Goal: Task Accomplishment & Management: Use online tool/utility

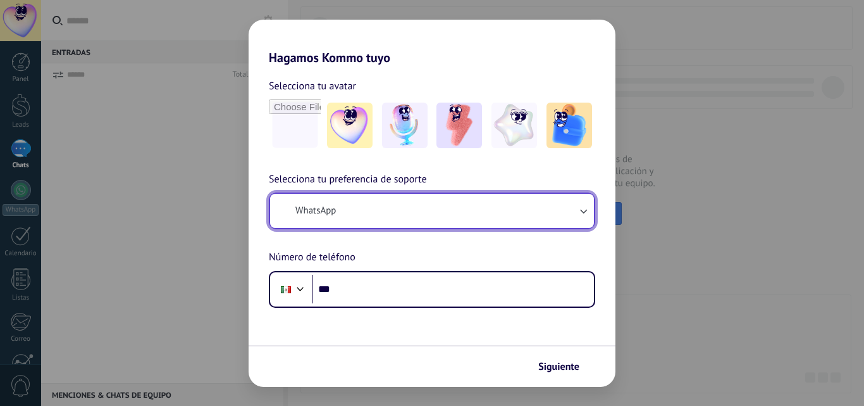
click at [480, 216] on button "WhatsApp" at bounding box center [432, 211] width 324 height 34
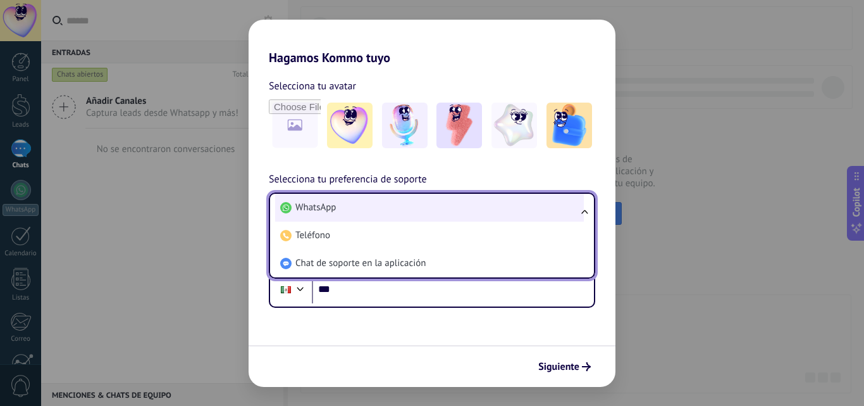
click at [406, 207] on li "WhatsApp" at bounding box center [429, 208] width 309 height 28
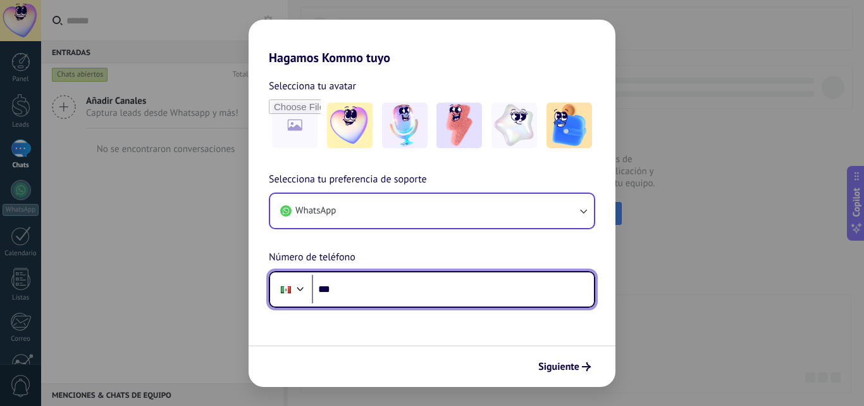
click at [391, 288] on input "***" at bounding box center [453, 289] width 282 height 29
type input "**********"
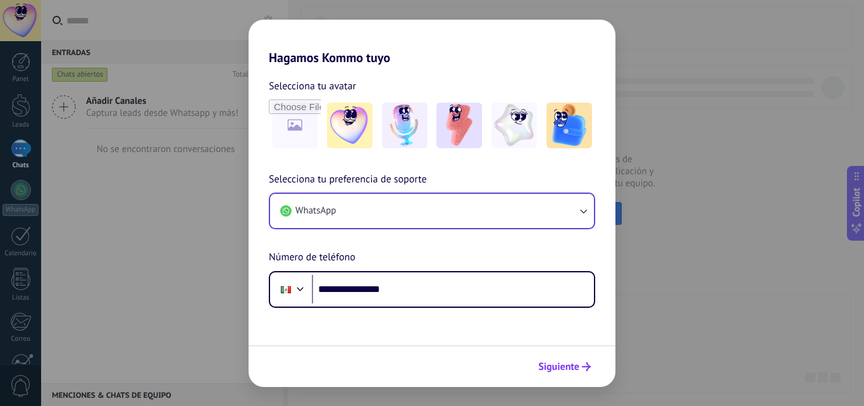
click at [580, 368] on span "Siguiente" at bounding box center [564, 366] width 53 height 9
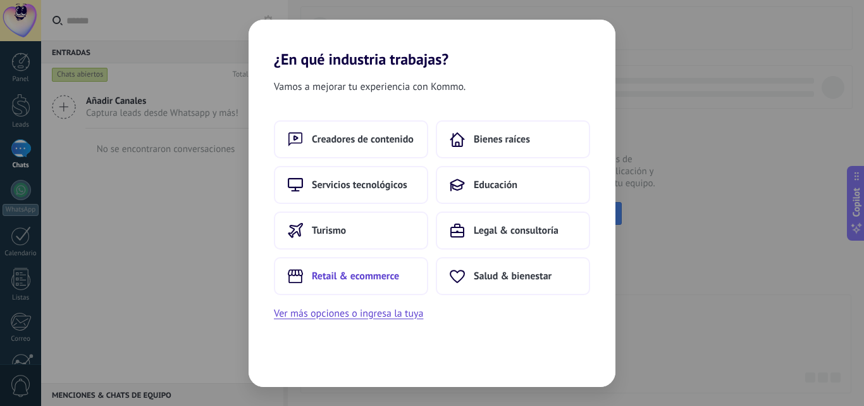
click at [337, 281] on span "Retail & ecommerce" at bounding box center [355, 276] width 87 height 13
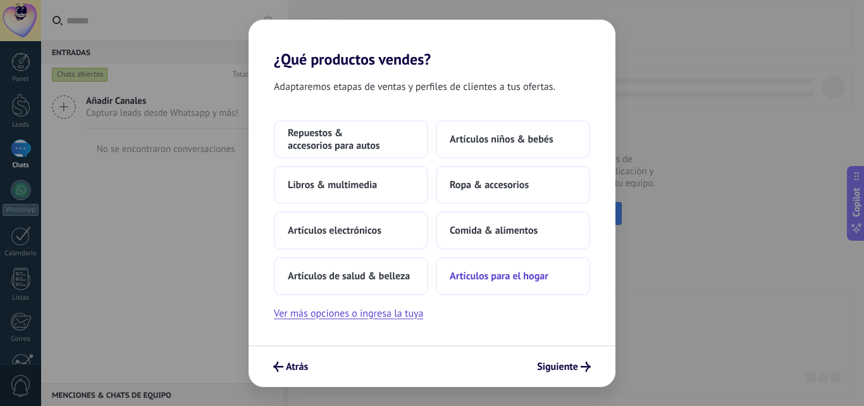
click at [502, 277] on span "Artículos para el hogar" at bounding box center [499, 276] width 99 height 13
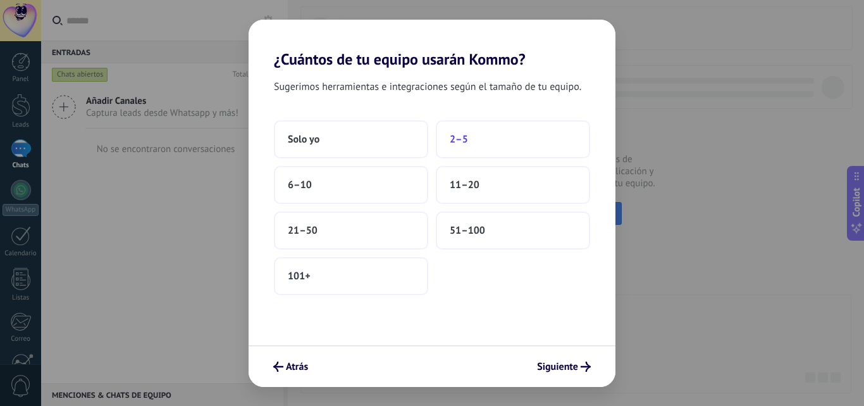
click at [476, 149] on button "2–5" at bounding box center [513, 139] width 154 height 38
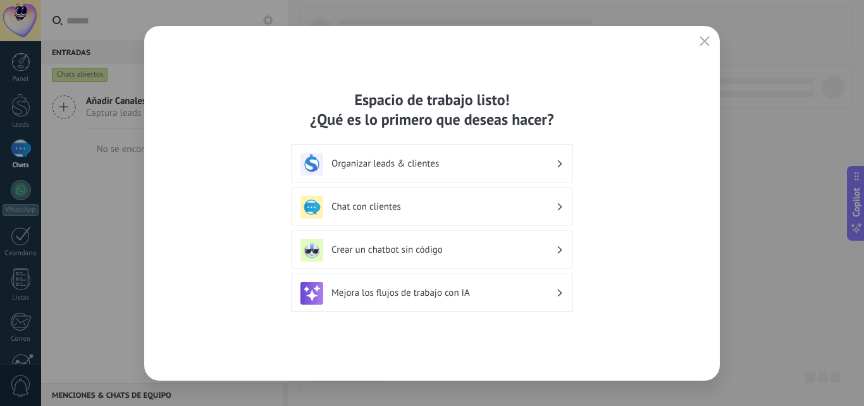
click at [556, 293] on div "Mejora los flujos de trabajo con IA" at bounding box center [432, 293] width 263 height 23
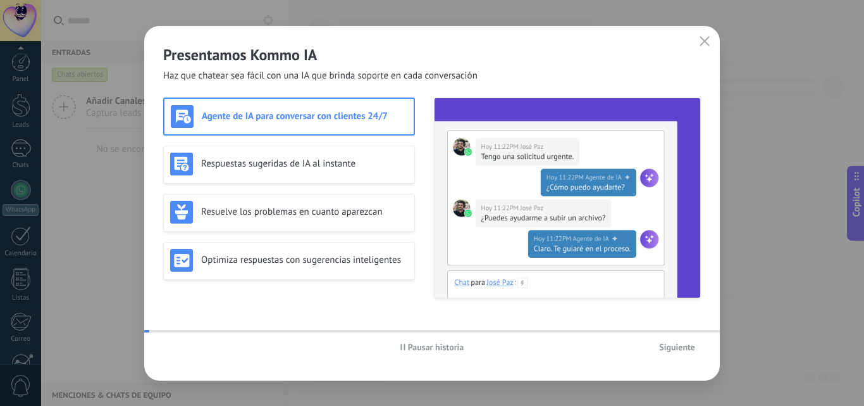
scroll to position [121, 0]
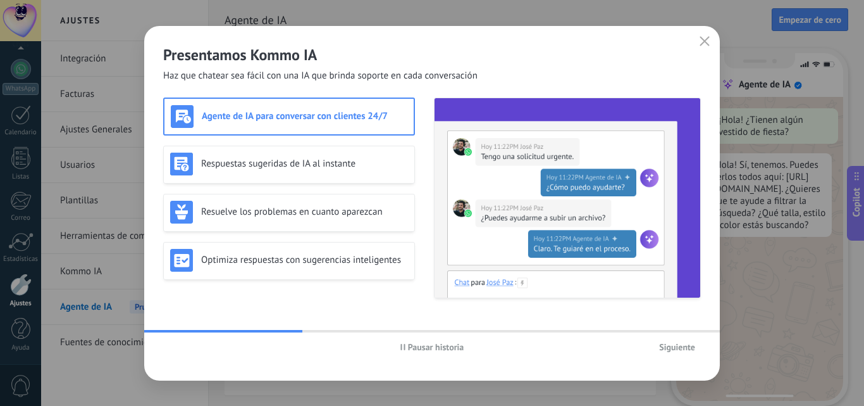
click at [418, 342] on span "Pausar historia" at bounding box center [436, 346] width 56 height 9
click at [685, 346] on span "Siguiente" at bounding box center [677, 346] width 36 height 9
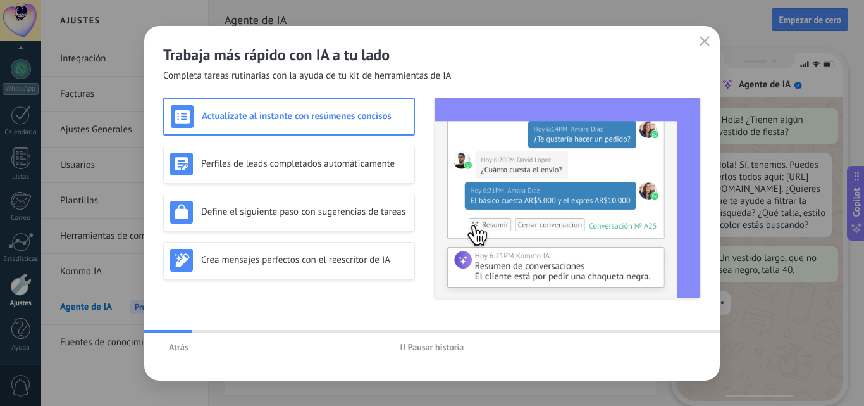
click at [178, 344] on span "Atrás" at bounding box center [179, 346] width 20 height 9
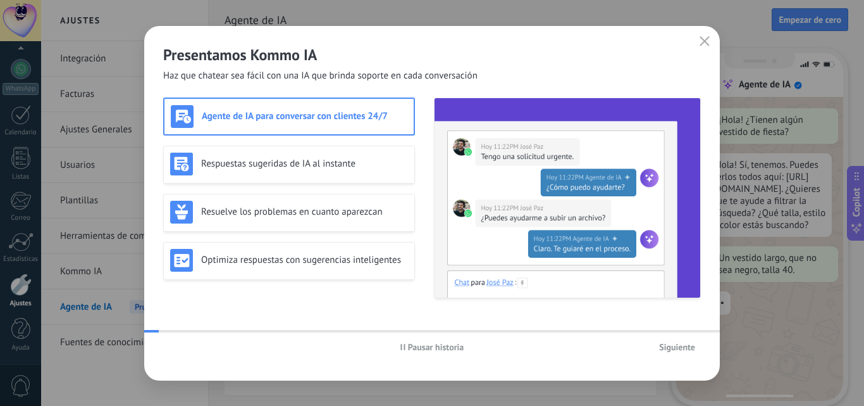
click at [171, 354] on div "Pausar historia Siguiente" at bounding box center [432, 346] width 576 height 29
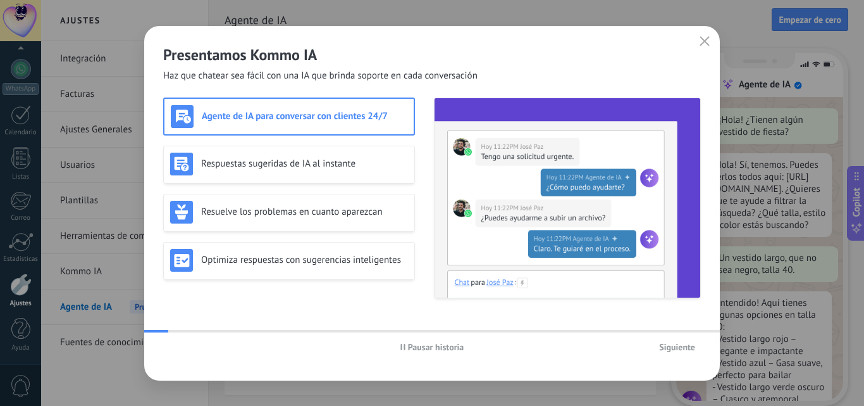
scroll to position [38, 0]
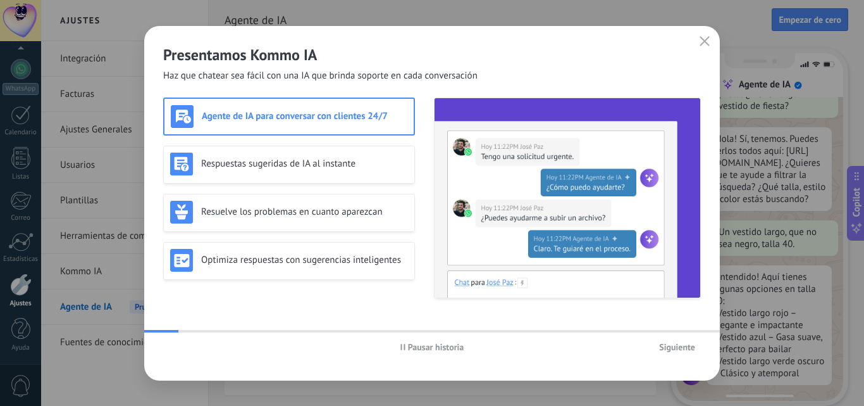
click at [673, 347] on span "Siguiente" at bounding box center [677, 346] width 36 height 9
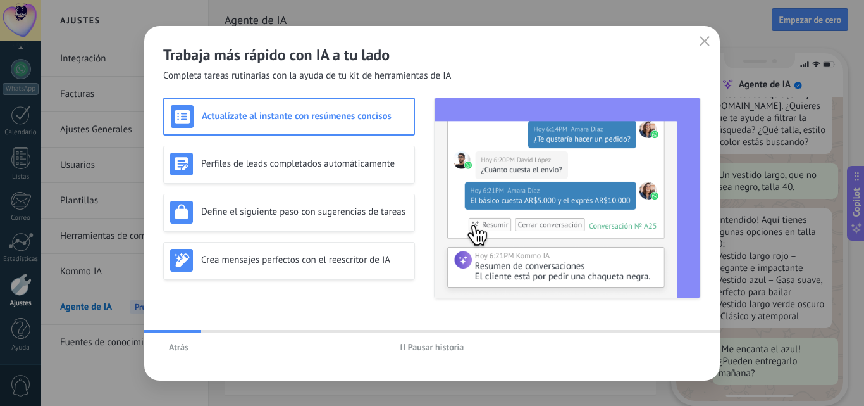
scroll to position [128, 0]
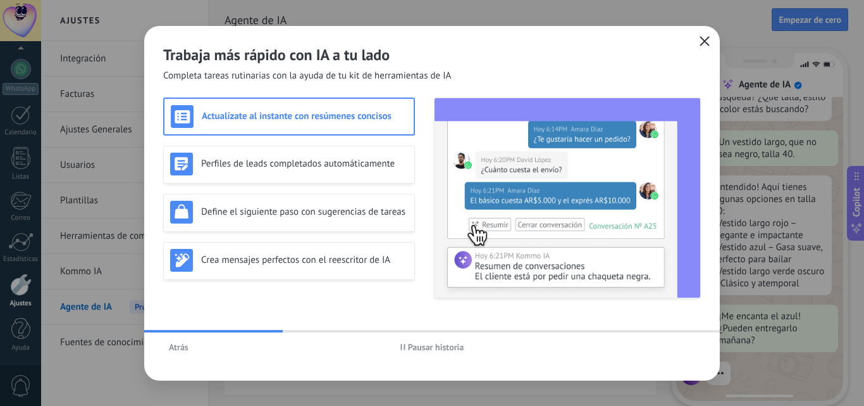
click at [707, 46] on icon "button" at bounding box center [705, 41] width 10 height 10
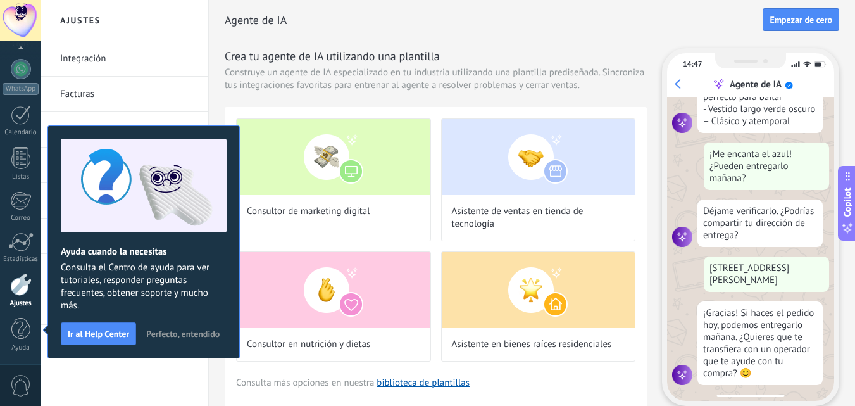
scroll to position [290, 0]
click at [101, 58] on link "Integración" at bounding box center [127, 58] width 135 height 35
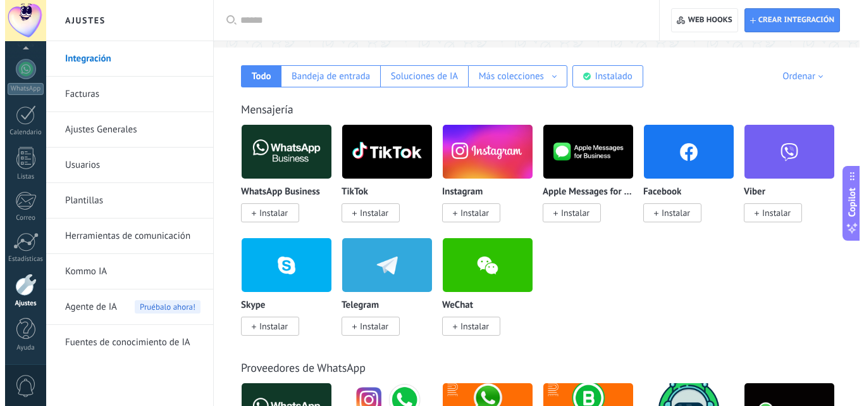
scroll to position [190, 0]
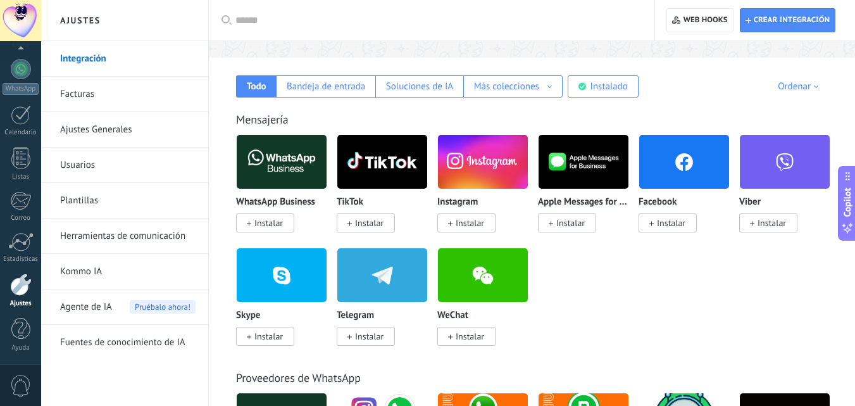
click at [673, 226] on span "Instalar" at bounding box center [671, 222] width 28 height 11
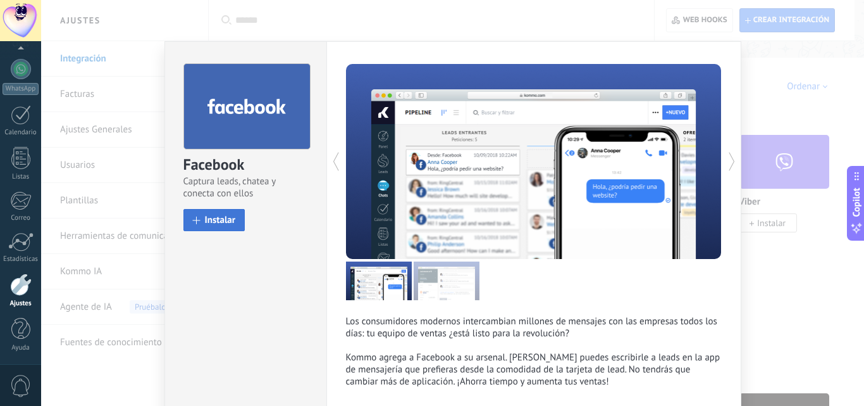
click at [212, 223] on span "Instalar" at bounding box center [220, 219] width 31 height 9
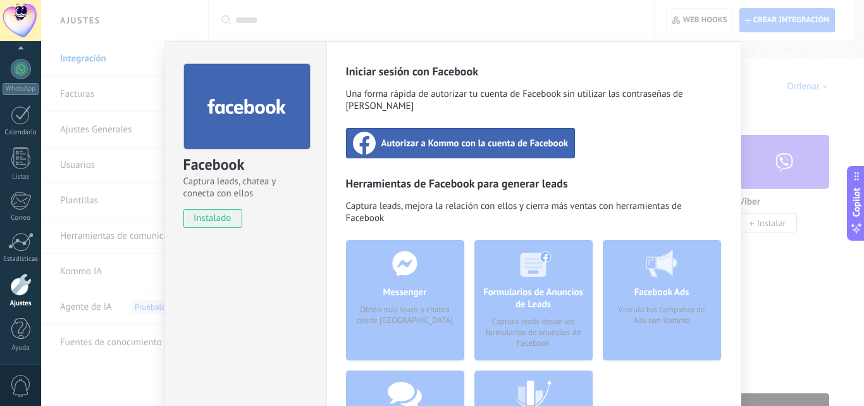
click at [507, 137] on span "Autorizar a Kommo con la cuenta de Facebook" at bounding box center [474, 143] width 187 height 13
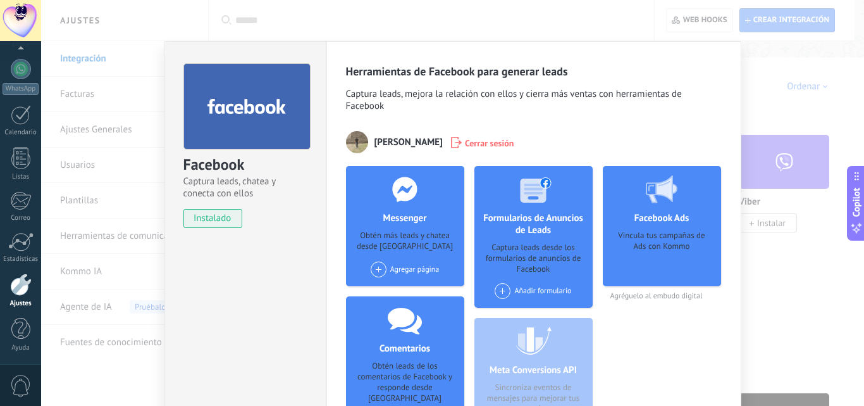
click at [419, 133] on div "Edwin Fuentes Flores" at bounding box center [394, 142] width 97 height 22
click at [423, 130] on div "Herramientas de Facebook para generar leads Captura leads, mejora la relación c…" at bounding box center [534, 256] width 376 height 384
click at [439, 140] on span "Edwin Fuentes Flores" at bounding box center [409, 142] width 68 height 12
click at [605, 136] on div "Edwin Fuentes Flores Cerrar sesión" at bounding box center [534, 142] width 376 height 22
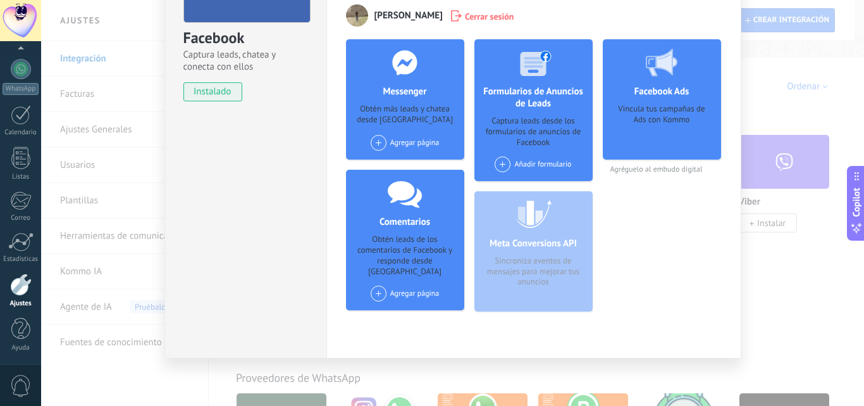
scroll to position [63, 0]
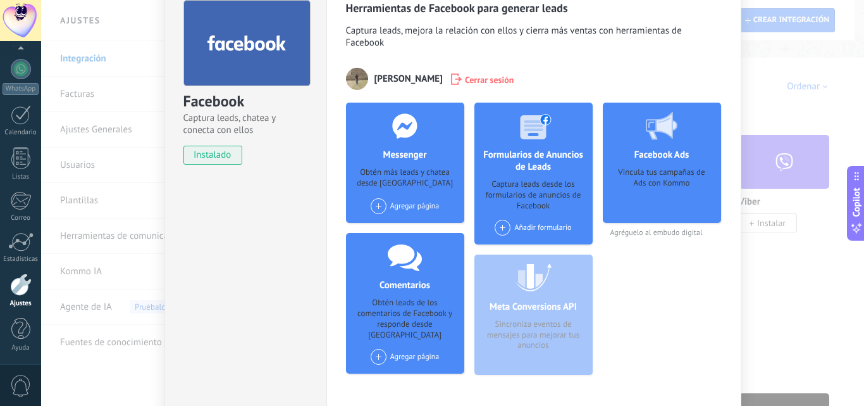
click at [378, 206] on span at bounding box center [379, 206] width 16 height 16
click at [388, 230] on span at bounding box center [383, 230] width 19 height 16
click at [523, 226] on div "Añadir formulario" at bounding box center [533, 228] width 77 height 16
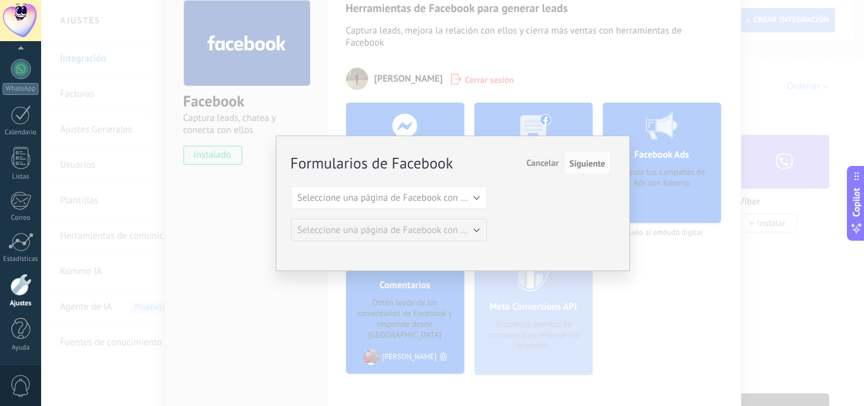
click at [546, 163] on span "Cancelar" at bounding box center [542, 162] width 32 height 11
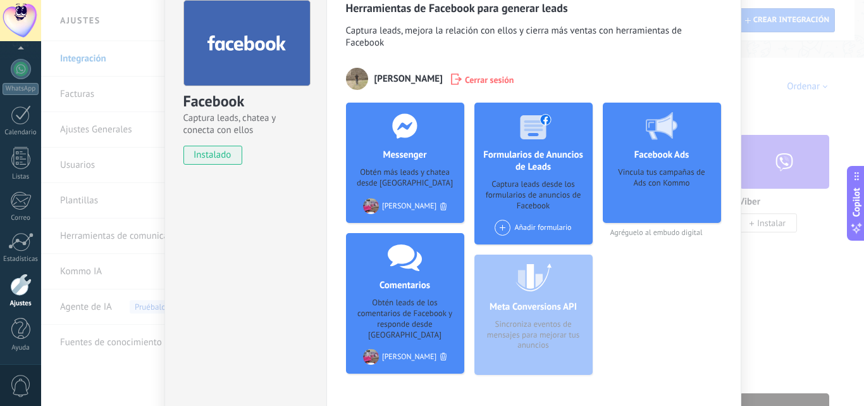
click at [654, 273] on div "Facebook Ads Vincula tus campañas de Ads con Kommo Agréguelo al embudo digital" at bounding box center [662, 243] width 118 height 282
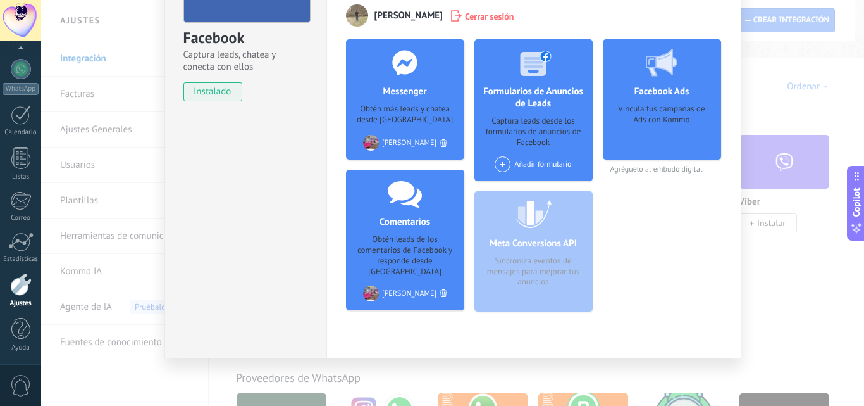
scroll to position [0, 0]
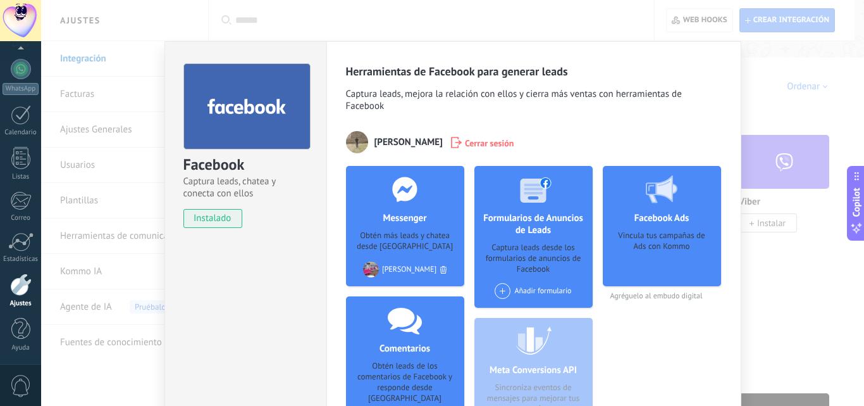
click at [617, 51] on div "Herramientas de Facebook para generar leads Captura leads, mejora la relación c…" at bounding box center [533, 263] width 415 height 444
click at [219, 220] on span "instalado" at bounding box center [213, 218] width 58 height 19
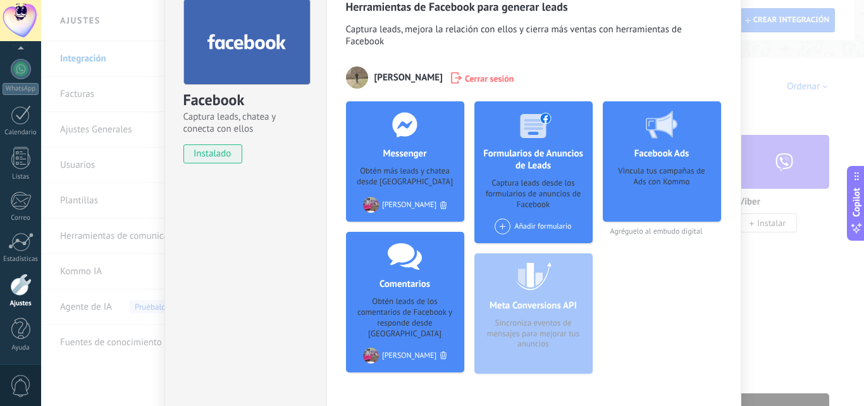
scroll to position [127, 0]
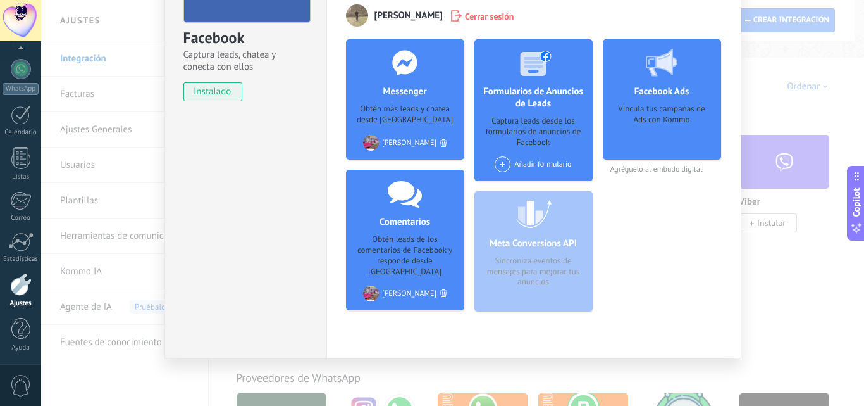
click at [741, 305] on div "Facebook Captura leads, chatea y conecta con ellos instalado Desinstalar Herram…" at bounding box center [452, 203] width 823 height 406
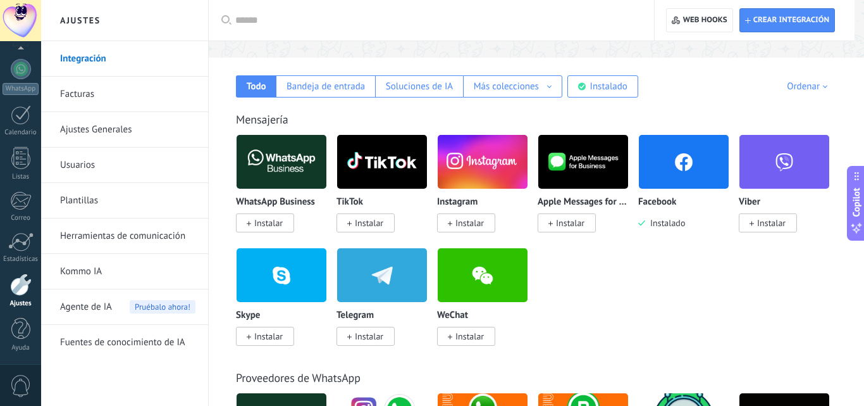
scroll to position [0, 0]
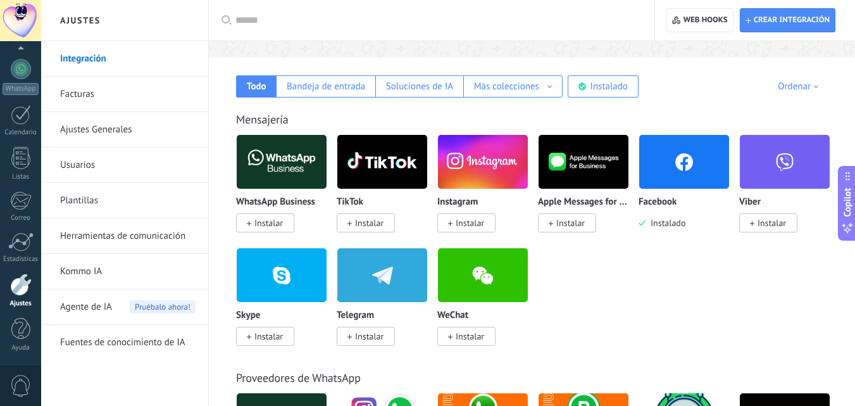
click at [669, 175] on img at bounding box center [684, 161] width 90 height 61
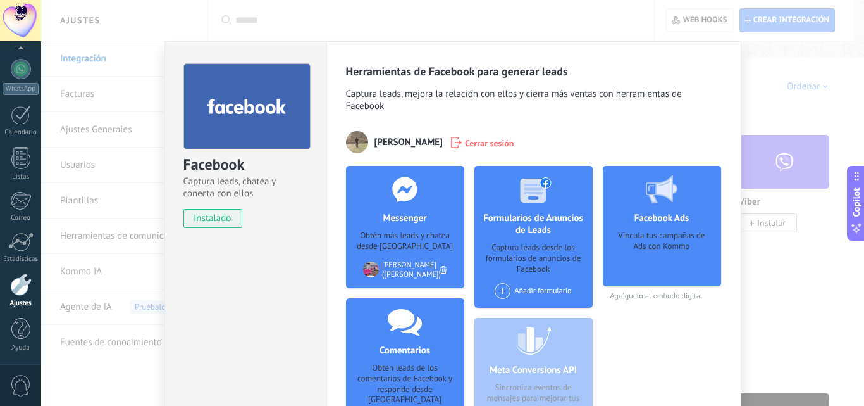
click at [793, 108] on div "Facebook Captura leads, chatea y conecta con ellos instalado Desinstalar Herram…" at bounding box center [452, 203] width 823 height 406
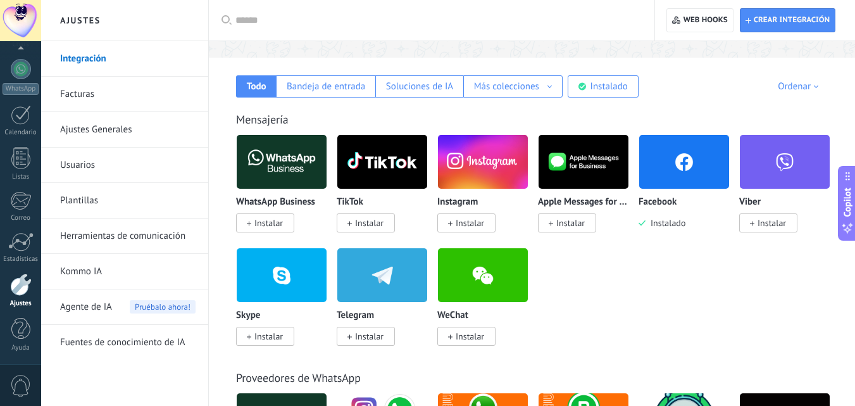
click at [640, 292] on div "WhatsApp Business Instalar TikTok Instalar Instagram Instalar Apple Messages fo…" at bounding box center [538, 247] width 605 height 226
click at [316, 86] on div "Bandeja de entrada" at bounding box center [326, 86] width 78 height 12
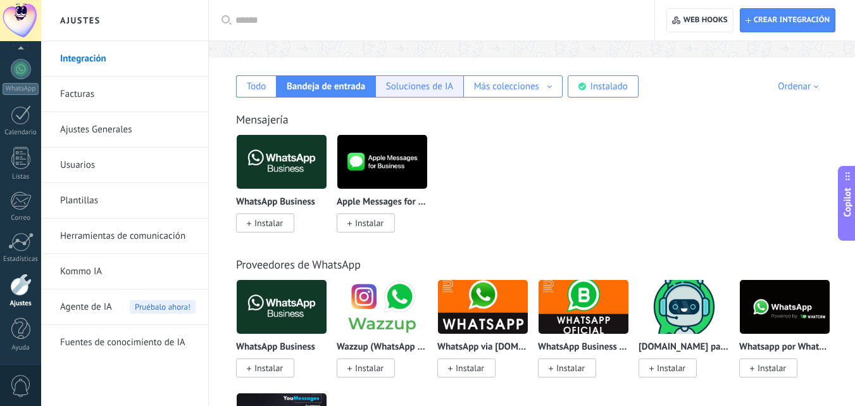
click at [439, 91] on div "Soluciones de IA" at bounding box center [419, 86] width 67 height 12
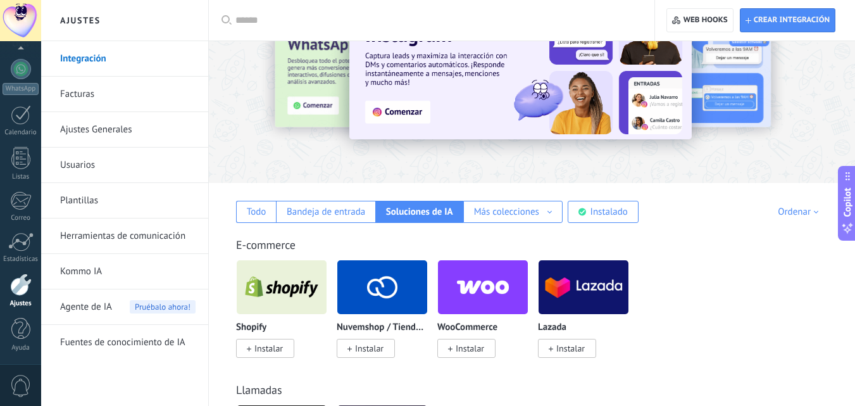
scroll to position [127, 0]
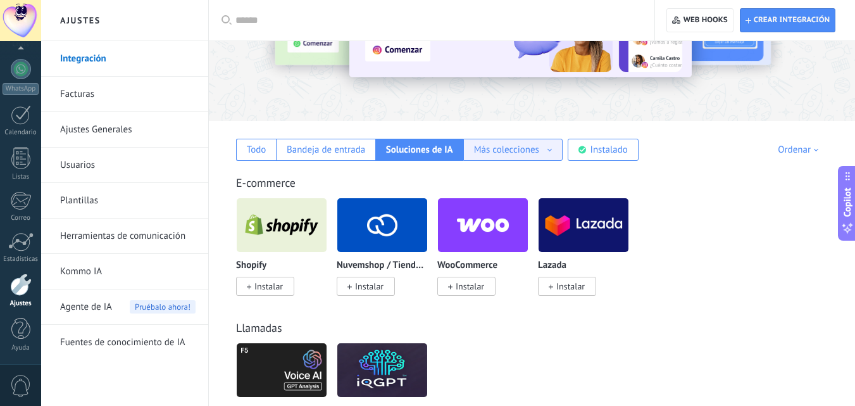
click at [526, 149] on div "Más colecciones" at bounding box center [506, 150] width 65 height 12
click at [542, 168] on div "Automatizaciones" at bounding box center [513, 172] width 98 height 22
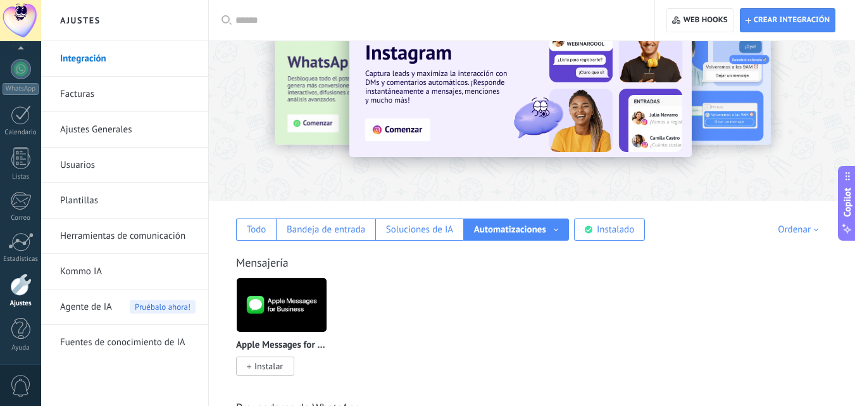
scroll to position [0, 0]
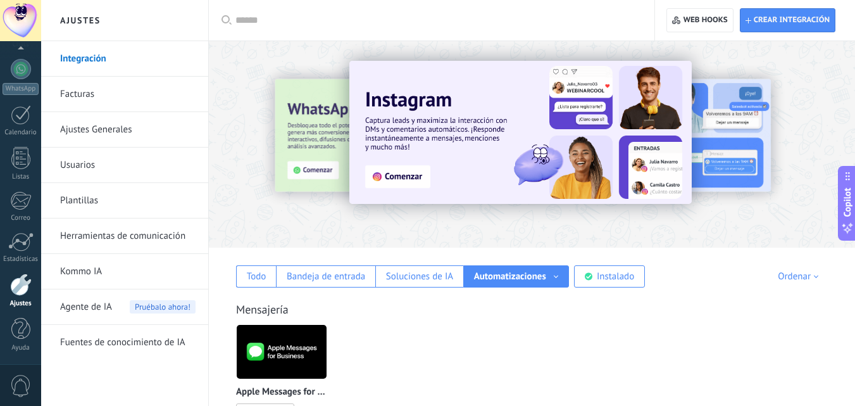
click at [68, 92] on link "Facturas" at bounding box center [127, 94] width 135 height 35
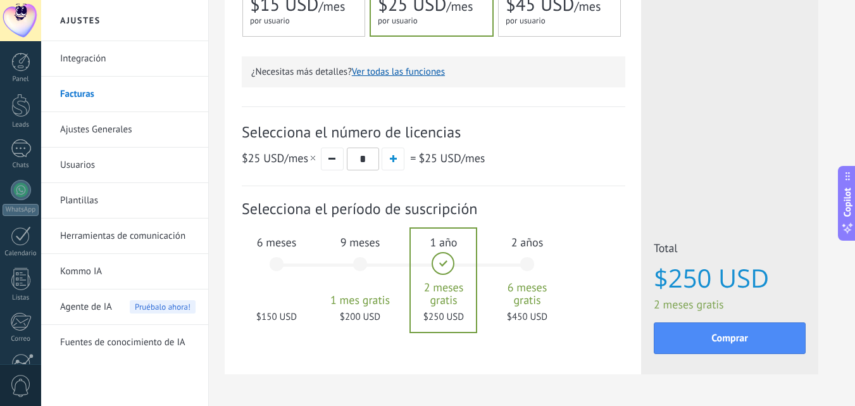
scroll to position [405, 0]
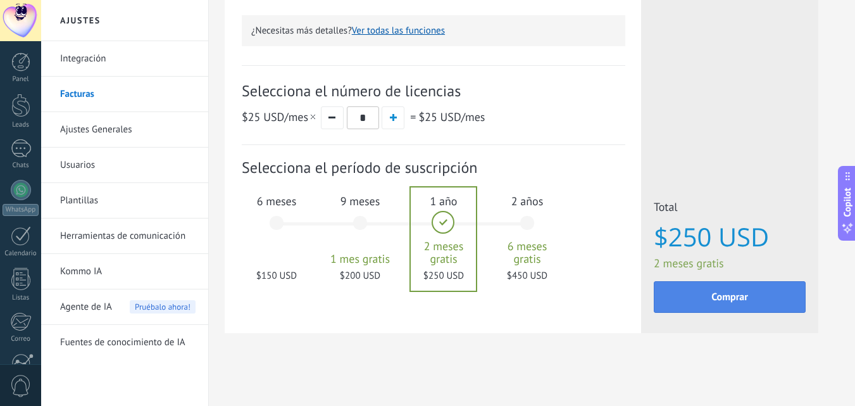
click at [721, 298] on span "Comprar" at bounding box center [729, 296] width 37 height 9
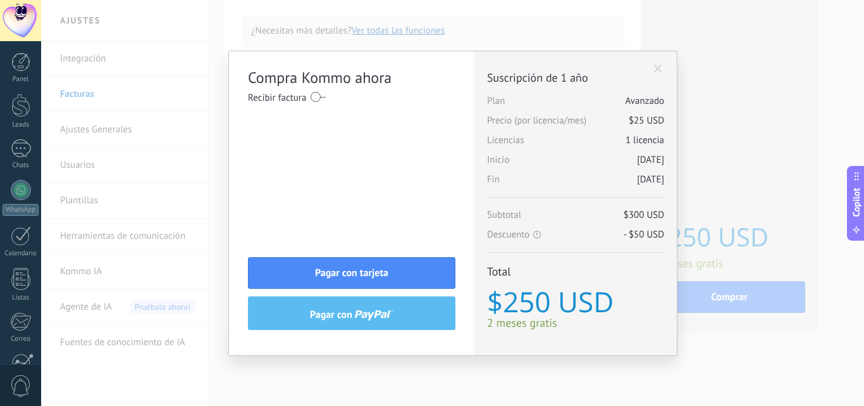
click at [657, 72] on span at bounding box center [658, 69] width 8 height 9
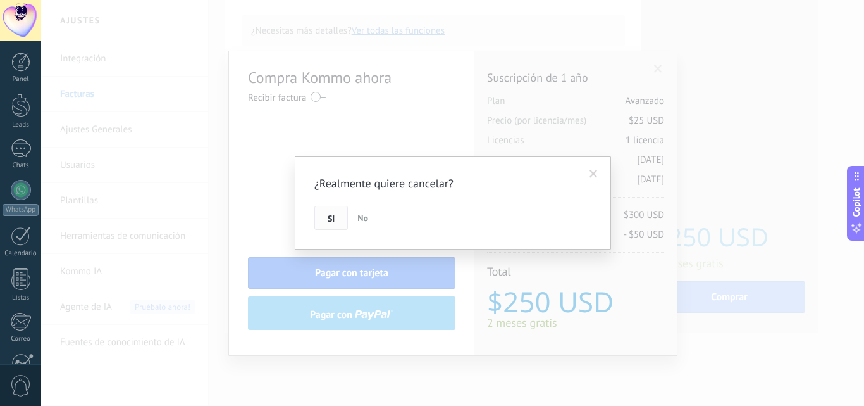
click at [339, 220] on button "Si" at bounding box center [331, 218] width 34 height 24
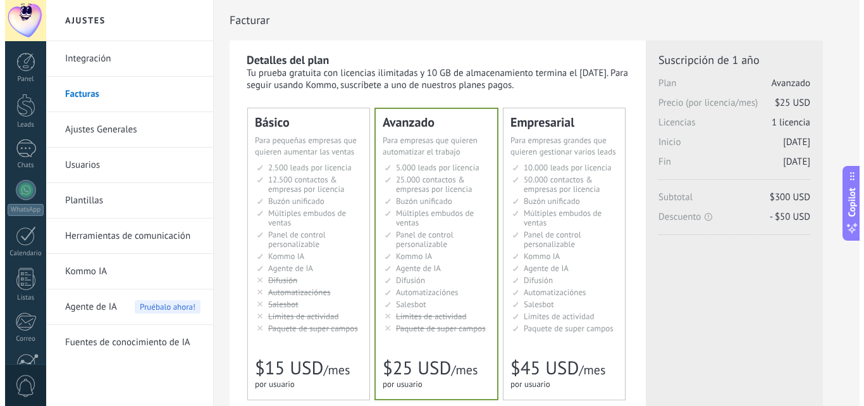
scroll to position [380, 0]
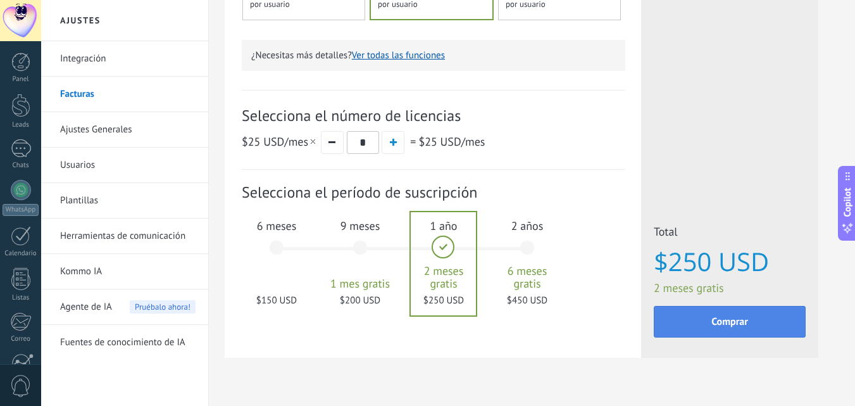
click at [754, 320] on button "Comprar" at bounding box center [730, 322] width 152 height 32
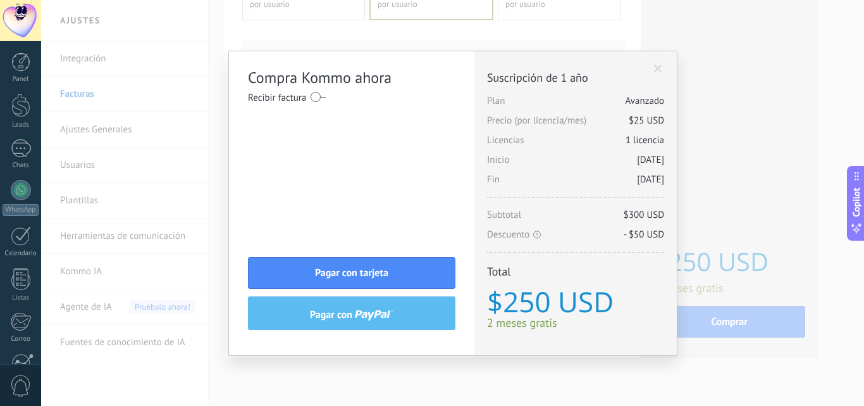
click at [660, 66] on span at bounding box center [658, 69] width 8 height 9
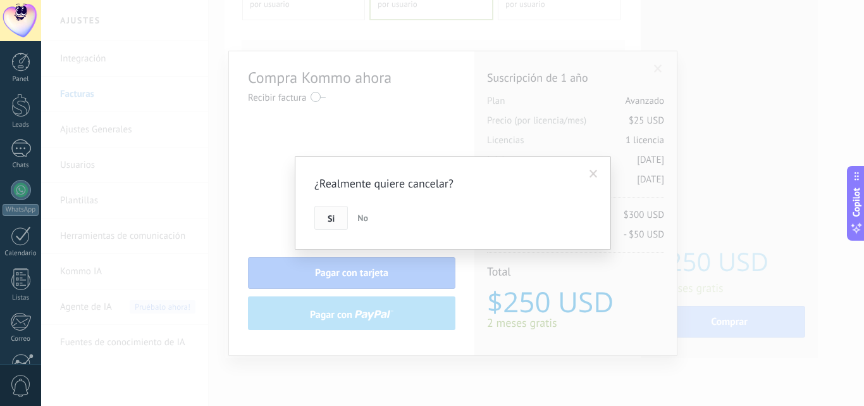
click at [332, 214] on span "Si" at bounding box center [331, 218] width 7 height 9
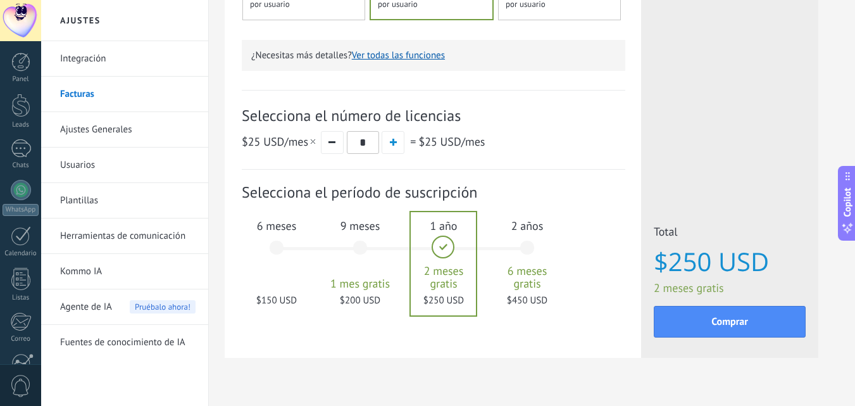
click at [278, 249] on div "6 meses $150 USD" at bounding box center [276, 253] width 68 height 89
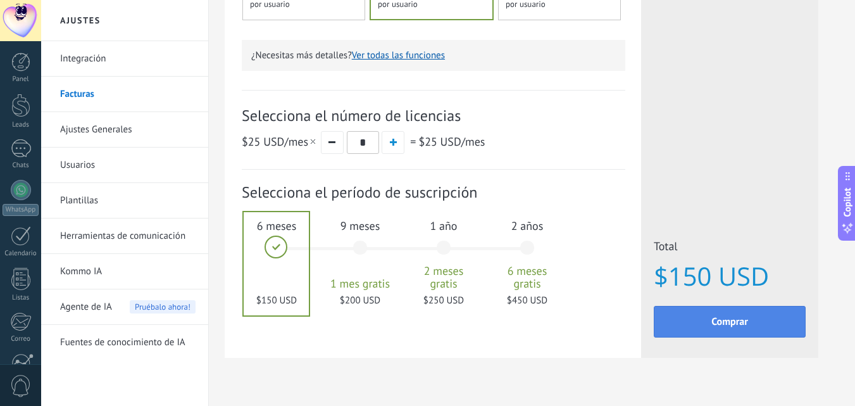
click at [721, 336] on button "Comprar" at bounding box center [730, 322] width 152 height 32
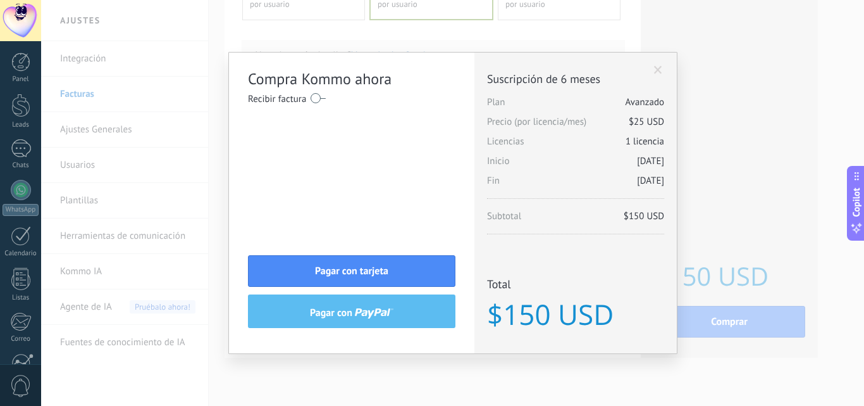
click at [318, 98] on label at bounding box center [318, 98] width 15 height 20
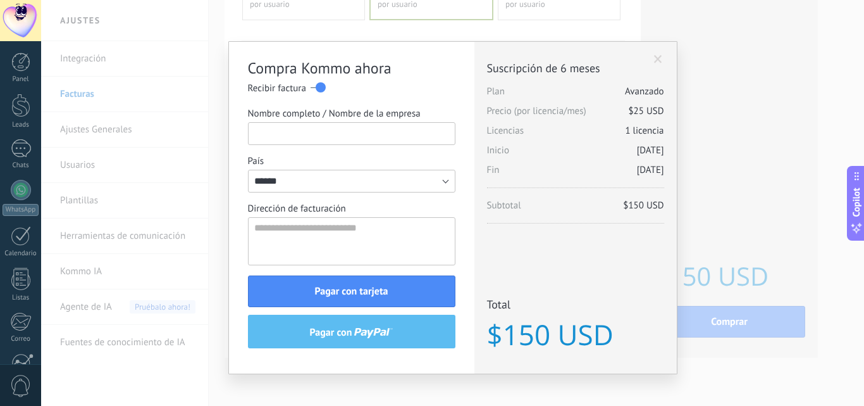
click at [368, 135] on input "Nombre completo / Nombre de la empresa" at bounding box center [352, 133] width 208 height 23
click at [378, 158] on label "País" at bounding box center [352, 161] width 208 height 12
click at [378, 170] on input "******" at bounding box center [352, 181] width 208 height 23
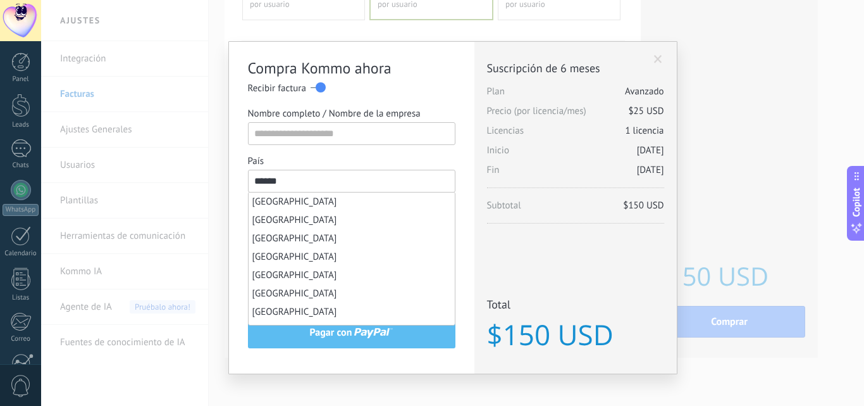
scroll to position [2642, 0]
click at [444, 80] on div "Compra Kommo ahora Recibir factura Nombre completo / Nombre de la empresa País …" at bounding box center [351, 208] width 245 height 332
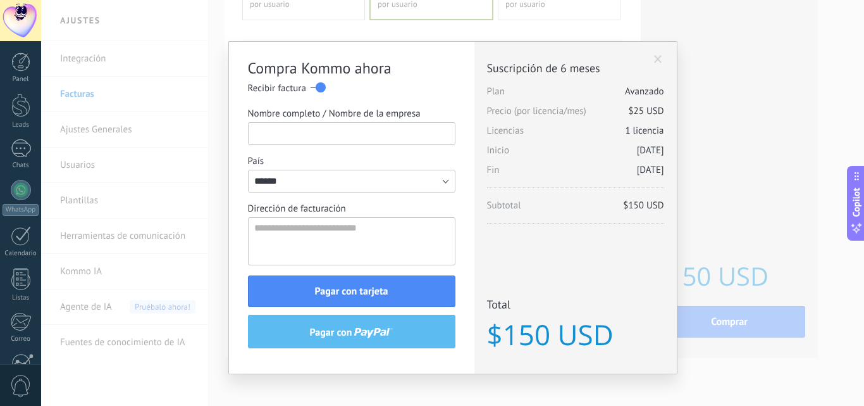
click at [375, 132] on input "Nombre completo / Nombre de la empresa" at bounding box center [352, 133] width 208 height 23
type input "*"
type input "**********"
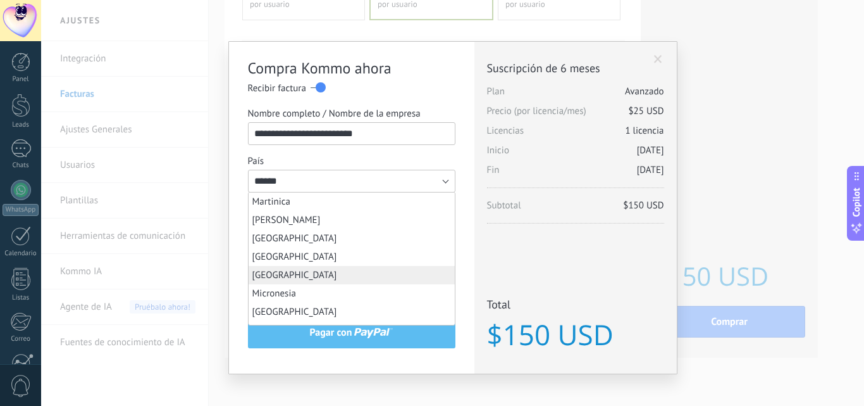
click at [329, 278] on li "México" at bounding box center [352, 275] width 206 height 18
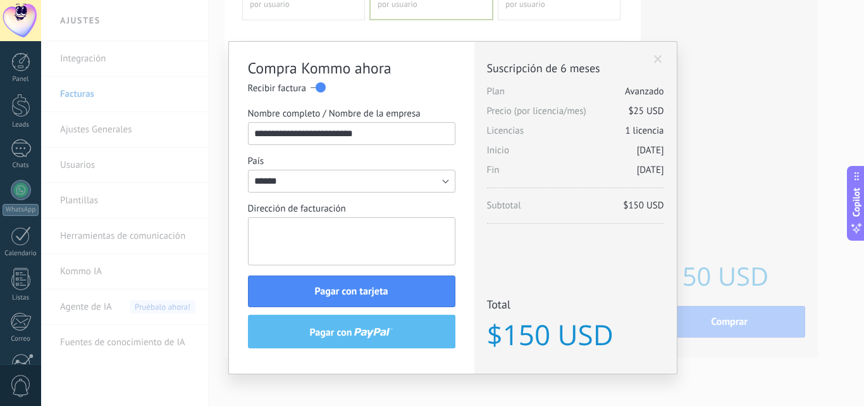
click at [366, 249] on textarea "Dirección de facturación" at bounding box center [352, 241] width 208 height 48
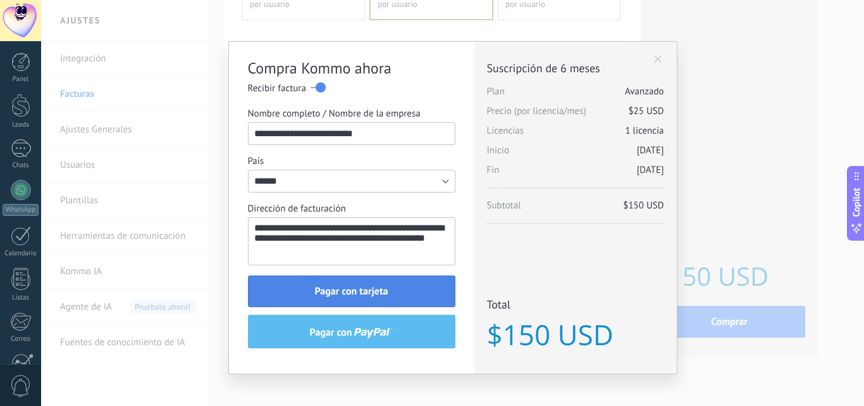
type textarea "**********"
click at [359, 294] on span "Pagar con tarjeta" at bounding box center [351, 291] width 73 height 9
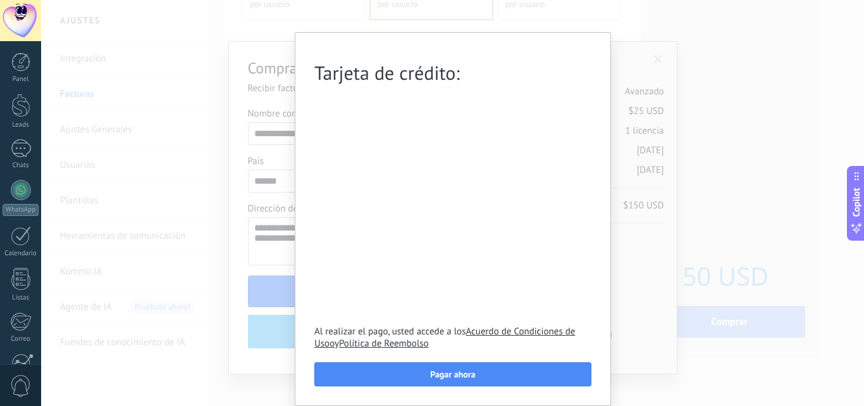
scroll to position [34, 0]
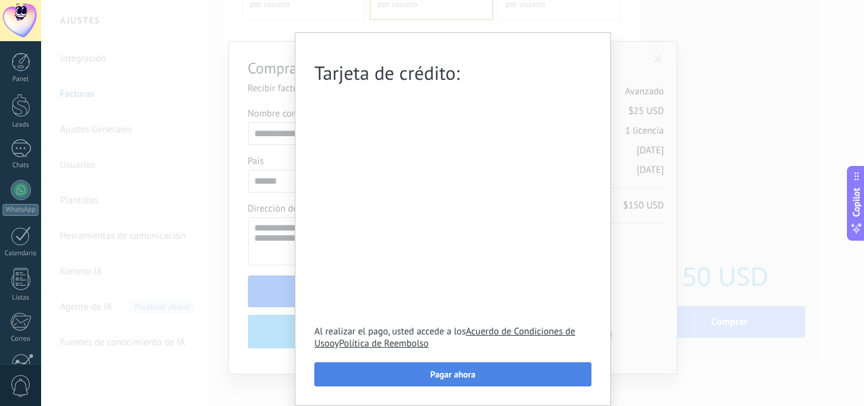
click at [493, 375] on button "Pagar ahora" at bounding box center [452, 374] width 277 height 24
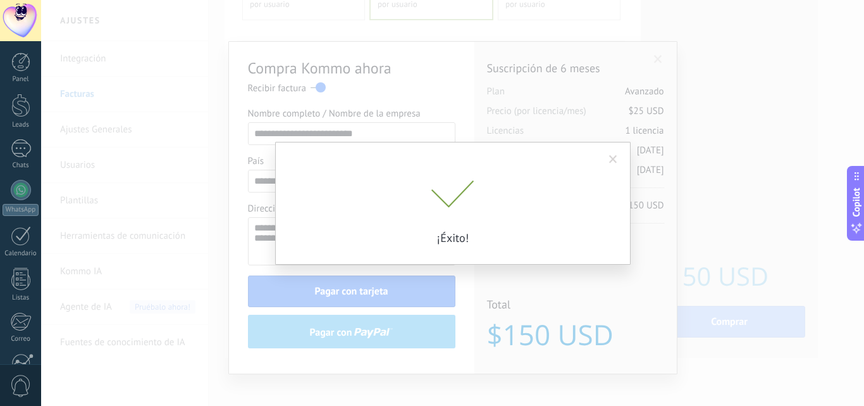
scroll to position [0, 0]
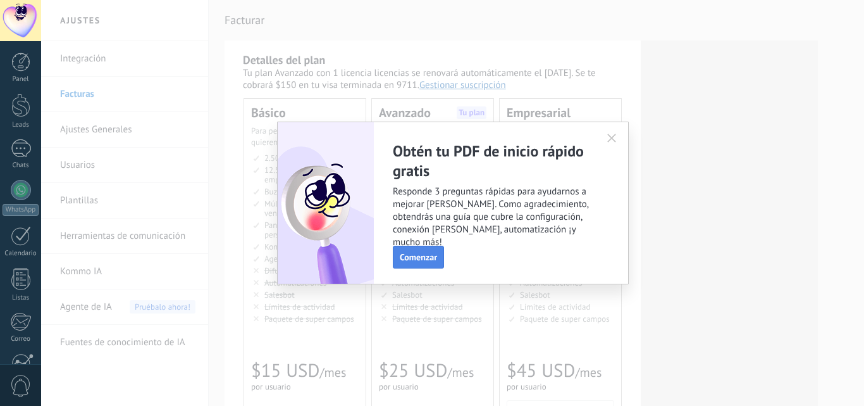
click at [442, 258] on button "Comenzar" at bounding box center [418, 256] width 51 height 23
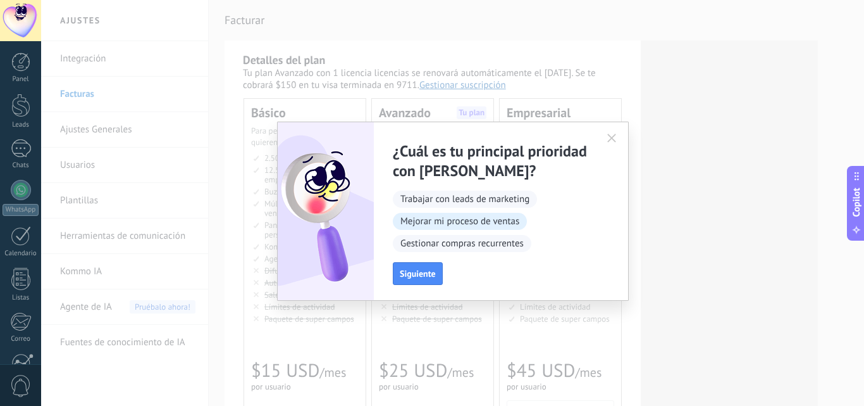
click at [490, 226] on span "Mejorar mi proceso de ventas" at bounding box center [460, 221] width 134 height 17
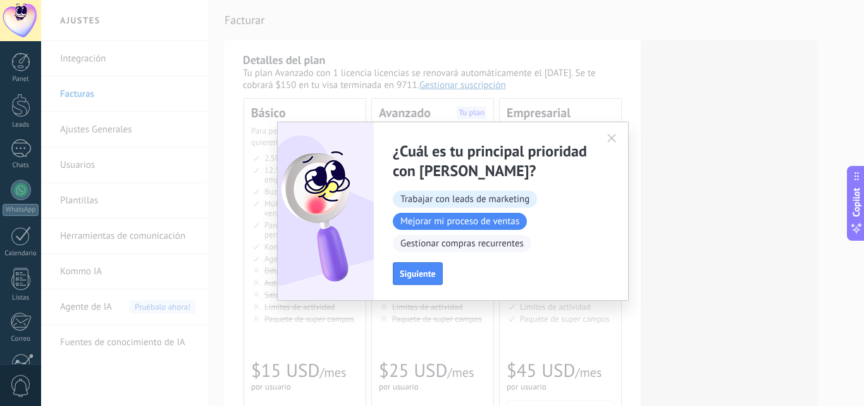
click at [452, 200] on span "Trabajar con leads de marketing" at bounding box center [465, 198] width 144 height 17
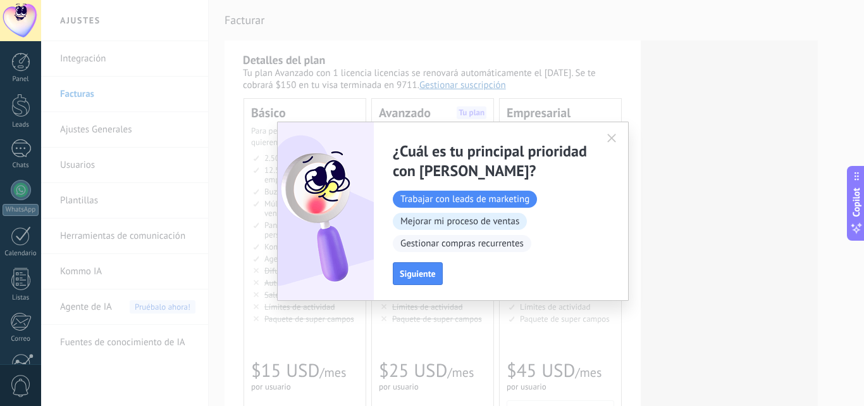
click at [452, 219] on span "Mejorar mi proceso de ventas" at bounding box center [460, 221] width 134 height 17
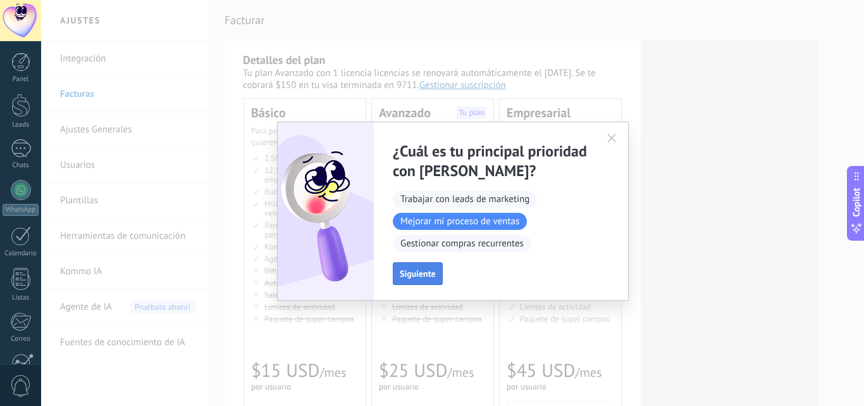
click at [426, 276] on span "Siguiente" at bounding box center [418, 273] width 36 height 9
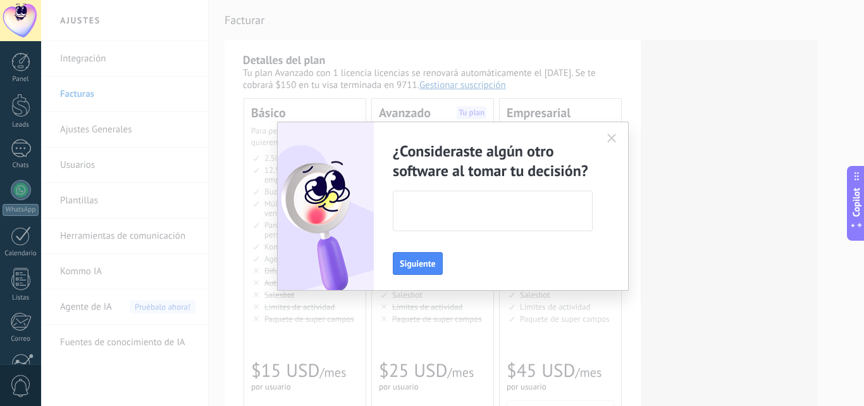
click at [439, 220] on textarea at bounding box center [492, 210] width 196 height 39
type textarea "****"
click at [426, 256] on button "Siguiente" at bounding box center [418, 263] width 50 height 23
click at [454, 219] on textarea at bounding box center [492, 210] width 196 height 39
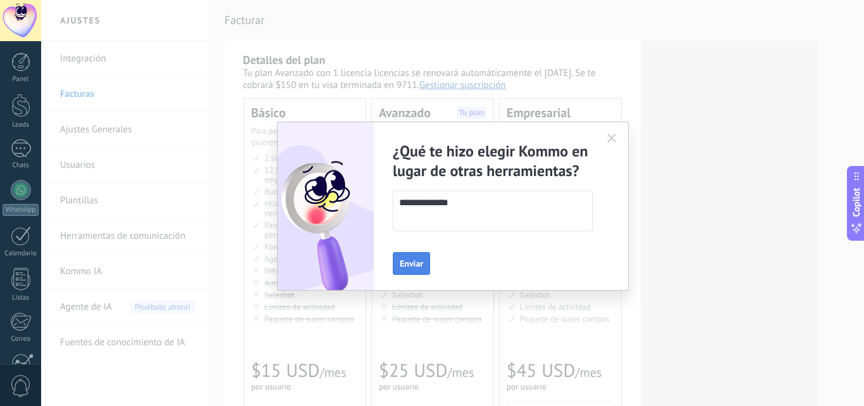
type textarea "**********"
click at [412, 263] on span "Enviar" at bounding box center [411, 263] width 23 height 9
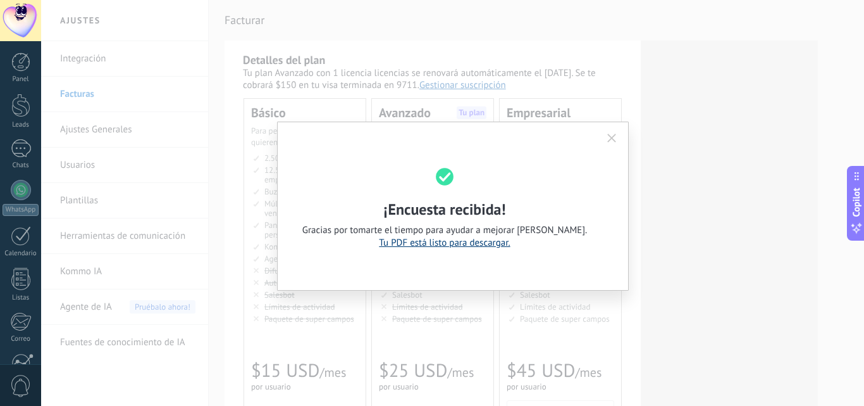
click at [478, 242] on link "Tu PDF está listo para descargar." at bounding box center [444, 243] width 131 height 12
click at [611, 135] on icon "button" at bounding box center [611, 137] width 9 height 9
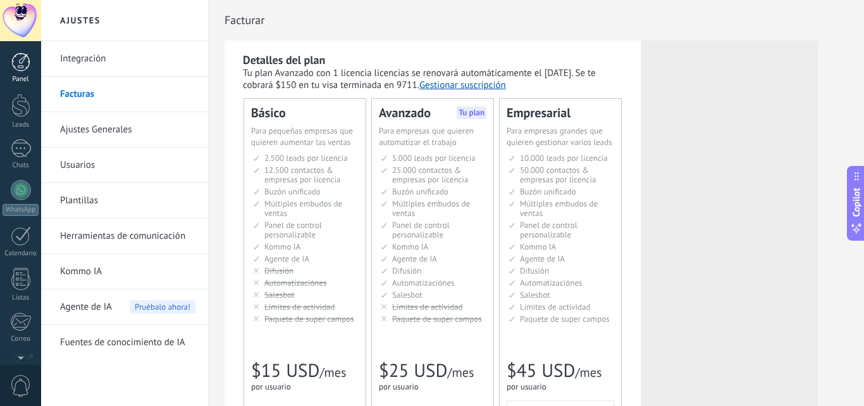
click at [23, 63] on div at bounding box center [20, 62] width 19 height 19
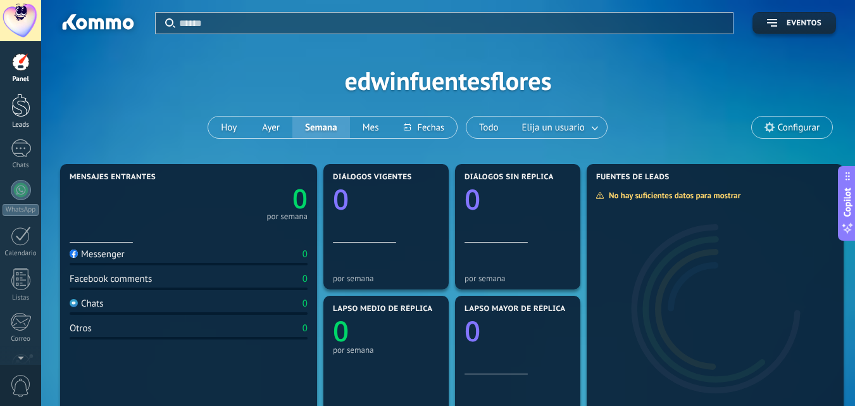
click at [16, 105] on div at bounding box center [20, 105] width 19 height 23
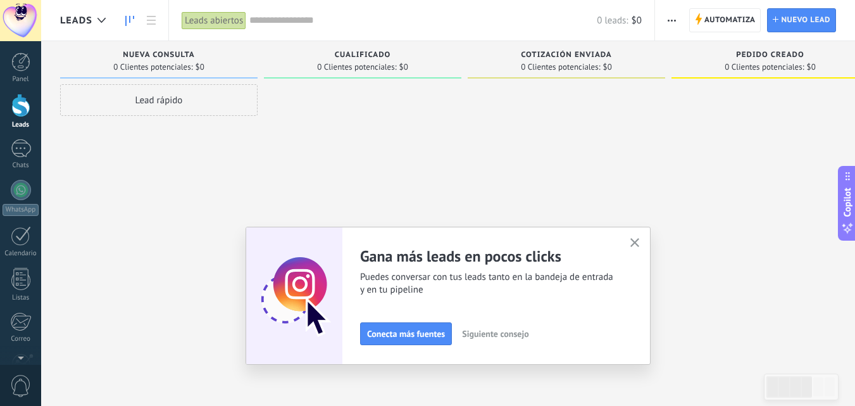
click at [637, 245] on use "button" at bounding box center [634, 242] width 9 height 9
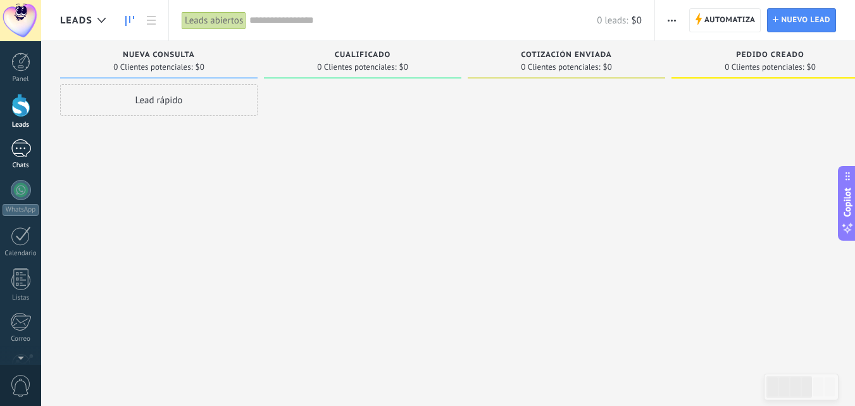
click at [15, 146] on div at bounding box center [21, 148] width 20 height 18
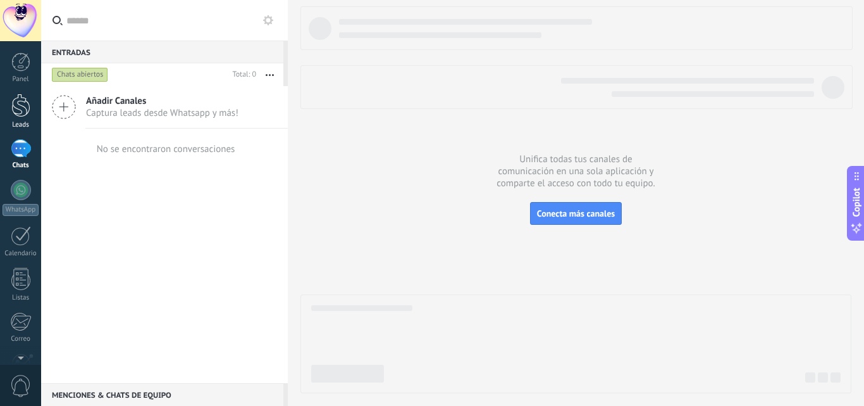
click at [20, 106] on div at bounding box center [20, 105] width 19 height 23
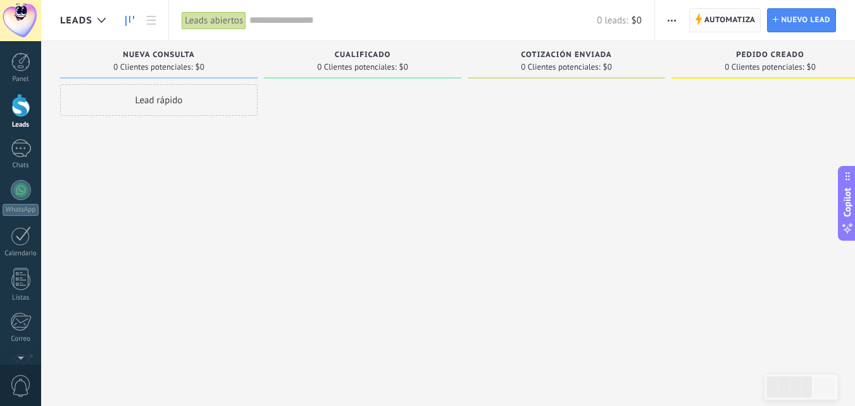
click at [730, 25] on span "Automatiza" at bounding box center [729, 20] width 51 height 23
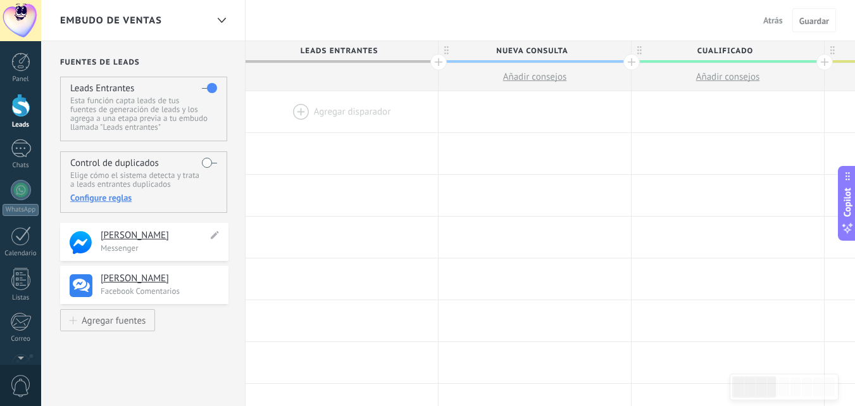
click at [138, 233] on h4 "Arya Muebles" at bounding box center [154, 235] width 107 height 13
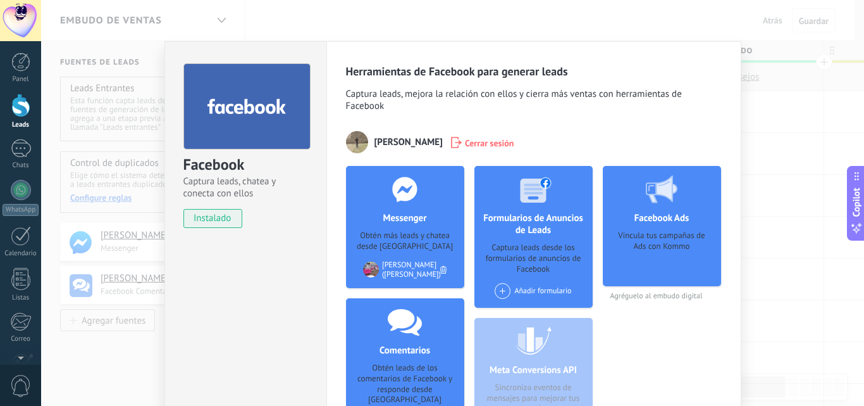
click at [221, 255] on div "Facebook Captura leads, chatea y conecta con ellos instalado Desinstalar" at bounding box center [245, 264] width 162 height 447
click at [419, 43] on div "Herramientas de Facebook para generar leads Captura leads, mejora la relación c…" at bounding box center [533, 264] width 415 height 447
click at [419, 26] on div "Facebook Captura leads, chatea y conecta con ellos instalado Desinstalar Herram…" at bounding box center [452, 203] width 823 height 406
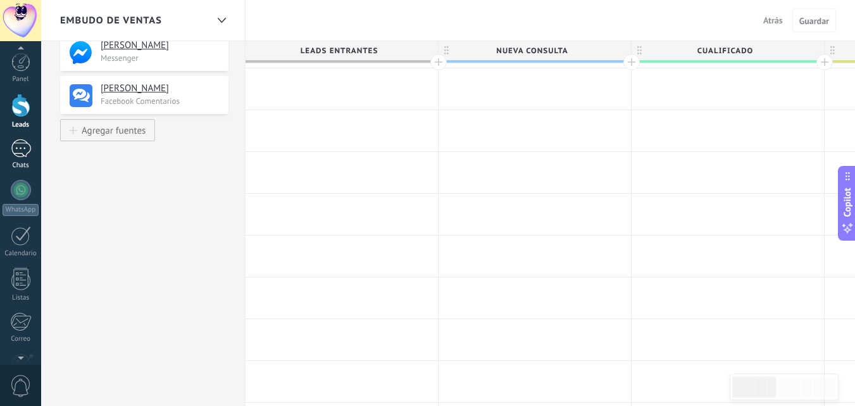
click at [24, 151] on div at bounding box center [21, 148] width 20 height 18
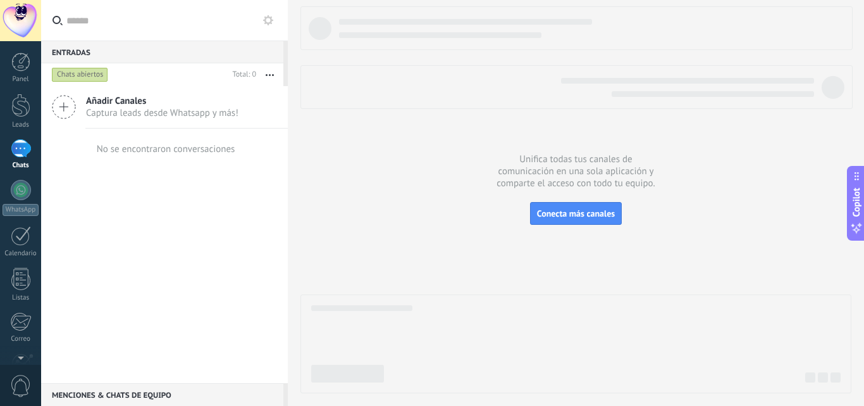
click at [102, 113] on span "Captura leads desde Whatsapp y más!" at bounding box center [162, 113] width 152 height 12
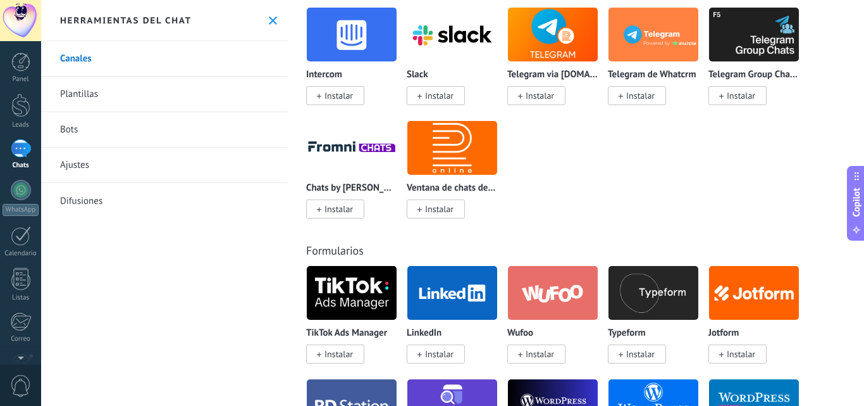
scroll to position [1202, 0]
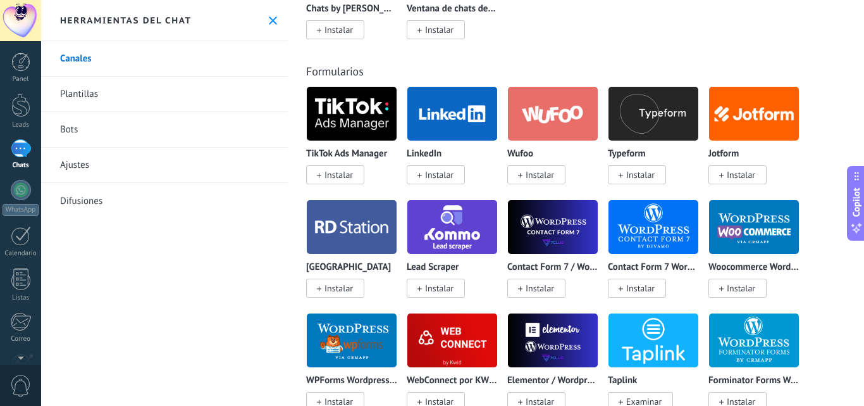
click at [87, 97] on link "Plantillas" at bounding box center [164, 94] width 247 height 35
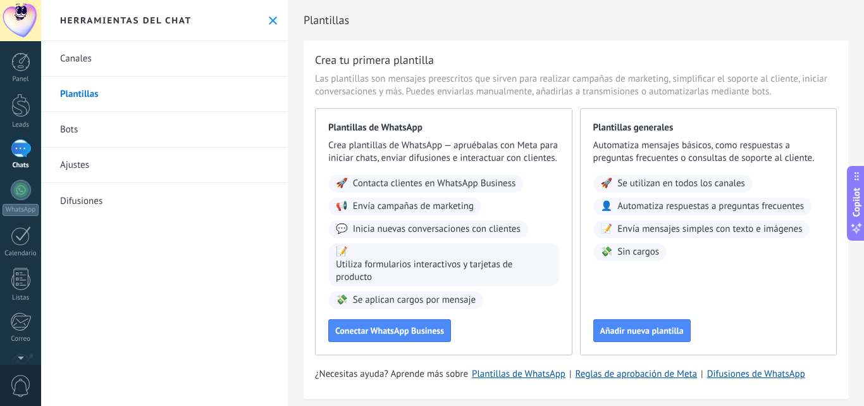
click at [81, 125] on link "Bots" at bounding box center [164, 129] width 247 height 35
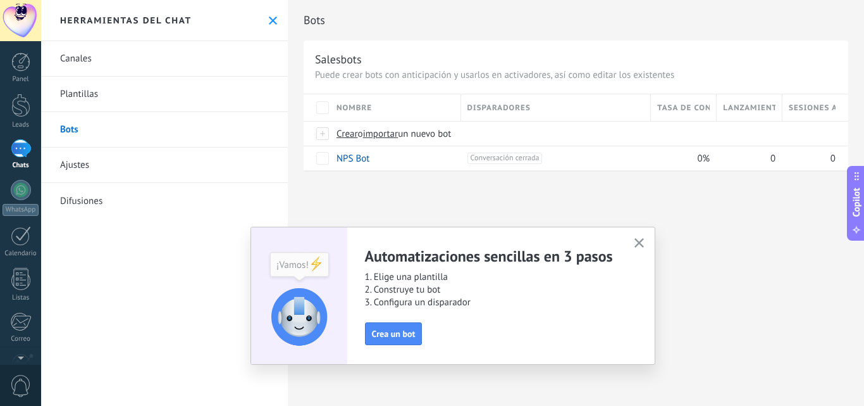
click at [270, 31] on div "Herramientas del chat" at bounding box center [164, 20] width 247 height 41
click at [270, 27] on div "Herramientas del chat" at bounding box center [164, 20] width 247 height 41
click at [270, 23] on icon at bounding box center [273, 20] width 8 height 8
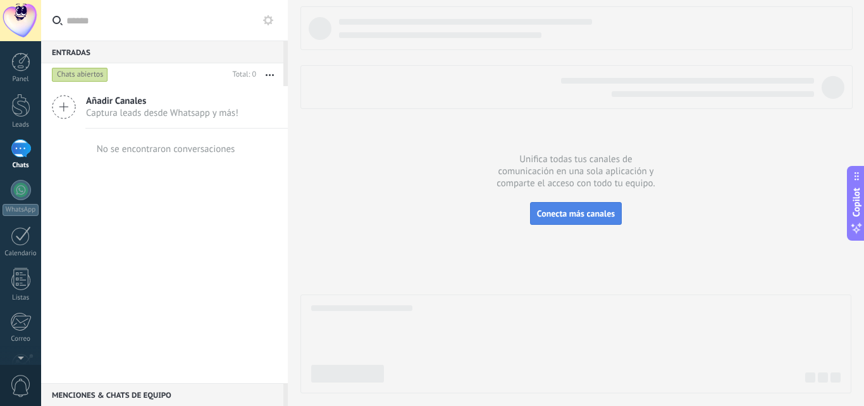
click at [588, 221] on button "Conecta más canales" at bounding box center [576, 213] width 92 height 23
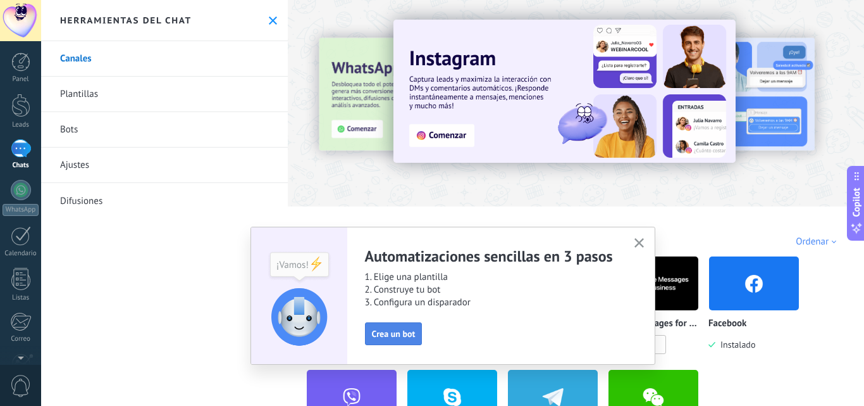
click at [409, 332] on span "Crea un bot" at bounding box center [394, 333] width 44 height 9
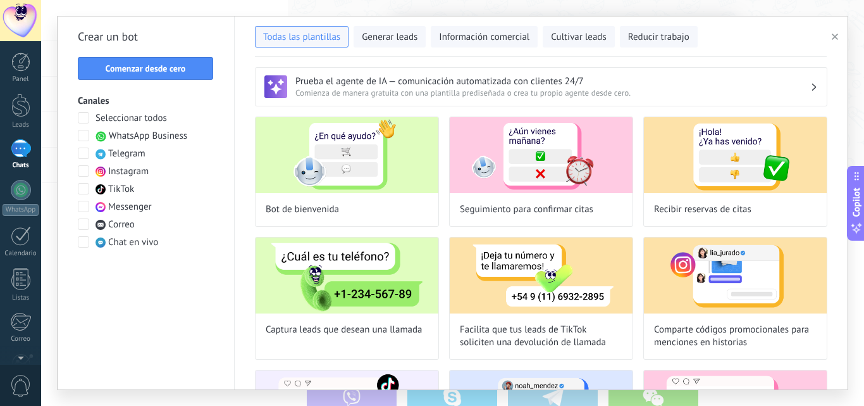
click at [83, 206] on span at bounding box center [83, 206] width 11 height 11
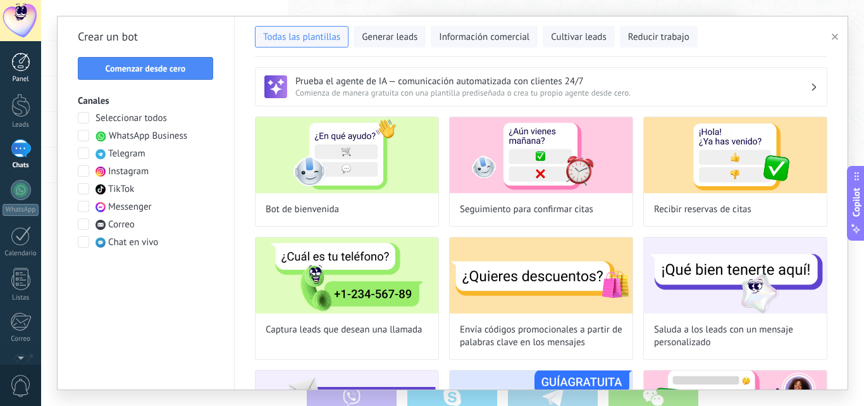
click at [27, 70] on div at bounding box center [20, 62] width 19 height 19
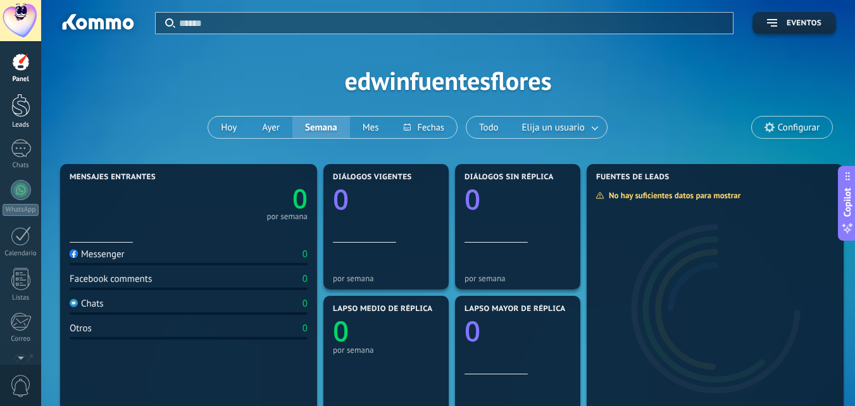
click at [21, 114] on div at bounding box center [20, 105] width 19 height 23
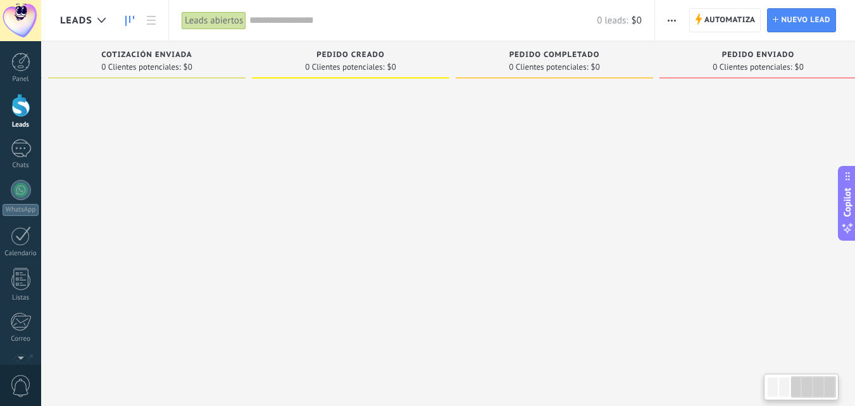
scroll to position [0, 440]
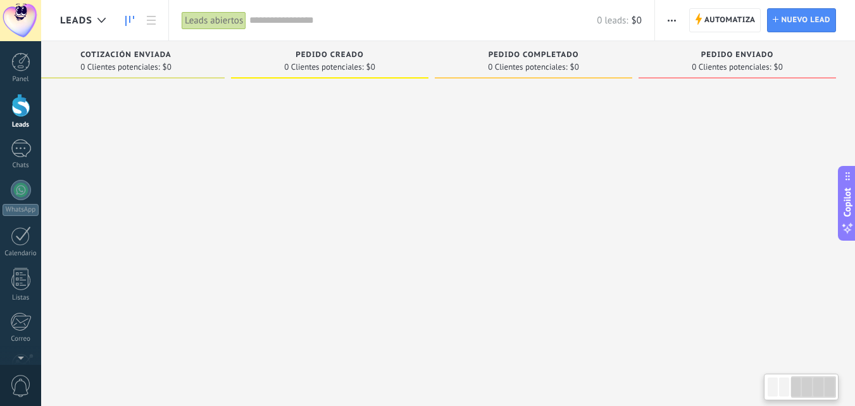
drag, startPoint x: 506, startPoint y: 122, endPoint x: 132, endPoint y: 209, distance: 383.8
click at [132, 209] on div at bounding box center [125, 204] width 197 height 240
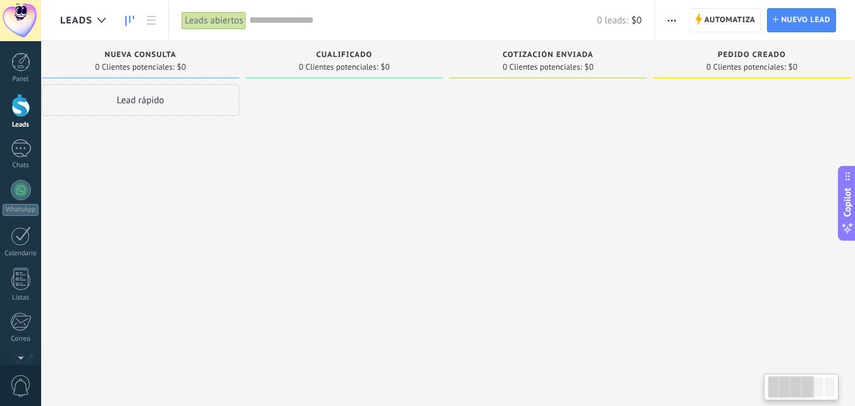
scroll to position [0, 0]
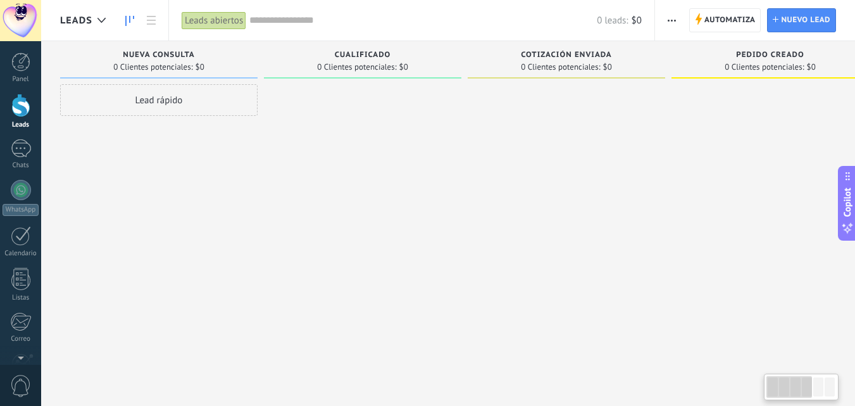
drag, startPoint x: 200, startPoint y: 199, endPoint x: 791, endPoint y: 188, distance: 591.0
click at [791, 188] on div "Leads Entrantes Solicitudes: 0 0 0 0 0 0 0 0 0 Nueva consulta 0 Clientes potenc…" at bounding box center [677, 182] width 1235 height 283
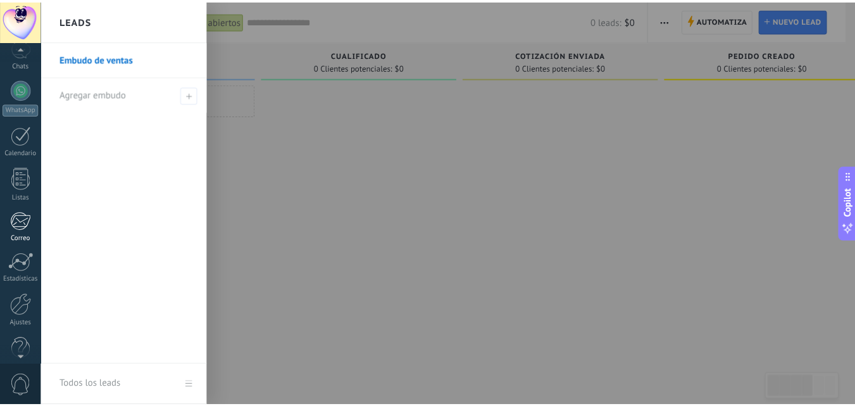
scroll to position [121, 0]
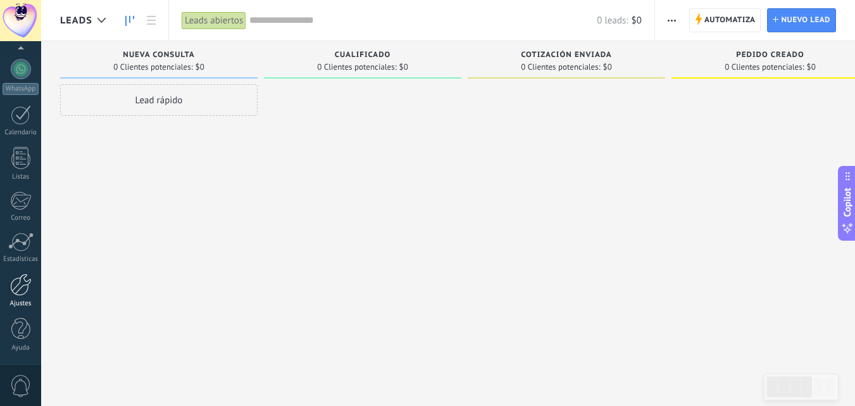
click at [28, 298] on link "Ajustes" at bounding box center [20, 290] width 41 height 34
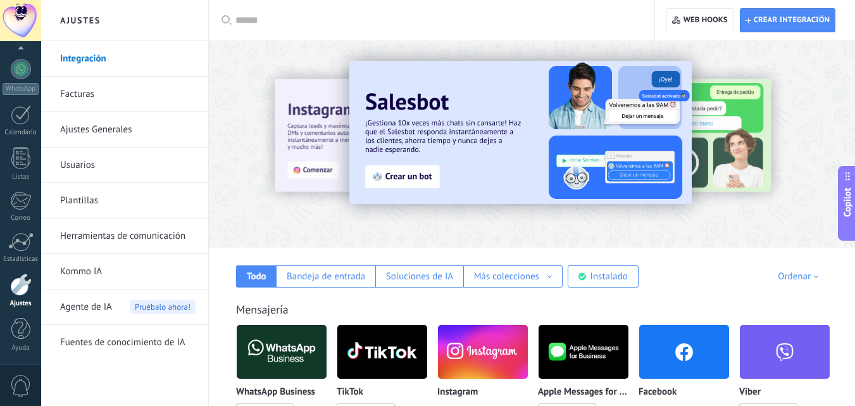
click at [128, 125] on link "Ajustes Generales" at bounding box center [127, 129] width 135 height 35
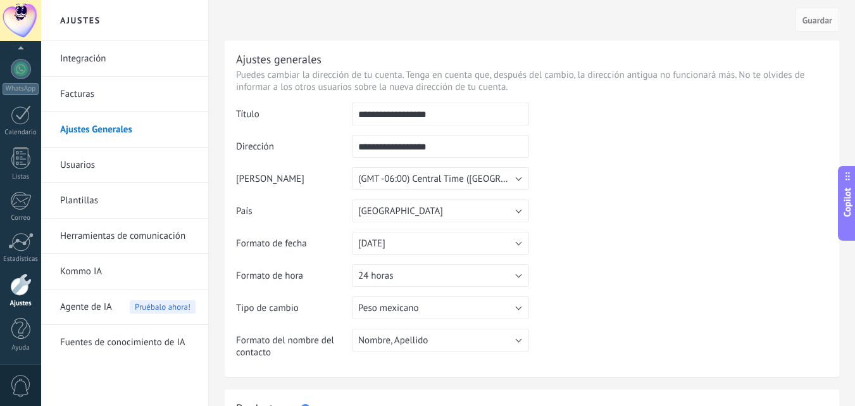
drag, startPoint x: 451, startPoint y: 113, endPoint x: 264, endPoint y: 95, distance: 188.2
click at [264, 95] on div "**********" at bounding box center [532, 208] width 614 height 336
type input "**********"
click at [626, 172] on td at bounding box center [678, 166] width 299 height 129
drag, startPoint x: 475, startPoint y: 149, endPoint x: 321, endPoint y: 122, distance: 156.1
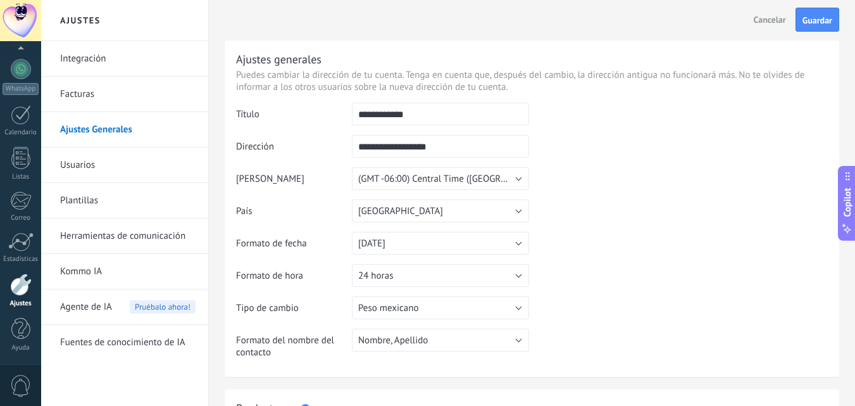
click at [321, 122] on tbody "**********" at bounding box center [532, 234] width 592 height 265
type input "*"
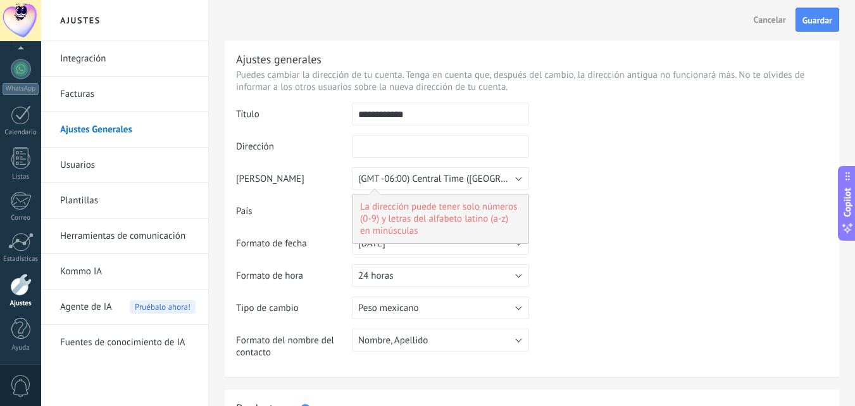
type input "*"
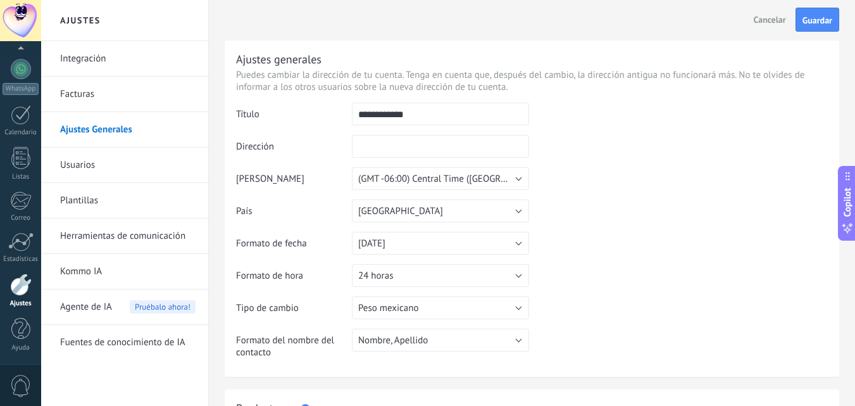
type input "*"
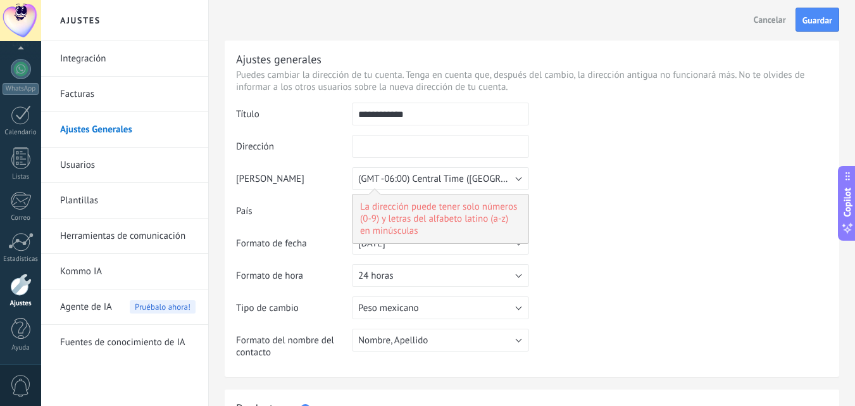
type input "*"
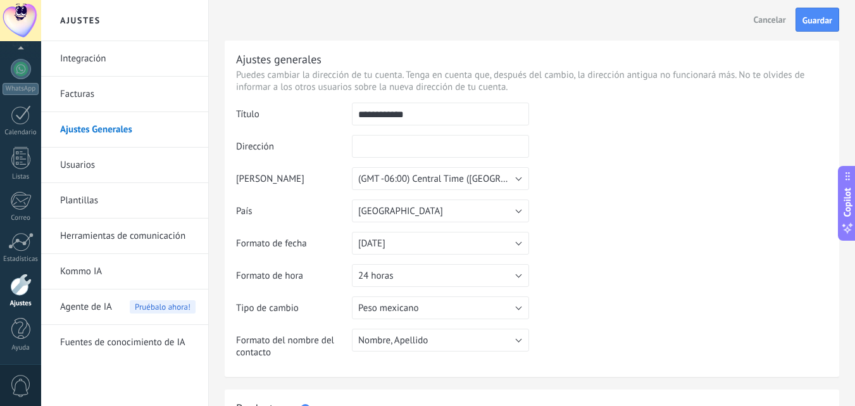
type input "*"
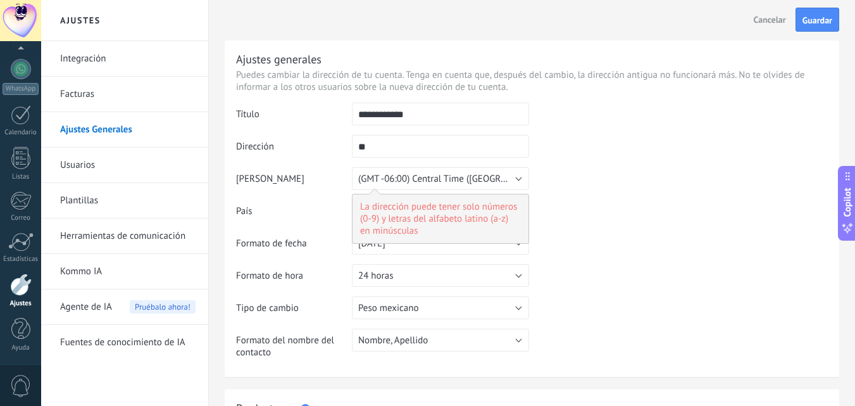
type input "*"
click at [619, 186] on td at bounding box center [678, 166] width 299 height 129
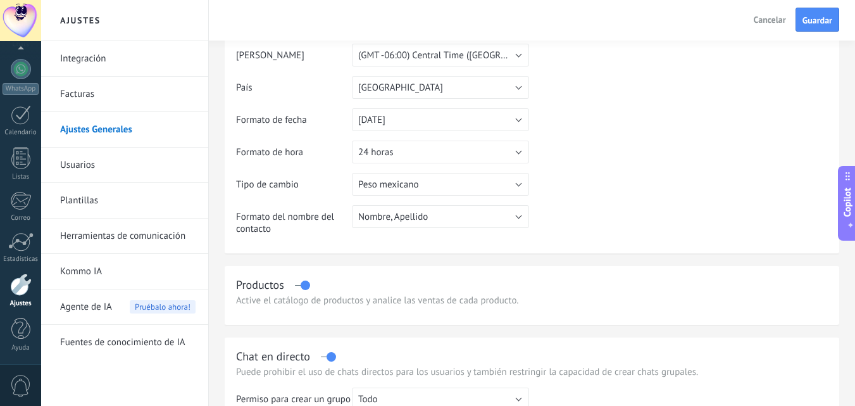
scroll to position [127, 0]
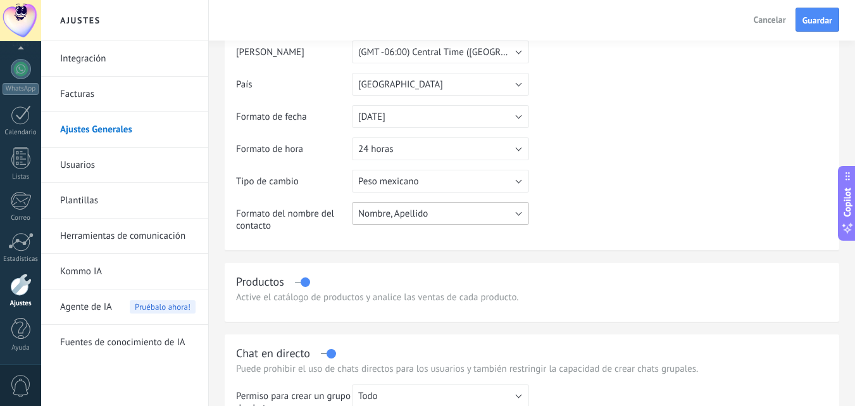
click at [520, 216] on button "Nombre, Apellido" at bounding box center [440, 213] width 177 height 23
click at [520, 216] on span "Nombre, Apellido" at bounding box center [434, 214] width 180 height 12
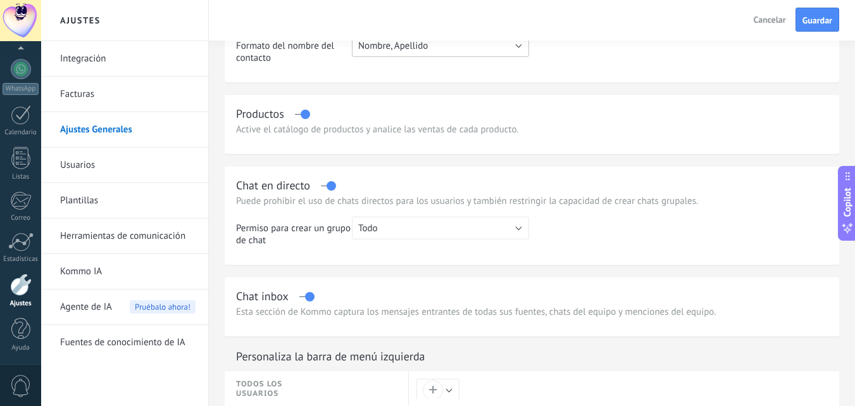
scroll to position [316, 0]
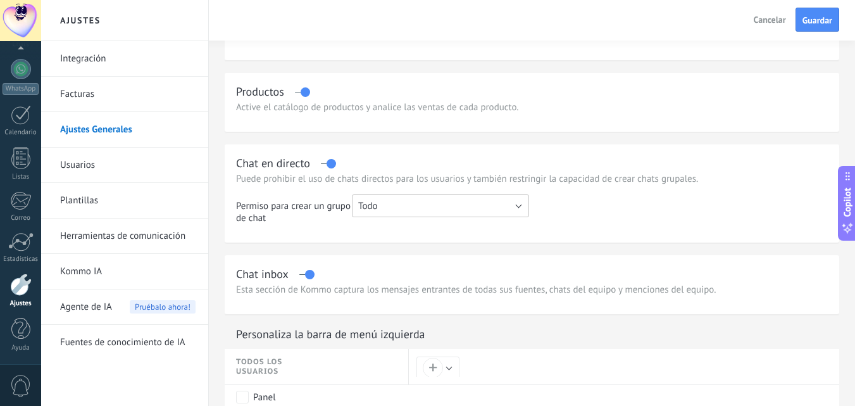
click at [519, 204] on button "Todo" at bounding box center [440, 205] width 177 height 23
click at [519, 204] on span "Todo" at bounding box center [434, 206] width 180 height 12
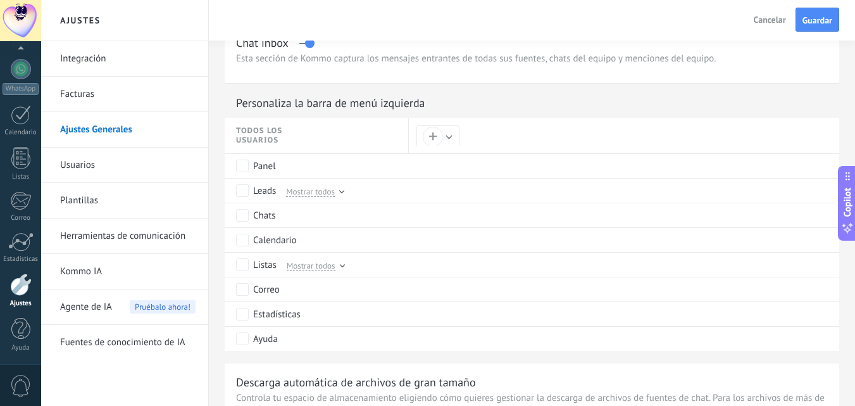
scroll to position [569, 0]
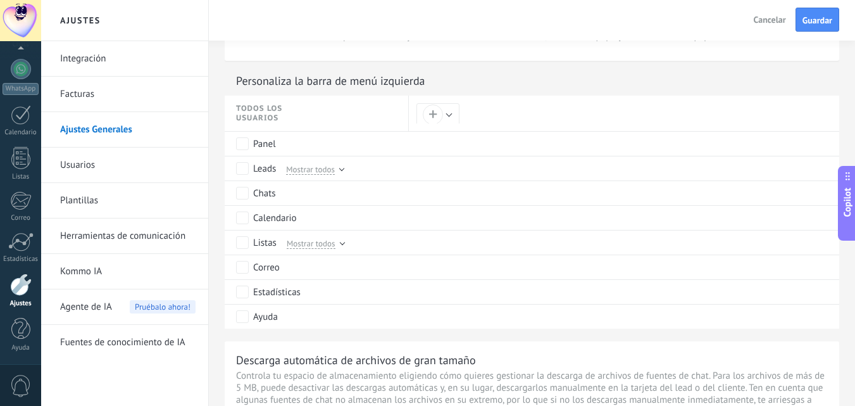
click at [298, 109] on span "Todos los usuarios" at bounding box center [274, 113] width 76 height 19
click at [280, 110] on span "Todos los usuarios" at bounding box center [274, 113] width 76 height 19
click at [449, 116] on button "+" at bounding box center [437, 114] width 43 height 22
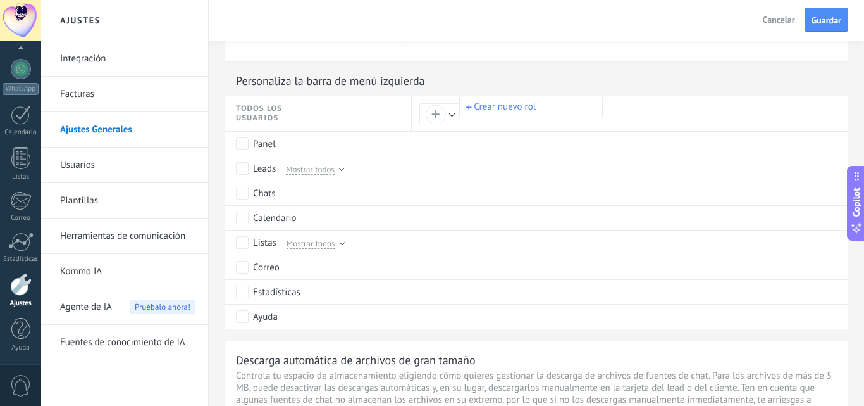
click at [449, 116] on div at bounding box center [432, 203] width 864 height 406
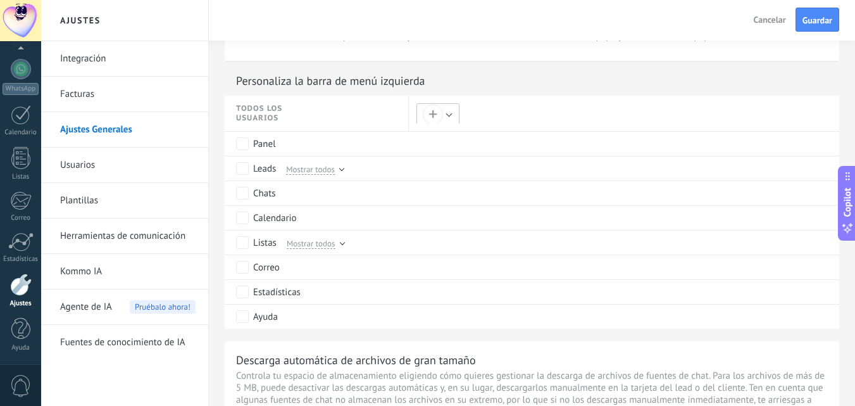
click at [449, 113] on button "+" at bounding box center [437, 114] width 43 height 22
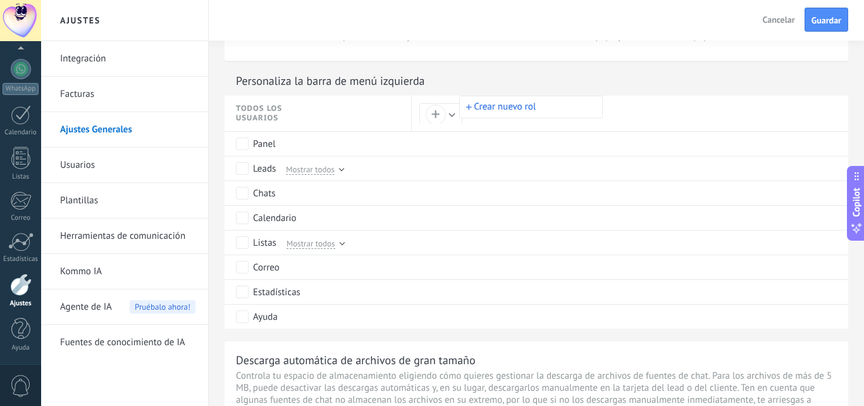
click at [519, 110] on button "Crear nuevo rol" at bounding box center [531, 107] width 142 height 22
click at [519, 110] on input "text" at bounding box center [532, 109] width 116 height 11
type input "***"
click at [507, 133] on span "Guardar" at bounding box center [496, 132] width 30 height 9
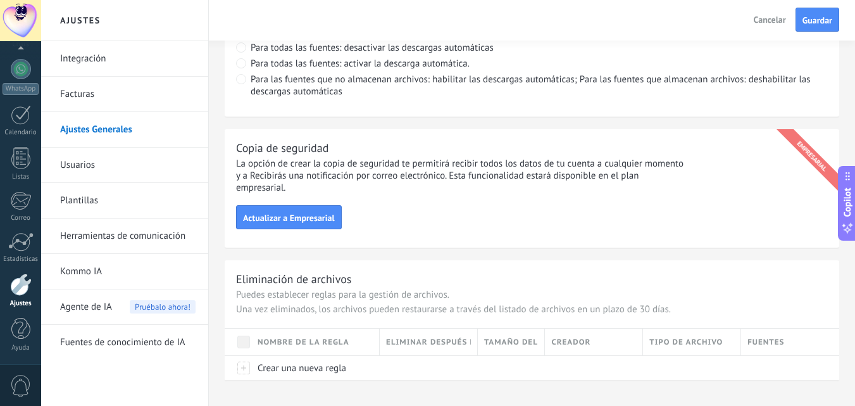
scroll to position [993, 0]
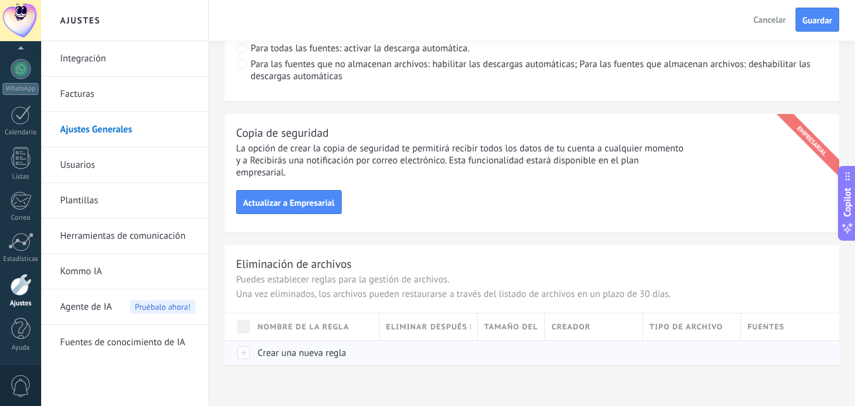
click at [298, 359] on div "Crear una nueva regla" at bounding box center [312, 352] width 122 height 24
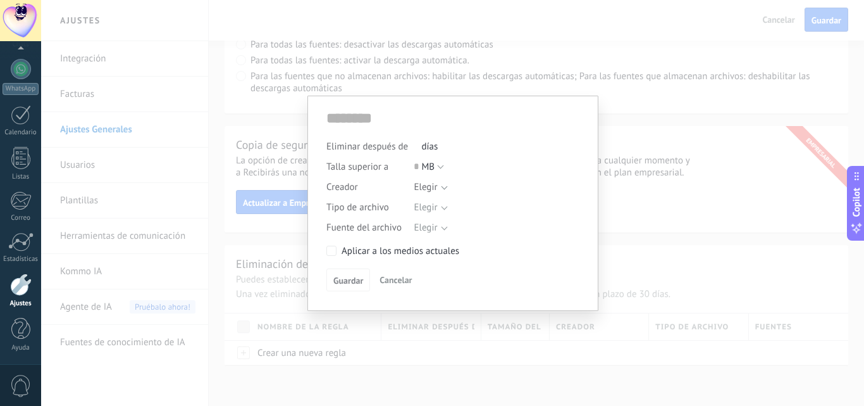
click at [419, 147] on input "text" at bounding box center [418, 146] width 8 height 20
type input "**"
click at [427, 170] on span "MB" at bounding box center [427, 167] width 13 height 12
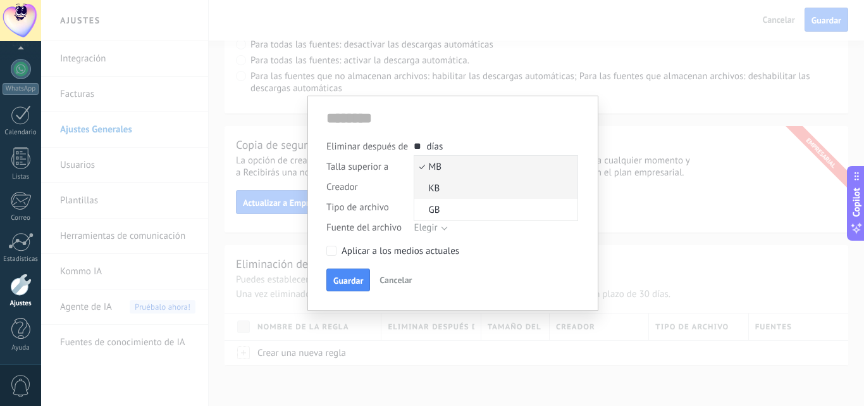
click at [450, 185] on span "KB" at bounding box center [493, 188] width 159 height 12
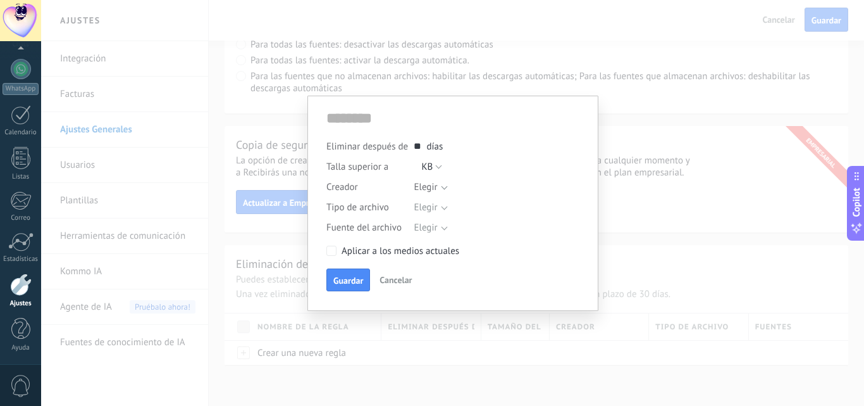
click at [416, 167] on input "text" at bounding box center [418, 166] width 8 height 20
type input "*"
click at [514, 164] on div "MB KB GB KB" at bounding box center [492, 166] width 156 height 20
click at [434, 185] on div at bounding box center [492, 186] width 156 height 18
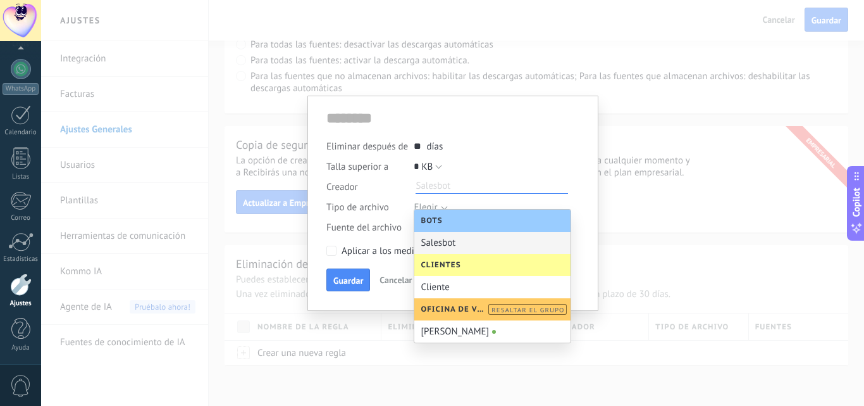
click at [566, 130] on div "Eliminar después de ** 30 días Talla superior a * 1 MB KB GB KB Creador Elegir …" at bounding box center [452, 200] width 253 height 182
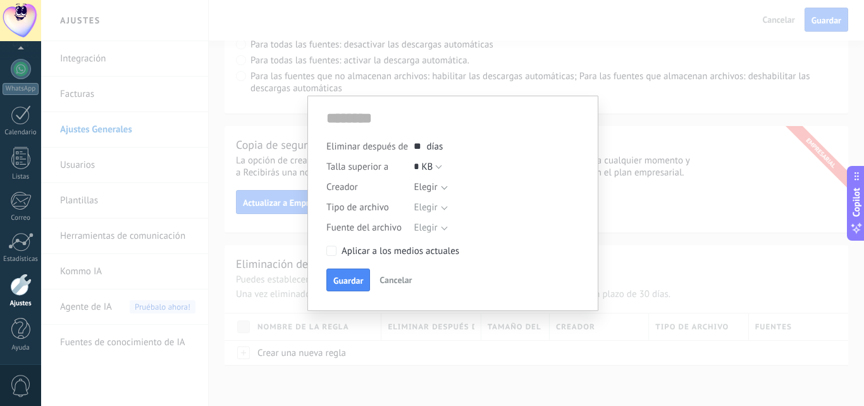
click at [402, 279] on span "Cancelar" at bounding box center [396, 279] width 32 height 11
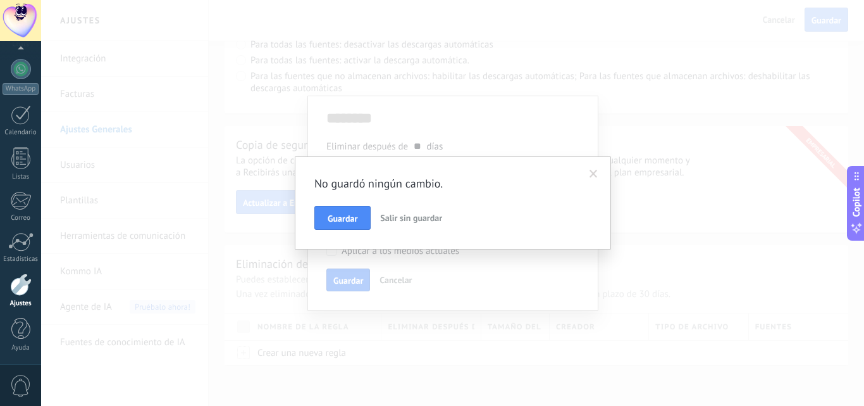
click at [402, 221] on span "Salir sin guardar" at bounding box center [411, 217] width 62 height 11
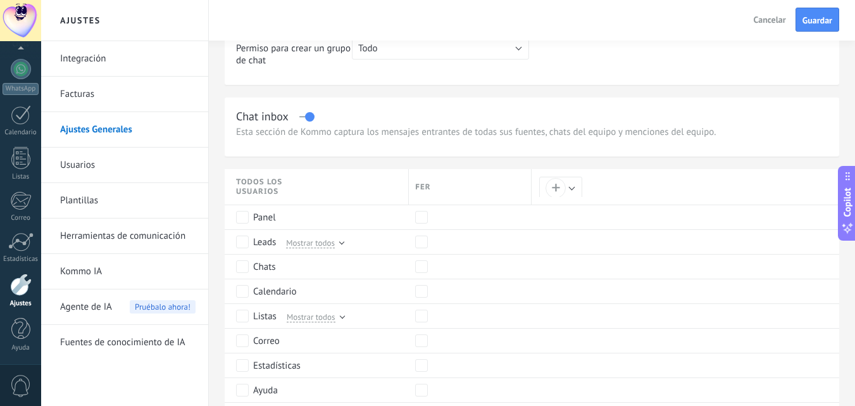
scroll to position [423, 0]
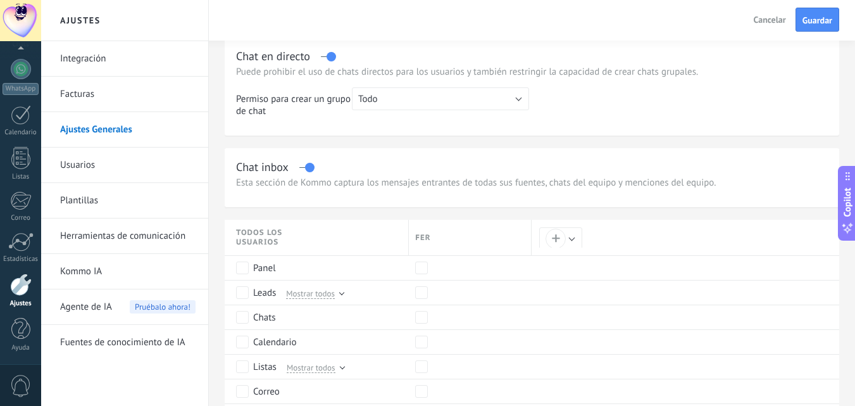
click at [458, 242] on div "fer" at bounding box center [470, 237] width 122 height 35
click at [438, 240] on span "fer" at bounding box center [453, 237] width 76 height 9
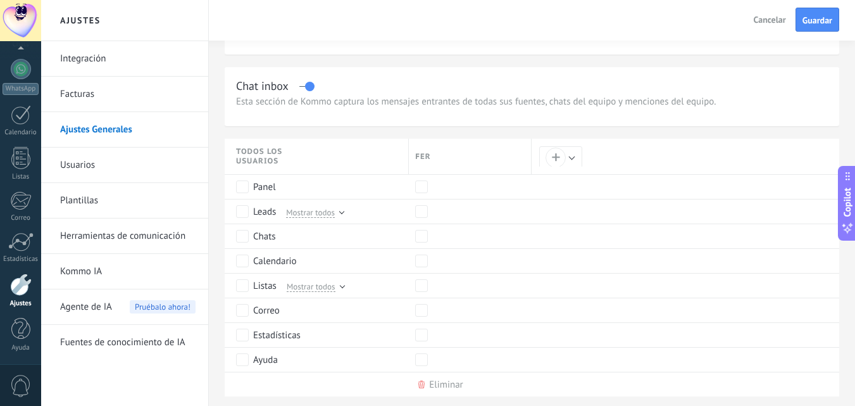
scroll to position [613, 0]
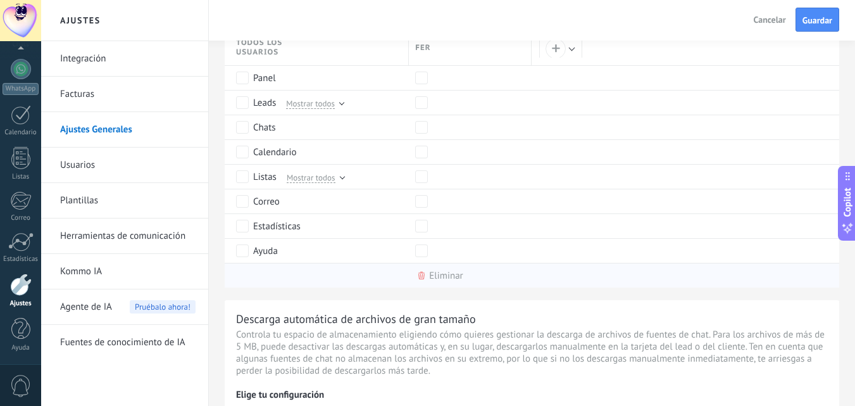
click at [441, 274] on div "Eliminar" at bounding box center [446, 276] width 34 height 12
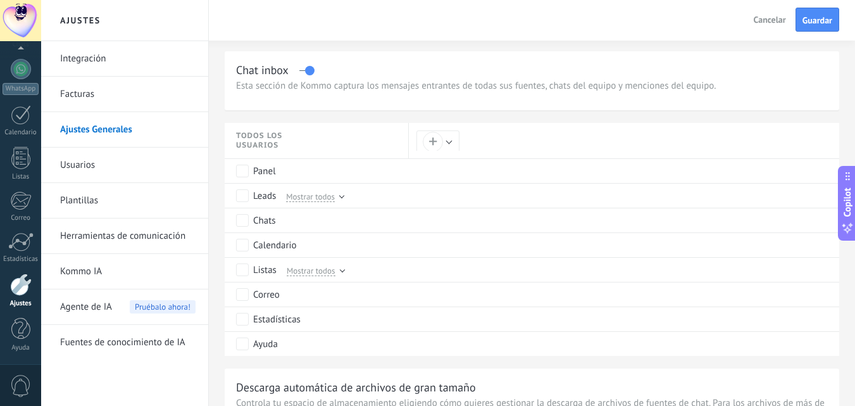
scroll to position [360, 0]
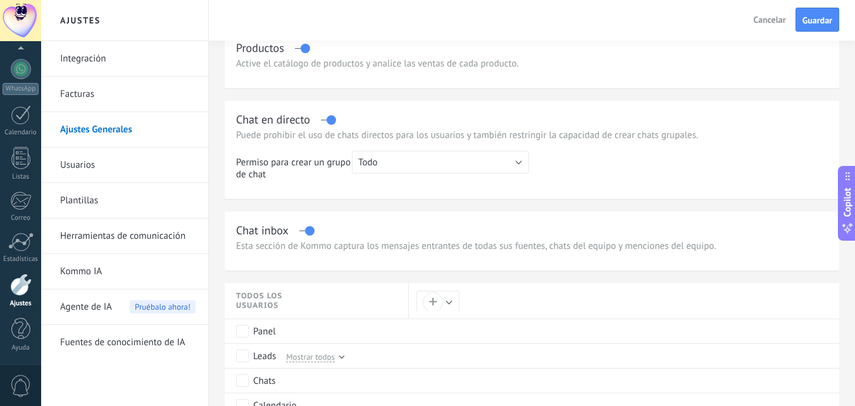
click at [90, 168] on link "Usuarios" at bounding box center [127, 164] width 135 height 35
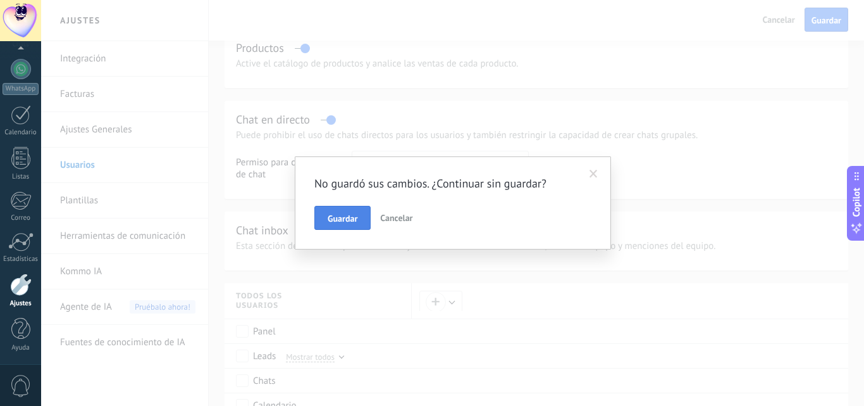
click at [361, 218] on button "Guardar" at bounding box center [342, 218] width 56 height 24
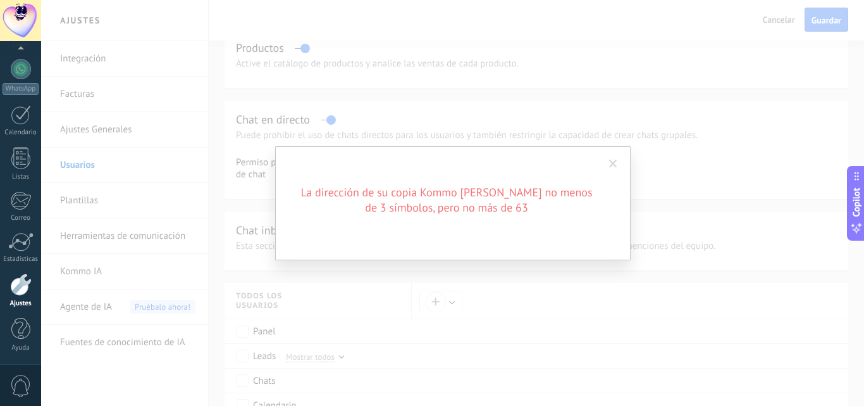
click at [611, 162] on span at bounding box center [613, 163] width 8 height 9
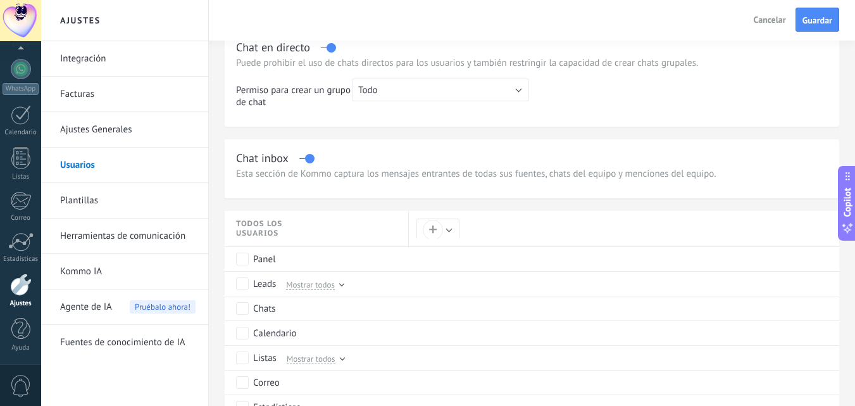
scroll to position [423, 0]
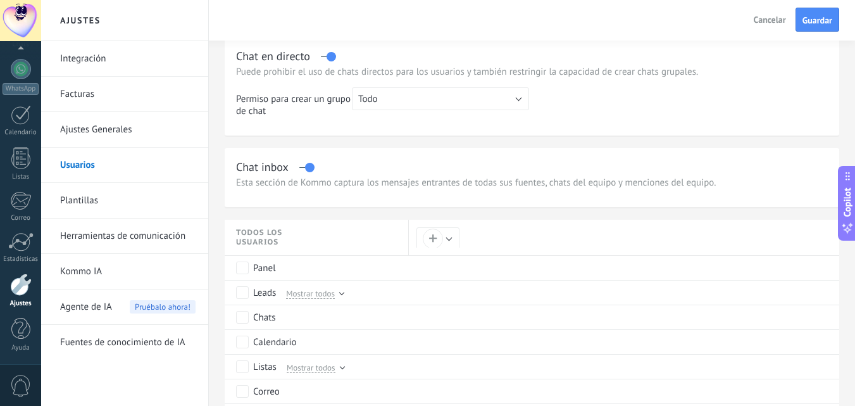
click at [82, 158] on link "Usuarios" at bounding box center [127, 164] width 135 height 35
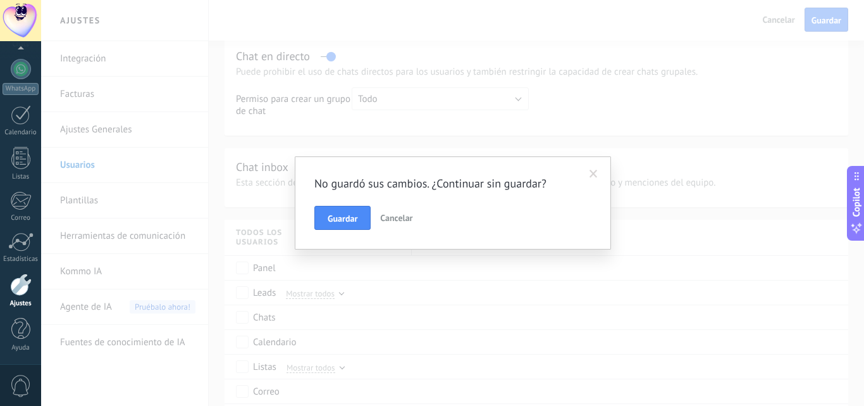
click at [595, 177] on span at bounding box center [594, 174] width 8 height 9
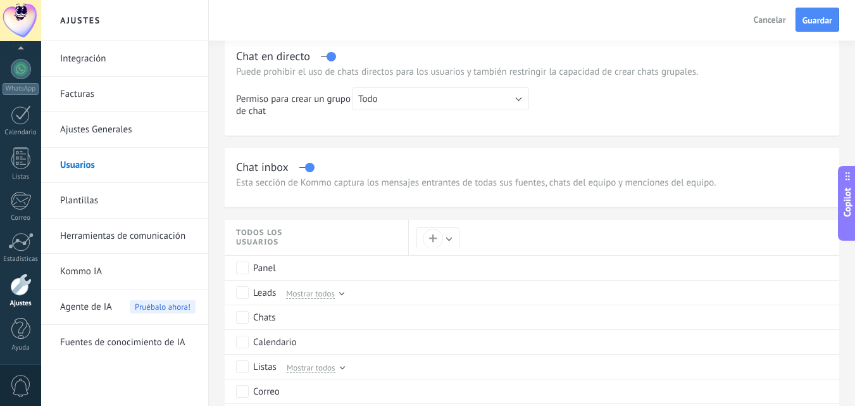
click at [130, 131] on link "Ajustes Generales" at bounding box center [127, 129] width 135 height 35
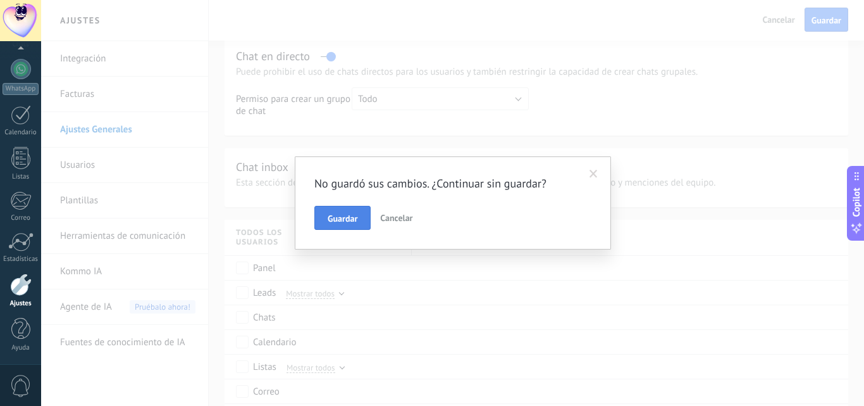
click at [350, 220] on span "Guardar" at bounding box center [343, 218] width 30 height 9
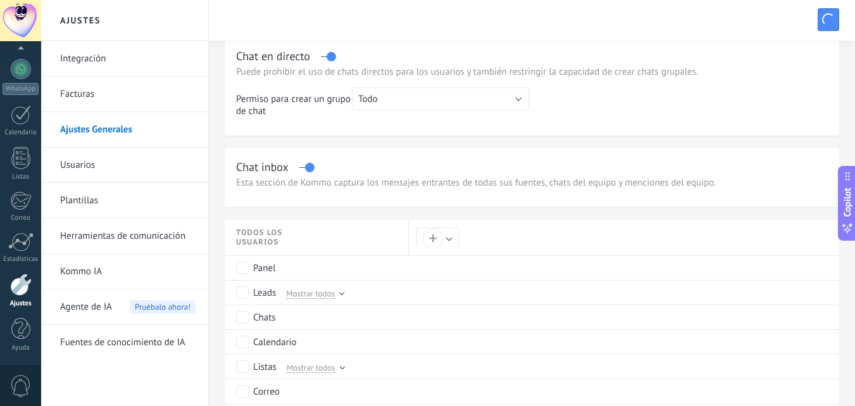
click at [94, 132] on link "Ajustes Generales" at bounding box center [127, 129] width 135 height 35
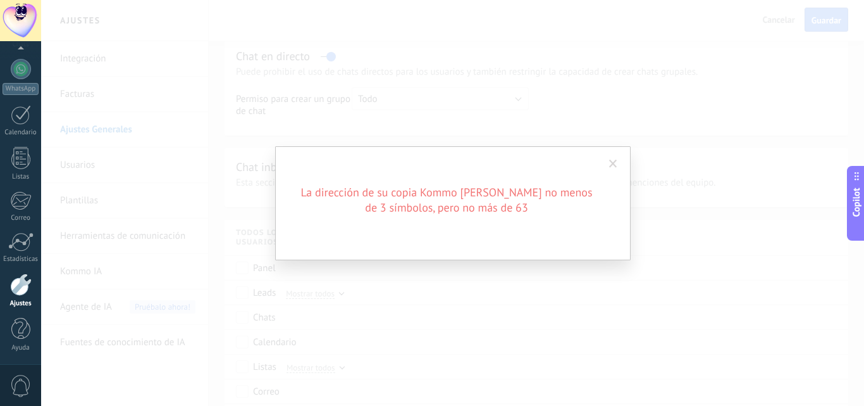
click at [619, 161] on span at bounding box center [613, 164] width 21 height 22
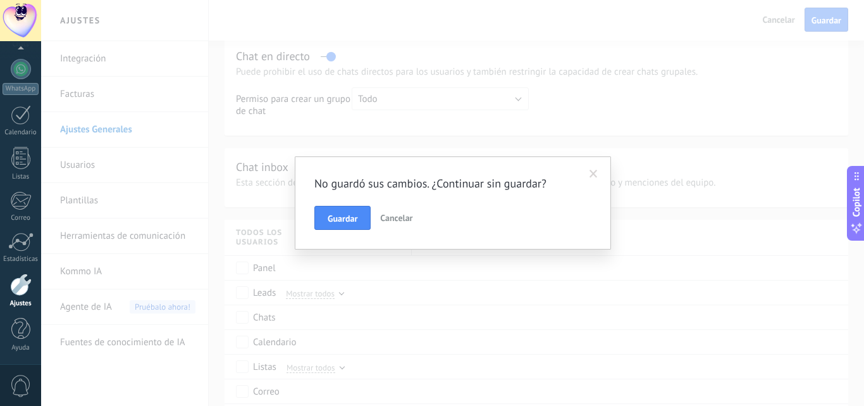
click at [600, 172] on span at bounding box center [593, 174] width 21 height 22
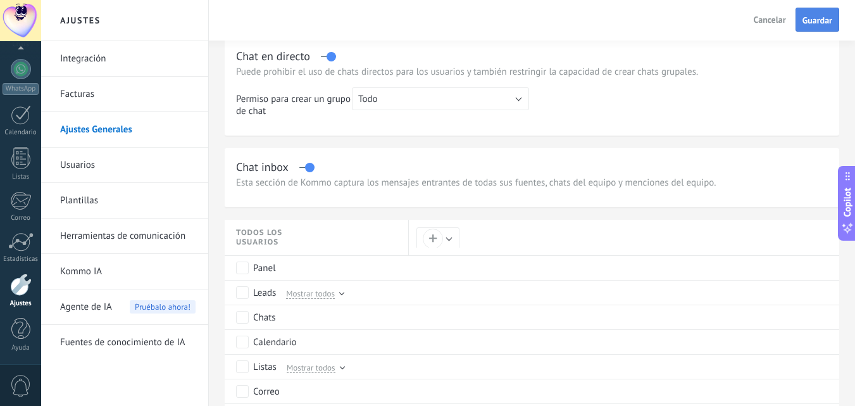
click at [815, 25] on span "Guardar" at bounding box center [817, 20] width 30 height 9
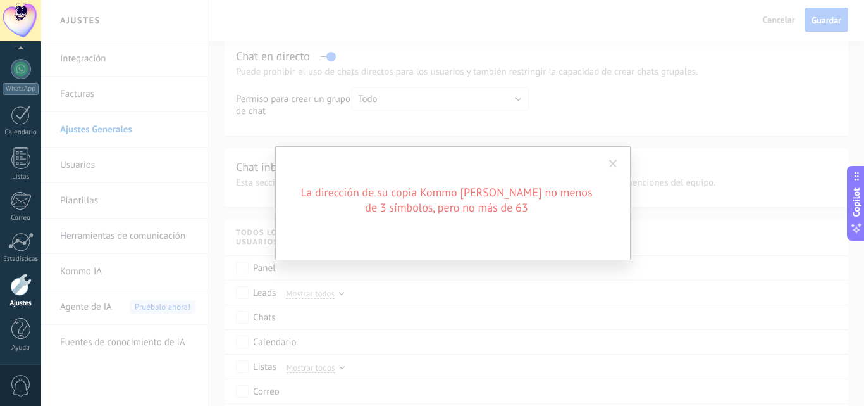
click at [618, 161] on span at bounding box center [613, 164] width 21 height 22
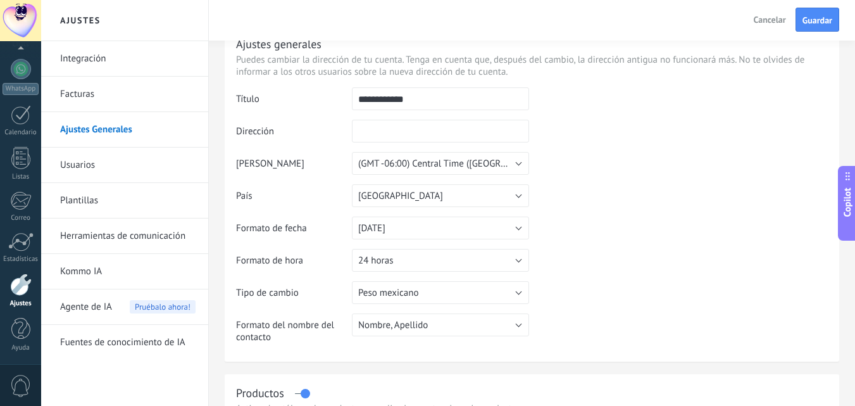
scroll to position [0, 0]
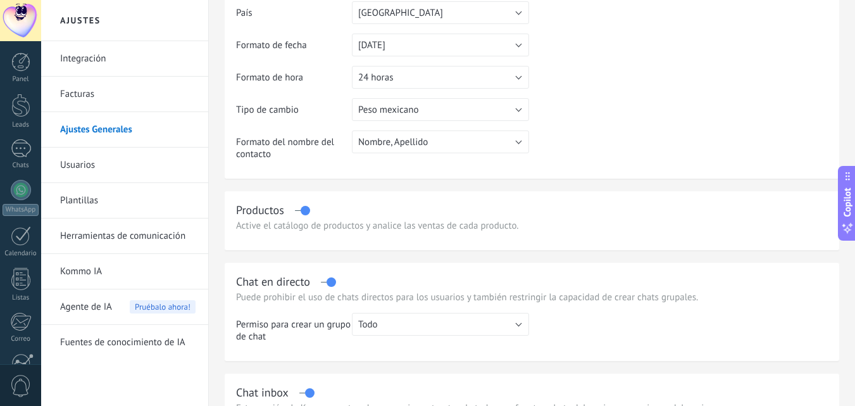
scroll to position [41, 0]
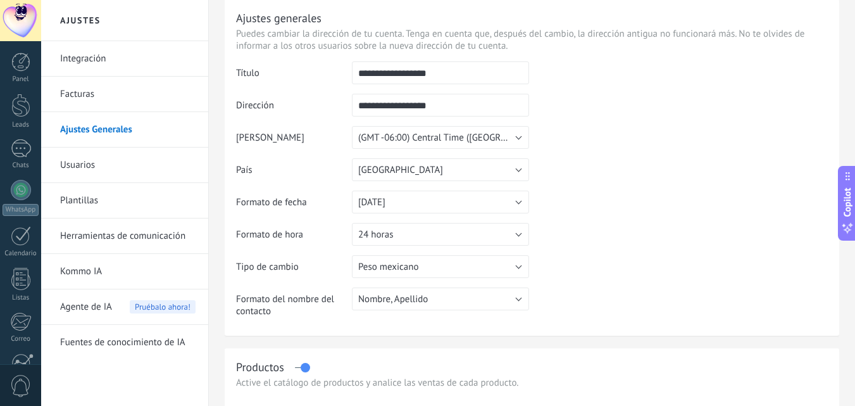
click at [82, 99] on link "Facturas" at bounding box center [127, 94] width 135 height 35
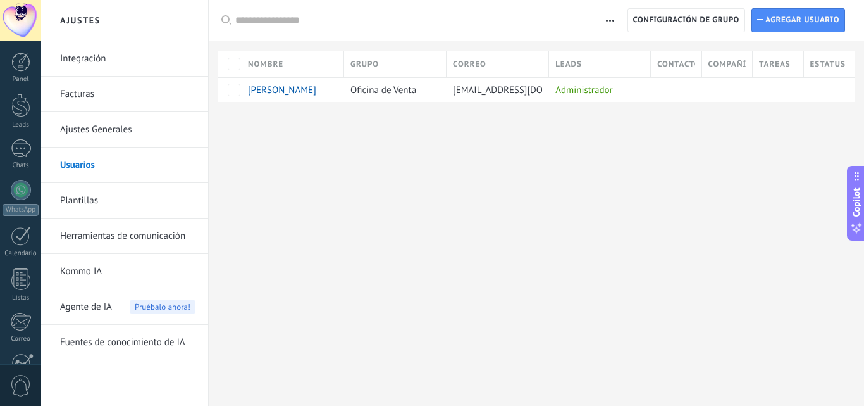
click at [90, 209] on link "Plantillas" at bounding box center [127, 200] width 135 height 35
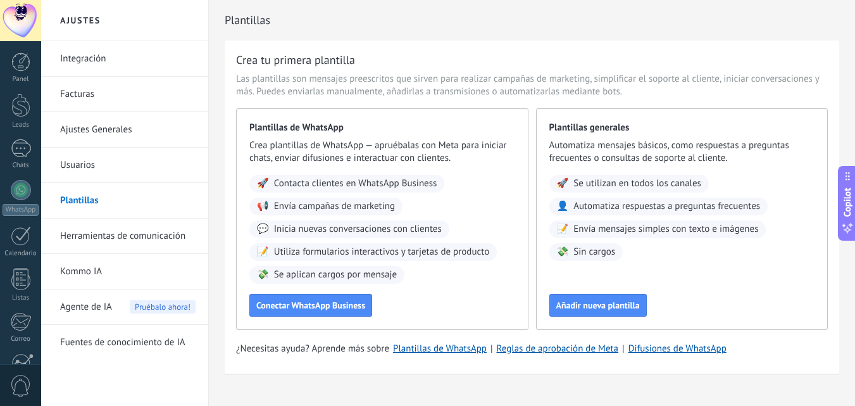
click at [93, 166] on link "Usuarios" at bounding box center [127, 164] width 135 height 35
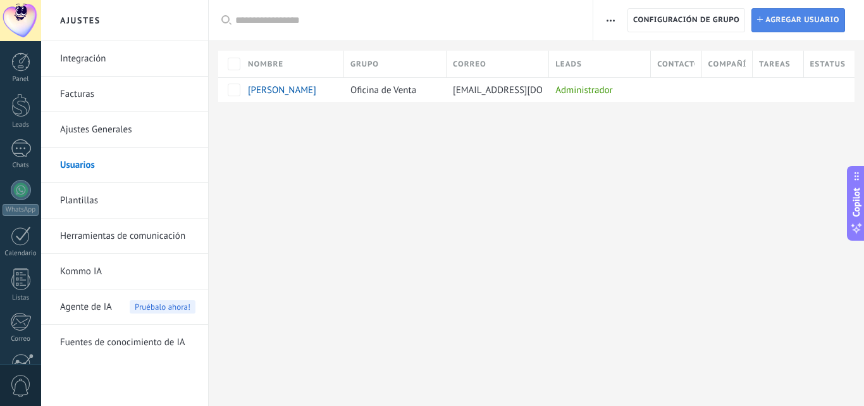
click at [794, 19] on span "Agregar usuario" at bounding box center [803, 20] width 74 height 23
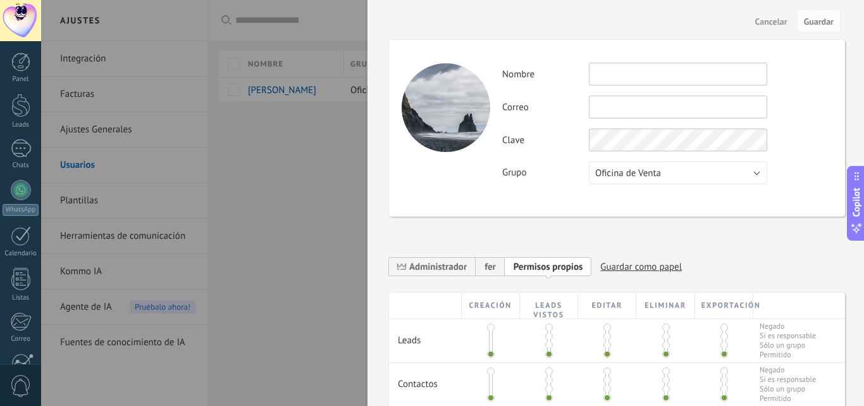
click at [669, 77] on input "text" at bounding box center [678, 74] width 178 height 23
type input "********"
click at [669, 177] on button "Oficina de Venta" at bounding box center [678, 172] width 178 height 23
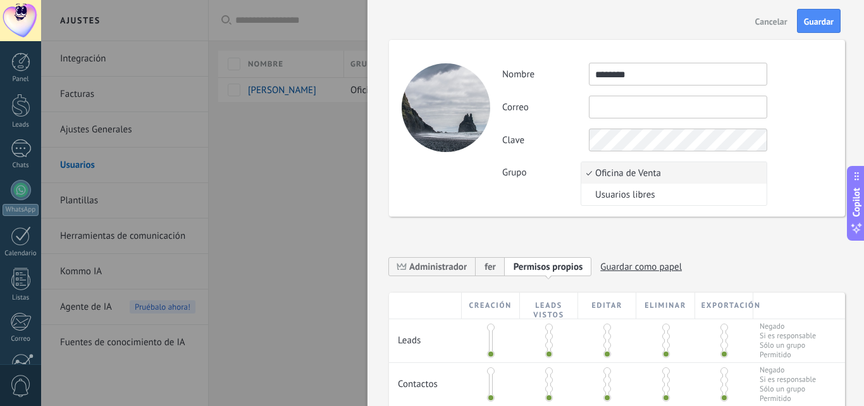
click at [679, 173] on span "Oficina de Venta" at bounding box center [672, 173] width 182 height 12
click at [812, 130] on div "Clave" at bounding box center [667, 139] width 330 height 23
click at [646, 102] on input "text" at bounding box center [678, 107] width 178 height 23
click at [612, 111] on input "text" at bounding box center [678, 107] width 178 height 23
paste input "**********"
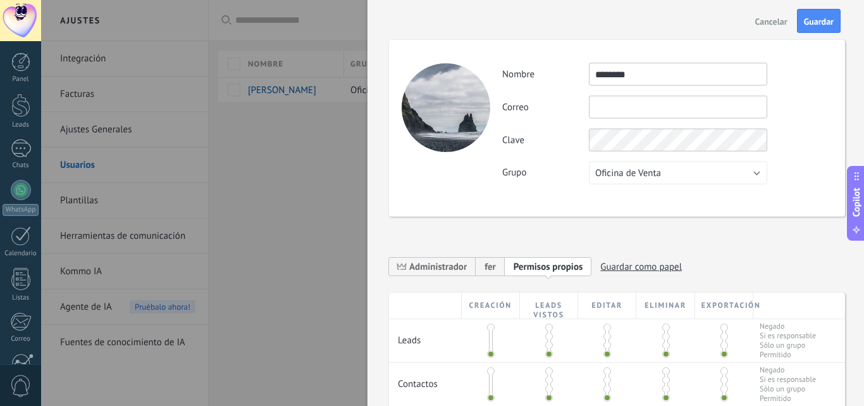
type input "**********"
drag, startPoint x: 656, startPoint y: 106, endPoint x: 578, endPoint y: 104, distance: 77.8
click at [578, 104] on div "**********" at bounding box center [667, 107] width 330 height 23
click at [616, 109] on input "text" at bounding box center [678, 107] width 178 height 23
paste input "**********"
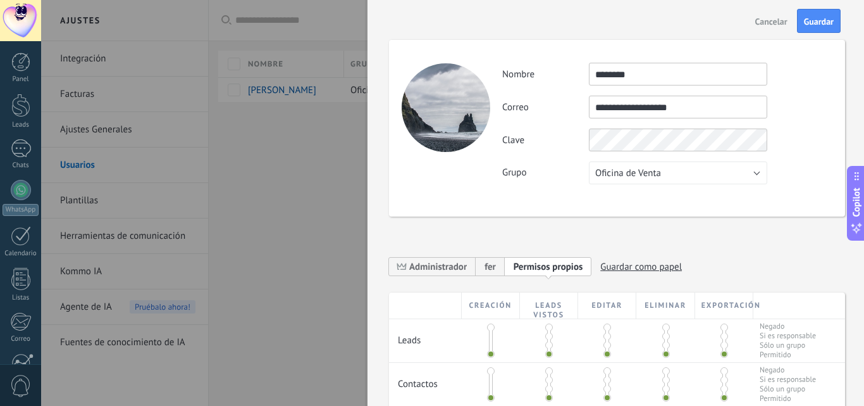
type input "**********"
click at [540, 132] on div "Clave" at bounding box center [667, 139] width 330 height 23
click at [798, 101] on div "**********" at bounding box center [667, 107] width 330 height 23
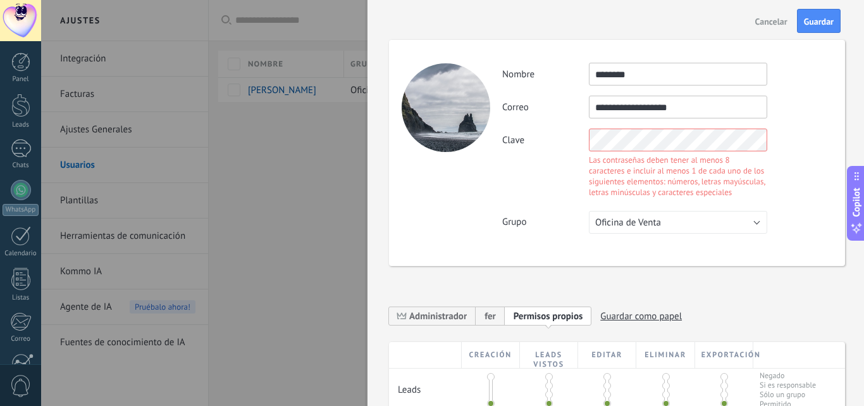
click at [790, 105] on div "**********" at bounding box center [667, 107] width 330 height 23
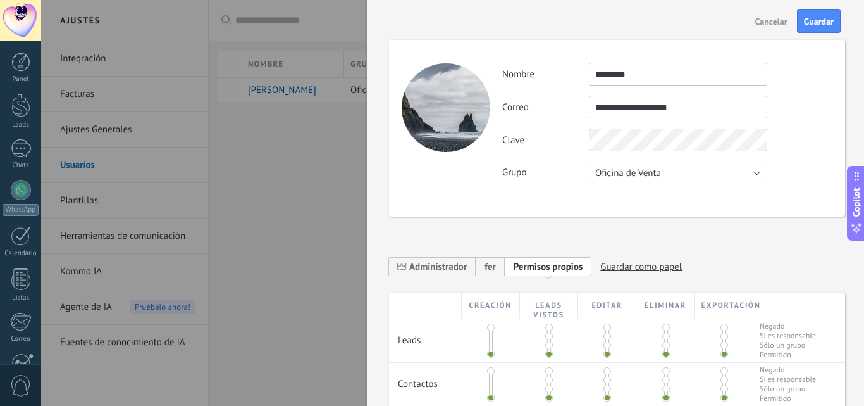
click at [786, 113] on div "**********" at bounding box center [667, 107] width 330 height 23
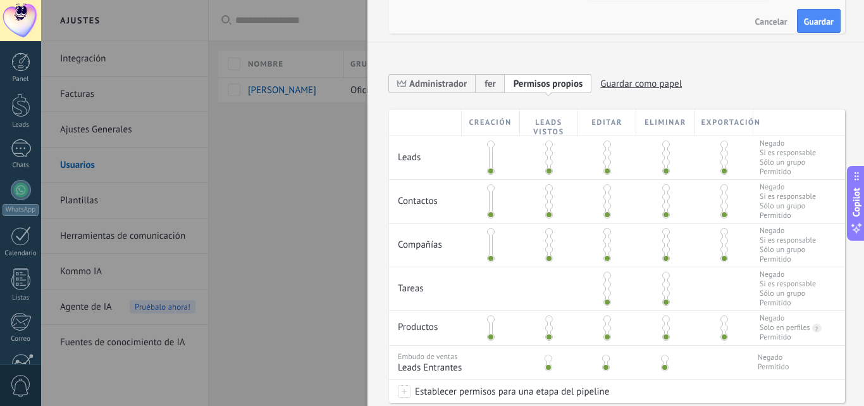
scroll to position [190, 0]
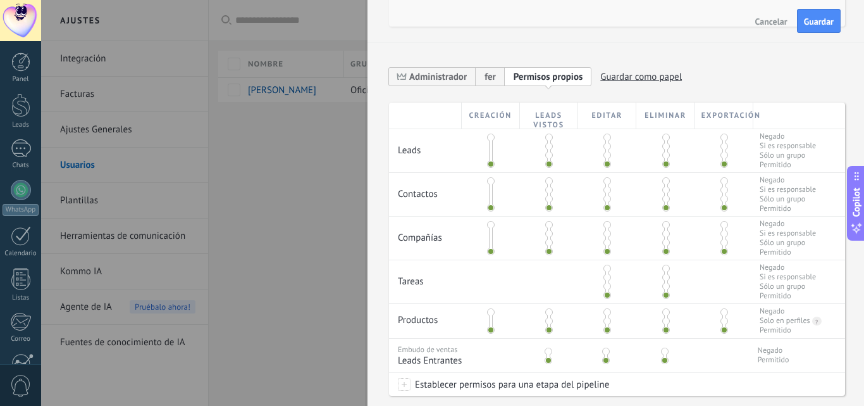
click at [721, 137] on span at bounding box center [725, 137] width 8 height 8
click at [664, 138] on span at bounding box center [666, 137] width 8 height 8
click at [666, 181] on span at bounding box center [666, 181] width 8 height 8
click at [721, 183] on span at bounding box center [725, 181] width 8 height 8
click at [663, 223] on span at bounding box center [666, 225] width 8 height 8
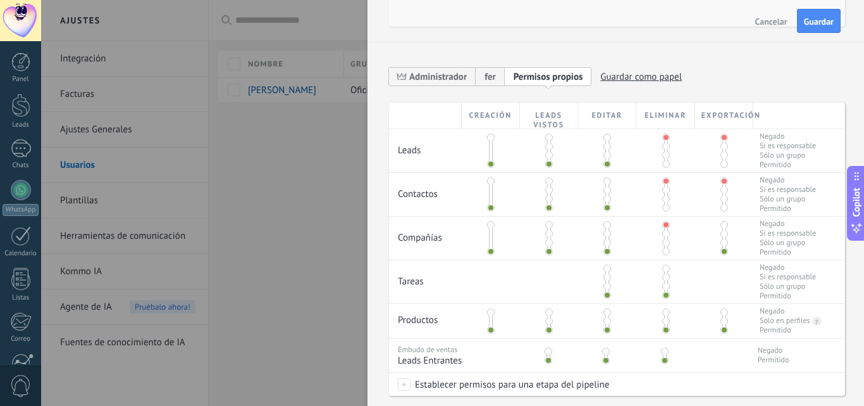
click at [721, 224] on span at bounding box center [725, 225] width 8 height 8
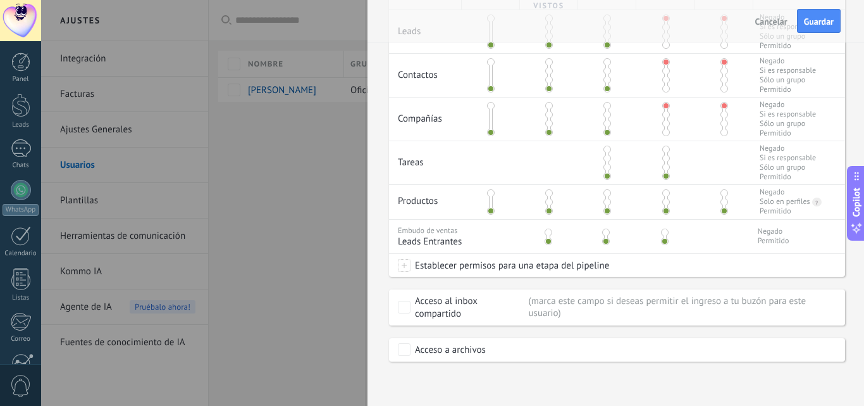
scroll to position [245, 0]
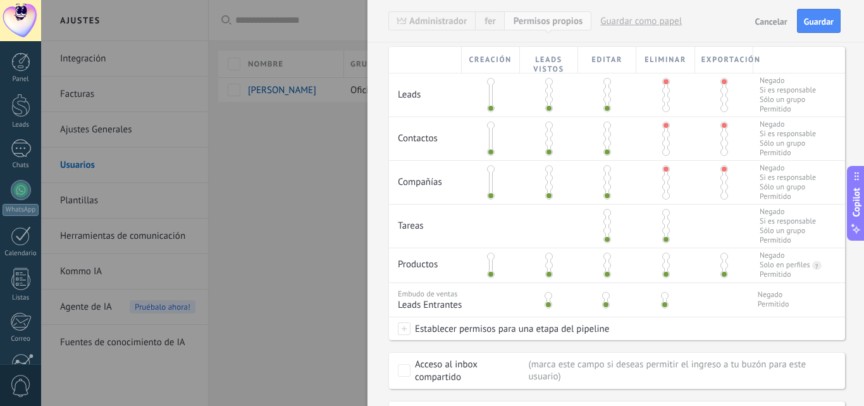
click at [663, 255] on span at bounding box center [666, 256] width 8 height 8
click at [722, 257] on span at bounding box center [725, 256] width 8 height 8
click at [606, 256] on span at bounding box center [608, 256] width 8 height 8
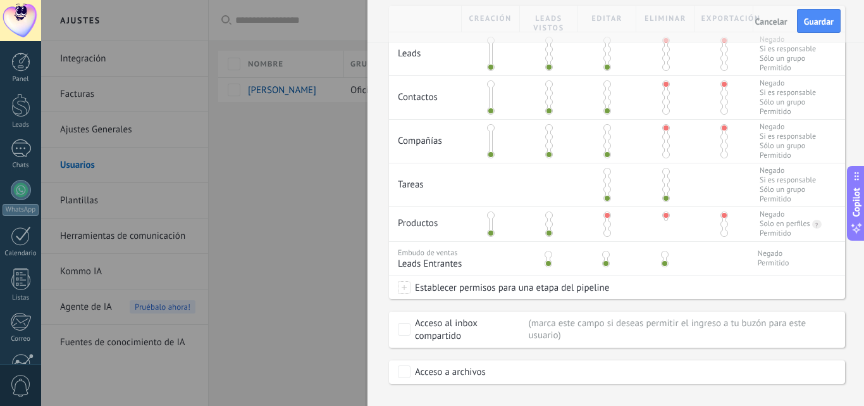
scroll to position [309, 0]
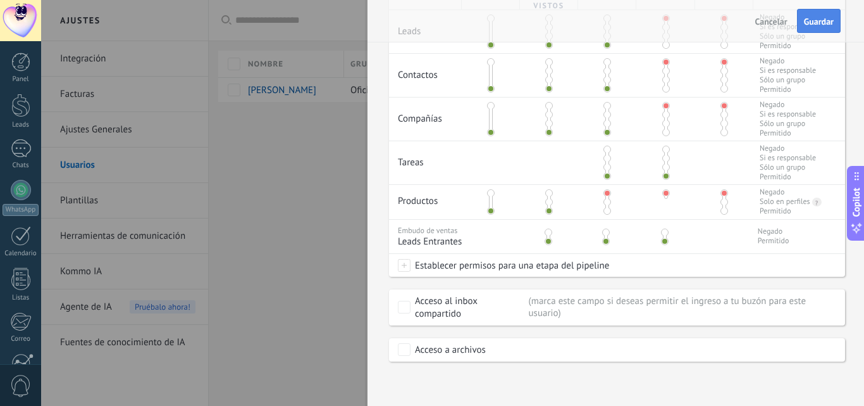
click at [815, 21] on span "Guardar" at bounding box center [819, 21] width 30 height 9
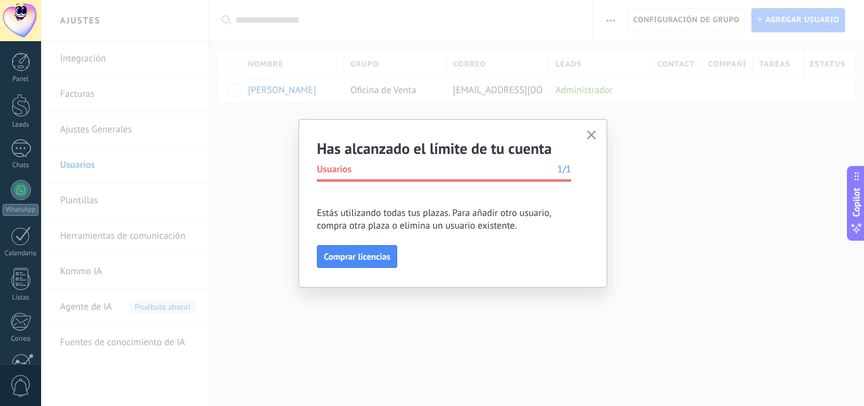
click at [590, 133] on use "button" at bounding box center [591, 134] width 9 height 9
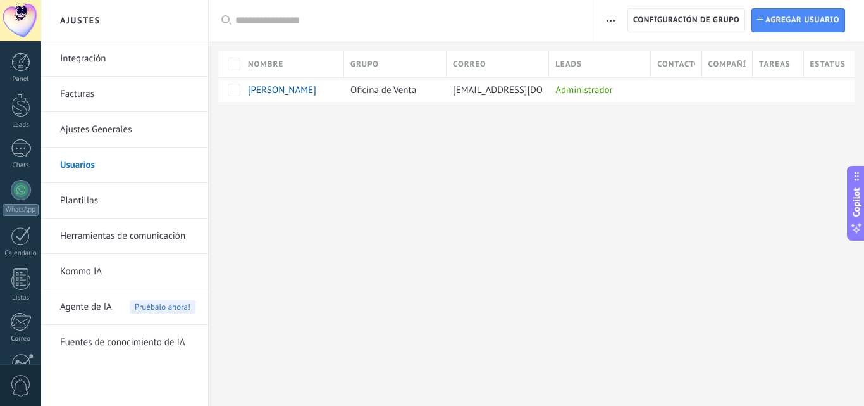
click at [540, 151] on div "Ajustes Integración Facturas Ajustes Generales Usuarios Plantillas Herramientas…" at bounding box center [452, 203] width 823 height 406
click at [73, 166] on link "Usuarios" at bounding box center [127, 164] width 135 height 35
click at [763, 127] on div at bounding box center [536, 122] width 655 height 41
click at [788, 21] on span "Agregar usuario" at bounding box center [803, 20] width 74 height 23
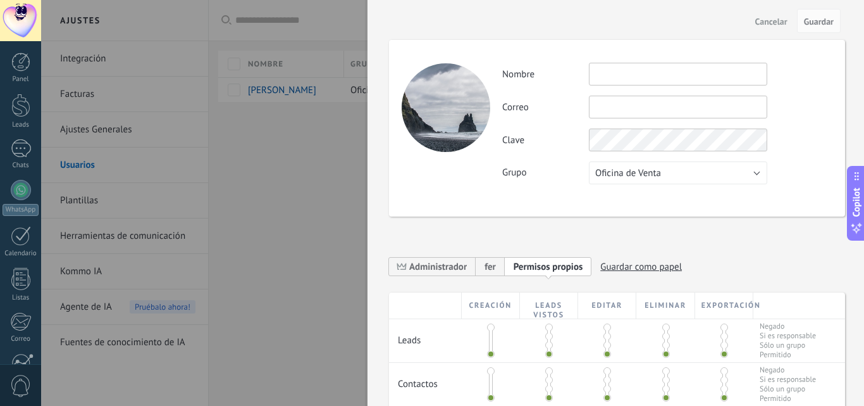
click at [695, 75] on input "text" at bounding box center [678, 74] width 178 height 23
click at [767, 19] on span "Cancelar" at bounding box center [771, 21] width 32 height 9
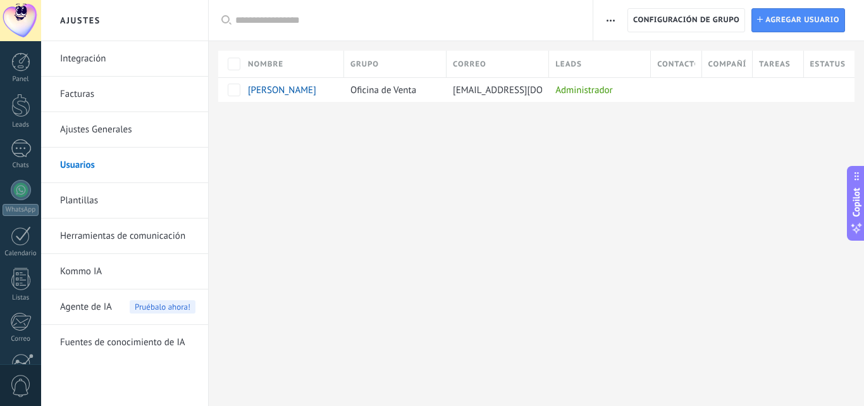
click at [614, 22] on span "button" at bounding box center [611, 20] width 8 height 24
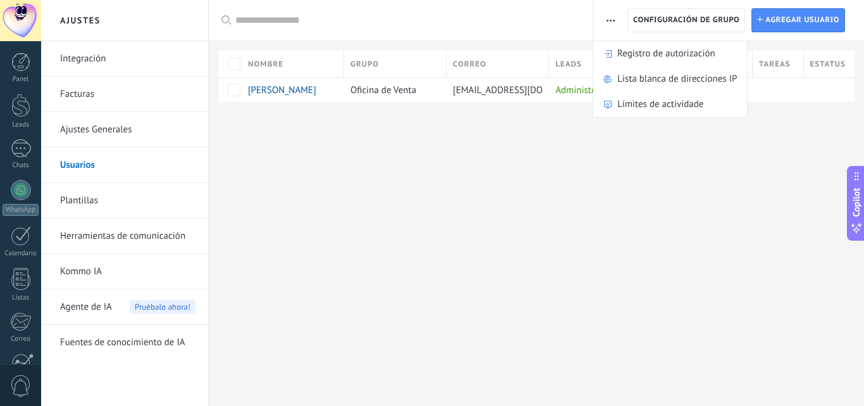
click at [614, 22] on span "button" at bounding box center [611, 20] width 8 height 24
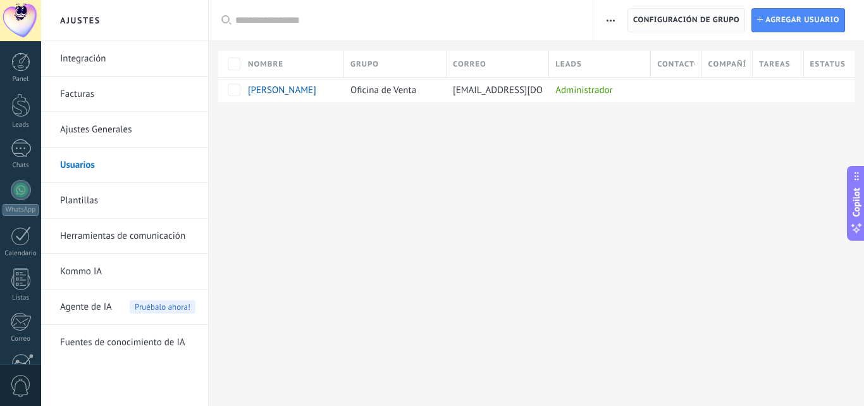
click at [662, 22] on span "Configuración de grupo" at bounding box center [686, 20] width 106 height 23
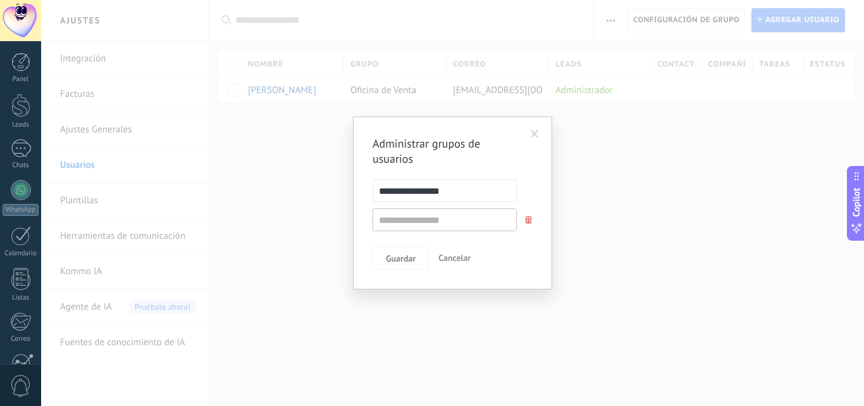
click at [533, 135] on span at bounding box center [535, 134] width 8 height 9
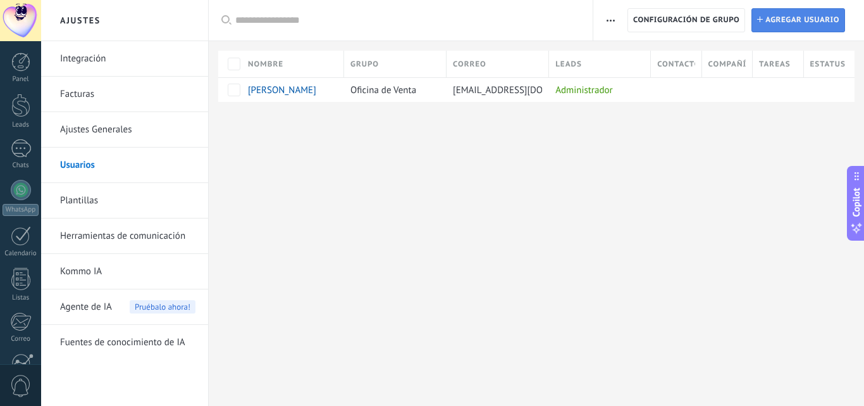
click at [784, 24] on span "Agregar usuario" at bounding box center [803, 20] width 74 height 23
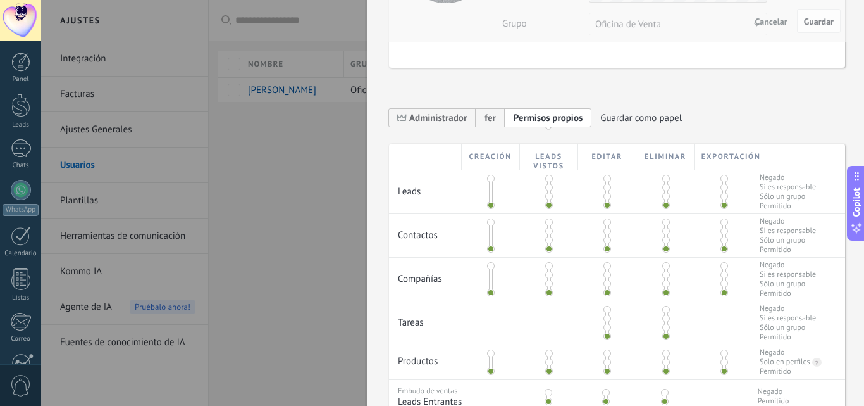
scroll to position [127, 0]
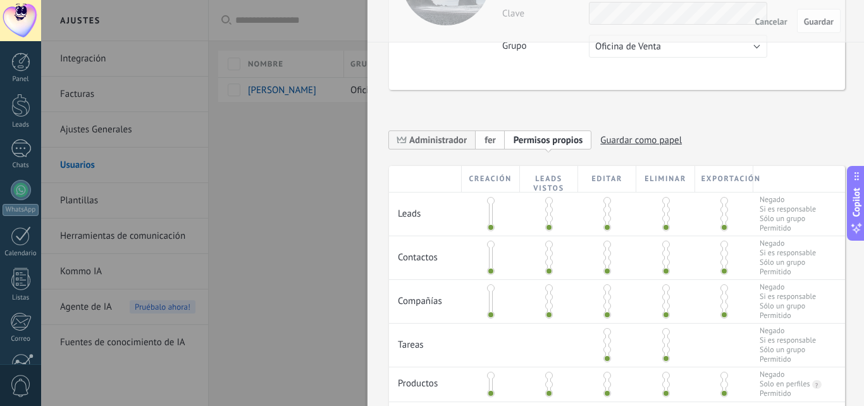
click at [493, 143] on span "fer" at bounding box center [490, 140] width 11 height 12
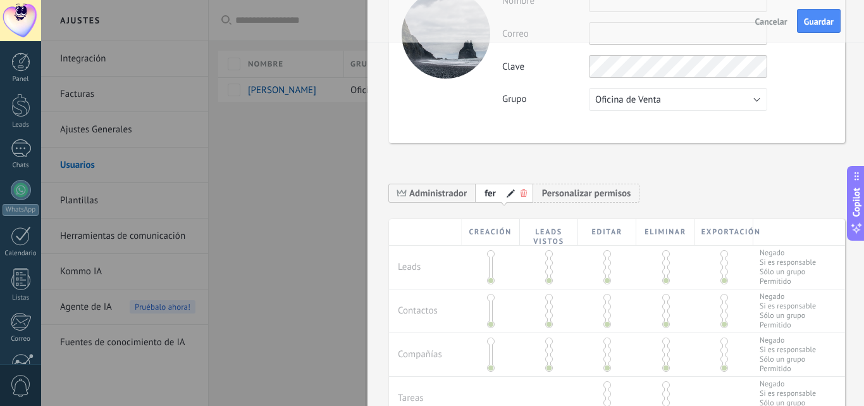
scroll to position [0, 0]
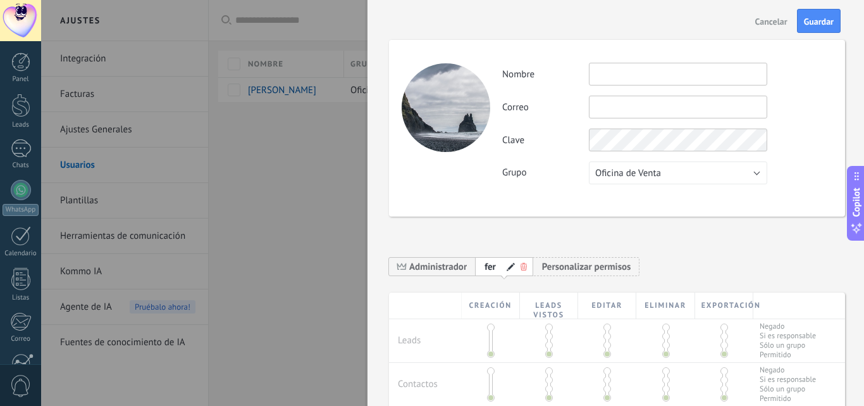
click at [511, 266] on span at bounding box center [511, 267] width 9 height 9
drag, startPoint x: 497, startPoint y: 266, endPoint x: 482, endPoint y: 269, distance: 14.9
click at [482, 269] on div "*** fer" at bounding box center [501, 266] width 51 height 20
type input "******"
click at [642, 81] on input "text" at bounding box center [678, 74] width 178 height 23
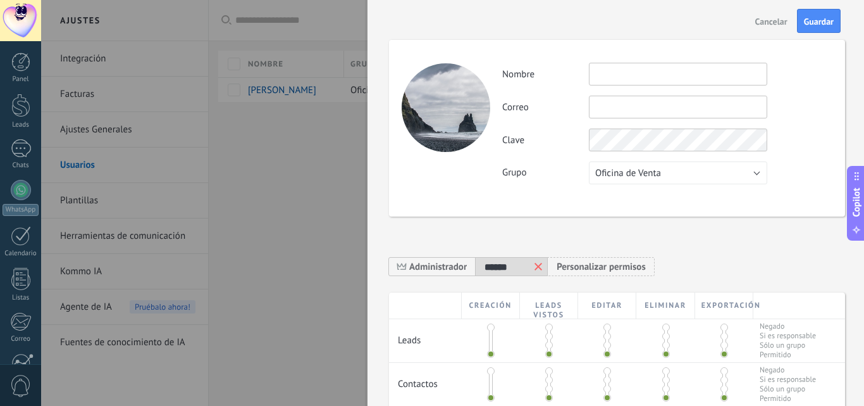
drag, startPoint x: 647, startPoint y: 70, endPoint x: 638, endPoint y: 77, distance: 11.7
click at [647, 70] on input "text" at bounding box center [678, 74] width 178 height 23
click at [602, 111] on input "text" at bounding box center [678, 107] width 178 height 23
paste input "**********"
type input "**********"
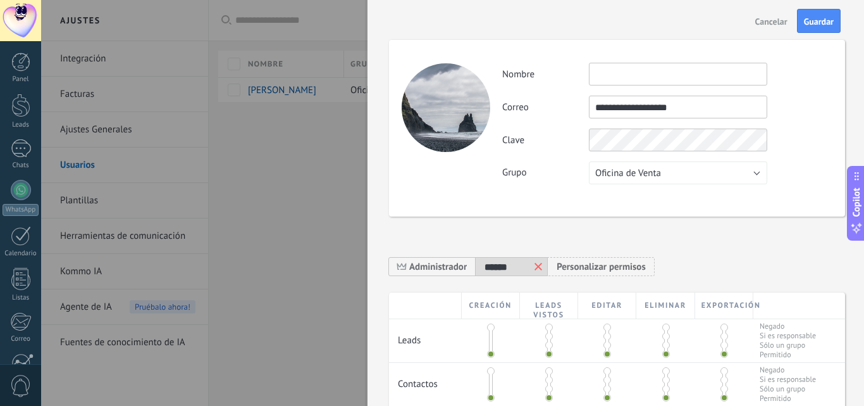
click at [664, 70] on input "text" at bounding box center [678, 74] width 178 height 23
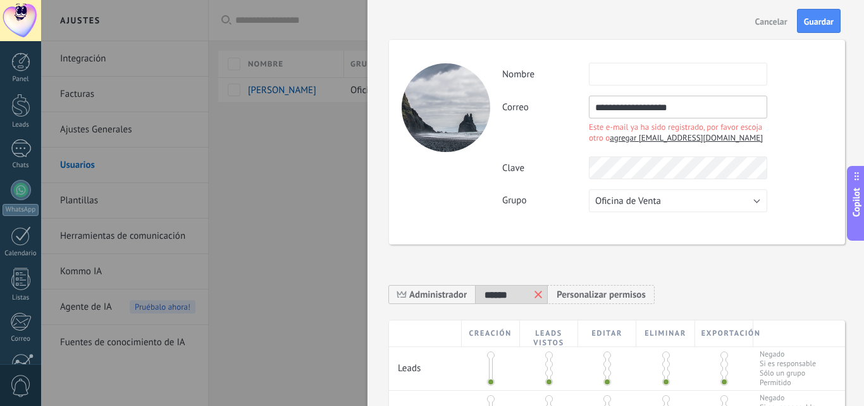
click at [686, 135] on span "agregar ferr55246@gmail.com" at bounding box center [686, 137] width 153 height 11
type input "********"
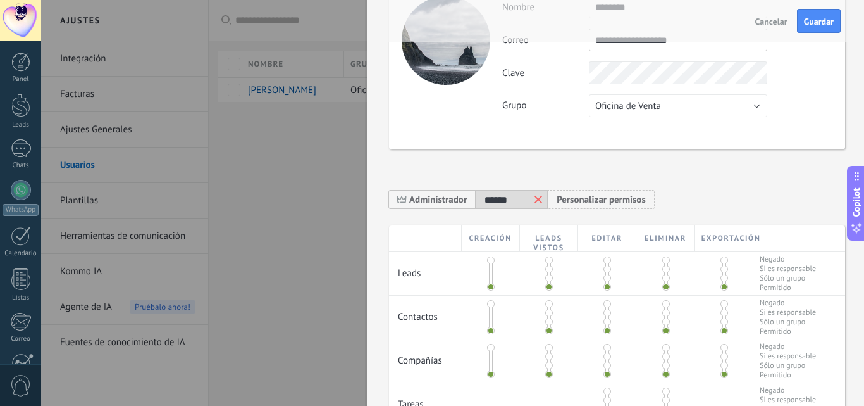
scroll to position [127, 0]
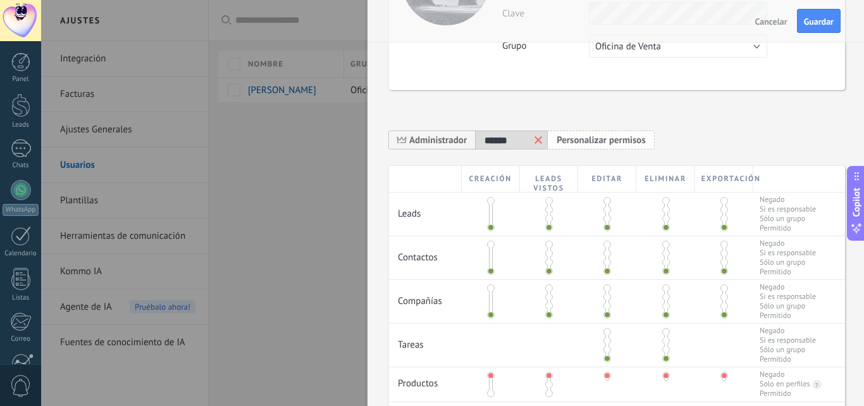
click at [612, 147] on span "Personalizar permisos Permisos propios" at bounding box center [601, 140] width 107 height 20
click at [487, 144] on span "fer" at bounding box center [490, 140] width 11 height 12
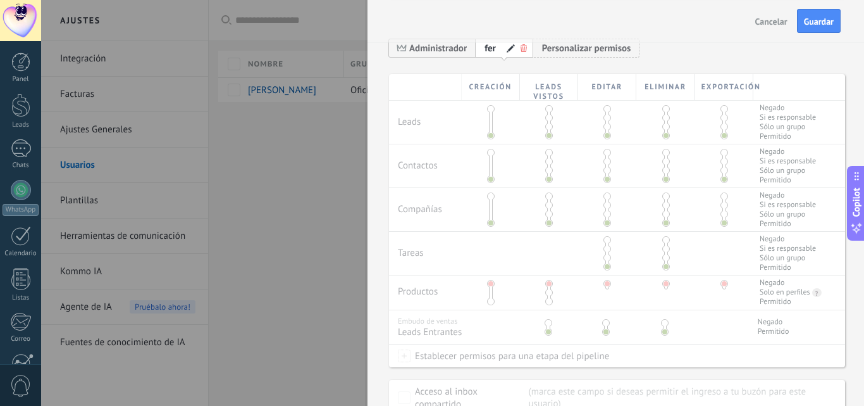
scroll to position [190, 0]
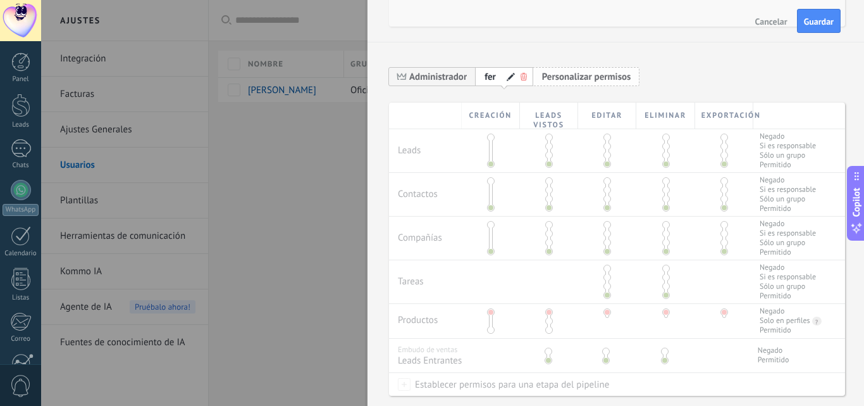
click at [584, 71] on span "Personalizar permisos" at bounding box center [586, 77] width 89 height 12
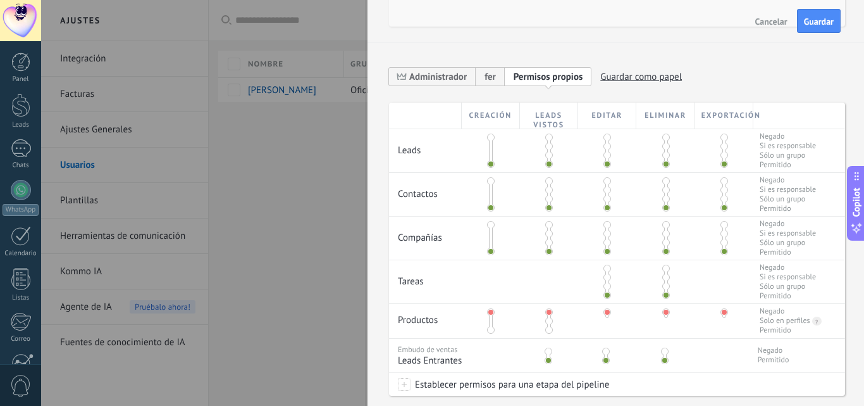
click at [721, 139] on span at bounding box center [725, 137] width 8 height 8
click at [664, 139] on span at bounding box center [666, 137] width 8 height 8
click at [662, 181] on span at bounding box center [666, 181] width 8 height 8
click at [721, 179] on span at bounding box center [725, 181] width 8 height 8
click at [663, 223] on span at bounding box center [666, 225] width 8 height 8
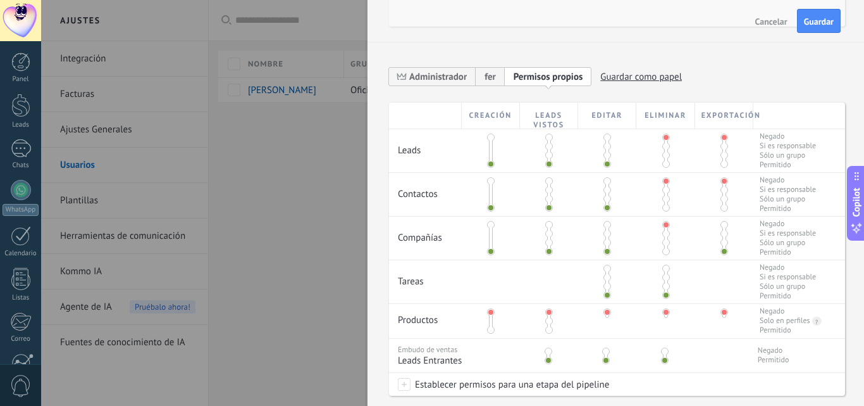
click at [721, 223] on span at bounding box center [725, 225] width 8 height 8
click at [604, 222] on span at bounding box center [608, 225] width 8 height 8
click at [605, 223] on span at bounding box center [608, 225] width 8 height 8
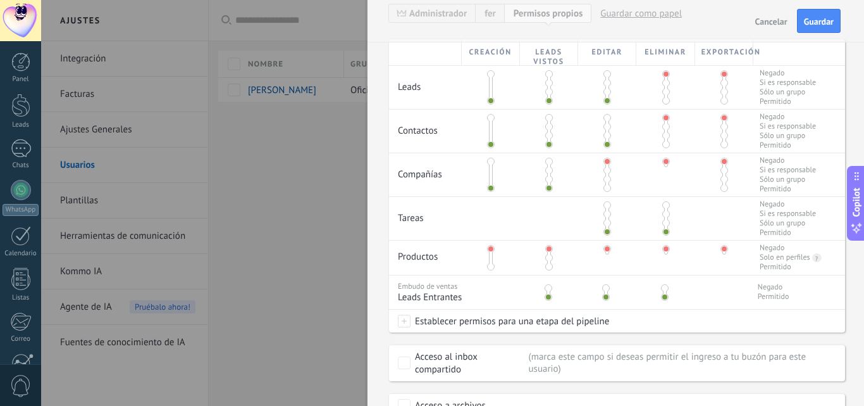
click at [606, 191] on span at bounding box center [608, 188] width 8 height 8
click at [551, 249] on span at bounding box center [549, 249] width 8 height 8
click at [549, 264] on span at bounding box center [549, 267] width 8 height 8
click at [491, 267] on span at bounding box center [491, 267] width 8 height 8
click at [607, 269] on span at bounding box center [608, 267] width 8 height 8
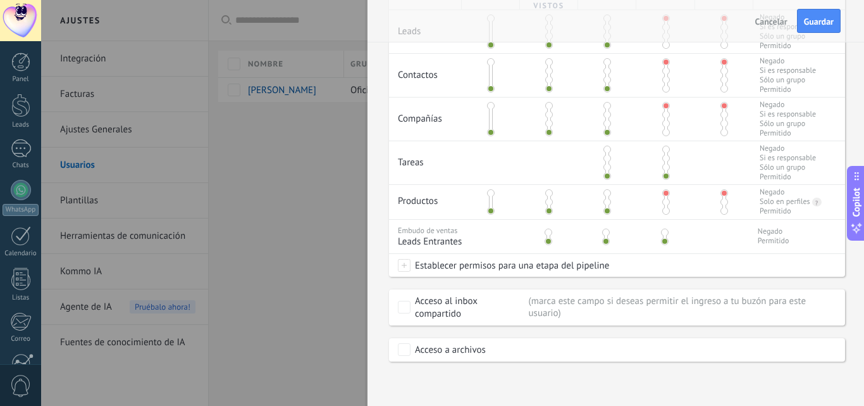
scroll to position [245, 0]
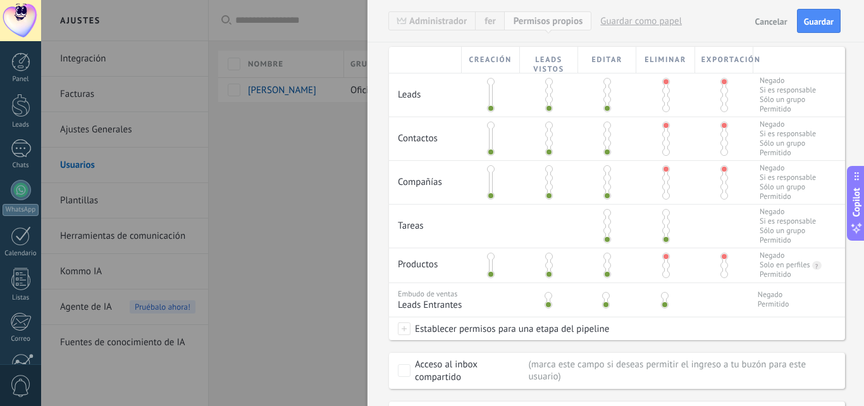
click at [662, 297] on span at bounding box center [665, 296] width 8 height 8
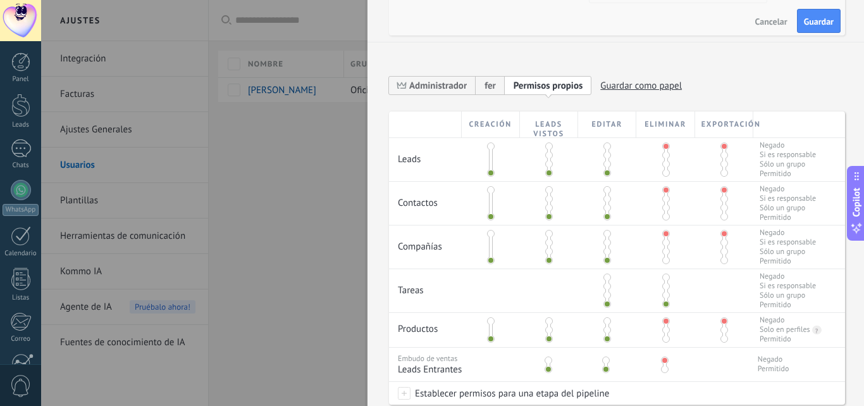
scroll to position [56, 0]
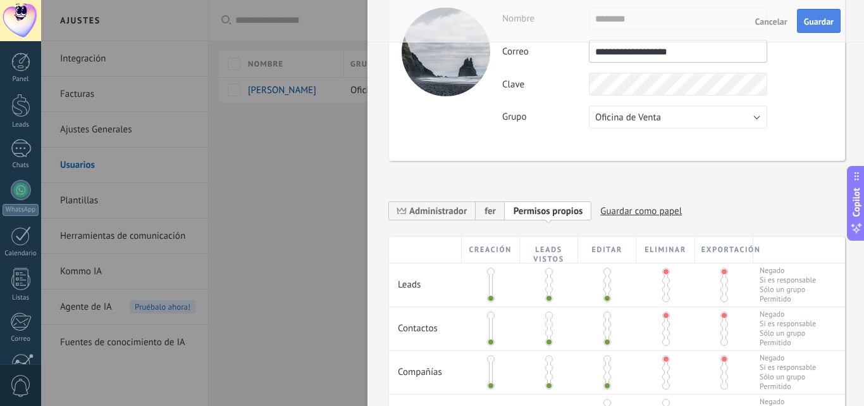
click at [819, 20] on span "Guardar" at bounding box center [819, 21] width 30 height 9
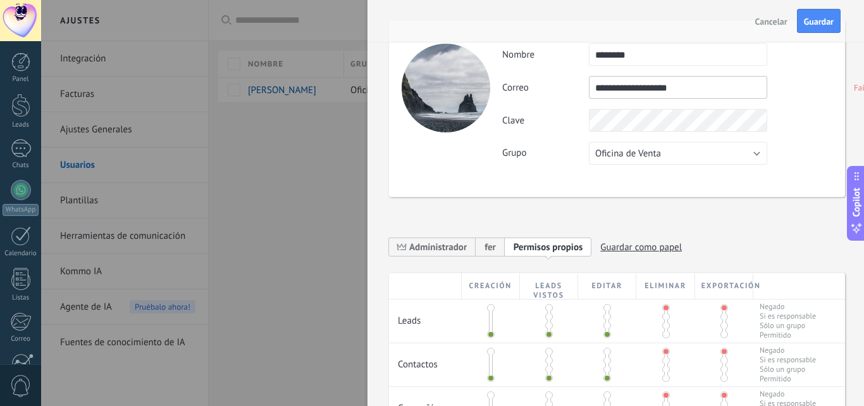
scroll to position [0, 0]
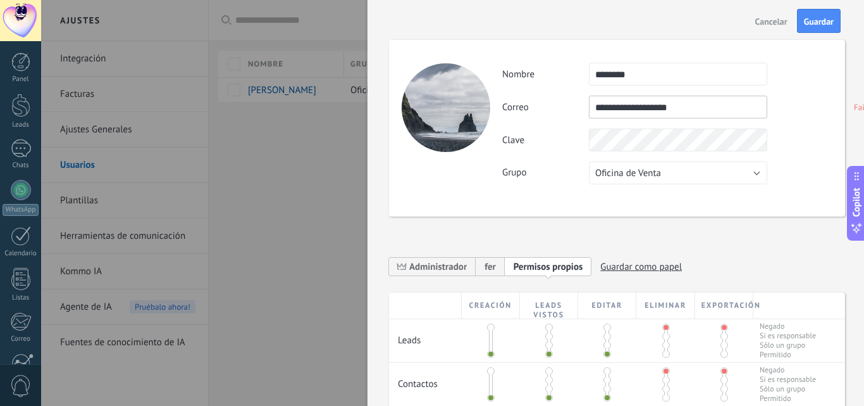
click at [595, 108] on input "**********" at bounding box center [678, 107] width 178 height 23
click at [781, 111] on div "**********" at bounding box center [667, 107] width 330 height 23
click at [808, 25] on span "Guardar" at bounding box center [819, 21] width 30 height 9
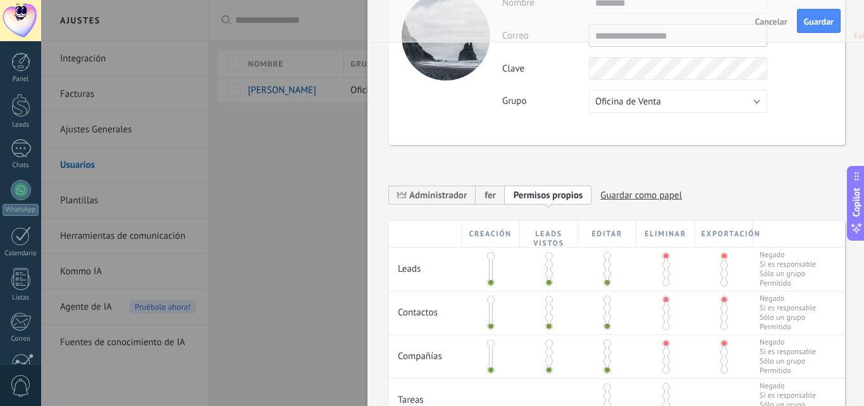
scroll to position [190, 0]
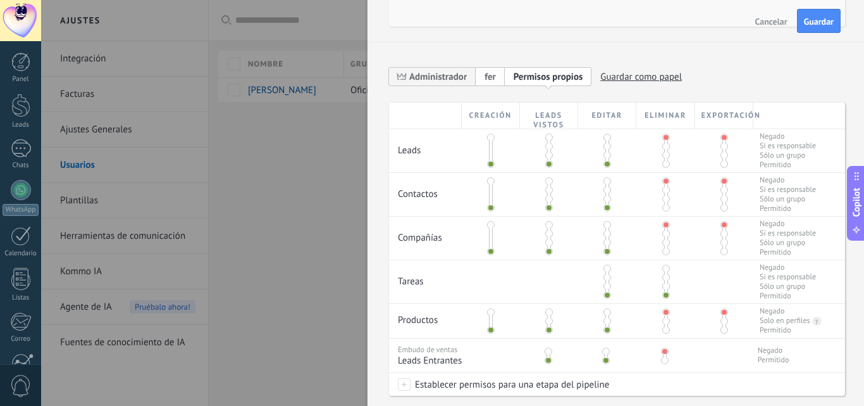
click at [492, 86] on div "fer" at bounding box center [490, 76] width 29 height 20
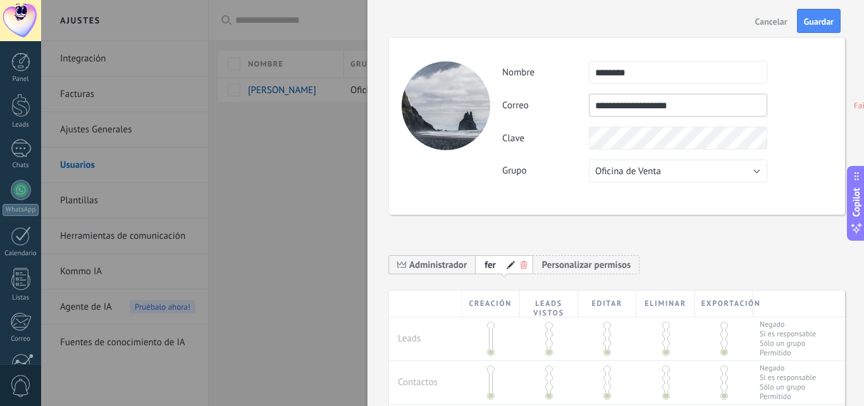
scroll to position [0, 0]
click at [760, 22] on span "Cancelar" at bounding box center [771, 21] width 32 height 9
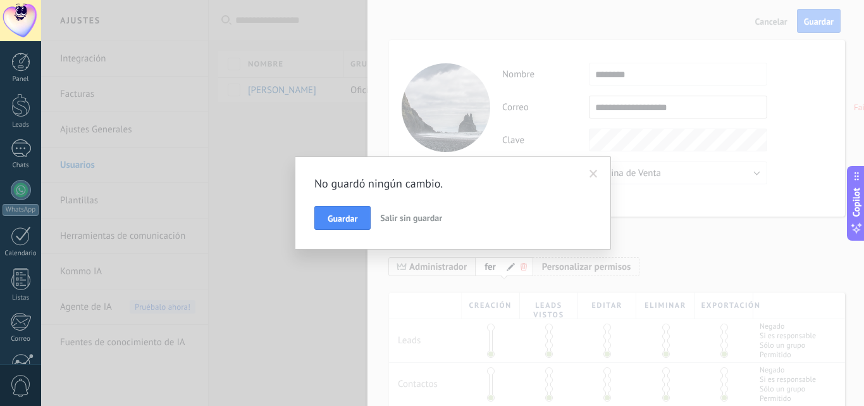
click at [404, 219] on span "Salir sin guardar" at bounding box center [411, 217] width 62 height 11
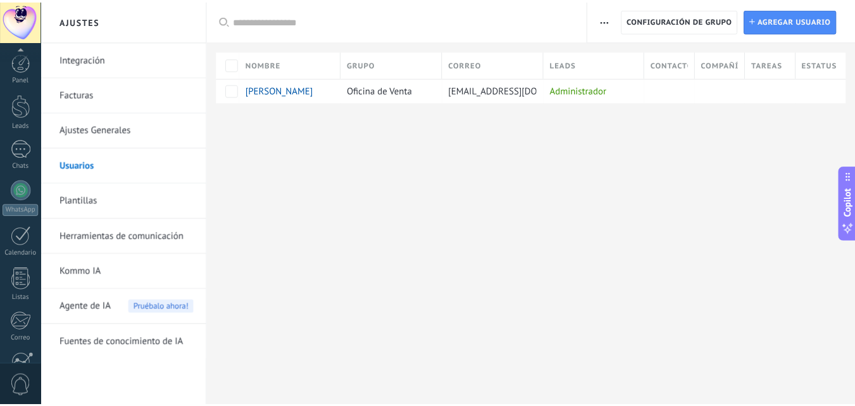
scroll to position [121, 0]
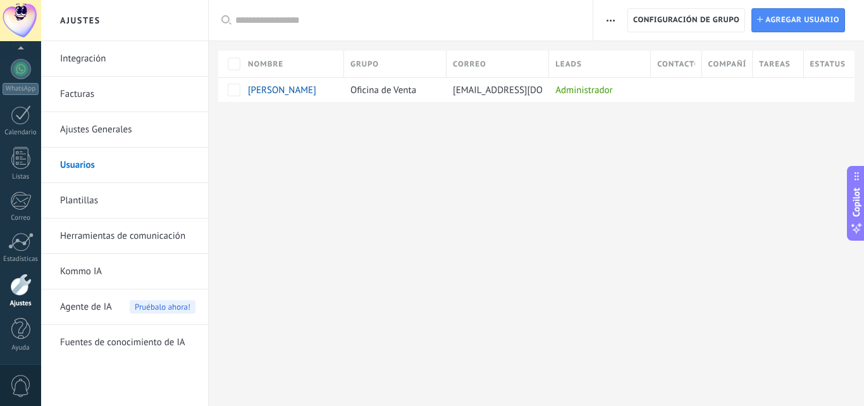
click at [23, 290] on div at bounding box center [21, 284] width 22 height 22
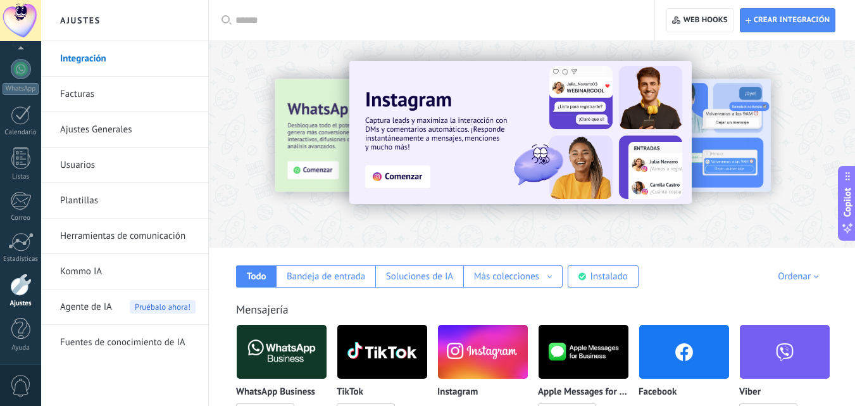
click at [86, 165] on link "Usuarios" at bounding box center [127, 164] width 135 height 35
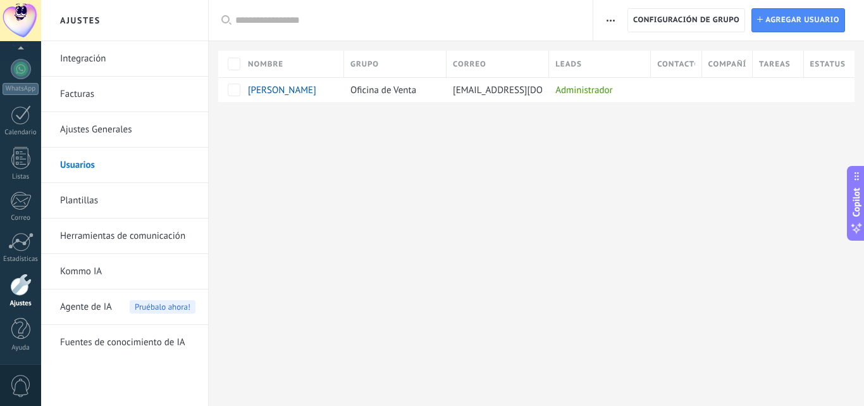
click at [107, 133] on link "Ajustes Generales" at bounding box center [127, 129] width 135 height 35
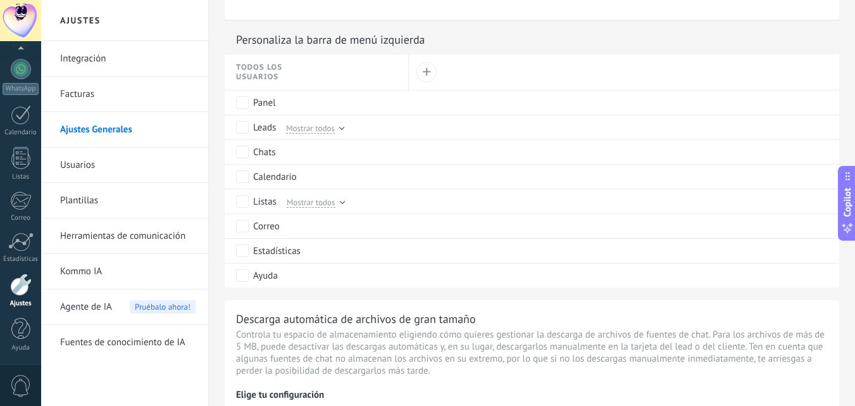
scroll to position [484, 0]
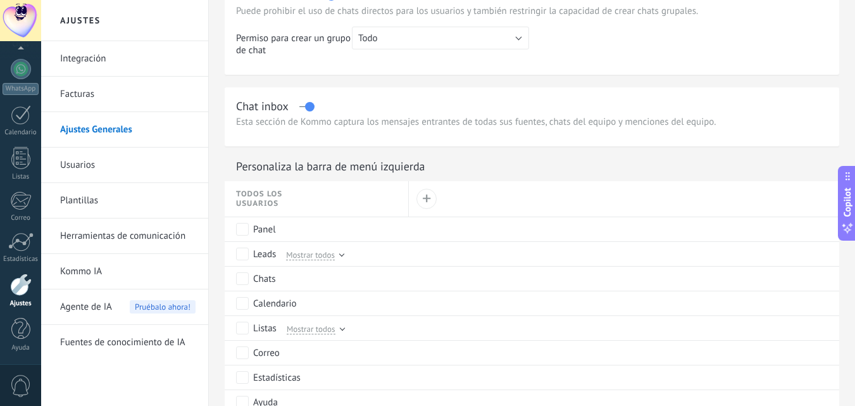
click at [274, 197] on span "Todos los usuarios" at bounding box center [274, 198] width 76 height 19
click at [326, 195] on div "Todos los usuarios" at bounding box center [322, 198] width 172 height 35
click at [80, 161] on link "Usuarios" at bounding box center [127, 164] width 135 height 35
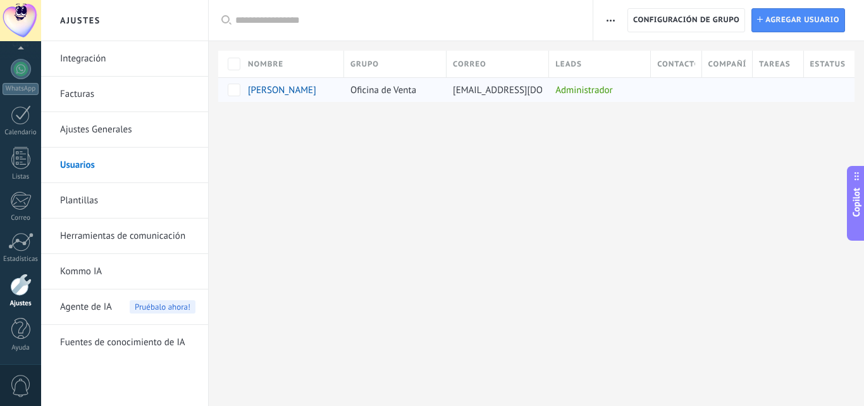
click at [376, 97] on div "Oficina de Venta" at bounding box center [392, 90] width 96 height 24
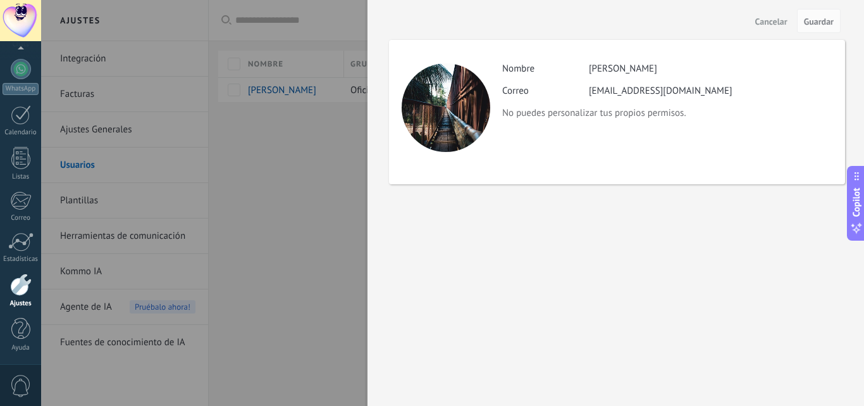
click at [360, 182] on div at bounding box center [432, 203] width 864 height 406
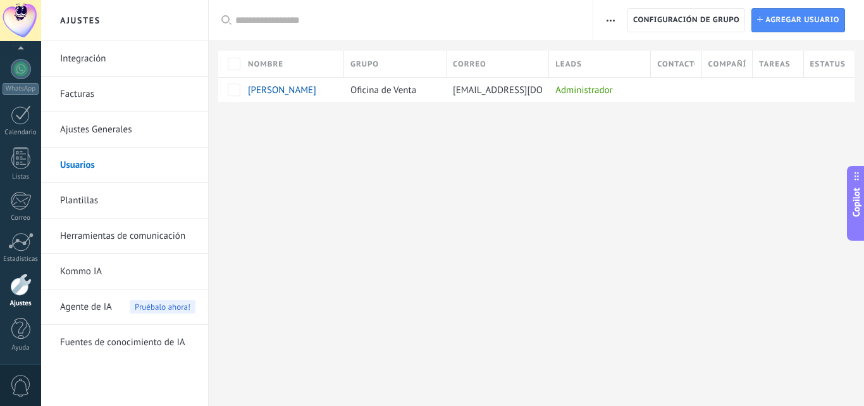
click at [390, 25] on input "text" at bounding box center [407, 20] width 345 height 13
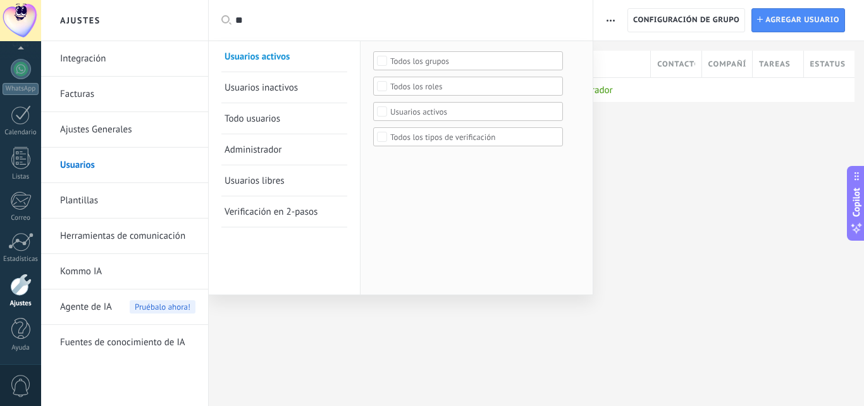
type input "***"
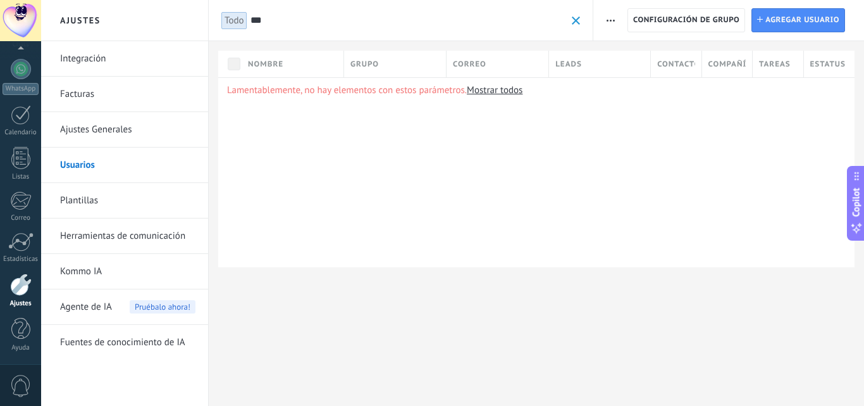
click at [515, 91] on link "Mostrar todos" at bounding box center [495, 90] width 56 height 12
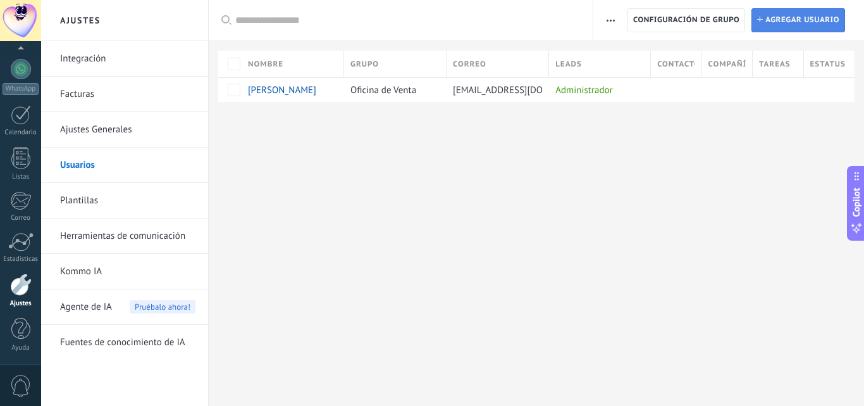
click at [786, 18] on span "Agregar usuario" at bounding box center [803, 20] width 74 height 23
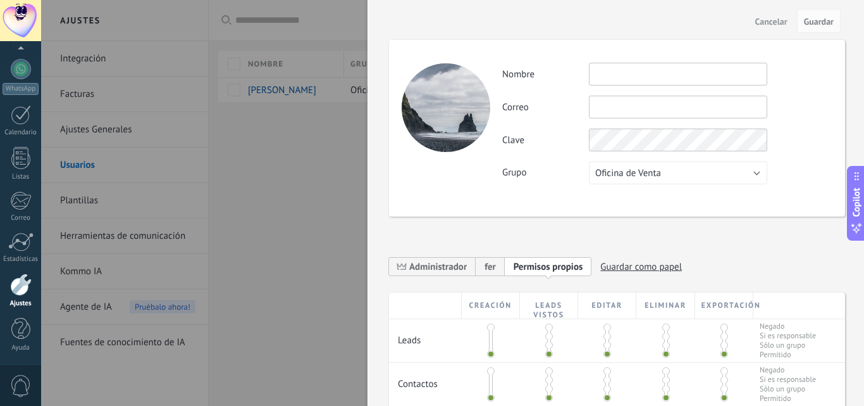
click at [671, 71] on input "text" at bounding box center [678, 74] width 178 height 23
click at [491, 270] on span "fer" at bounding box center [490, 267] width 11 height 12
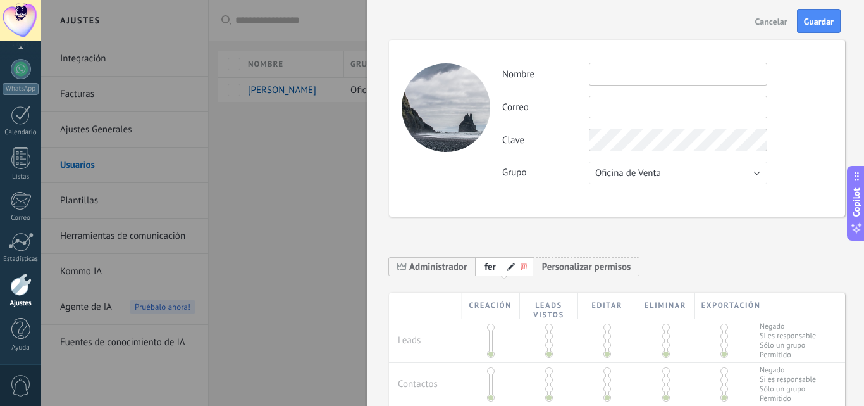
click at [524, 271] on div "fer" at bounding box center [505, 266] width 58 height 20
click at [523, 269] on use at bounding box center [524, 267] width 6 height 8
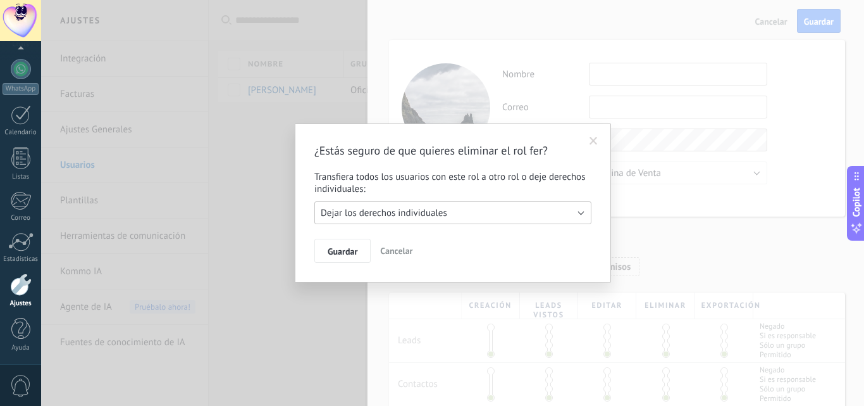
click at [565, 209] on button "Dejar los derechos individuales" at bounding box center [452, 212] width 277 height 23
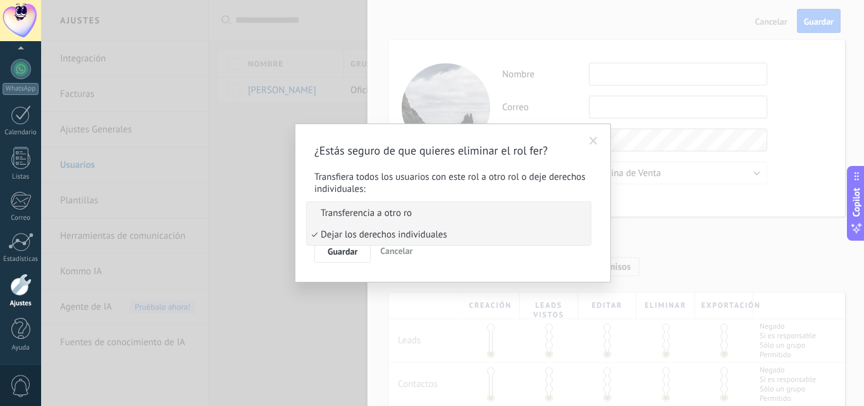
click at [563, 214] on span "Transferencia a otro ro" at bounding box center [447, 213] width 280 height 12
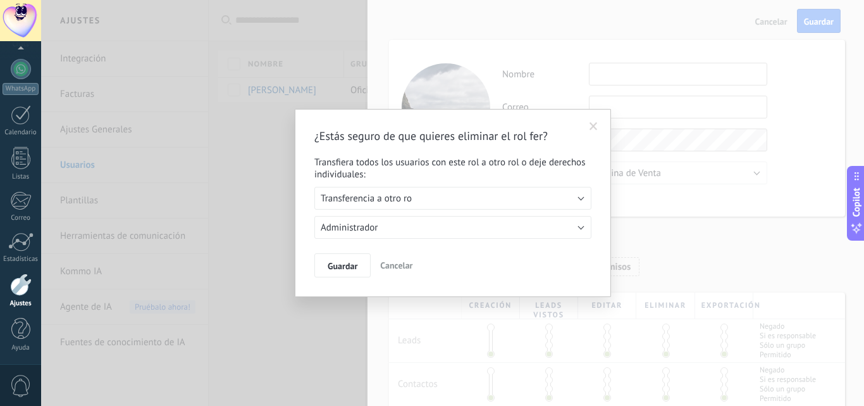
click at [591, 132] on span at bounding box center [593, 127] width 21 height 22
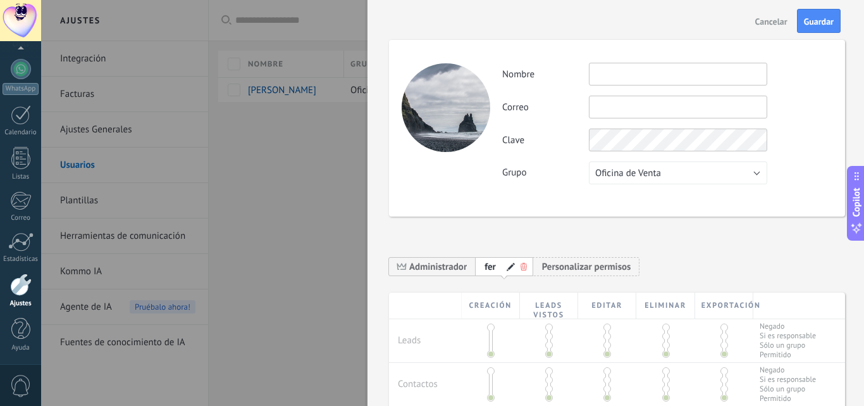
click at [506, 267] on div at bounding box center [514, 266] width 25 height 9
click at [509, 264] on span at bounding box center [511, 267] width 9 height 9
type input "*"
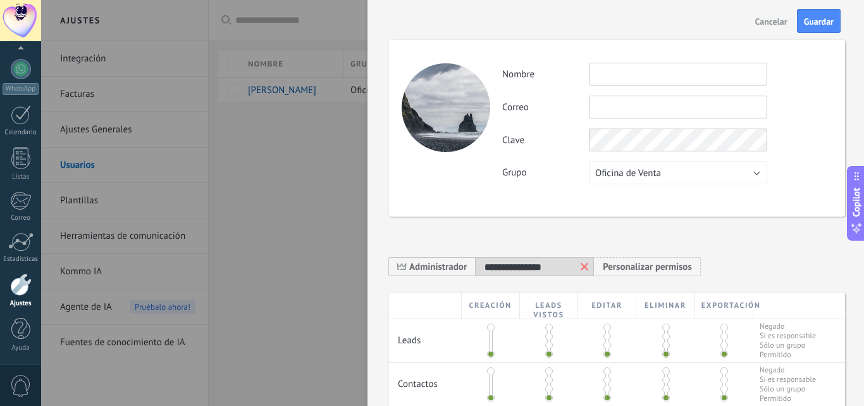
type input "**********"
click at [745, 238] on div "**********" at bounding box center [617, 342] width 456 height 655
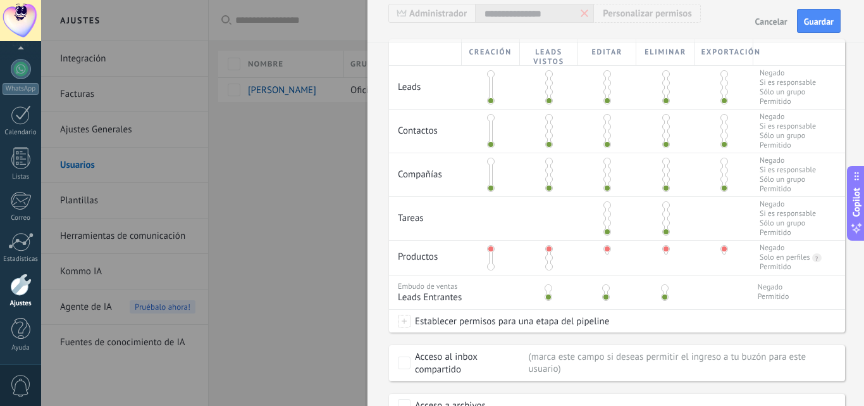
scroll to position [127, 0]
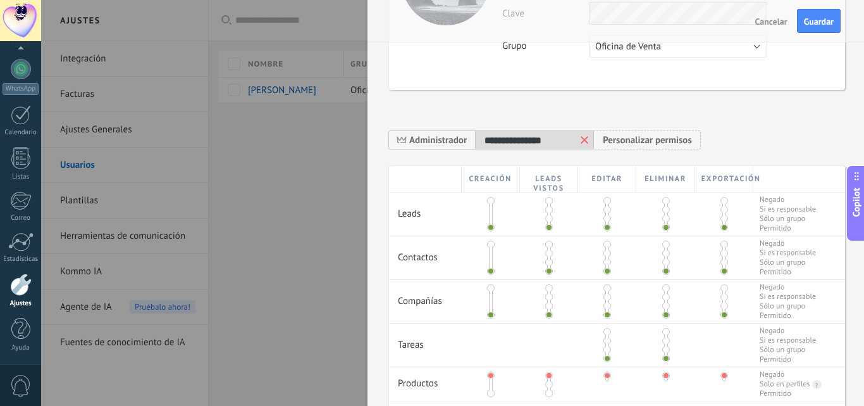
click at [723, 199] on span at bounding box center [725, 201] width 8 height 8
click at [664, 201] on span at bounding box center [666, 201] width 8 height 8
click at [662, 245] on span at bounding box center [666, 244] width 8 height 8
click at [723, 240] on span at bounding box center [725, 244] width 8 height 8
click at [605, 201] on span at bounding box center [608, 201] width 8 height 8
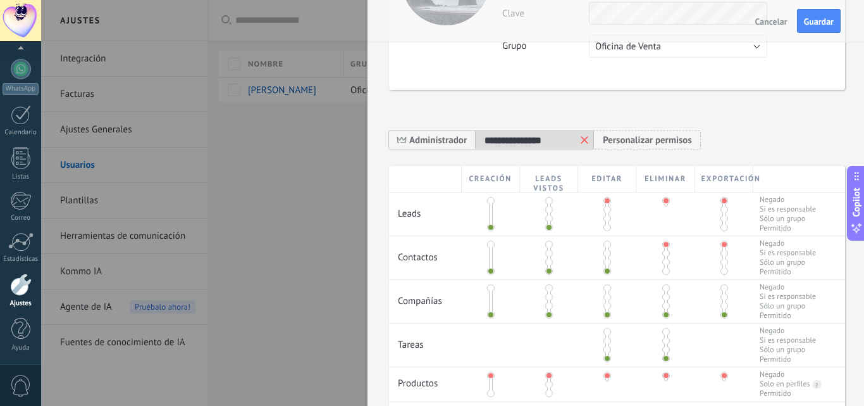
click at [604, 242] on span at bounding box center [608, 244] width 8 height 8
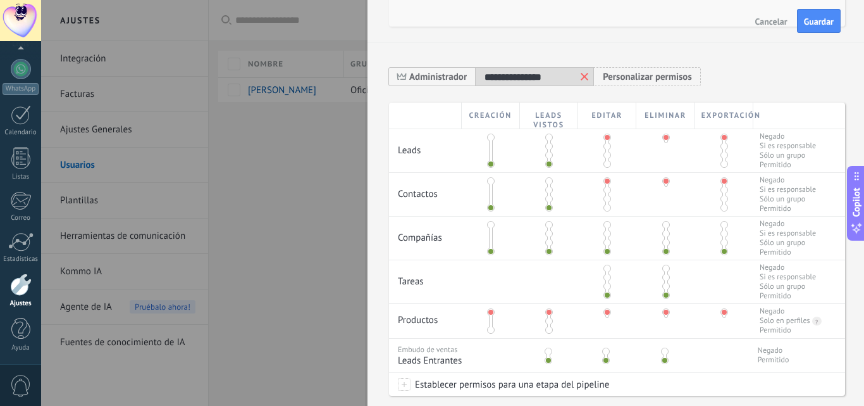
click at [664, 220] on div at bounding box center [665, 237] width 58 height 43
click at [662, 223] on span at bounding box center [666, 225] width 8 height 8
click at [608, 224] on span at bounding box center [608, 225] width 8 height 8
click at [721, 223] on span at bounding box center [725, 225] width 8 height 8
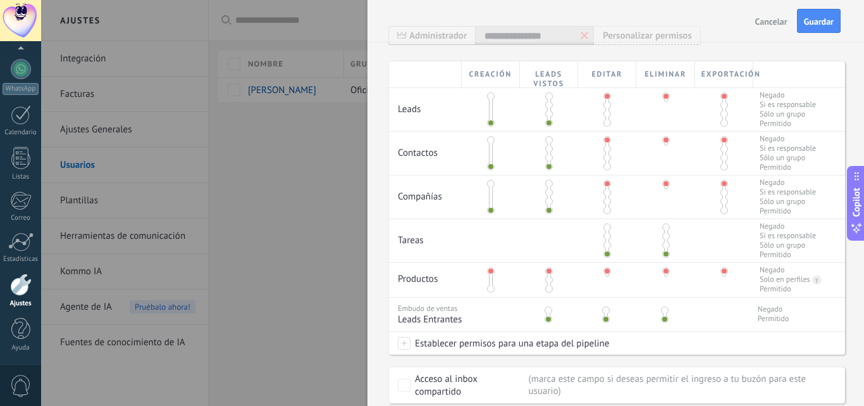
scroll to position [253, 0]
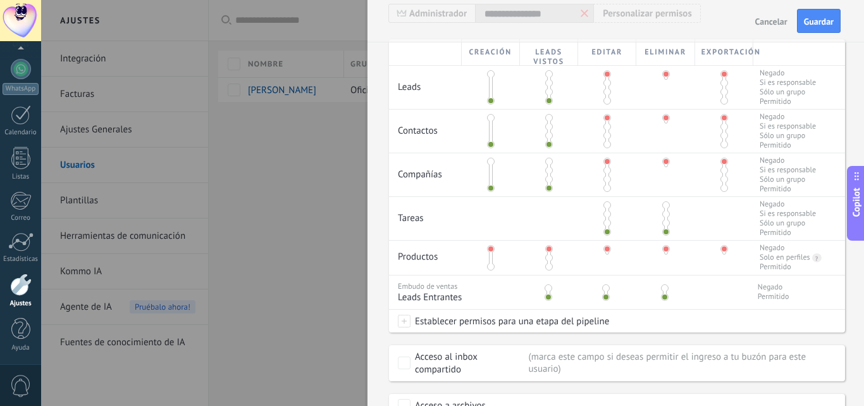
click at [491, 264] on span at bounding box center [491, 267] width 8 height 8
click at [546, 267] on span at bounding box center [549, 267] width 8 height 8
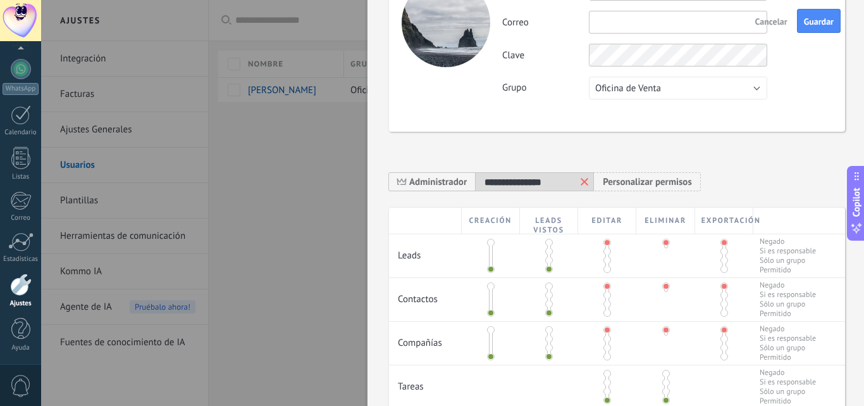
scroll to position [0, 0]
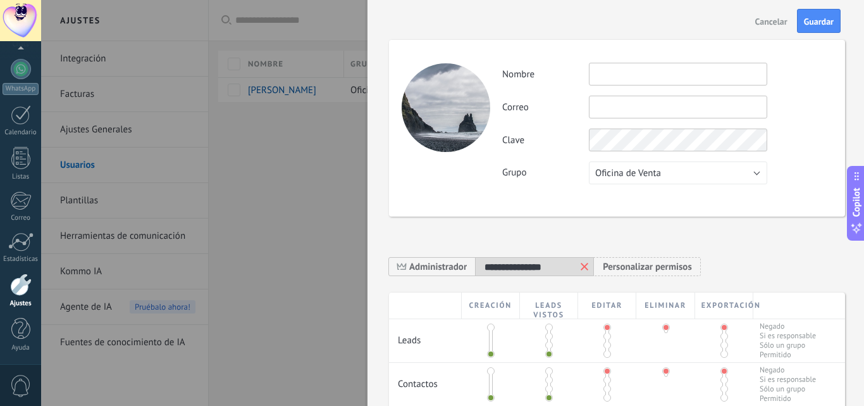
click at [650, 76] on input "text" at bounding box center [678, 74] width 178 height 23
type input "********"
paste input "**********"
type input "**********"
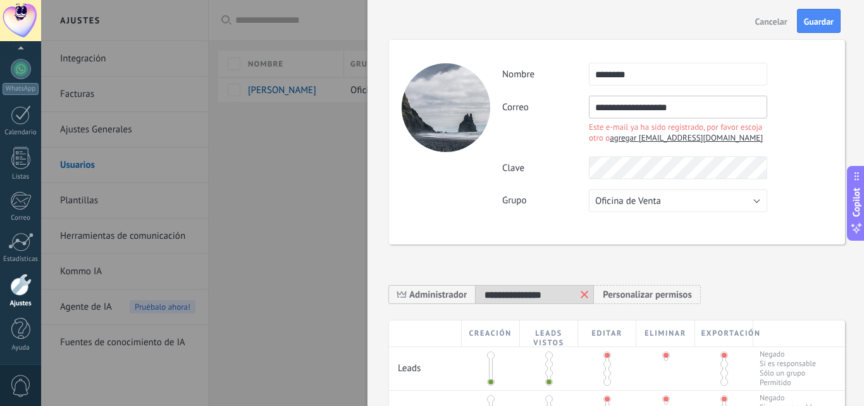
click at [684, 139] on span "agregar ferr55246@gmail.com" at bounding box center [686, 137] width 153 height 11
type input "********"
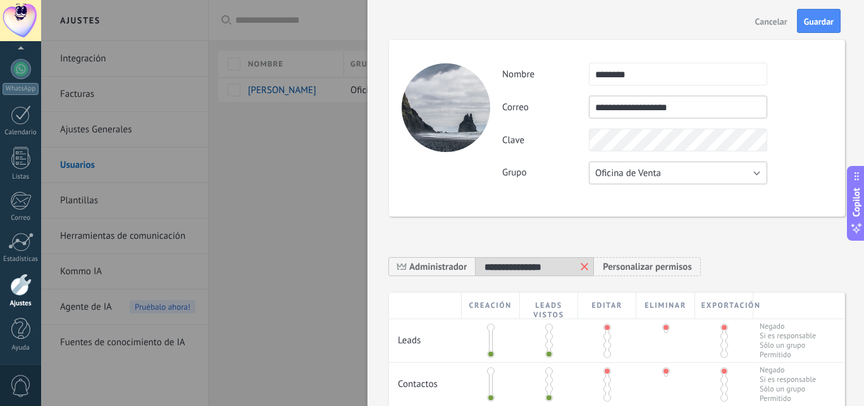
click at [713, 164] on button "Oficina de Venta" at bounding box center [678, 172] width 178 height 23
click at [713, 164] on li "Oficina de Venta" at bounding box center [673, 173] width 185 height 22
click at [785, 125] on div "**********" at bounding box center [667, 123] width 330 height 121
click at [809, 24] on span "Guardar" at bounding box center [819, 21] width 30 height 9
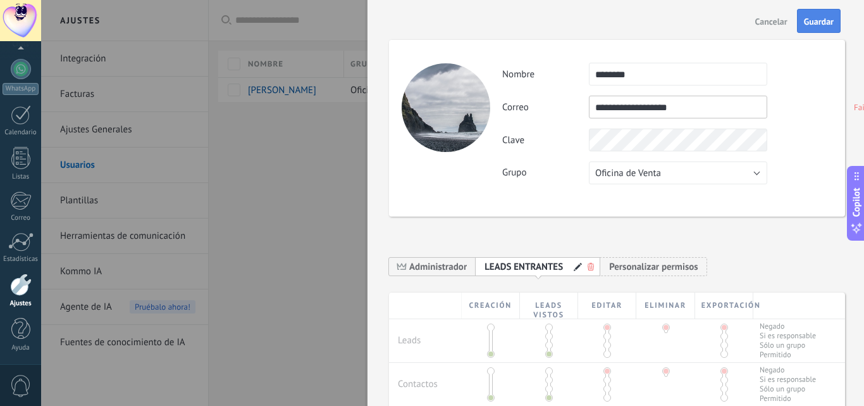
click at [817, 23] on span "Guardar" at bounding box center [819, 21] width 30 height 9
click at [681, 104] on input "**********" at bounding box center [678, 107] width 178 height 23
click at [596, 109] on input "**********" at bounding box center [678, 107] width 178 height 23
click at [726, 109] on input "**********" at bounding box center [678, 107] width 178 height 23
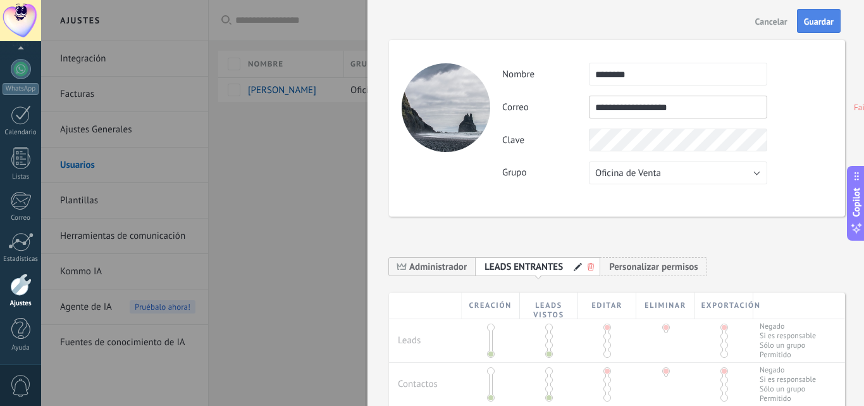
click at [807, 20] on span "Guardar" at bounding box center [819, 21] width 30 height 9
click at [824, 12] on button "Guardar" at bounding box center [819, 21] width 44 height 24
click at [817, 19] on span "Guardar" at bounding box center [819, 21] width 30 height 9
click at [457, 273] on span "Administrador" at bounding box center [438, 267] width 58 height 12
click at [530, 273] on span "LEADS ENTRANTES" at bounding box center [524, 267] width 78 height 12
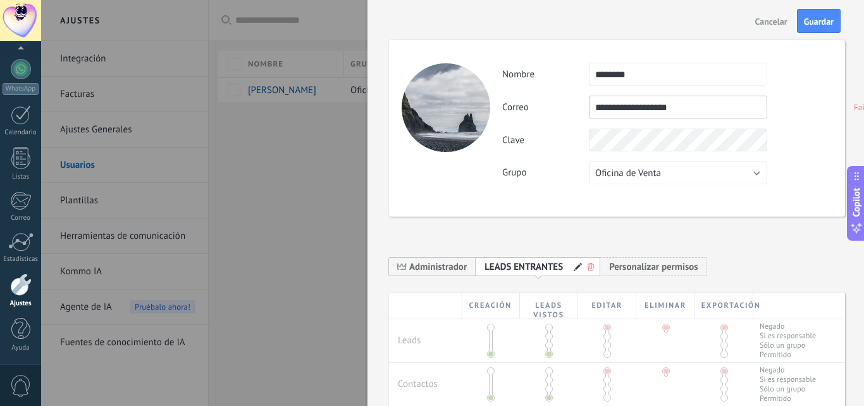
click at [694, 103] on input "**********" at bounding box center [678, 107] width 178 height 23
click at [777, 21] on span "Cancelar" at bounding box center [771, 21] width 32 height 9
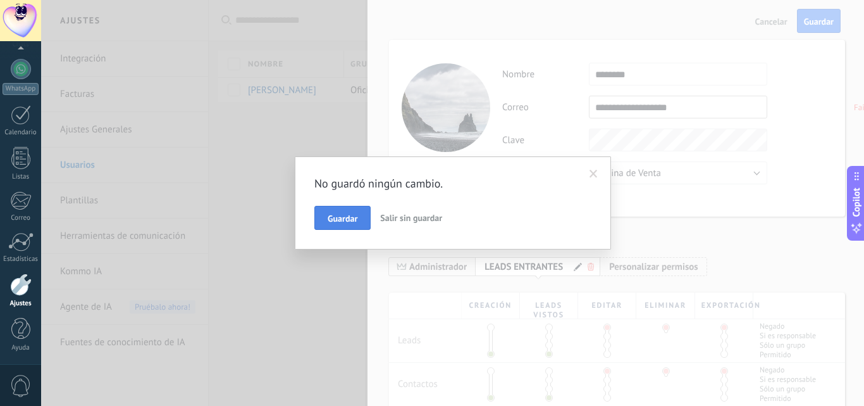
click at [359, 214] on button "Guardar" at bounding box center [342, 218] width 56 height 24
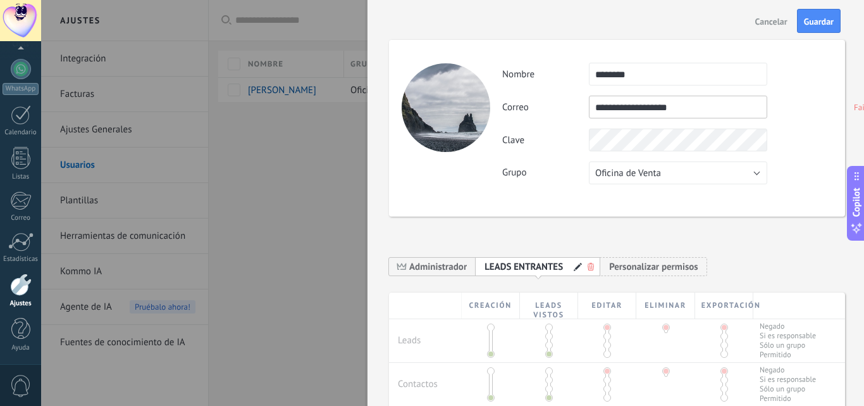
click at [697, 109] on input "**********" at bounding box center [678, 107] width 178 height 23
drag, startPoint x: 654, startPoint y: 106, endPoint x: 549, endPoint y: 106, distance: 105.0
click at [549, 106] on div "**********" at bounding box center [667, 107] width 330 height 23
paste input "**********"
type input "**********"
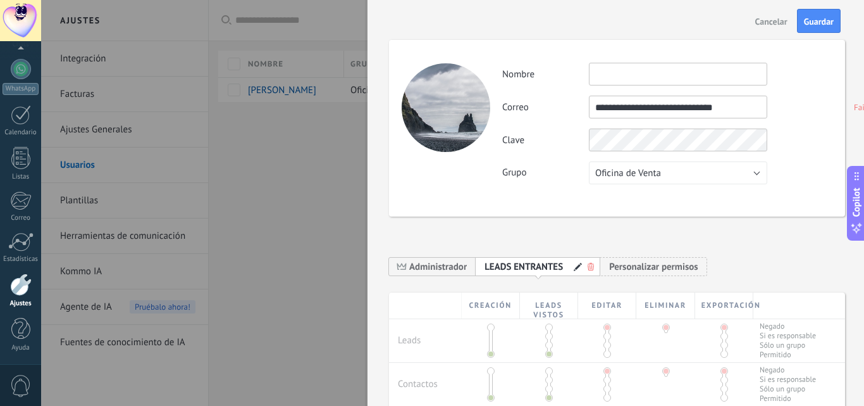
click at [807, 86] on div "**********" at bounding box center [667, 123] width 330 height 121
click at [669, 77] on input "text" at bounding box center [678, 74] width 178 height 23
type input "*"
type input "********"
click at [807, 118] on div "**********" at bounding box center [667, 107] width 330 height 23
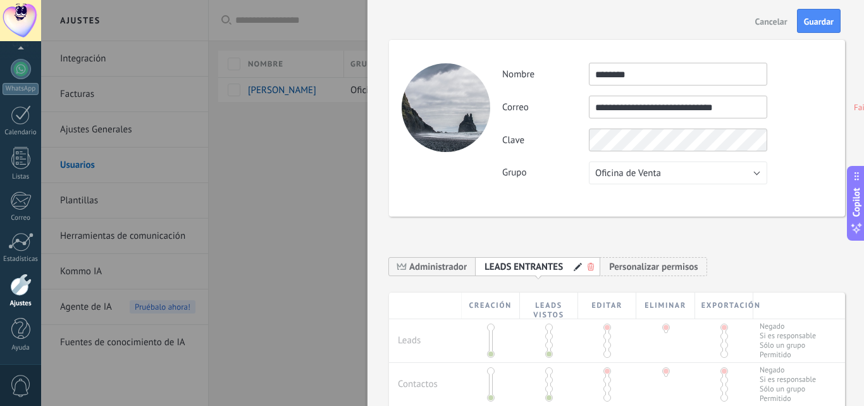
click at [784, 140] on div "**********" at bounding box center [667, 123] width 330 height 121
click at [630, 107] on input "**********" at bounding box center [678, 107] width 178 height 23
drag, startPoint x: 596, startPoint y: 106, endPoint x: 600, endPoint y: 120, distance: 14.4
click at [596, 107] on input "**********" at bounding box center [678, 107] width 178 height 23
drag, startPoint x: 747, startPoint y: 106, endPoint x: 521, endPoint y: 105, distance: 225.9
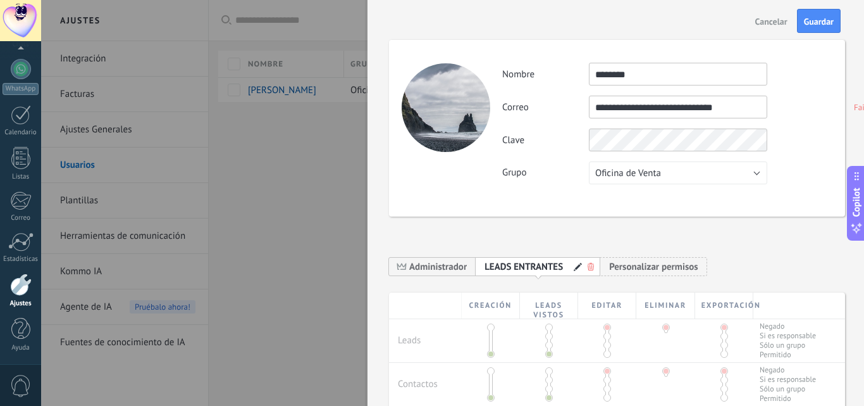
click at [521, 105] on div "**********" at bounding box center [667, 107] width 330 height 23
click at [804, 118] on div "Correo Failed to add user No puedes editar este correo porque el usuario tiene …" at bounding box center [667, 107] width 330 height 23
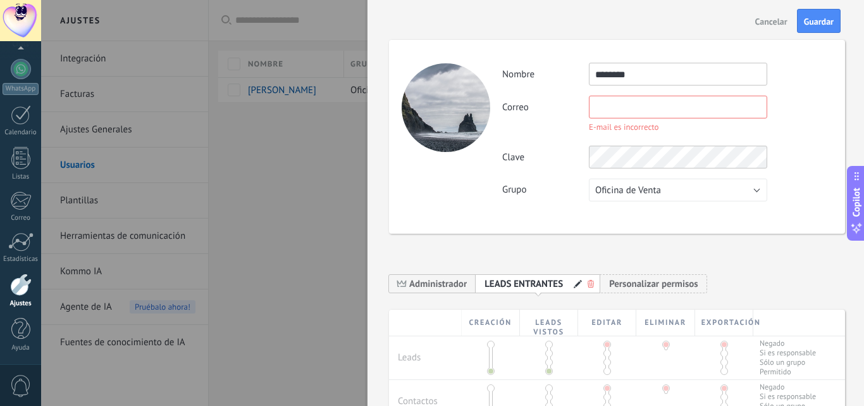
click at [795, 132] on div "Correo E-mail es incorrecto No puedes editar este correo porque el usuario tien…" at bounding box center [667, 116] width 330 height 40
click at [767, 26] on span "Cancelar" at bounding box center [771, 21] width 32 height 9
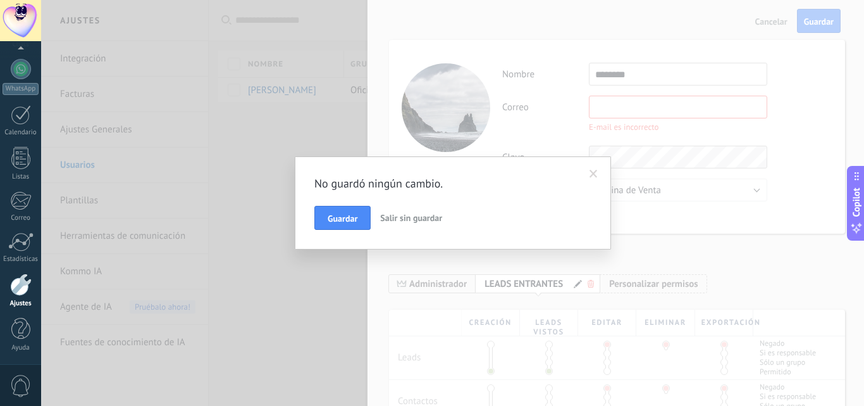
click at [407, 214] on span "Salir sin guardar" at bounding box center [411, 217] width 62 height 11
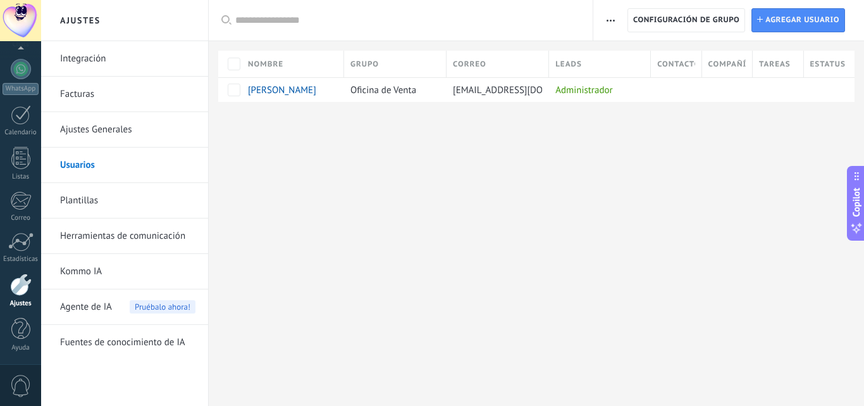
click at [78, 166] on link "Usuarios" at bounding box center [127, 164] width 135 height 35
click at [96, 135] on link "Ajustes Generales" at bounding box center [127, 129] width 135 height 35
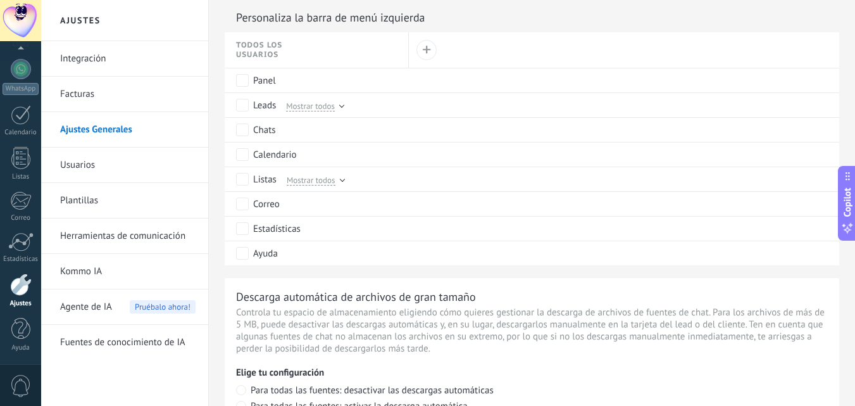
scroll to position [569, 0]
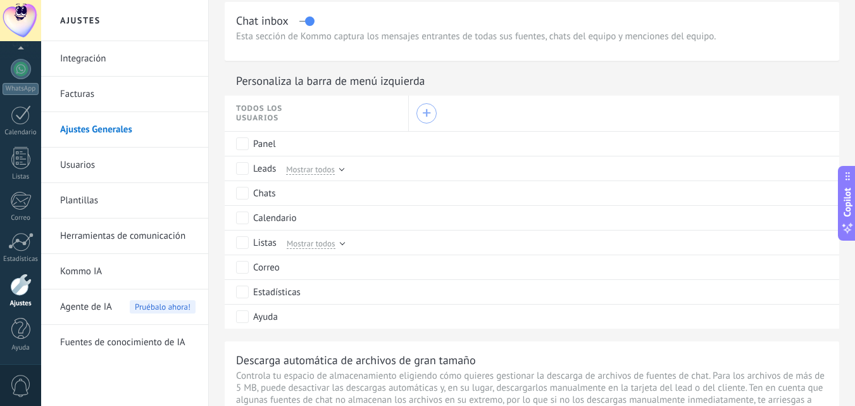
click at [429, 112] on div "+" at bounding box center [426, 113] width 9 height 9
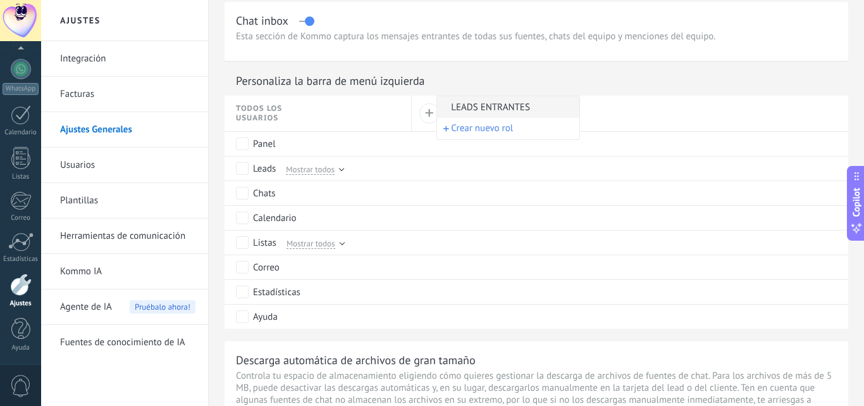
click at [472, 106] on span "LEADS ENTRANTES" at bounding box center [506, 107] width 139 height 12
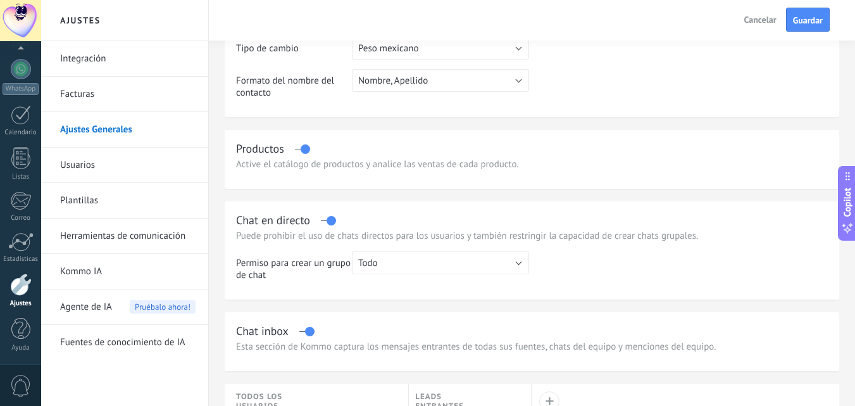
scroll to position [253, 0]
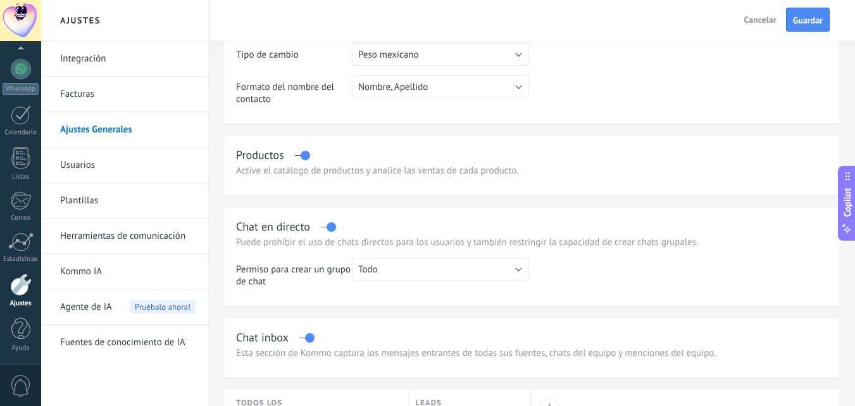
click at [86, 174] on link "Usuarios" at bounding box center [127, 164] width 135 height 35
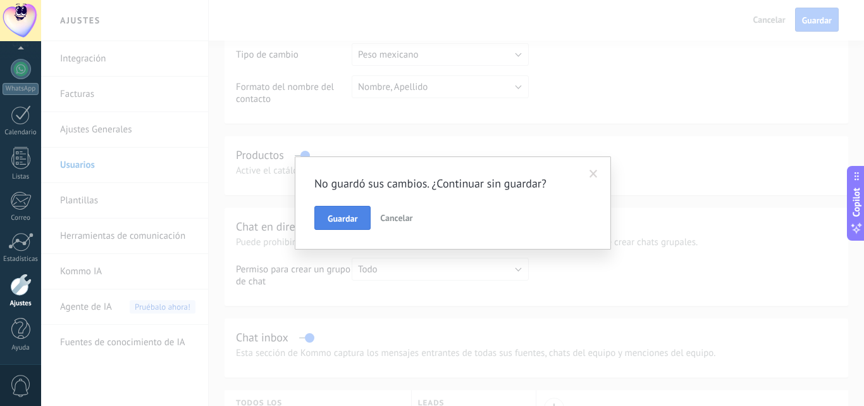
click at [346, 218] on span "Guardar" at bounding box center [343, 218] width 30 height 9
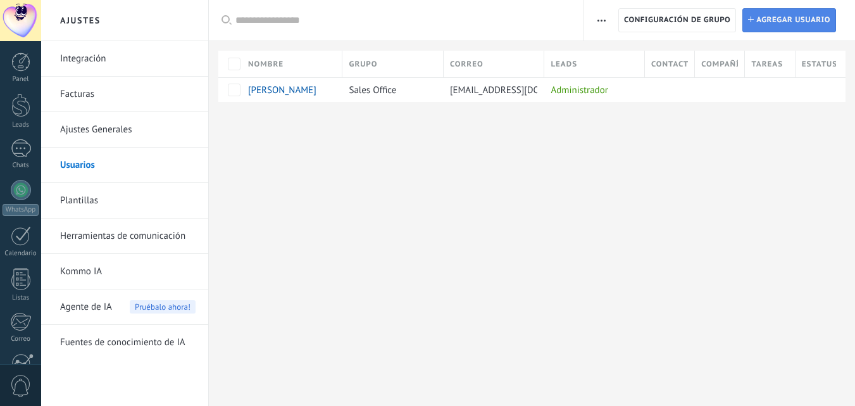
click at [788, 22] on span "Agregar usuario" at bounding box center [793, 20] width 74 height 23
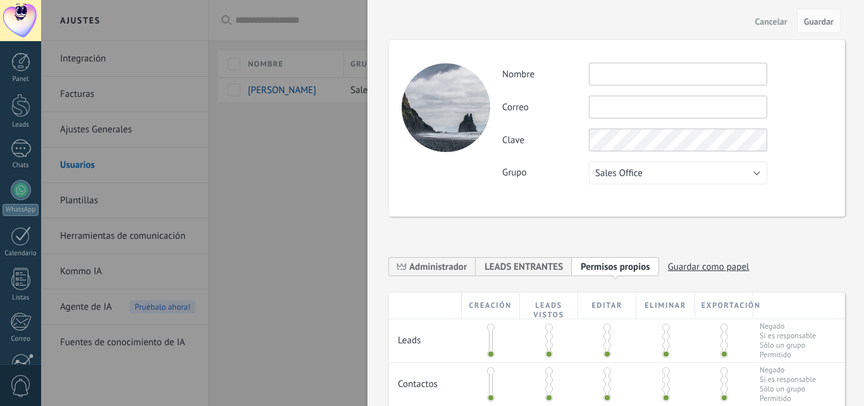
click at [663, 71] on input "text" at bounding box center [678, 74] width 178 height 23
type input "********"
paste input "**********"
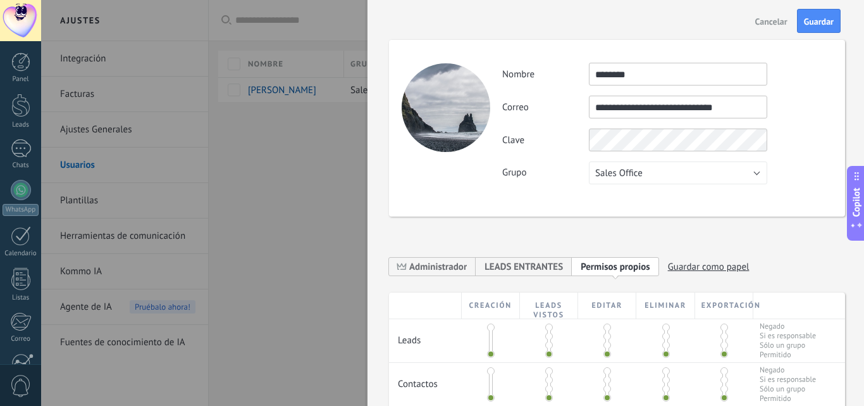
type input "**********"
click at [621, 177] on span "Sales Office" at bounding box center [618, 173] width 47 height 12
click at [685, 170] on span "Sales Office" at bounding box center [672, 173] width 182 height 12
click at [799, 133] on div "Clave" at bounding box center [667, 139] width 330 height 23
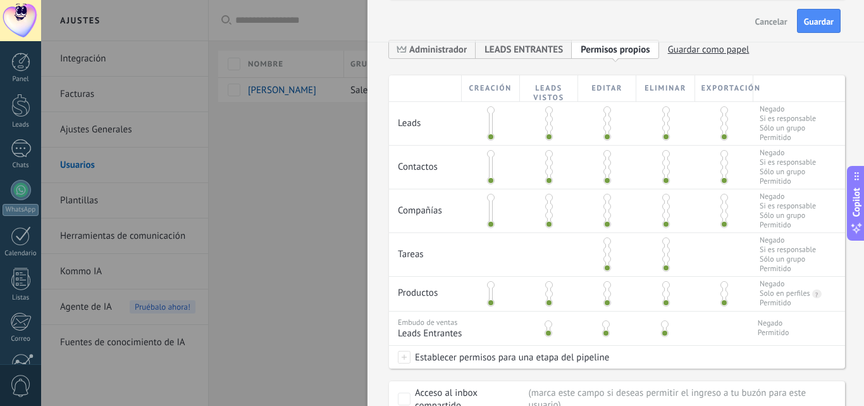
scroll to position [253, 0]
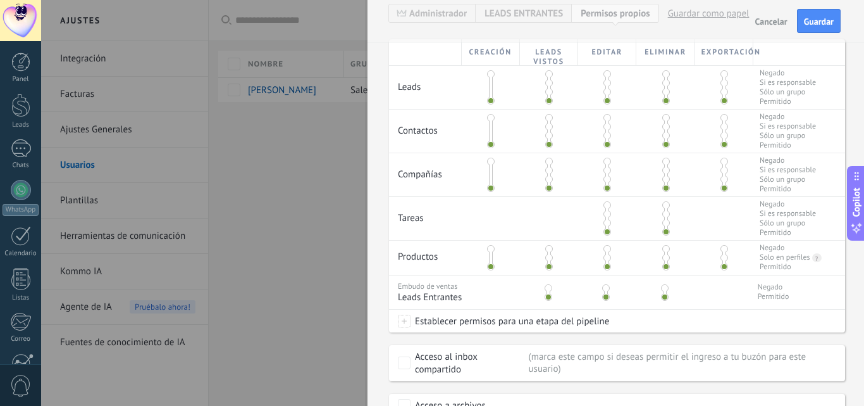
click at [724, 76] on span at bounding box center [725, 74] width 8 height 8
click at [664, 74] on span at bounding box center [666, 74] width 8 height 8
click at [662, 116] on span at bounding box center [666, 118] width 8 height 8
click at [721, 118] on span at bounding box center [725, 118] width 8 height 8
click at [605, 71] on span at bounding box center [608, 74] width 8 height 8
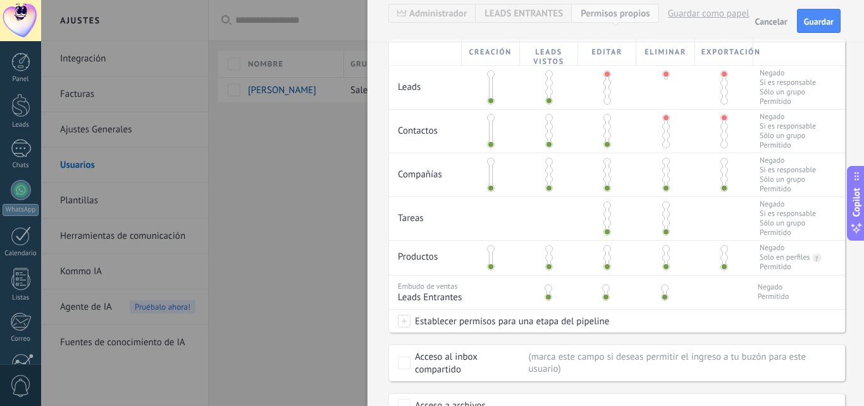
click at [607, 116] on span at bounding box center [608, 118] width 8 height 8
click at [606, 161] on span at bounding box center [608, 162] width 8 height 8
click at [721, 159] on span at bounding box center [725, 162] width 8 height 8
click at [721, 249] on span at bounding box center [725, 249] width 8 height 8
click at [662, 247] on span at bounding box center [666, 249] width 8 height 8
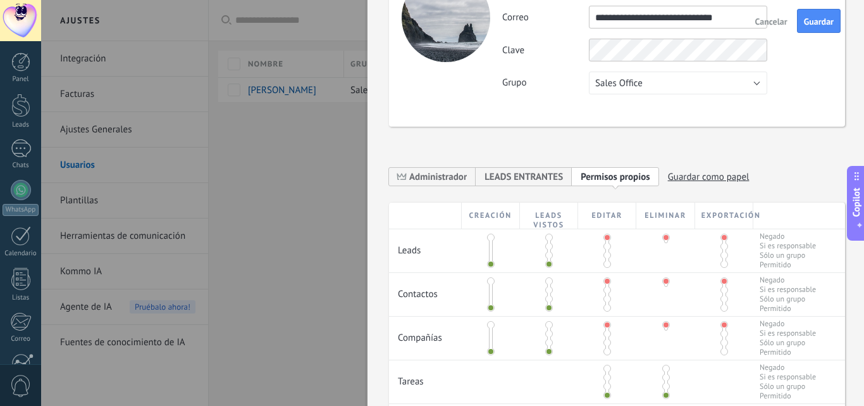
scroll to position [0, 0]
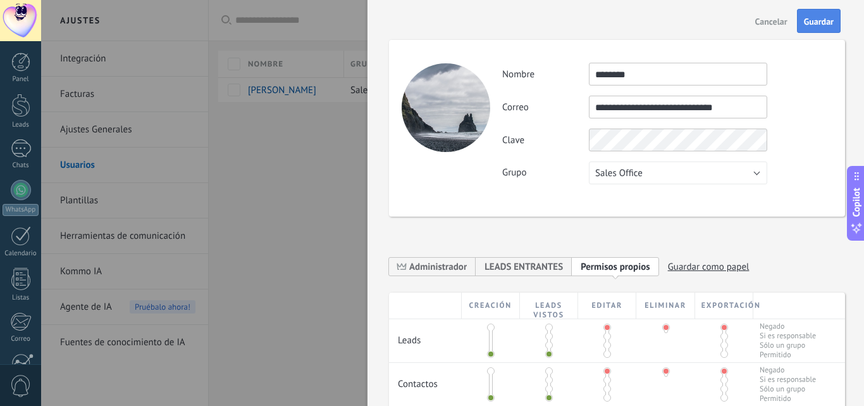
click at [824, 26] on span "Guardar" at bounding box center [819, 21] width 30 height 9
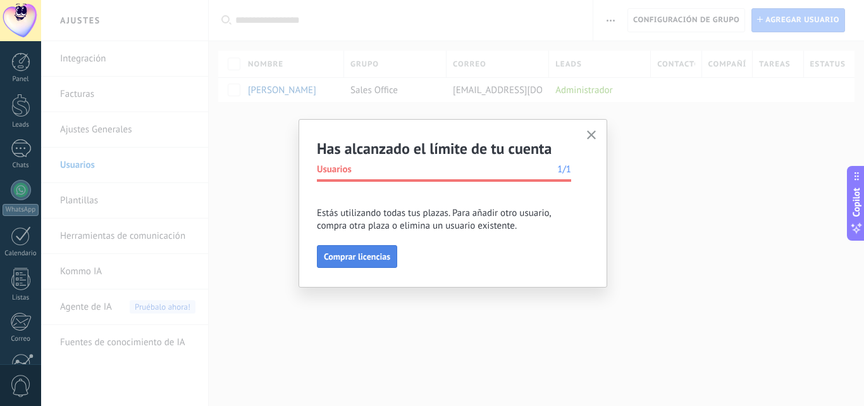
click at [368, 257] on span "Comprar licencias" at bounding box center [357, 256] width 66 height 9
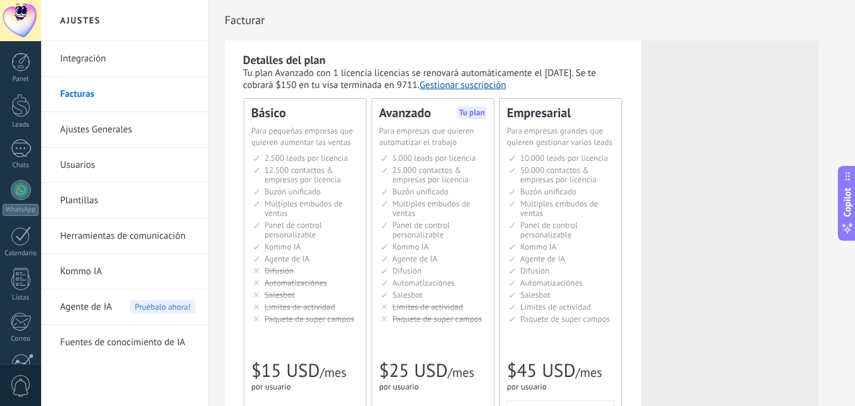
click at [84, 166] on link "Usuarios" at bounding box center [127, 164] width 135 height 35
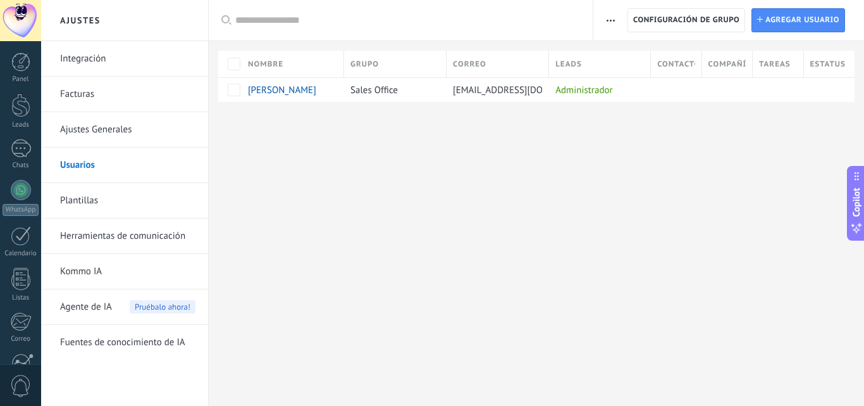
click at [608, 17] on span "button" at bounding box center [611, 20] width 8 height 24
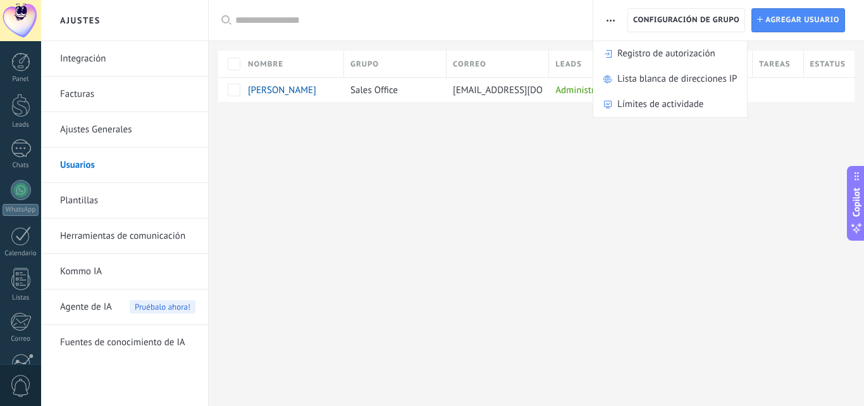
click at [608, 17] on span "button" at bounding box center [611, 20] width 8 height 24
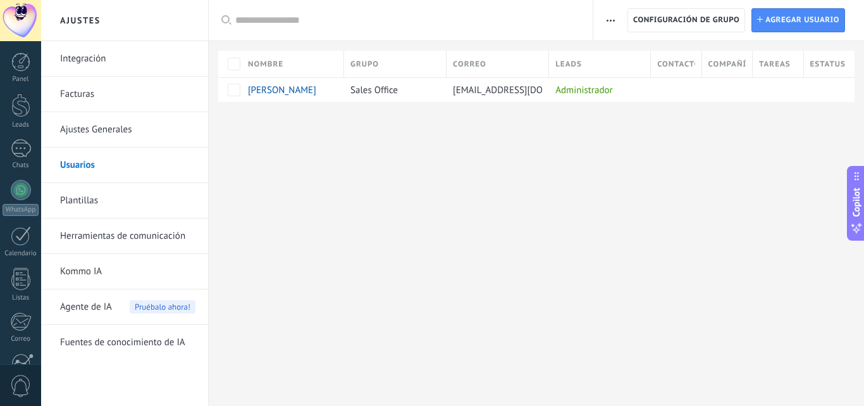
click at [91, 97] on link "Facturas" at bounding box center [127, 94] width 135 height 35
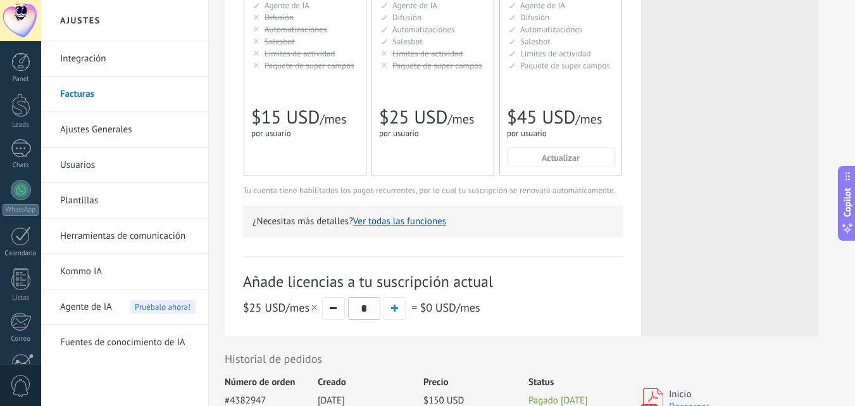
scroll to position [316, 0]
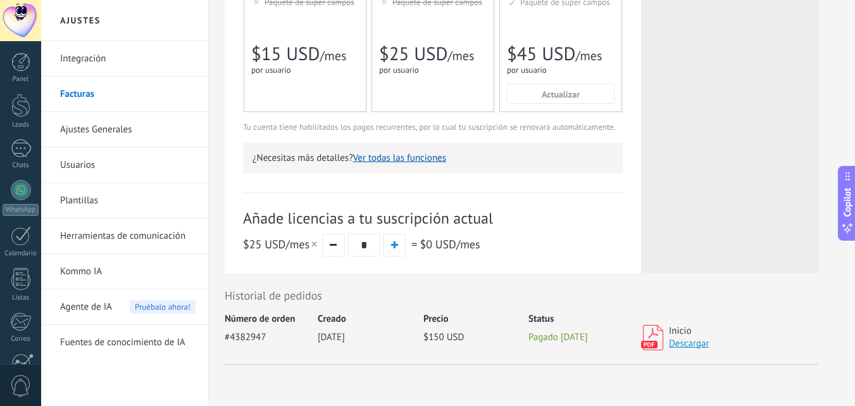
click at [368, 247] on input "*" at bounding box center [364, 244] width 32 height 23
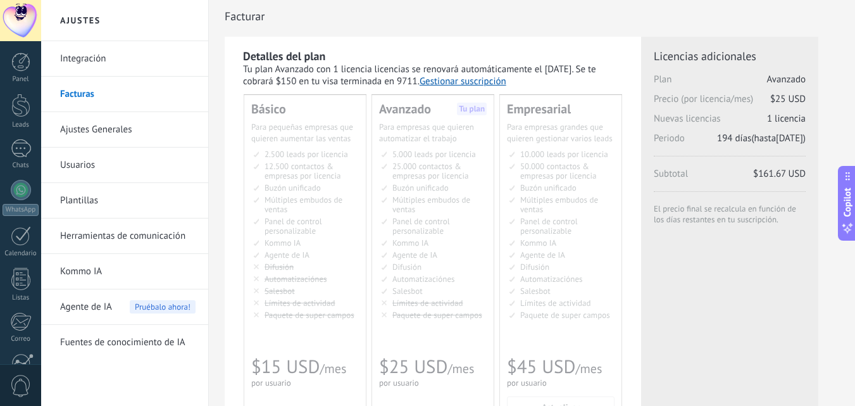
scroll to position [0, 0]
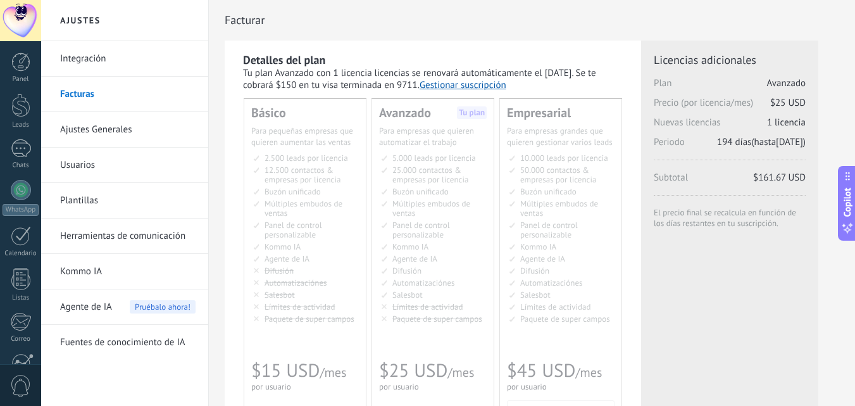
type input "*"
click at [631, 245] on div "Detalles del plan Tu plan Avanzado con 1 licencia licencias se renovará automát…" at bounding box center [433, 314] width 416 height 549
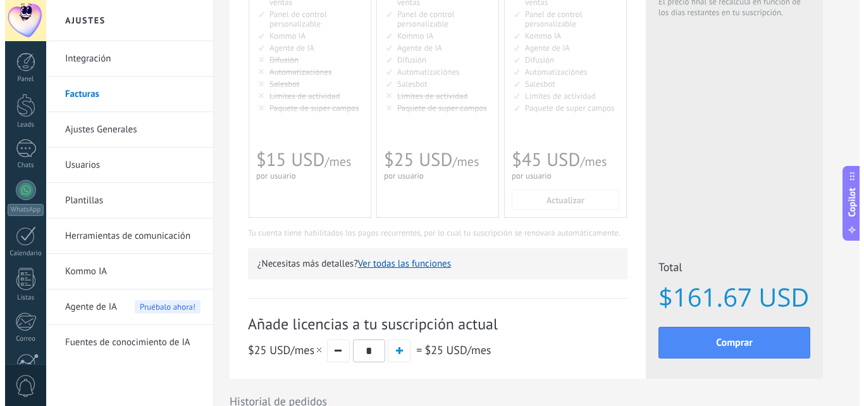
scroll to position [190, 0]
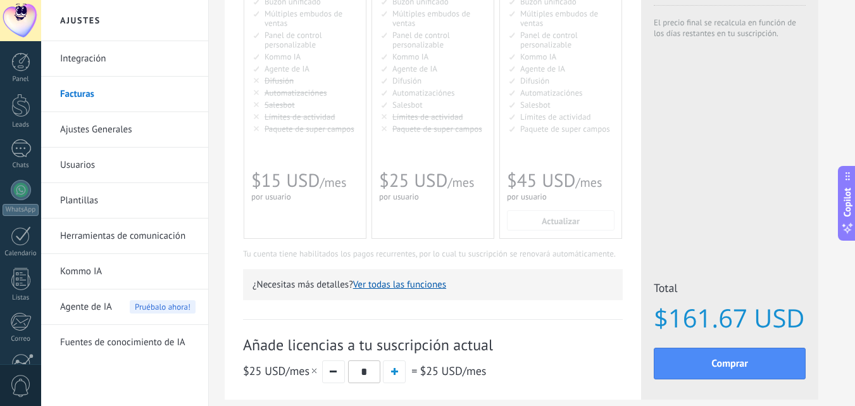
drag, startPoint x: 407, startPoint y: 287, endPoint x: 388, endPoint y: 292, distance: 19.5
click at [388, 292] on div "¿Necesitas más detalles? Ver todas las funciones" at bounding box center [433, 284] width 380 height 31
click at [392, 286] on button "Ver todas las funciones" at bounding box center [399, 284] width 93 height 12
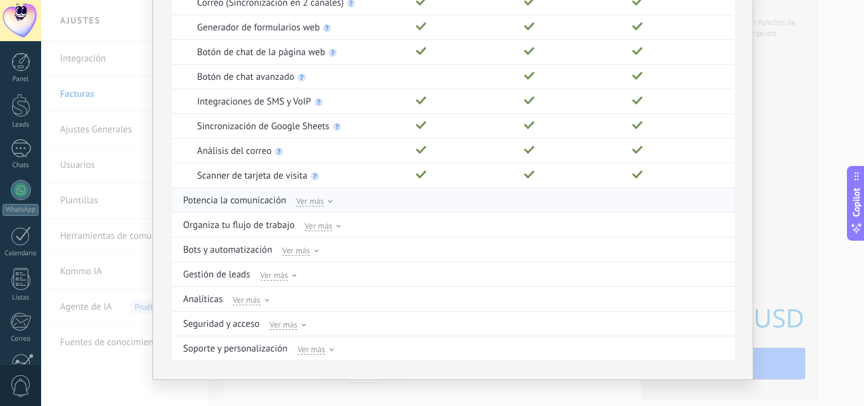
scroll to position [214, 0]
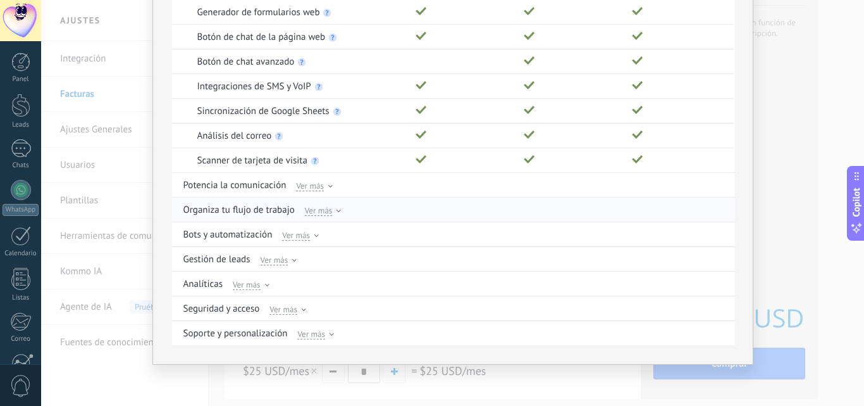
click at [328, 208] on span "Ver más" at bounding box center [319, 209] width 28 height 11
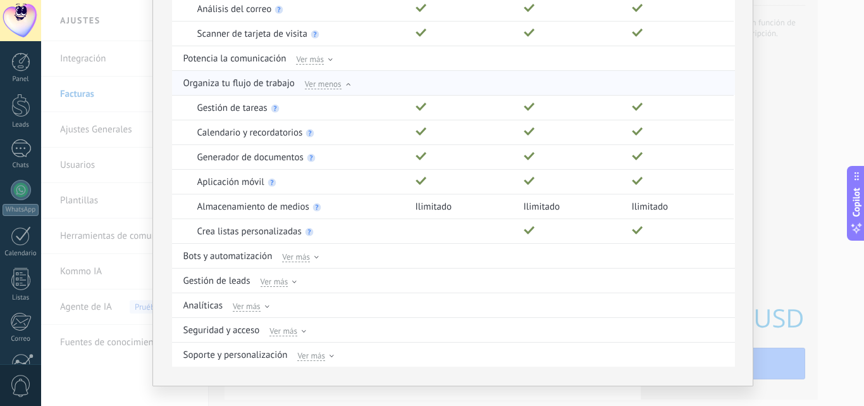
scroll to position [363, 0]
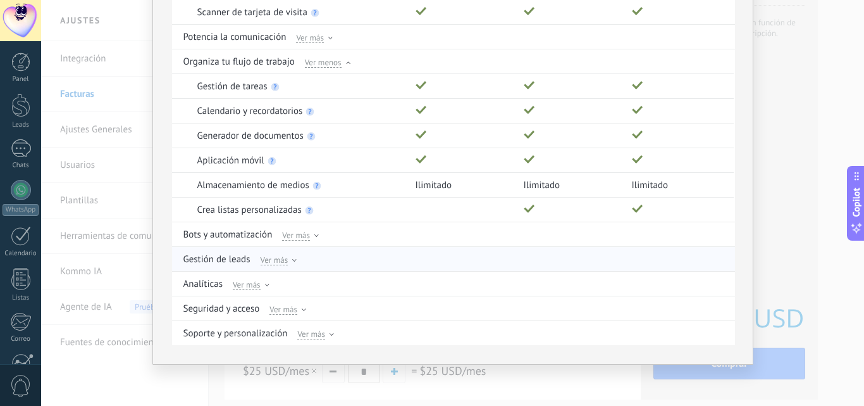
drag, startPoint x: 283, startPoint y: 259, endPoint x: 291, endPoint y: 258, distance: 7.7
click at [283, 259] on span "Ver más" at bounding box center [275, 259] width 28 height 11
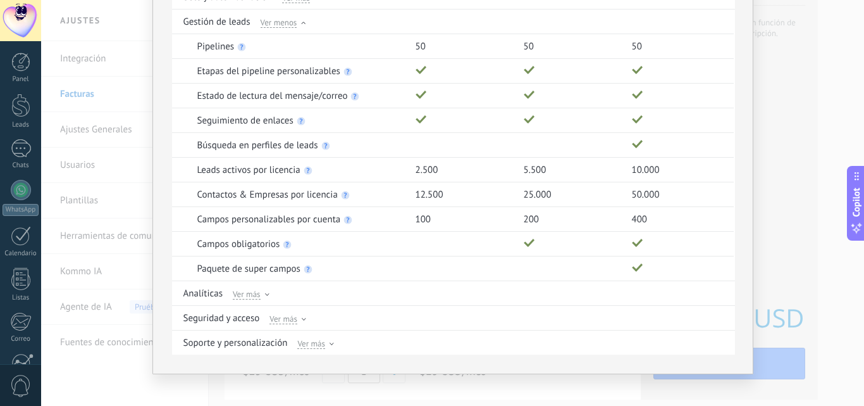
scroll to position [609, 0]
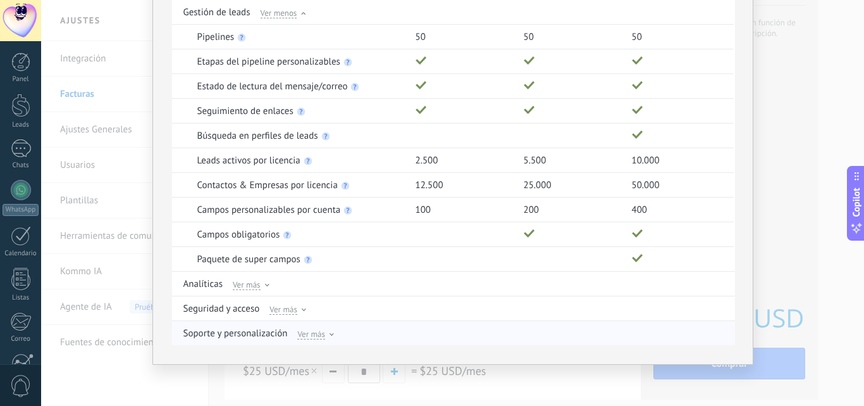
click at [322, 330] on span "Ver más" at bounding box center [311, 333] width 28 height 11
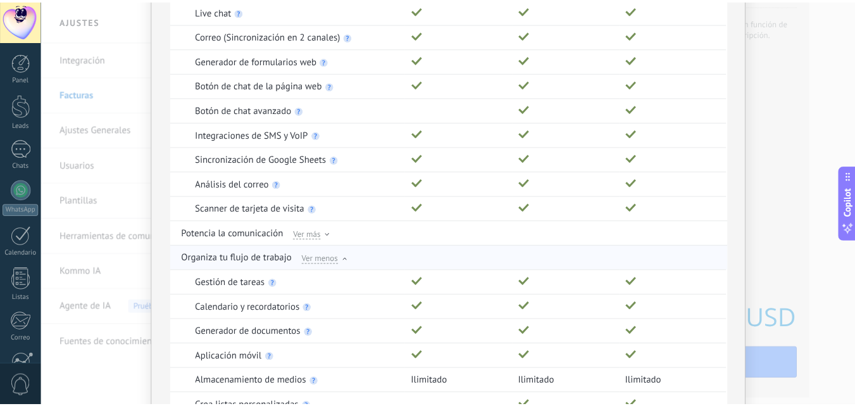
scroll to position [0, 0]
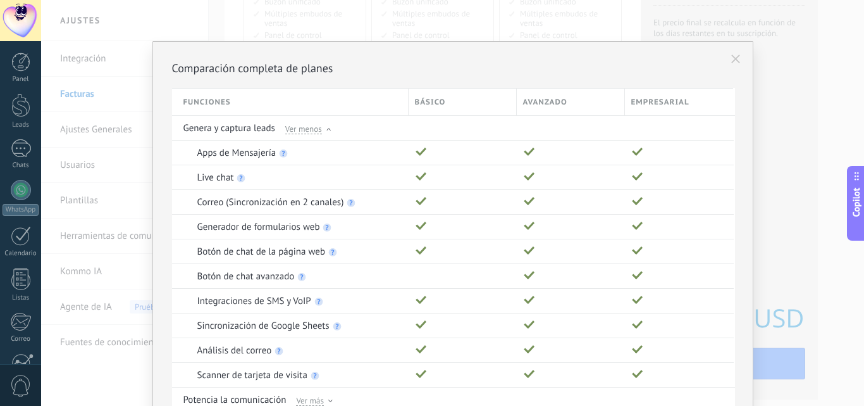
click at [731, 61] on icon at bounding box center [735, 58] width 9 height 9
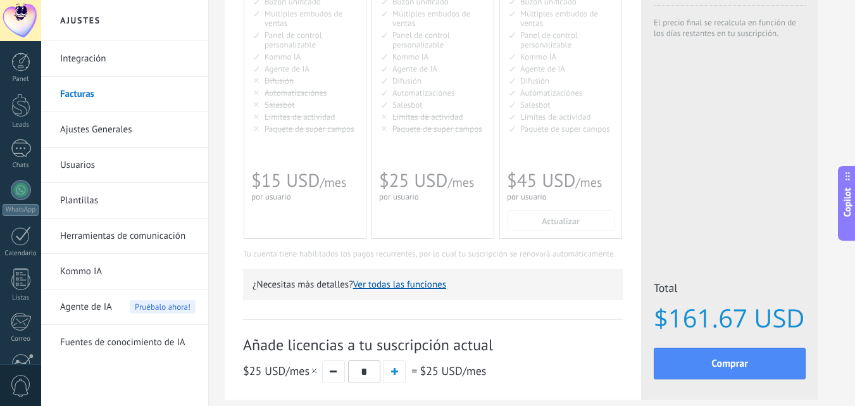
click at [849, 194] on span "Copilot" at bounding box center [847, 201] width 13 height 29
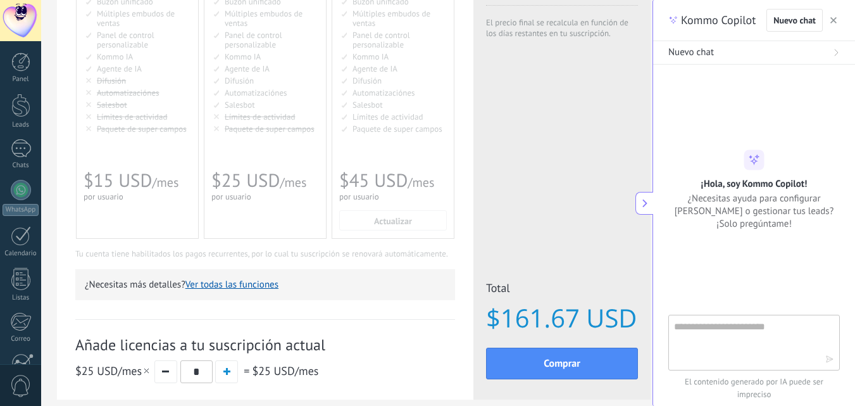
click at [745, 336] on textarea at bounding box center [745, 342] width 142 height 46
click at [507, 212] on div "Licencias adicionales Plan Avanzado Precio (por licencia/mes) $25 USD Nuevas li…" at bounding box center [561, 125] width 177 height 549
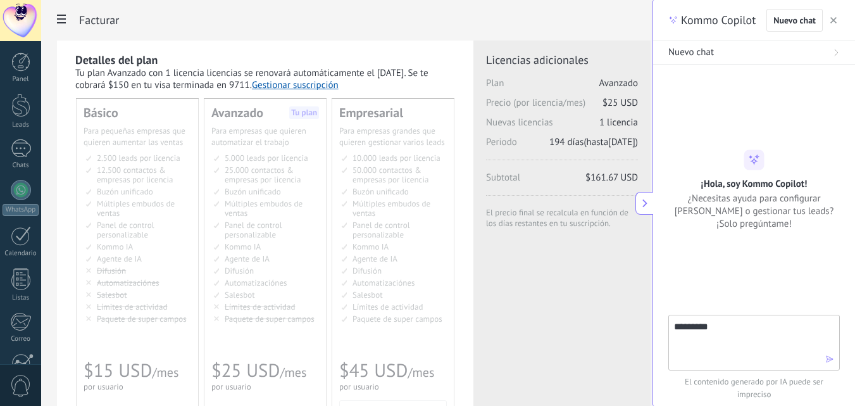
click at [760, 333] on textarea "********" at bounding box center [745, 342] width 142 height 46
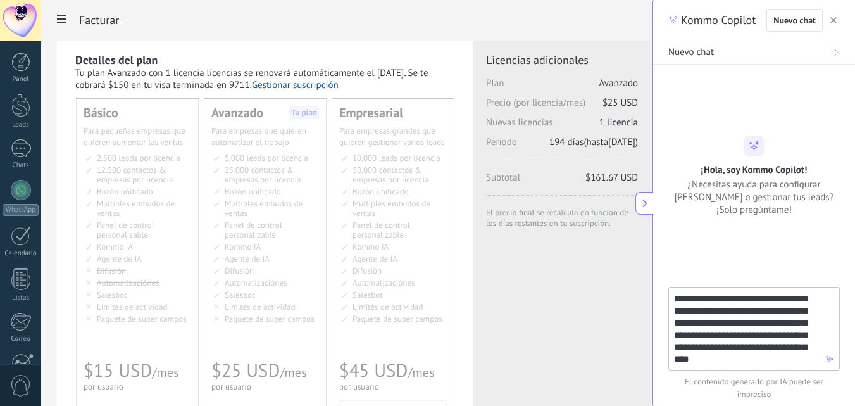
type textarea "**********"
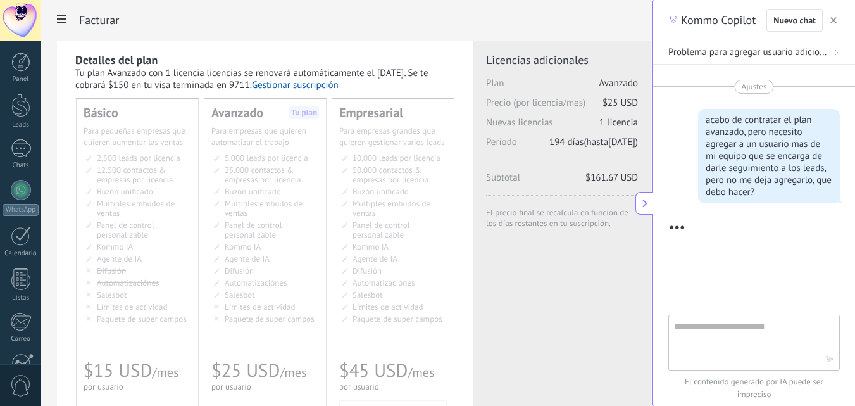
click at [835, 55] on use at bounding box center [835, 52] width 3 height 6
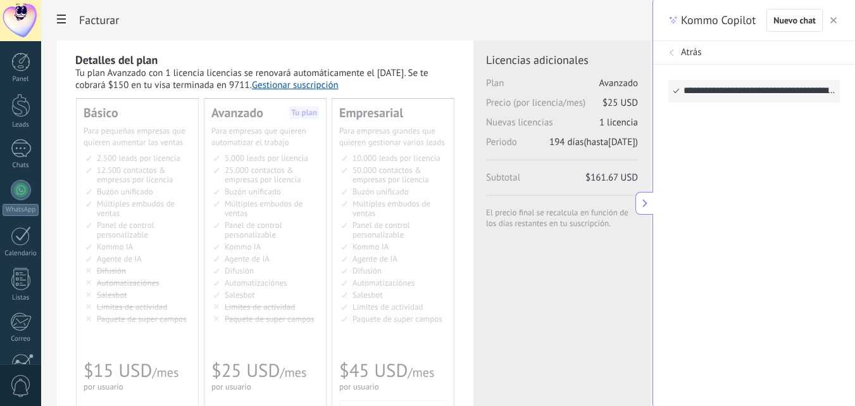
click at [679, 46] on button "Atrás" at bounding box center [754, 52] width 202 height 23
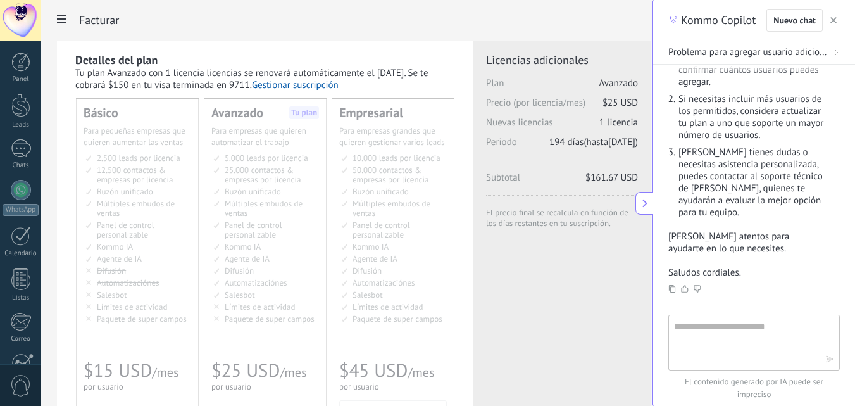
scroll to position [506, 0]
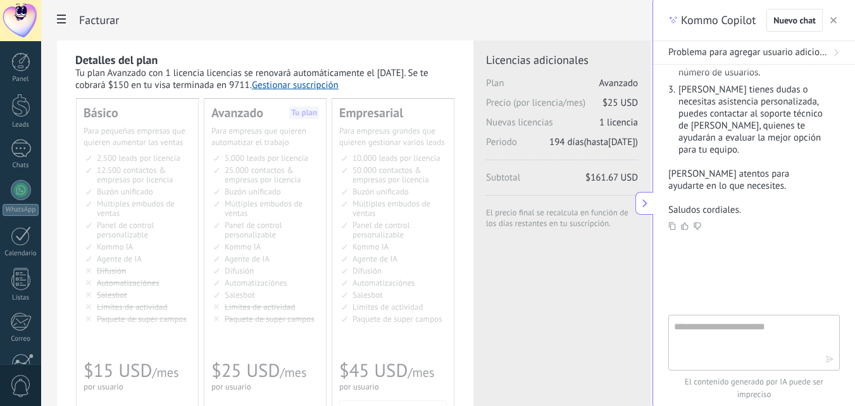
click at [765, 332] on textarea at bounding box center [745, 342] width 142 height 46
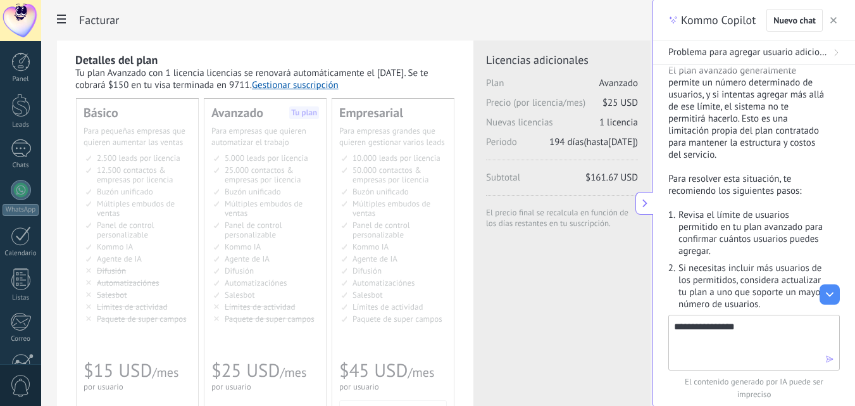
scroll to position [253, 0]
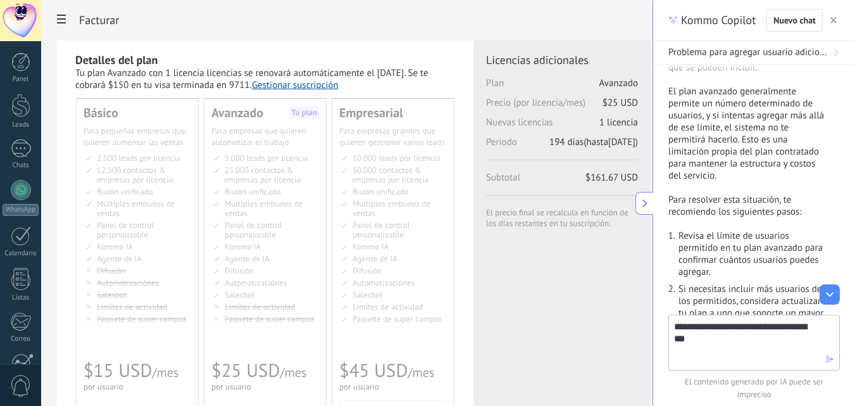
type textarea "**********"
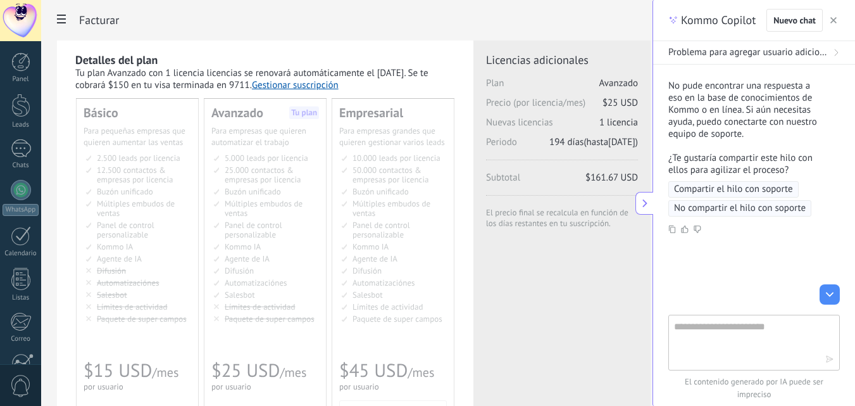
scroll to position [736, 0]
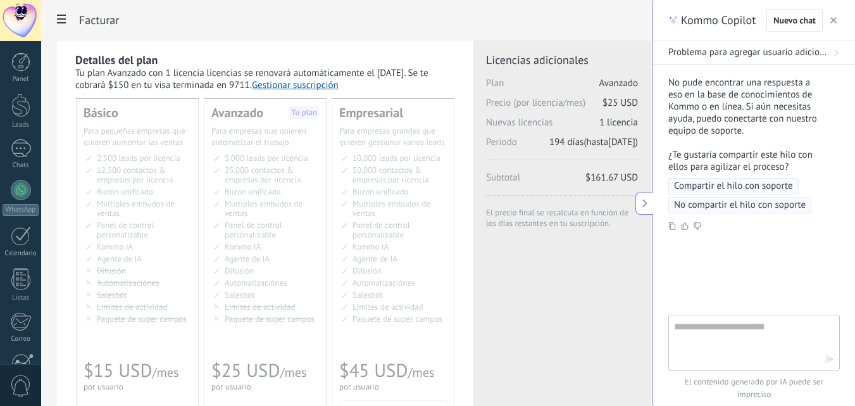
click at [745, 185] on span "Compartir el hilo con soporte" at bounding box center [733, 186] width 119 height 13
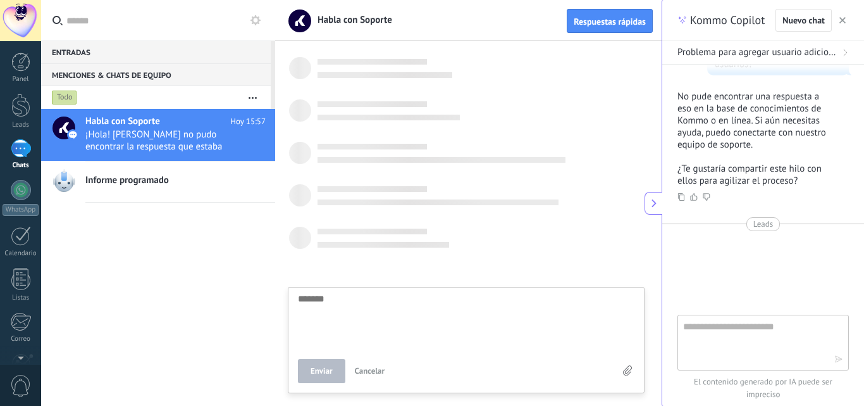
scroll to position [12, 0]
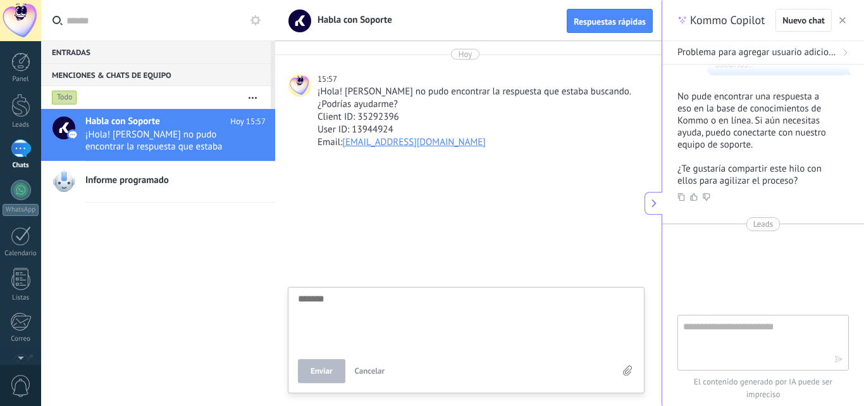
click at [463, 316] on textarea at bounding box center [466, 320] width 337 height 52
type textarea "*"
type textarea "**"
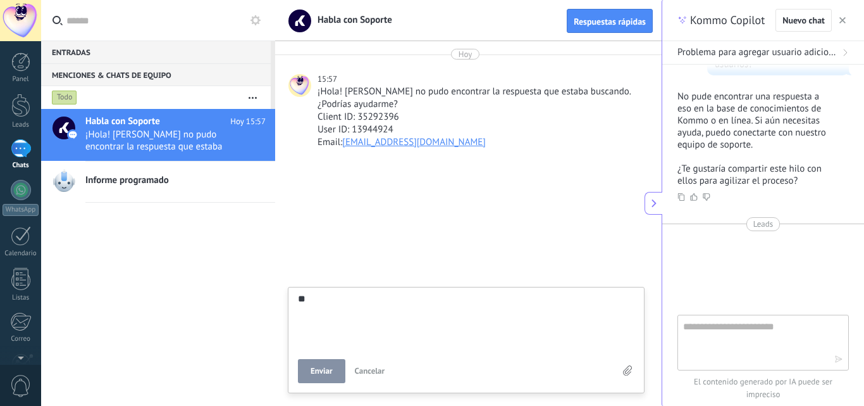
type textarea "***"
type textarea "****"
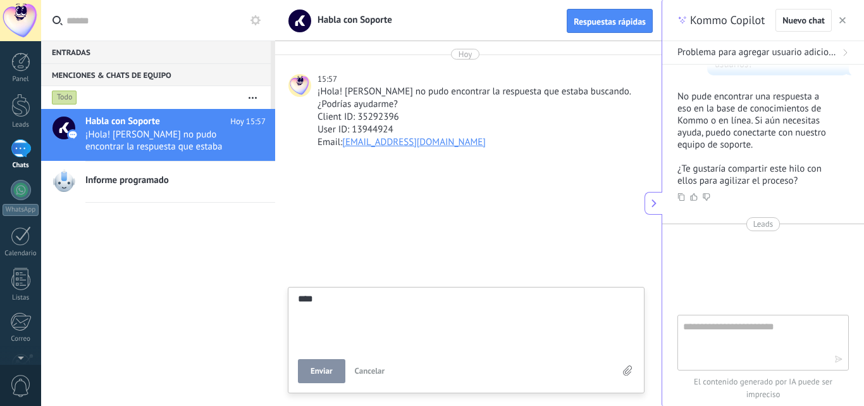
type textarea "****"
type textarea "******"
type textarea "*******"
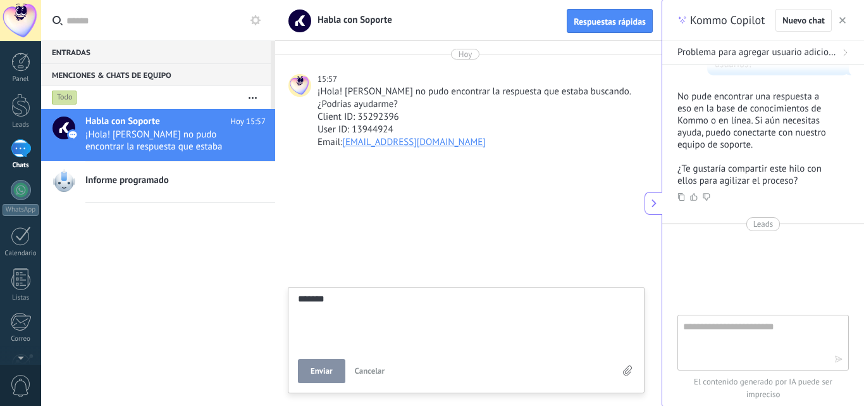
type textarea "********"
type textarea "*********"
type textarea "**********"
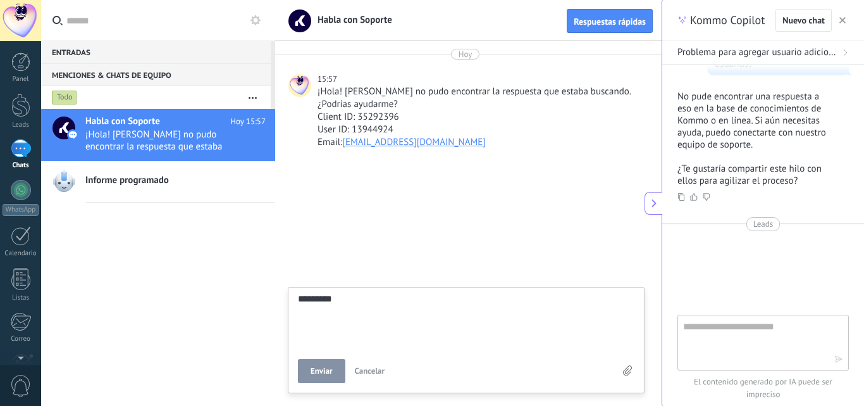
type textarea "**********"
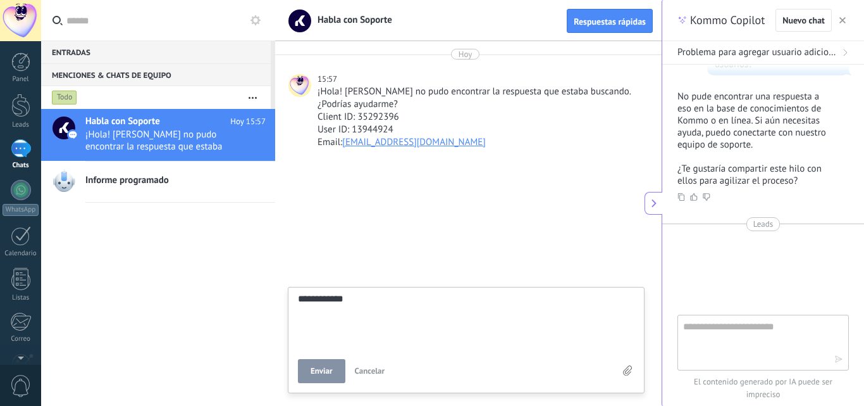
type textarea "**********"
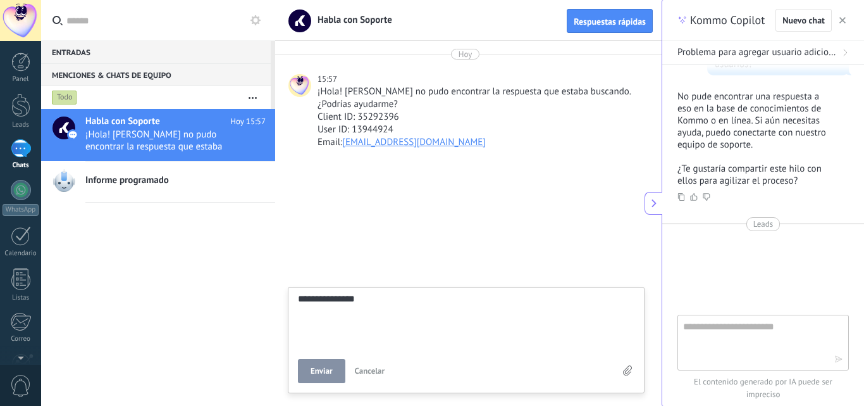
type textarea "**********"
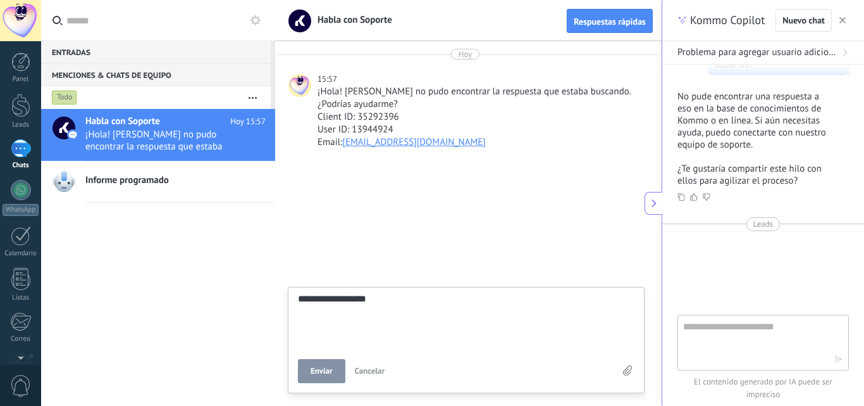
type textarea "**********"
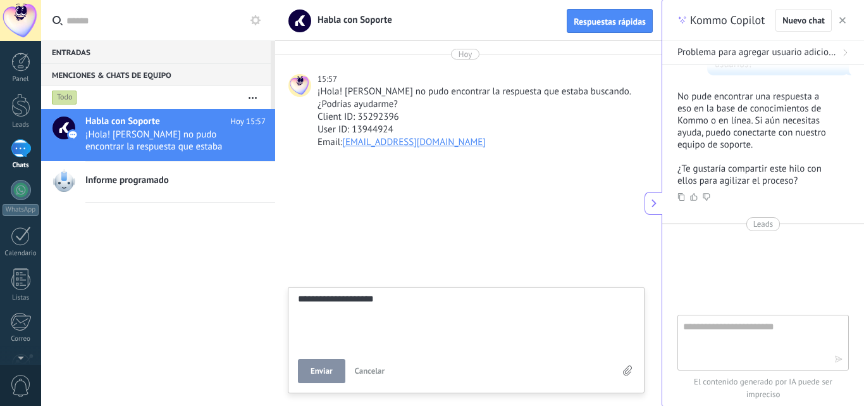
type textarea "**********"
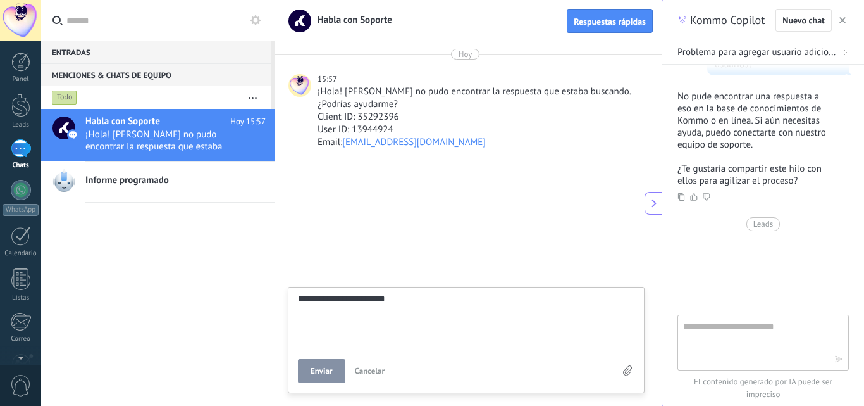
type textarea "**********"
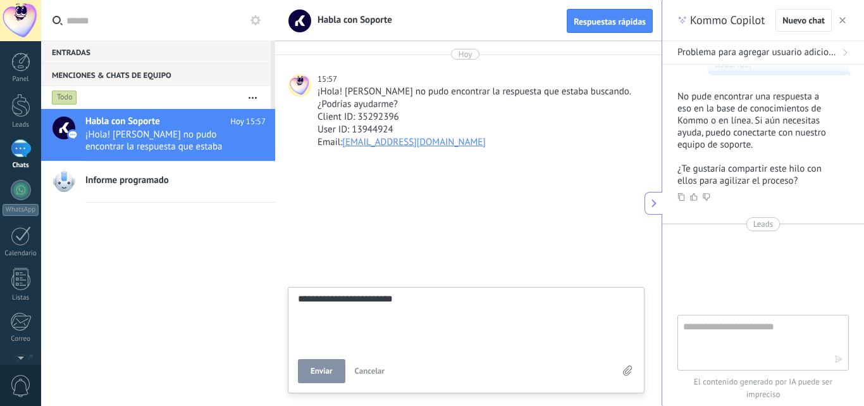
type textarea "**********"
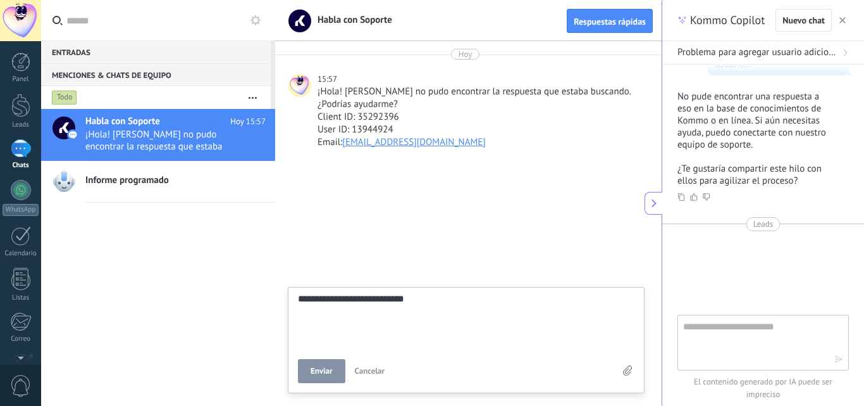
type textarea "**********"
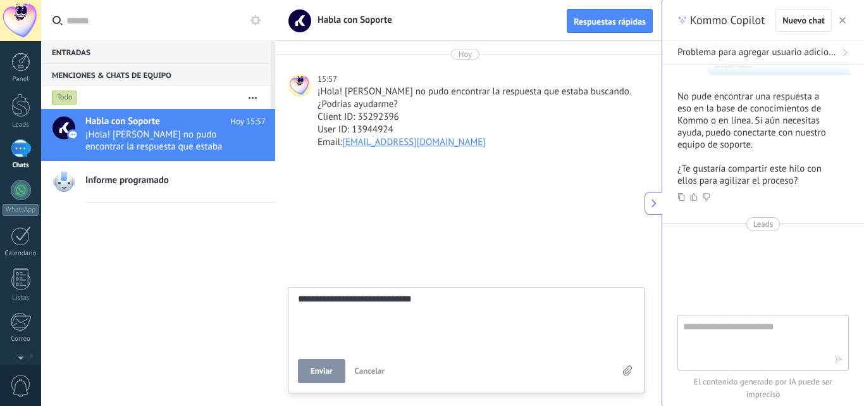
type textarea "**********"
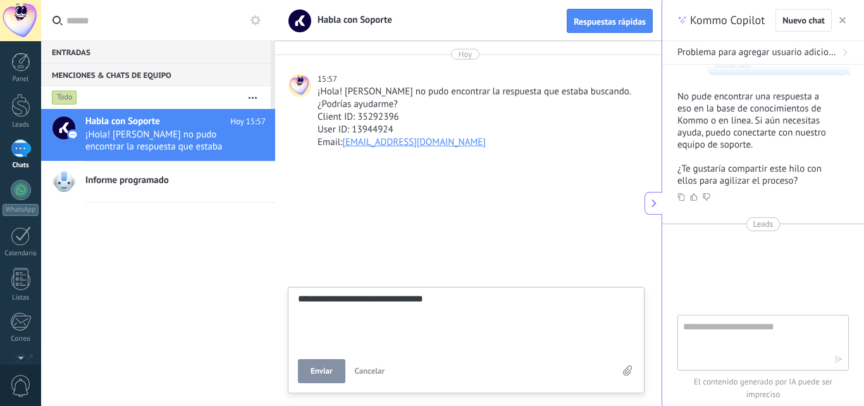
type textarea "**********"
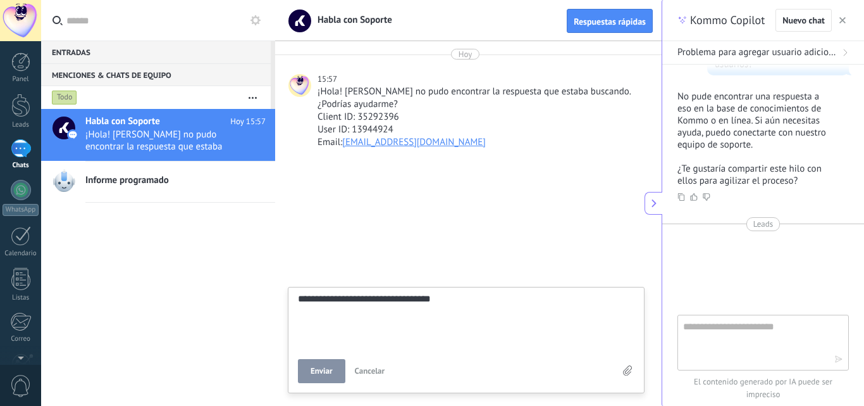
type textarea "**********"
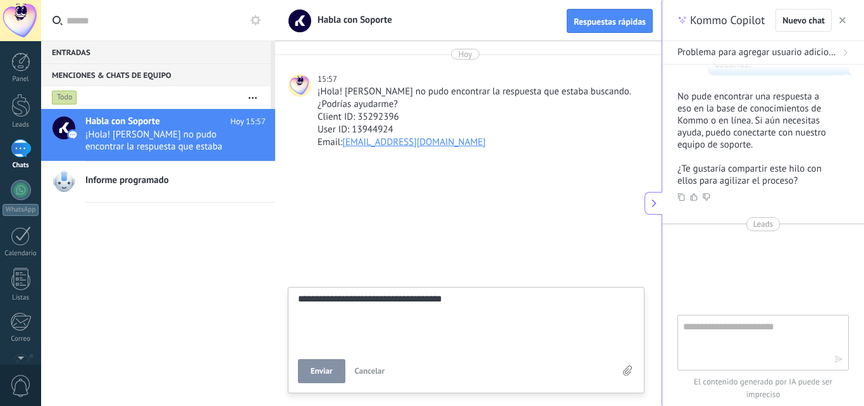
type textarea "**********"
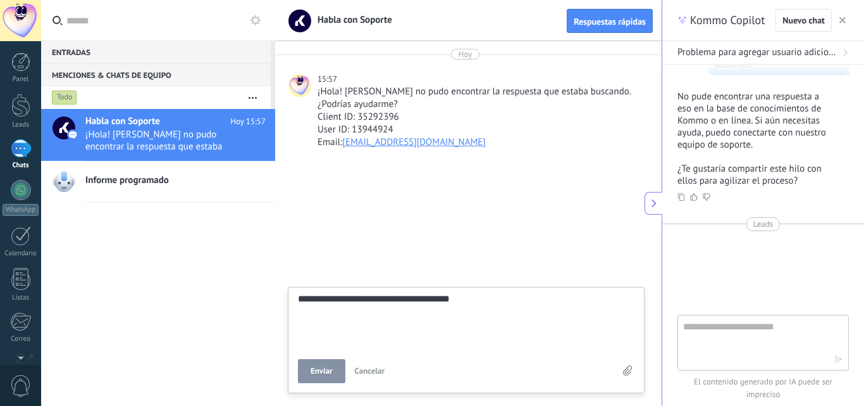
type textarea "**********"
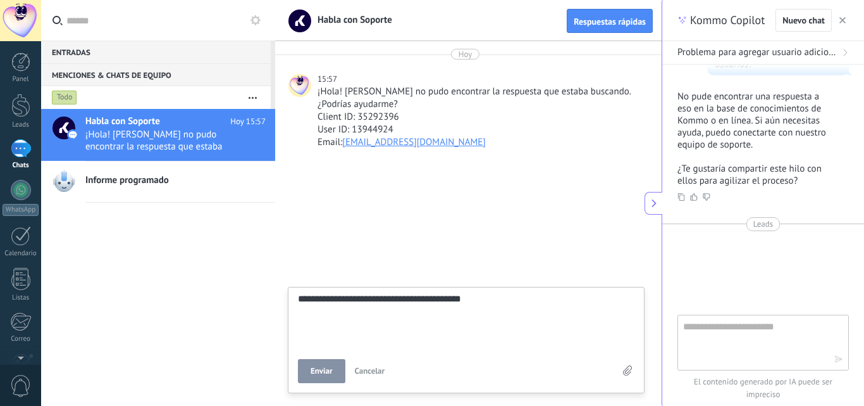
type textarea "**********"
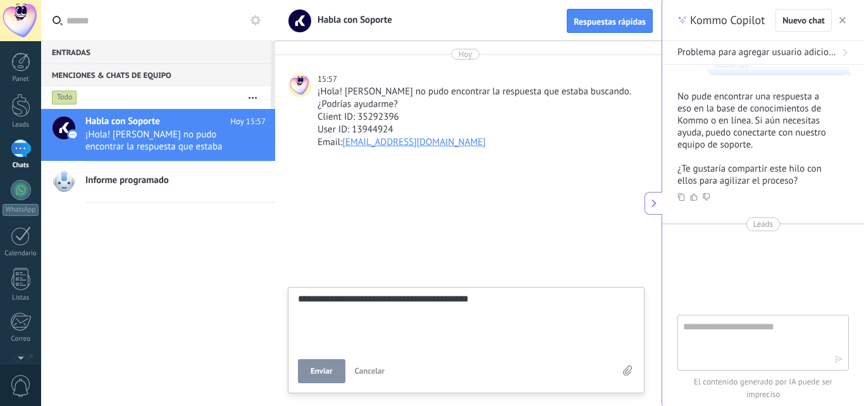
type textarea "**********"
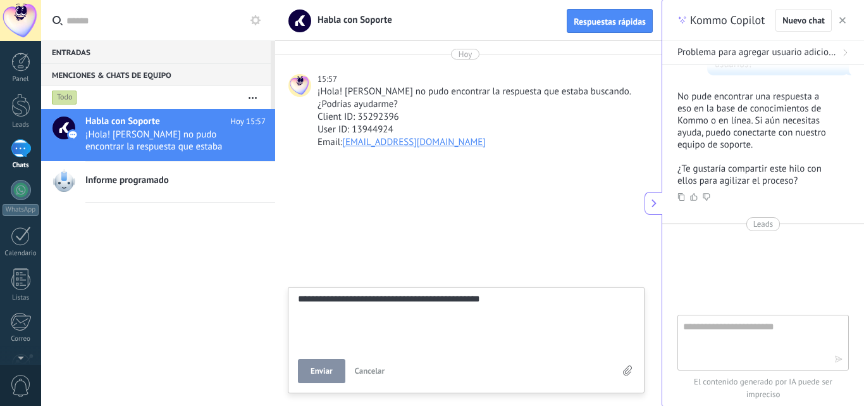
type textarea "**********"
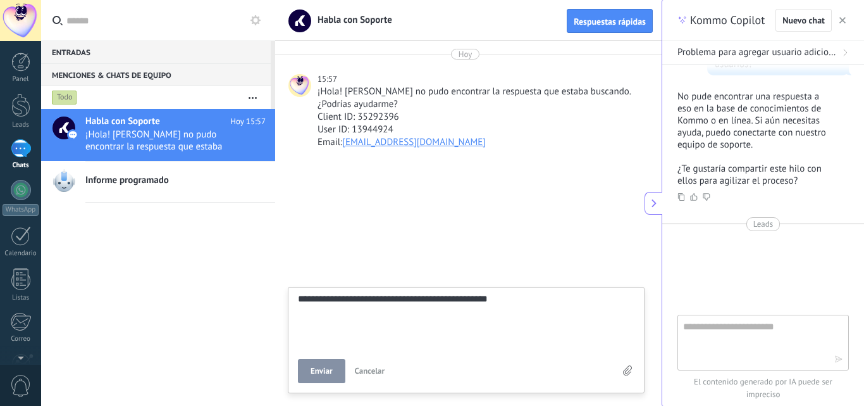
type textarea "**********"
click at [325, 371] on span "Enviar" at bounding box center [322, 370] width 22 height 9
type textarea "*******"
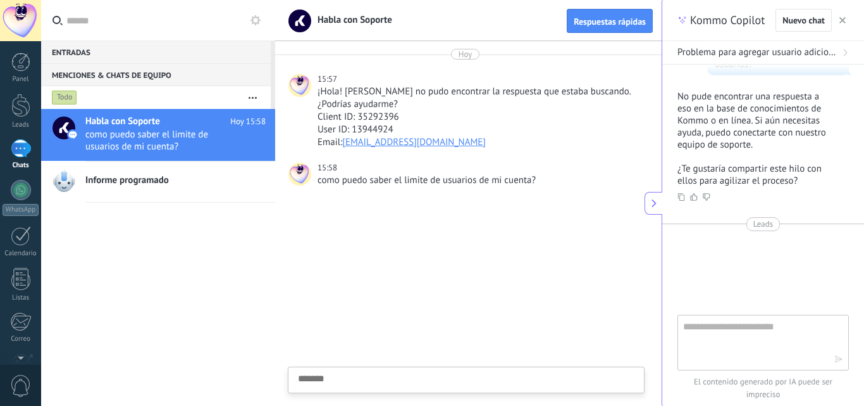
click at [847, 20] on button "button" at bounding box center [842, 20] width 13 height 15
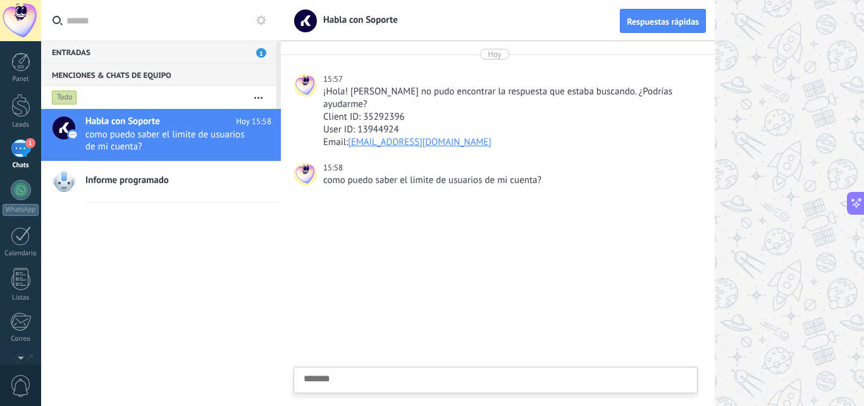
click at [17, 146] on div "1" at bounding box center [21, 148] width 20 height 18
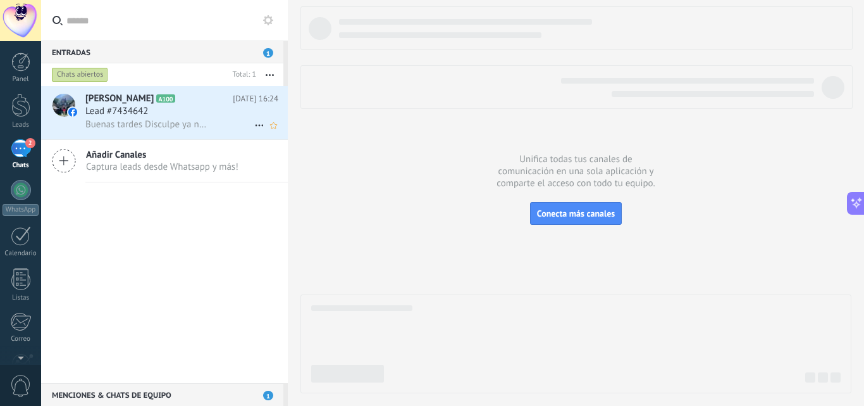
click at [175, 120] on span "Buenas tardes Disculpe ya no tuve tiempo de ir a la sucursal Puedo mandarla a h…" at bounding box center [146, 124] width 123 height 12
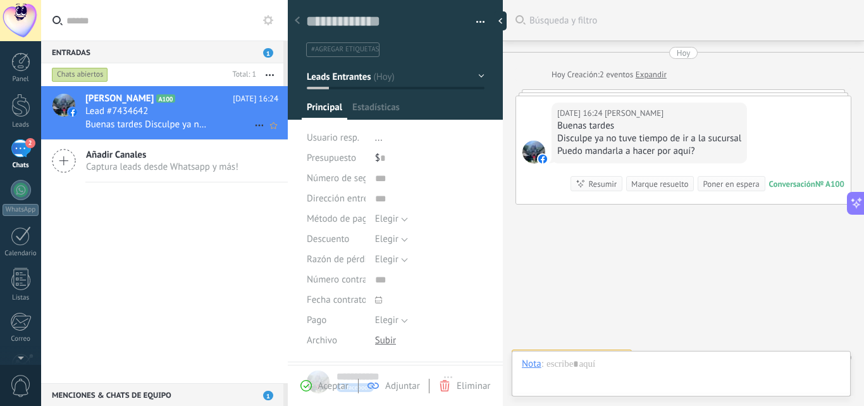
type textarea "**********"
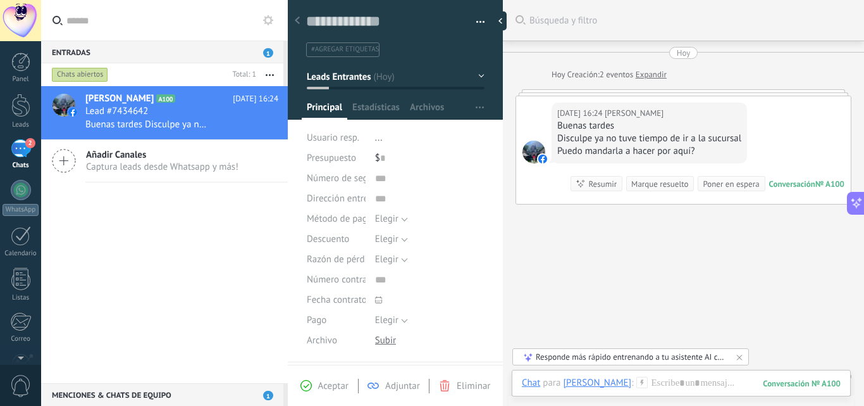
scroll to position [20, 0]
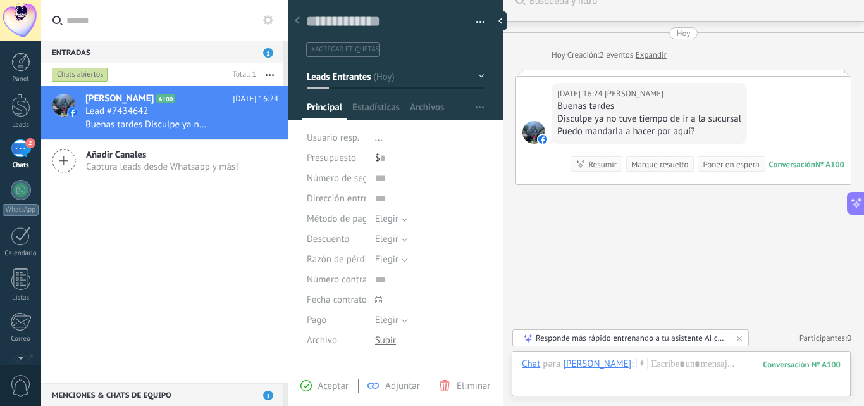
drag, startPoint x: 231, startPoint y: 119, endPoint x: 667, endPoint y: 209, distance: 445.2
click at [667, 209] on div "Buscar Búsqueda y filtro Carga más Hoy Hoy Creación: 2 eventos Expandir Hoy 16:…" at bounding box center [683, 192] width 361 height 425
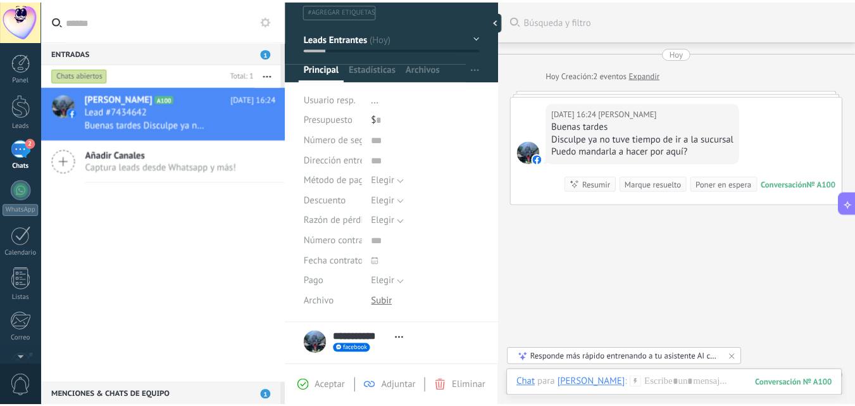
scroll to position [0, 0]
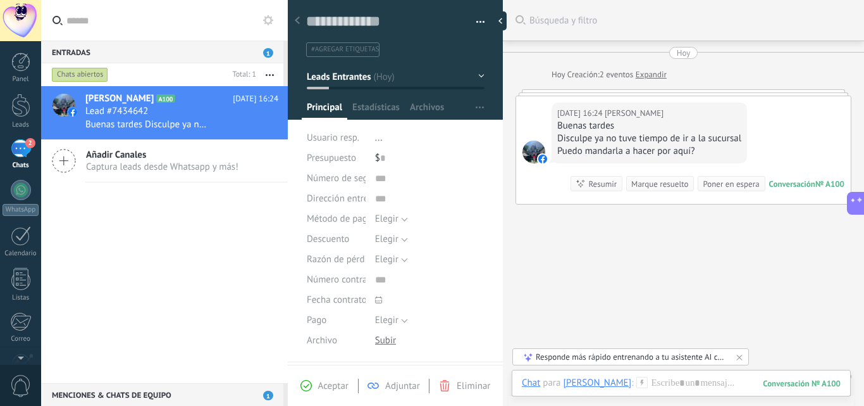
click at [194, 236] on div "Nelhy Campa A100 Hoy 16:24 Lead #7434642 Buenas tardes Disculpe ya no tuve tiem…" at bounding box center [164, 234] width 247 height 297
click at [173, 22] on input "text" at bounding box center [171, 20] width 211 height 40
click at [20, 149] on div "2" at bounding box center [21, 148] width 20 height 18
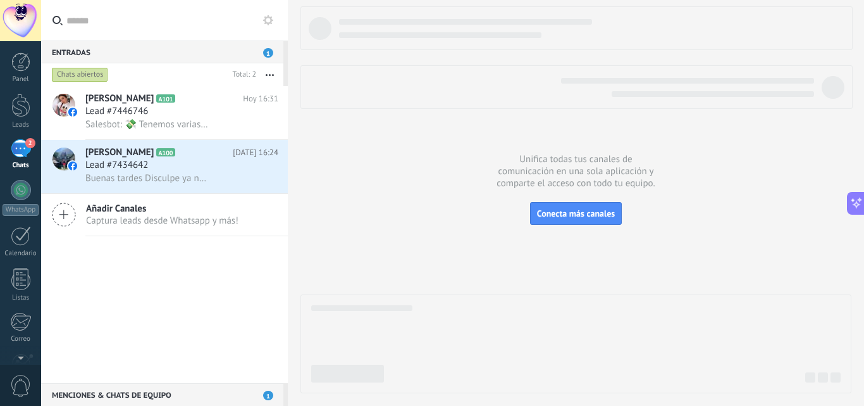
click at [20, 152] on div "2" at bounding box center [21, 148] width 20 height 18
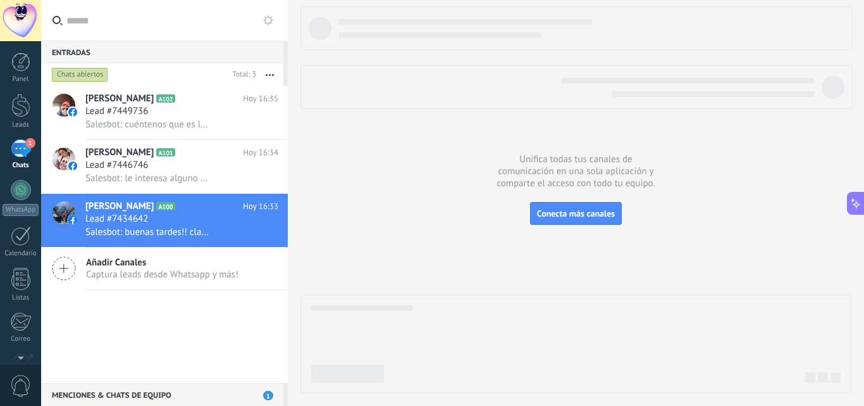
click at [22, 151] on div "1" at bounding box center [21, 148] width 20 height 18
click at [18, 115] on div at bounding box center [20, 105] width 19 height 23
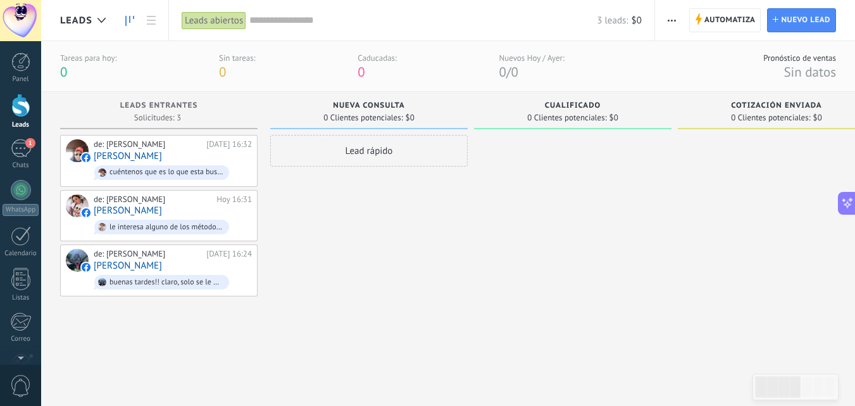
drag, startPoint x: 728, startPoint y: 15, endPoint x: 571, endPoint y: 119, distance: 187.6
click at [728, 16] on span "Automatiza" at bounding box center [729, 20] width 51 height 23
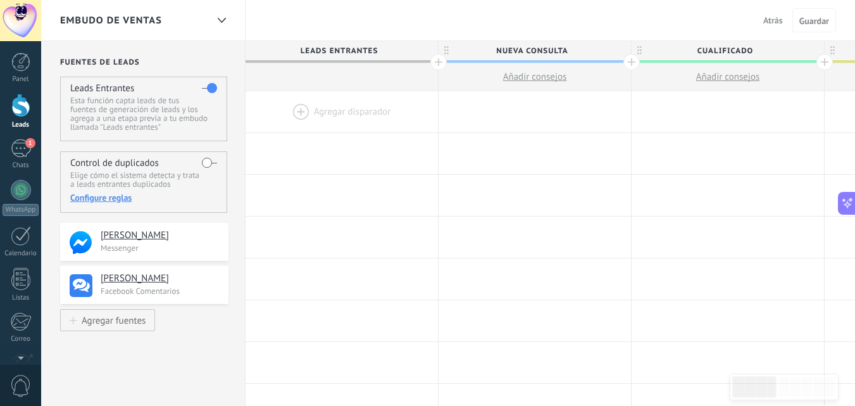
click at [320, 111] on div at bounding box center [341, 111] width 192 height 41
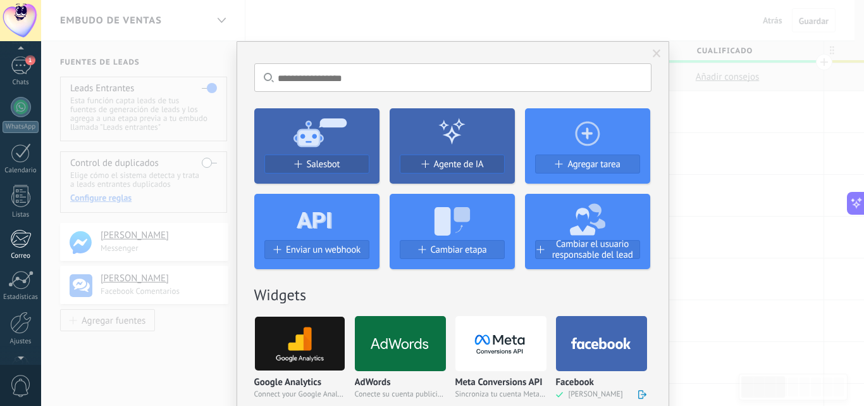
scroll to position [121, 0]
click at [21, 288] on div at bounding box center [21, 284] width 22 height 22
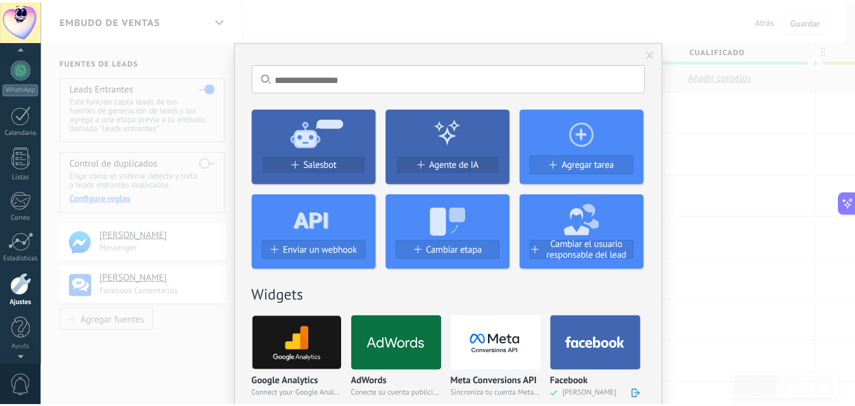
scroll to position [693, 0]
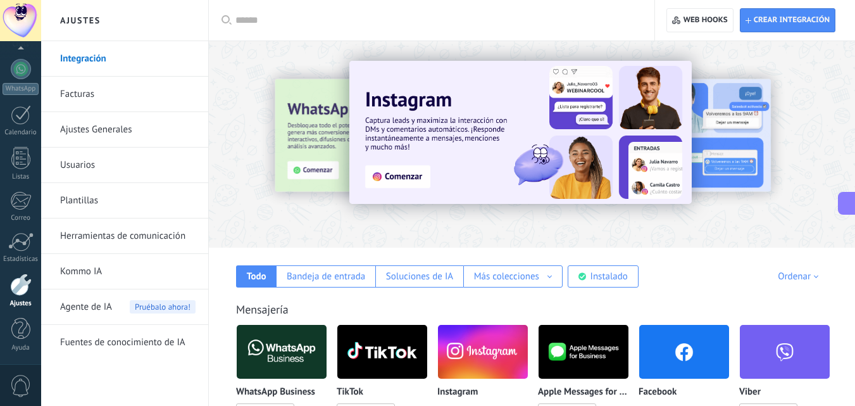
click at [102, 99] on link "Facturas" at bounding box center [127, 94] width 135 height 35
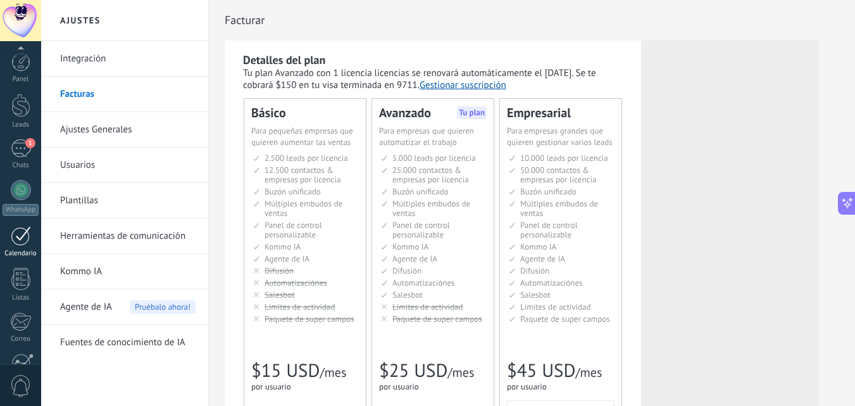
scroll to position [121, 0]
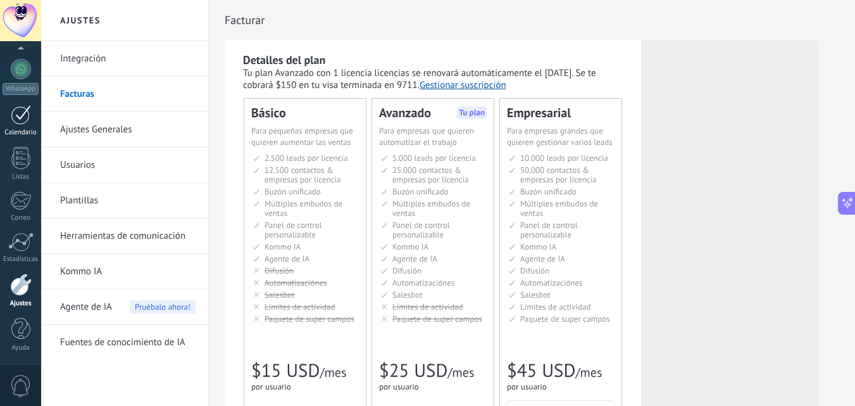
click at [28, 106] on div at bounding box center [21, 115] width 20 height 20
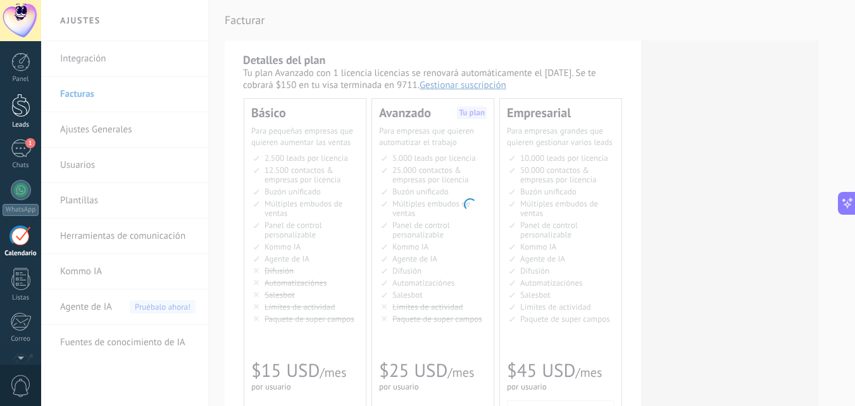
click at [21, 105] on div at bounding box center [20, 105] width 19 height 23
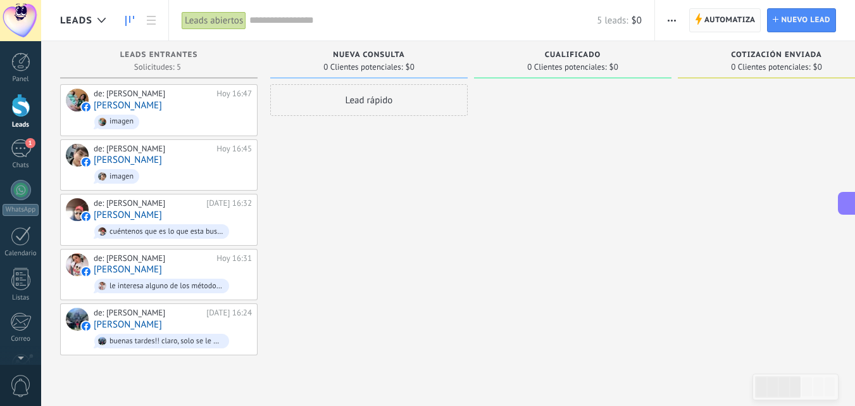
click at [732, 18] on span "Automatiza" at bounding box center [729, 20] width 51 height 23
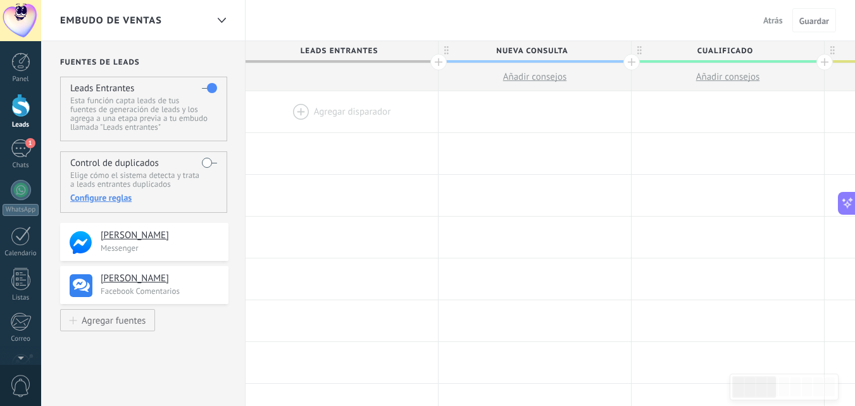
click at [318, 112] on div at bounding box center [341, 111] width 192 height 41
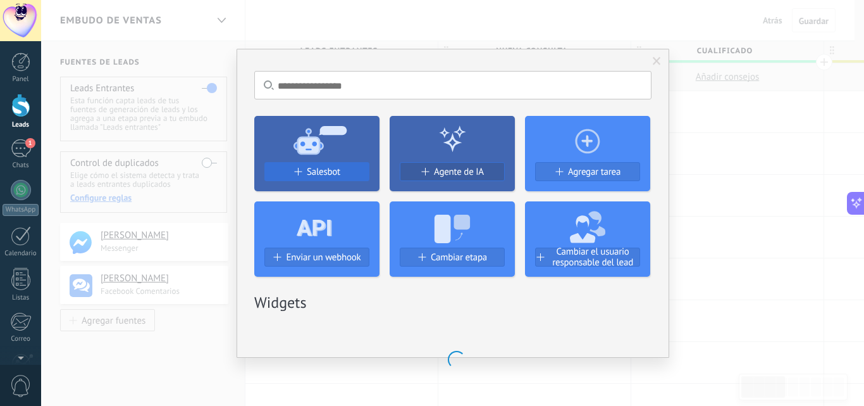
click at [318, 167] on span "Salesbot" at bounding box center [324, 171] width 34 height 11
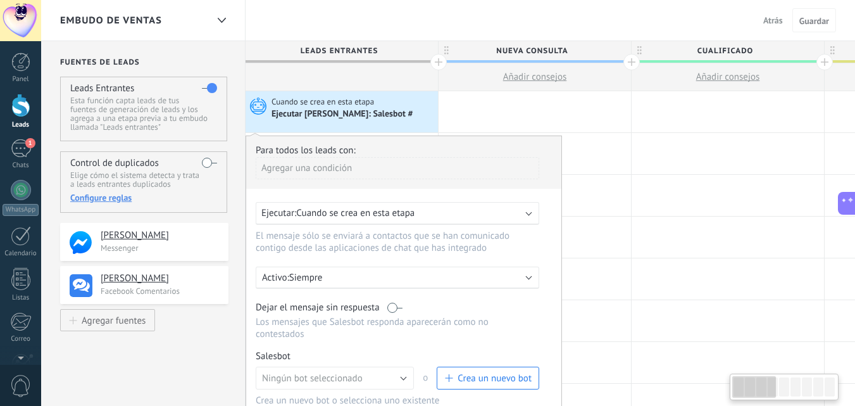
click at [436, 211] on div "Ejecutar: Cuando se crea en esta etapa" at bounding box center [392, 213] width 262 height 12
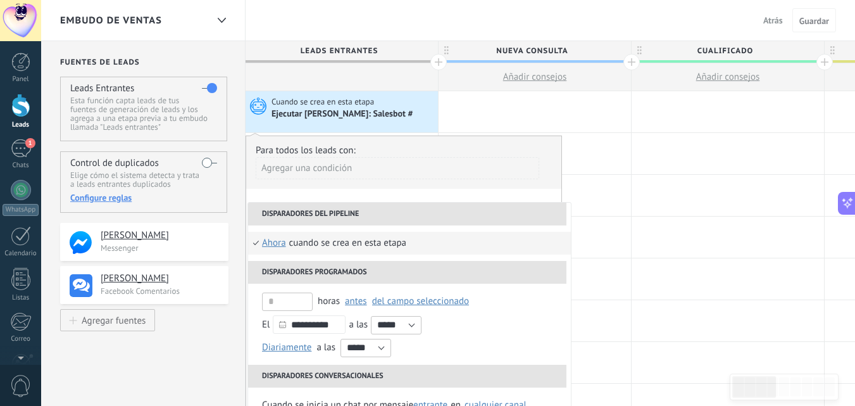
click at [410, 183] on div "Agregar una condición" at bounding box center [397, 173] width 283 height 32
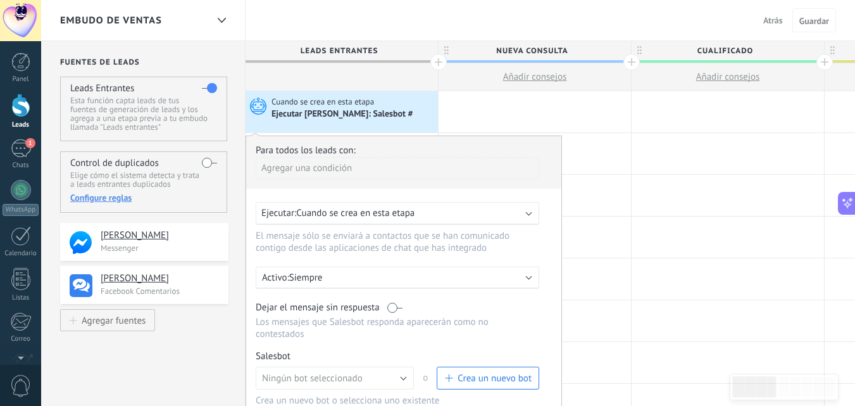
scroll to position [63, 0]
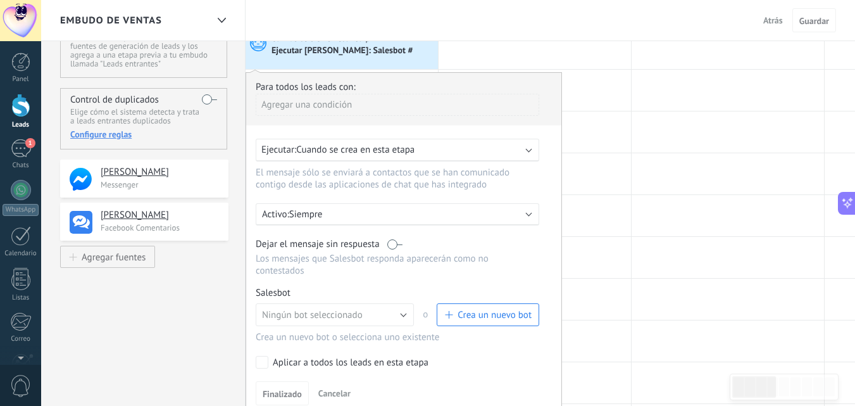
click at [519, 154] on div "Ejecutar: Cuando se crea en esta etapa" at bounding box center [392, 150] width 262 height 12
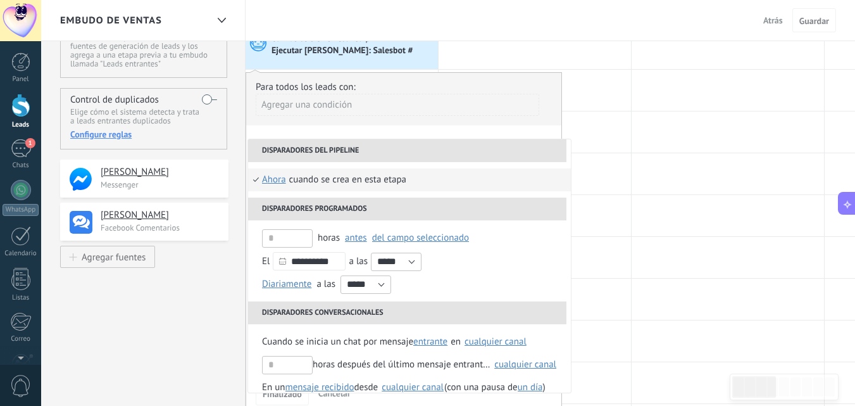
click at [456, 128] on div "**********" at bounding box center [403, 243] width 316 height 342
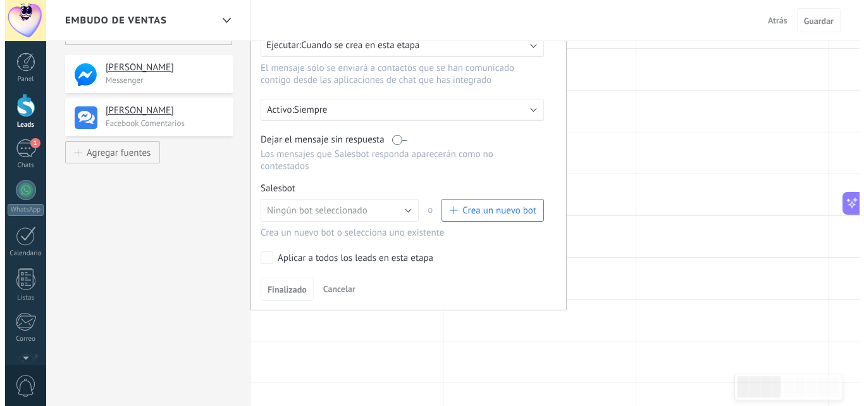
scroll to position [190, 0]
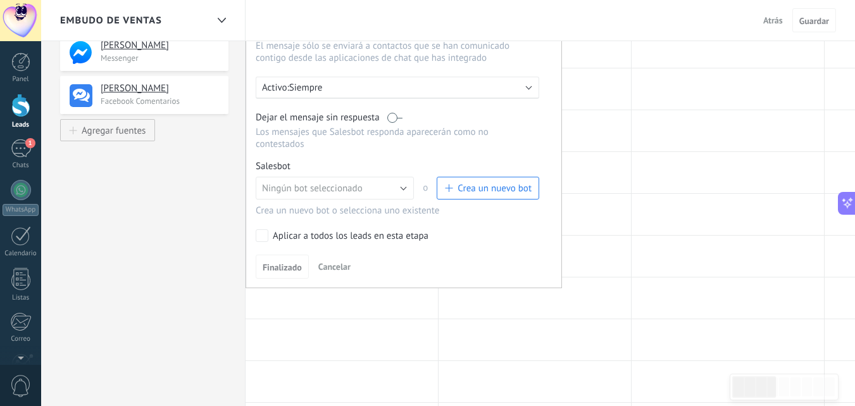
click at [484, 189] on span "Crea un nuevo bot" at bounding box center [494, 188] width 74 height 12
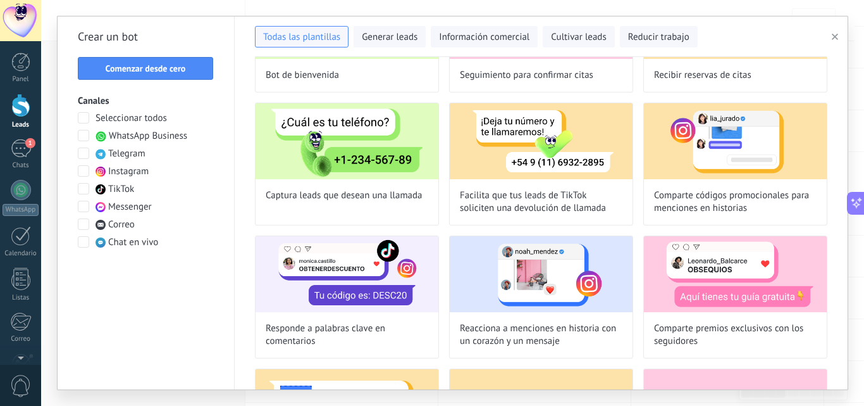
scroll to position [0, 0]
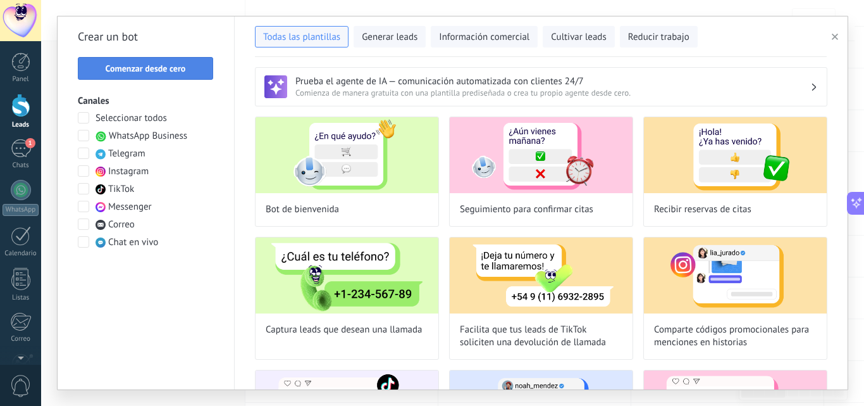
click at [156, 64] on span "Comenzar desde cero" at bounding box center [146, 68] width 80 height 9
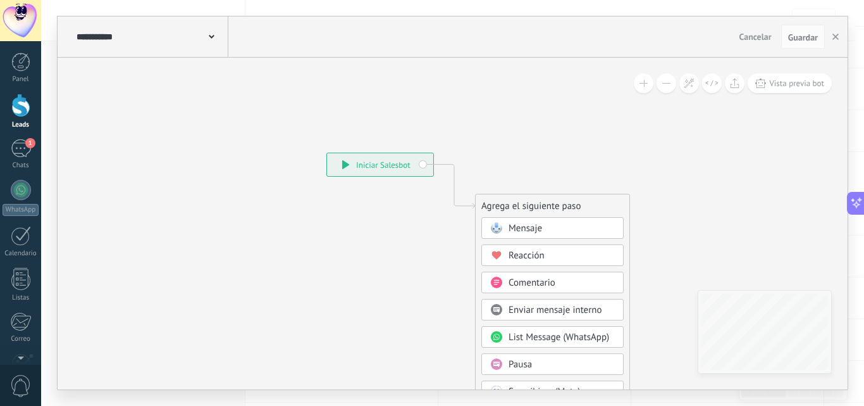
click at [209, 37] on icon at bounding box center [212, 37] width 6 height 4
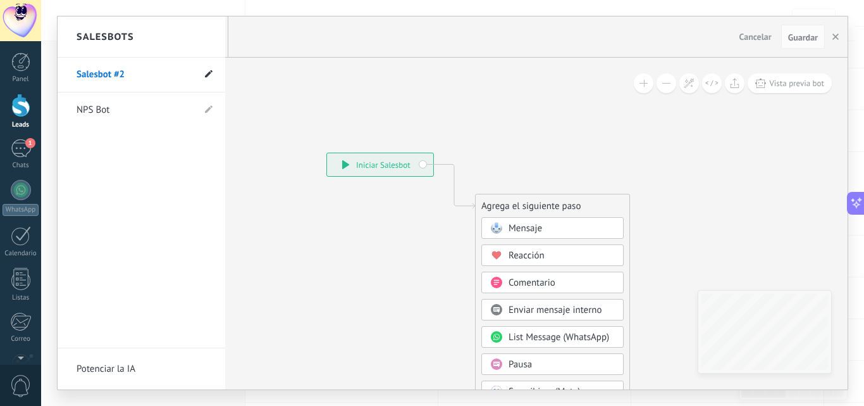
click at [210, 72] on icon at bounding box center [209, 74] width 8 height 8
drag, startPoint x: 145, startPoint y: 73, endPoint x: 39, endPoint y: 67, distance: 106.5
click at [39, 67] on body ".abccls-1,.abccls-2{fill-rule:evenodd}.abccls-2{fill:#fff} .abfcls-1{fill:none}…" at bounding box center [432, 13] width 864 height 406
type input "*********"
click at [278, 80] on div at bounding box center [453, 202] width 790 height 373
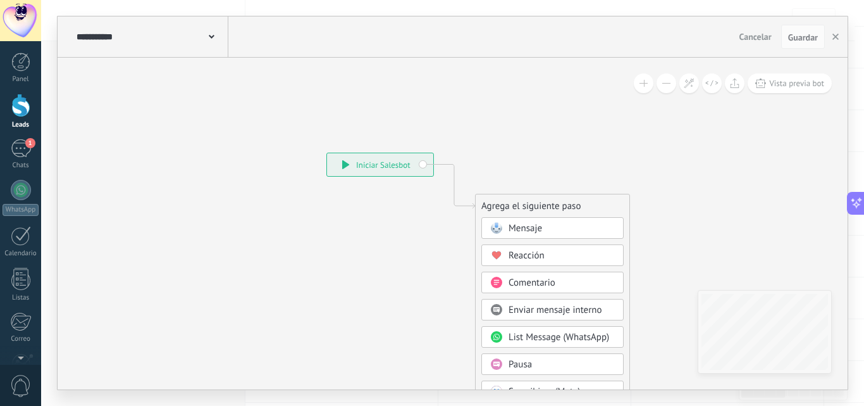
click at [216, 38] on div "**********" at bounding box center [150, 36] width 155 height 40
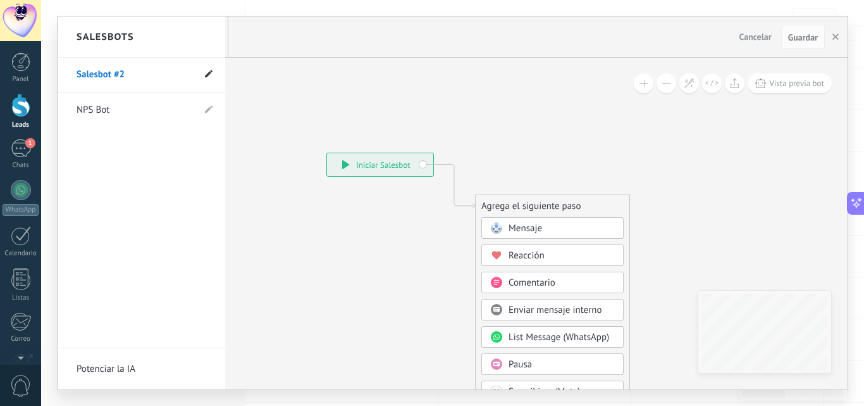
click at [206, 77] on use at bounding box center [209, 74] width 8 height 8
click at [172, 149] on div "**********" at bounding box center [142, 203] width 168 height 290
click at [113, 108] on link "NPS Bot" at bounding box center [135, 109] width 117 height 35
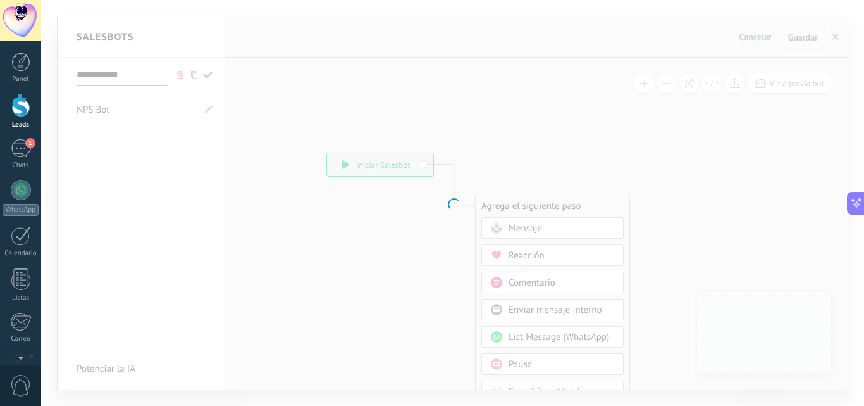
type input "*******"
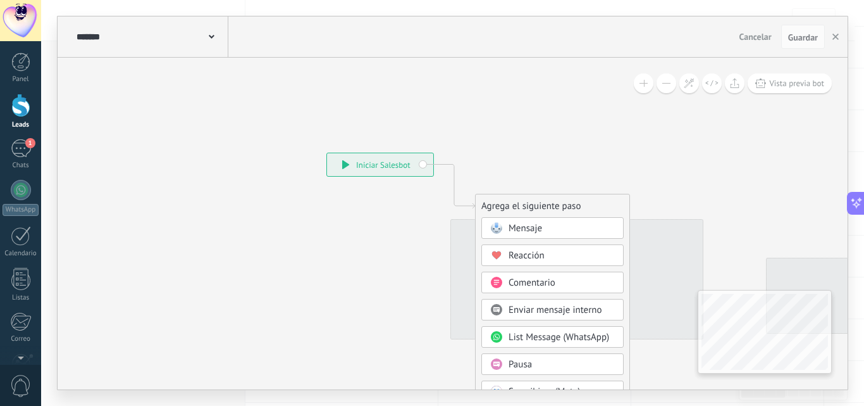
click at [219, 37] on div "******* NPS Bot" at bounding box center [150, 36] width 155 height 40
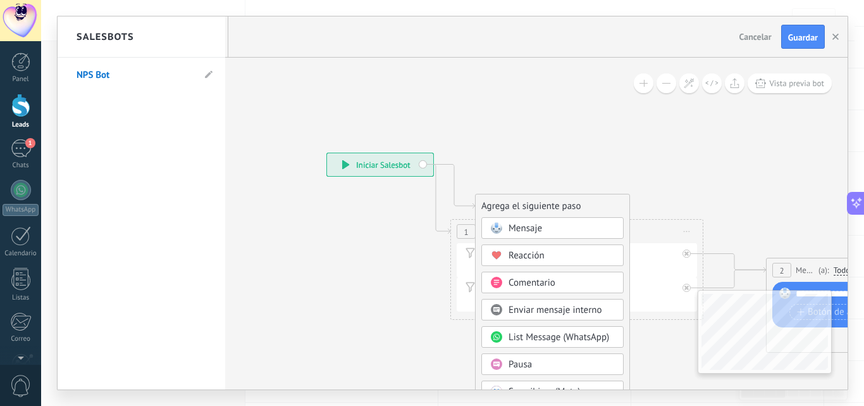
click at [179, 44] on div "Salesbots" at bounding box center [142, 36] width 168 height 41
click at [213, 77] on li "NPS Bot" at bounding box center [142, 75] width 168 height 35
click at [105, 34] on h2 "Salesbots" at bounding box center [106, 37] width 58 height 40
click at [362, 100] on div at bounding box center [453, 202] width 790 height 373
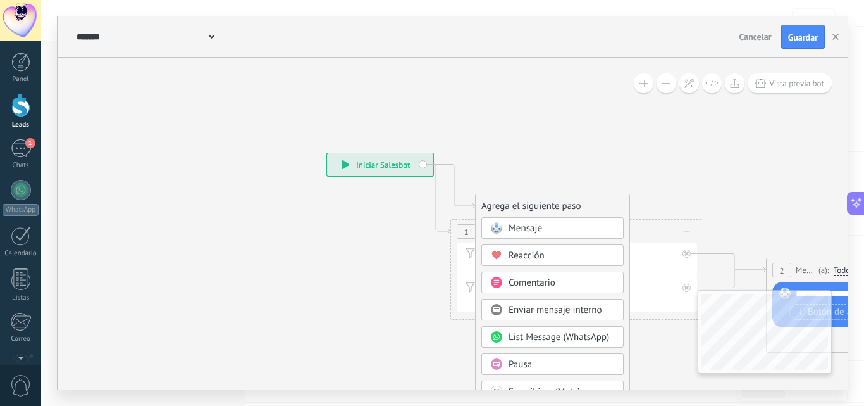
click at [746, 37] on span "Cancelar" at bounding box center [756, 36] width 32 height 11
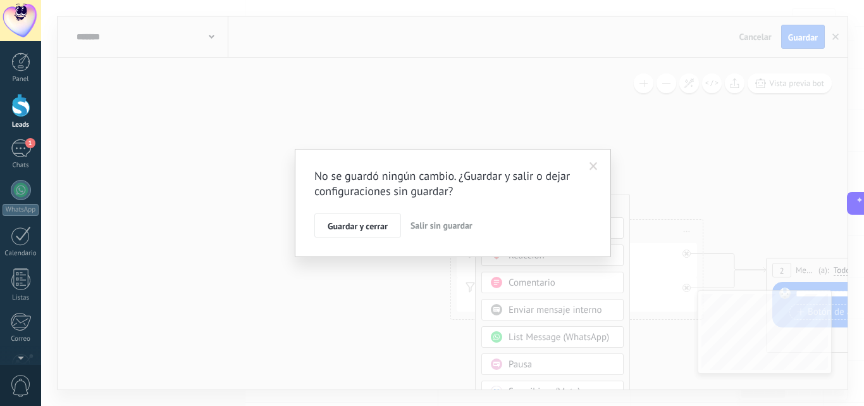
click at [446, 230] on span "Salir sin guardar" at bounding box center [442, 225] width 62 height 11
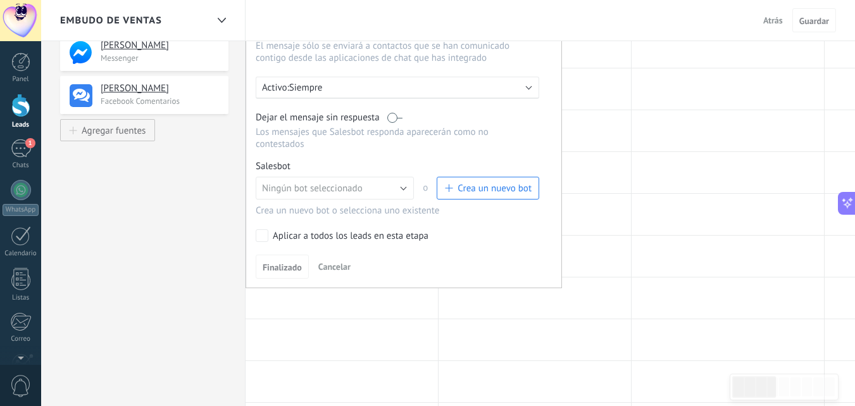
click at [476, 186] on span "Crea un nuevo bot" at bounding box center [494, 188] width 74 height 12
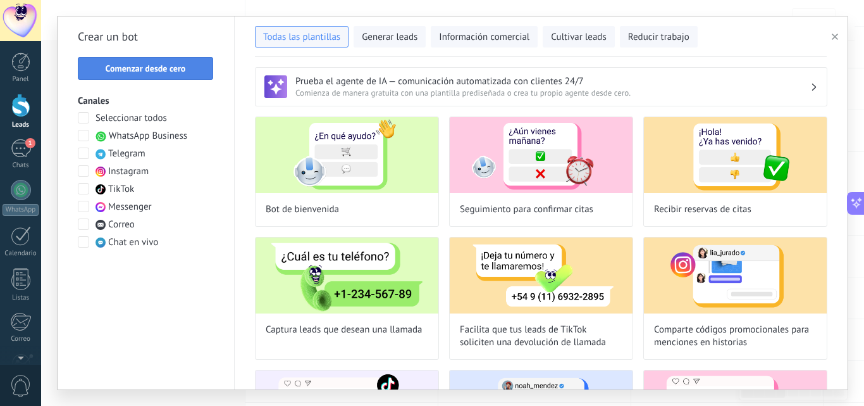
click at [154, 63] on button "Comenzar desde cero" at bounding box center [145, 68] width 135 height 23
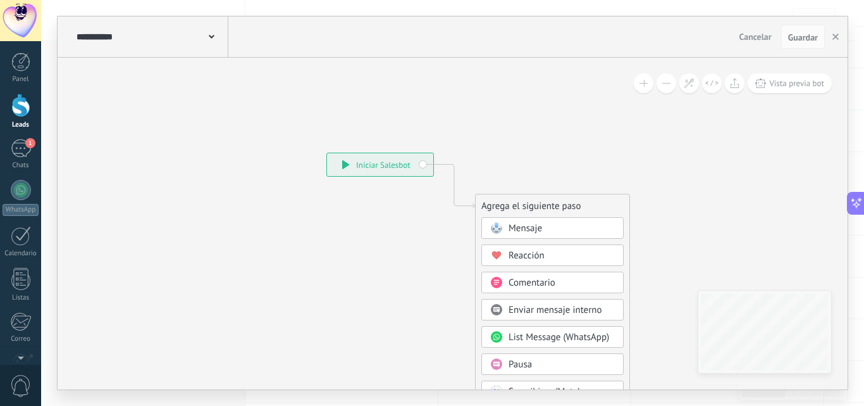
click at [213, 34] on span at bounding box center [212, 36] width 6 height 12
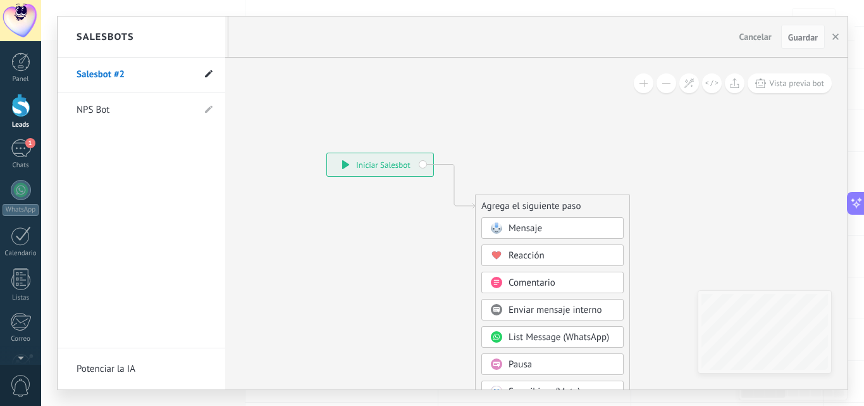
click at [209, 71] on icon at bounding box center [209, 74] width 8 height 8
drag, startPoint x: 147, startPoint y: 76, endPoint x: 67, endPoint y: 73, distance: 79.8
click at [67, 73] on li "**********" at bounding box center [142, 75] width 168 height 35
type input "*********"
click at [803, 39] on div at bounding box center [453, 202] width 790 height 373
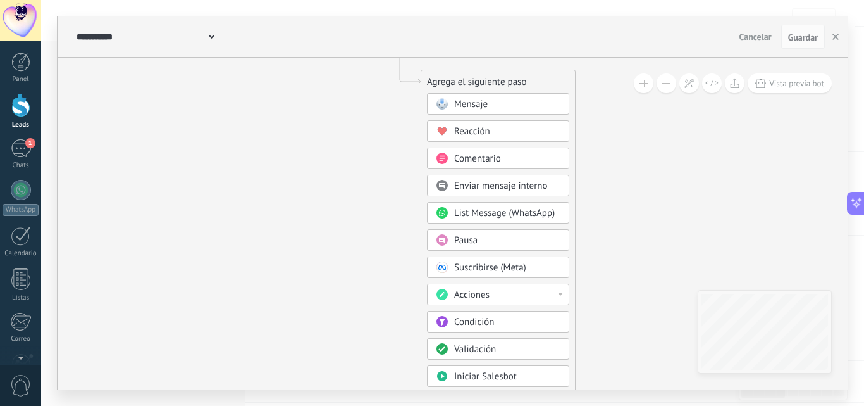
drag, startPoint x: 659, startPoint y: 198, endPoint x: 621, endPoint y: 132, distance: 76.5
click at [621, 132] on icon at bounding box center [381, 257] width 850 height 1091
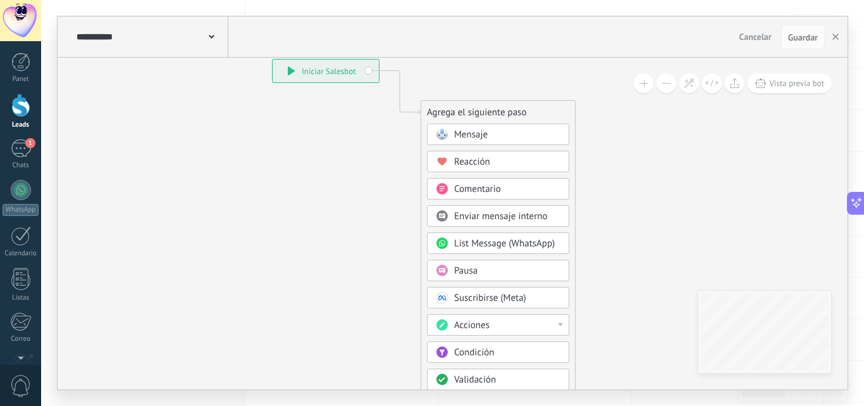
click at [484, 135] on span "Mensaje" at bounding box center [471, 134] width 34 height 12
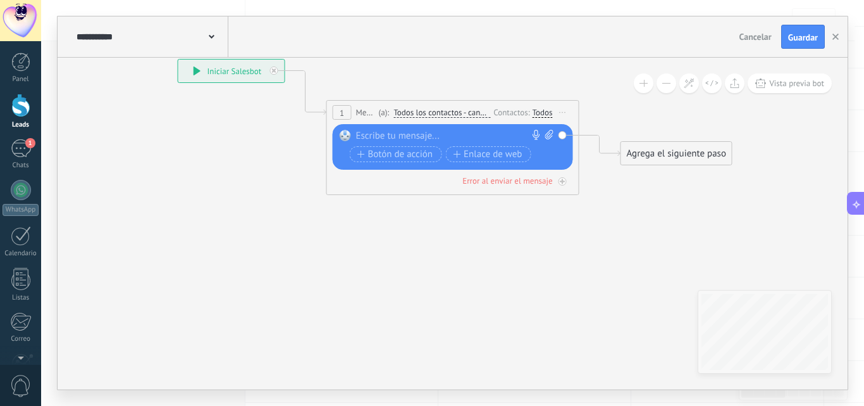
click at [404, 133] on div at bounding box center [450, 136] width 188 height 13
paste div
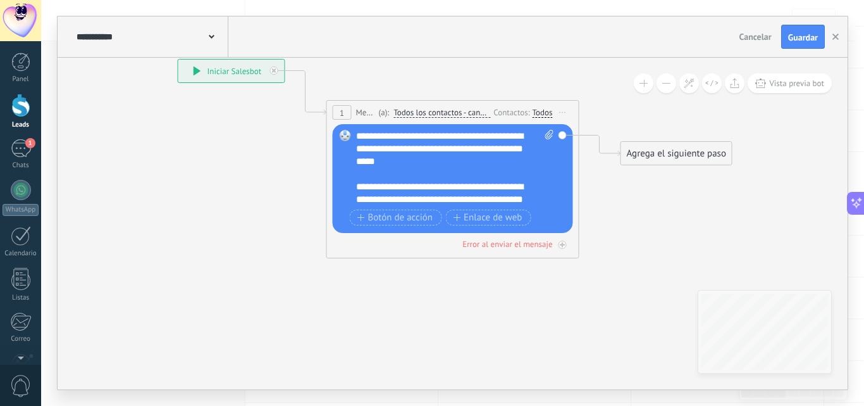
click at [363, 113] on span "Mensaje" at bounding box center [366, 112] width 20 height 12
click at [430, 113] on span "Todos los contactos - canales seleccionados" at bounding box center [442, 113] width 97 height 10
click at [430, 113] on button "Todos los contactos - canales seleccionados" at bounding box center [466, 112] width 158 height 23
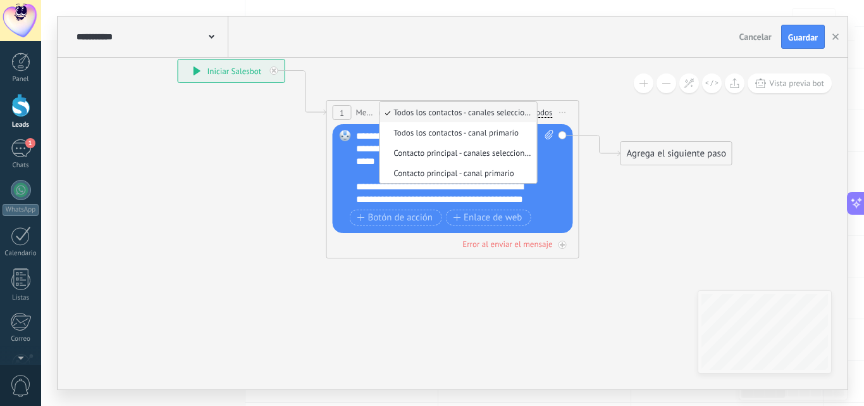
click at [442, 109] on span "Todos los contactos - canales seleccionados" at bounding box center [456, 112] width 153 height 11
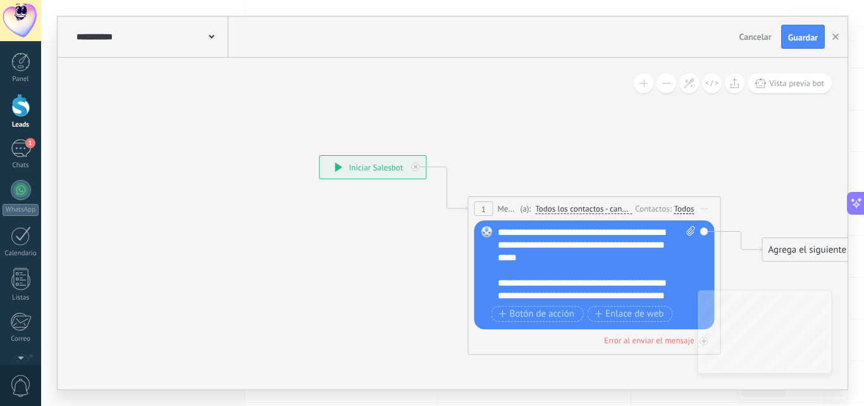
drag, startPoint x: 270, startPoint y: 151, endPoint x: 411, endPoint y: 247, distance: 171.3
click at [411, 247] on icon at bounding box center [575, 215] width 1144 height 752
click at [361, 168] on div "**********" at bounding box center [373, 167] width 106 height 23
click at [340, 161] on div "**********" at bounding box center [373, 167] width 106 height 23
click at [336, 169] on icon at bounding box center [338, 167] width 7 height 9
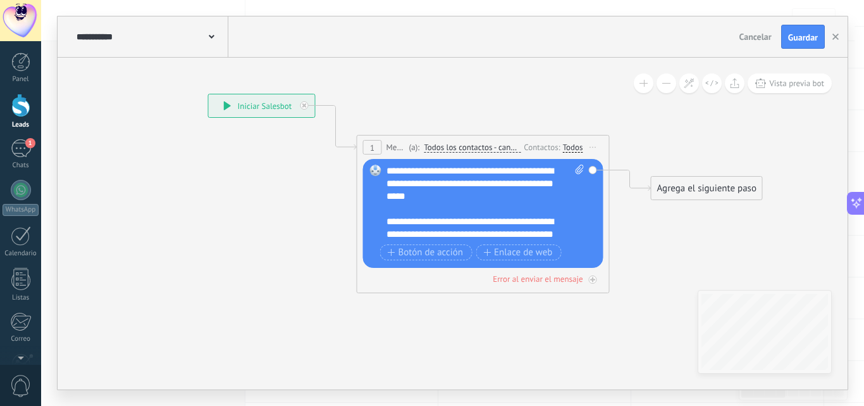
drag, startPoint x: 363, startPoint y: 259, endPoint x: 253, endPoint y: 198, distance: 126.0
click at [253, 198] on icon at bounding box center [464, 153] width 1144 height 752
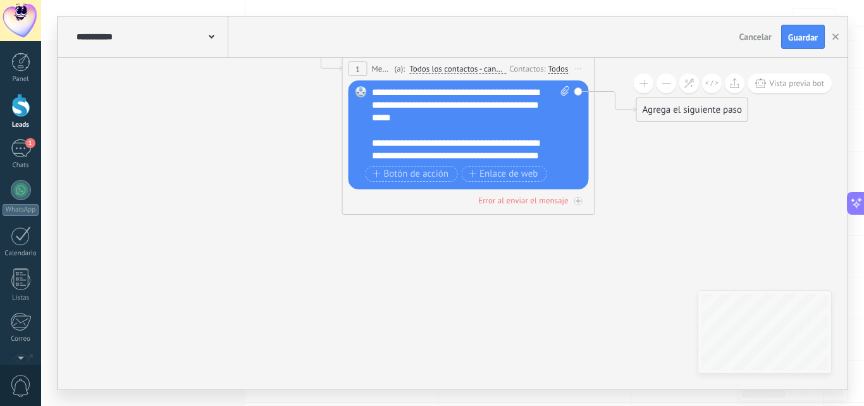
drag, startPoint x: 570, startPoint y: 332, endPoint x: 555, endPoint y: 253, distance: 79.8
click at [555, 253] on icon at bounding box center [449, 75] width 1144 height 752
click at [562, 118] on span at bounding box center [563, 124] width 12 height 76
click input "Subir" at bounding box center [0, 0] width 0 height 0
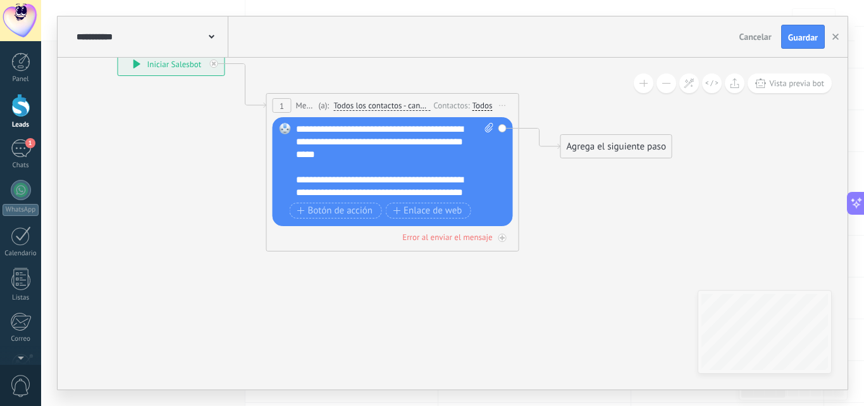
drag, startPoint x: 655, startPoint y: 229, endPoint x: 580, endPoint y: 266, distance: 84.3
click at [580, 266] on icon at bounding box center [373, 112] width 1144 height 752
click at [597, 140] on div "Agrega el siguiente paso" at bounding box center [616, 146] width 111 height 21
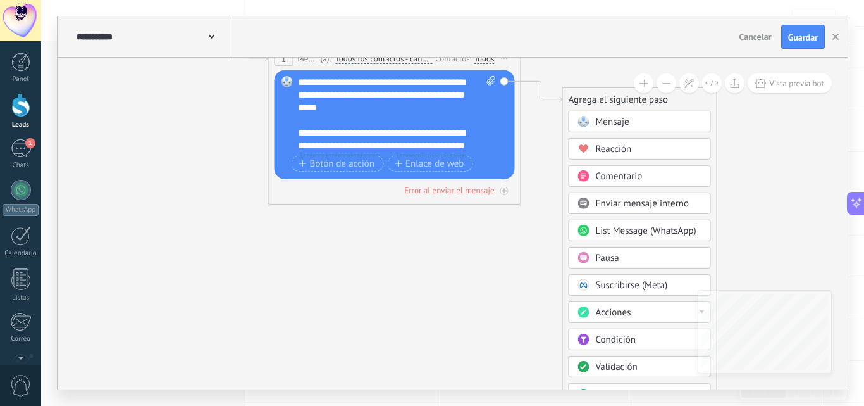
drag, startPoint x: 735, startPoint y: 270, endPoint x: 736, endPoint y: 142, distance: 127.8
click at [736, 142] on icon at bounding box center [375, 65] width 1144 height 752
drag, startPoint x: 633, startPoint y: 295, endPoint x: 655, endPoint y: 144, distance: 152.7
click at [655, 144] on div "Mensaje Mensaje Mensaje Reacción Comentario Enviar mensaje interno" at bounding box center [640, 317] width 142 height 413
click at [664, 78] on button at bounding box center [667, 83] width 20 height 20
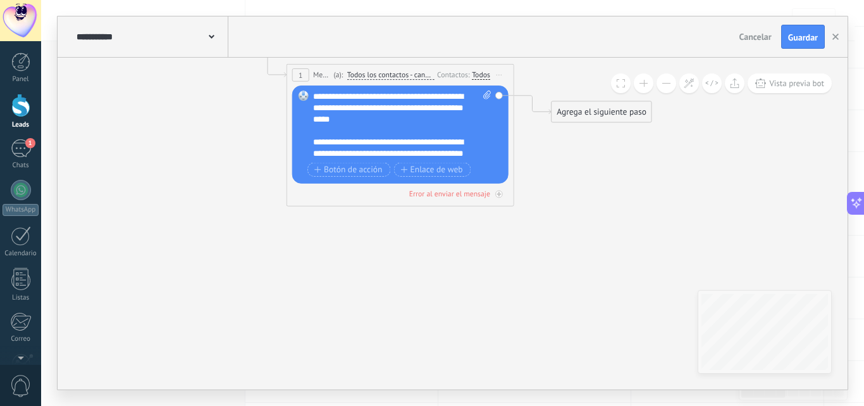
click at [601, 111] on div "Agrega el siguiente paso" at bounding box center [602, 111] width 100 height 19
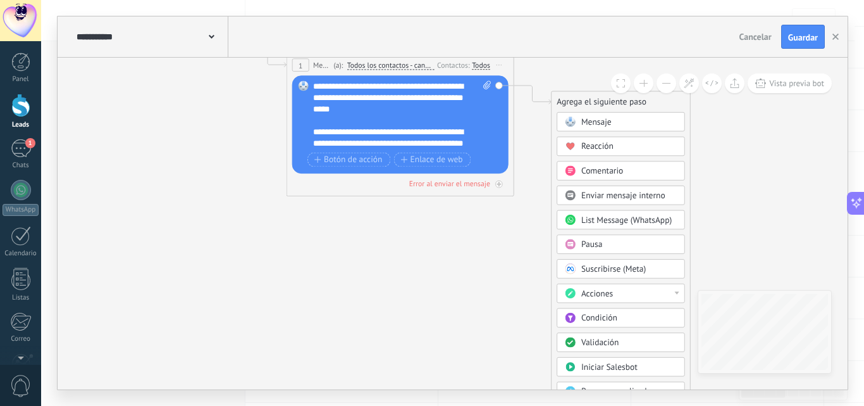
drag, startPoint x: 566, startPoint y: 194, endPoint x: 577, endPoint y: 108, distance: 86.8
drag, startPoint x: 562, startPoint y: 219, endPoint x: 559, endPoint y: 137, distance: 81.7
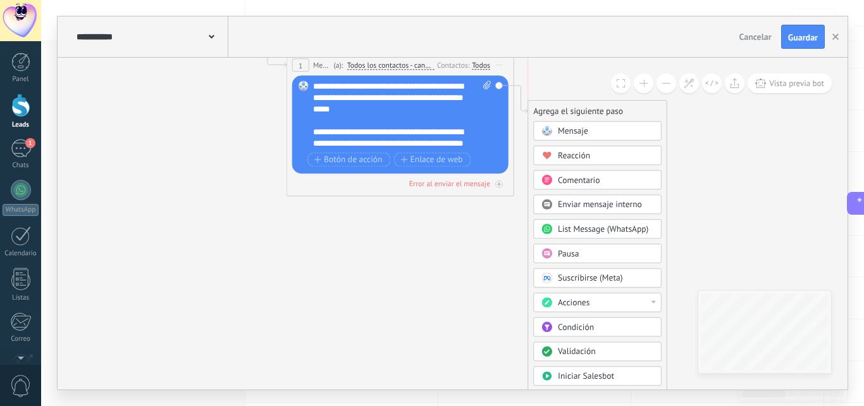
drag, startPoint x: 582, startPoint y: 97, endPoint x: 559, endPoint y: 107, distance: 24.7
click at [559, 107] on div "Agrega el siguiente paso" at bounding box center [597, 111] width 139 height 19
click at [574, 128] on span "Mensaje" at bounding box center [573, 131] width 30 height 11
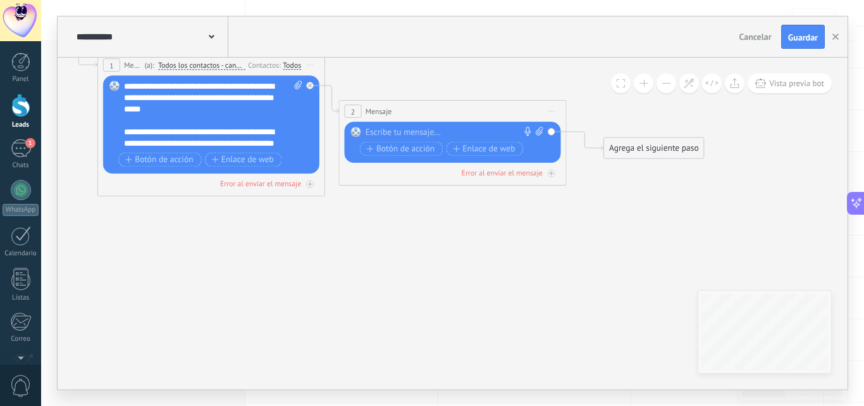
click at [541, 128] on icon at bounding box center [540, 131] width 8 height 9
click input "Subir" at bounding box center [0, 0] width 0 height 0
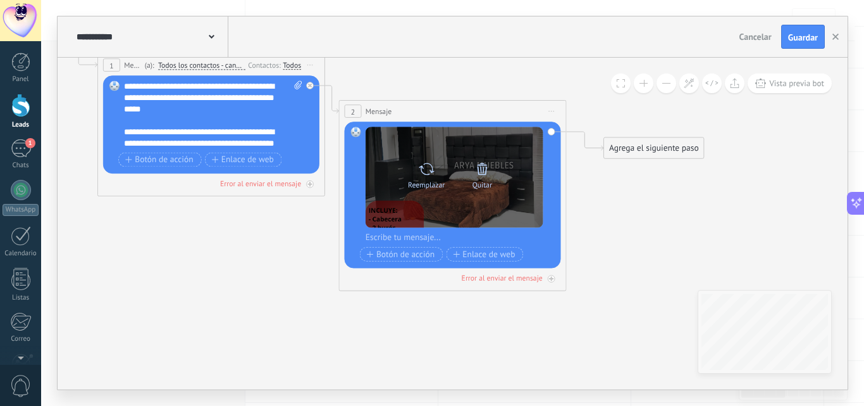
drag, startPoint x: 492, startPoint y: 127, endPoint x: 444, endPoint y: 148, distance: 52.1
click at [418, 261] on div "Reemplazar Quitar Convertir a mensaje de voz Arrastre la imagen aquí para adjun…" at bounding box center [455, 195] width 178 height 137
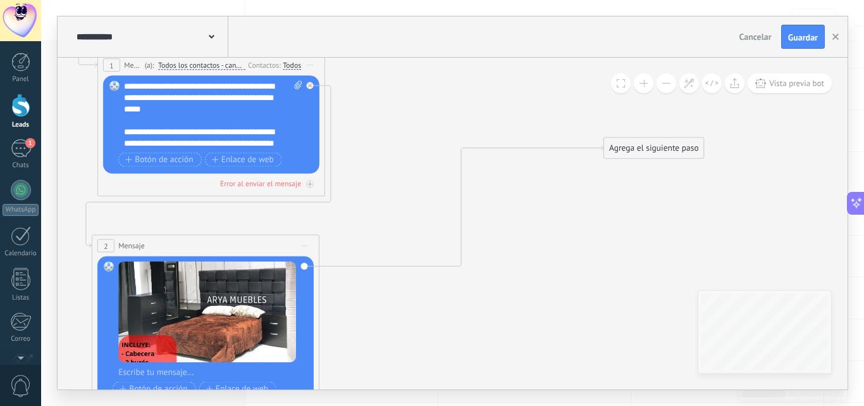
drag, startPoint x: 457, startPoint y: 106, endPoint x: 210, endPoint y: 241, distance: 281.1
click at [210, 241] on div "2 Mensaje ******* (a): Todos los contactos - canales seleccionados Todos los co…" at bounding box center [205, 245] width 226 height 21
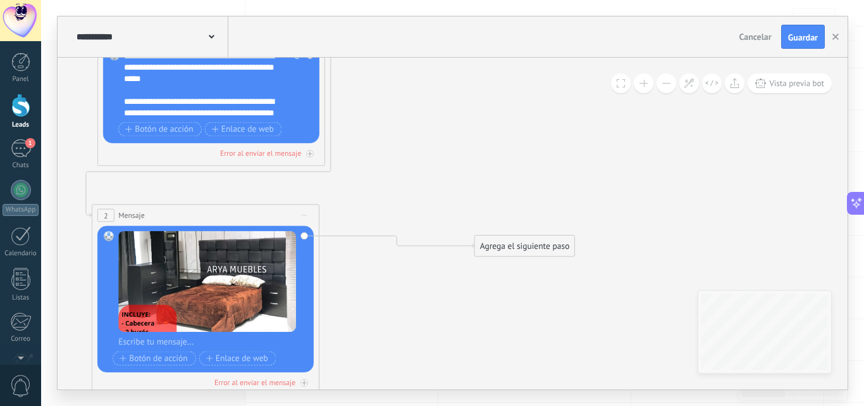
drag, startPoint x: 629, startPoint y: 114, endPoint x: 500, endPoint y: 242, distance: 182.1
click at [500, 242] on div "Agrega el siguiente paso" at bounding box center [525, 246] width 100 height 19
drag, startPoint x: 502, startPoint y: 246, endPoint x: 526, endPoint y: 135, distance: 113.4
click at [537, 125] on div "Agrega el siguiente paso" at bounding box center [556, 132] width 100 height 19
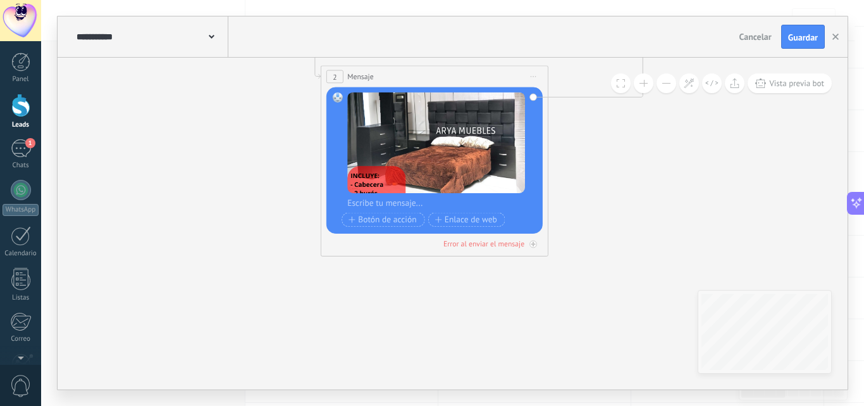
drag, startPoint x: 349, startPoint y: 325, endPoint x: 562, endPoint y: 310, distance: 214.3
click at [562, 310] on icon at bounding box center [496, 51] width 1176 height 977
click at [537, 189] on div "Reemplazar Quitar Convertir a mensaje de voz Arrastre la imagen aquí para adjun…" at bounding box center [434, 160] width 216 height 146
click at [340, 97] on rect at bounding box center [338, 97] width 10 height 10
click at [426, 68] on div "2 Mensaje ******* (a): Todos los contactos - canales seleccionados Todos los co…" at bounding box center [434, 76] width 226 height 21
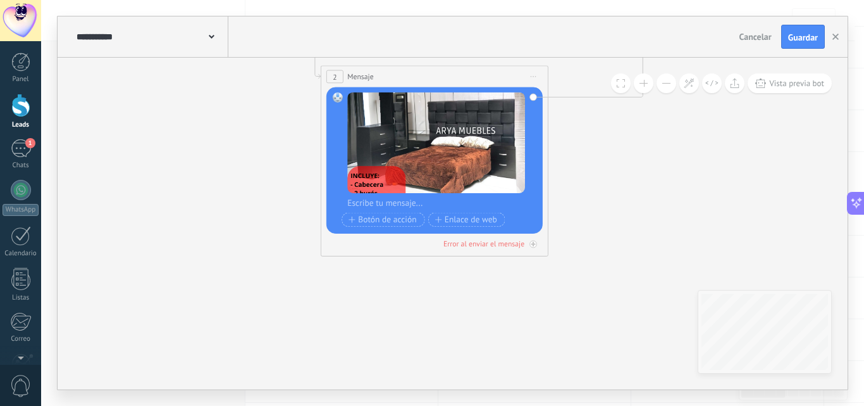
click at [423, 73] on div "2 Mensaje ******* (a): Todos los contactos - canales seleccionados Todos los co…" at bounding box center [434, 76] width 226 height 21
click at [534, 146] on div "Reemplazar Quitar Convertir a mensaje de voz Arrastre la imagen aquí para adjun…" at bounding box center [434, 160] width 216 height 146
click at [775, 83] on span "Vista previa bot" at bounding box center [796, 83] width 55 height 11
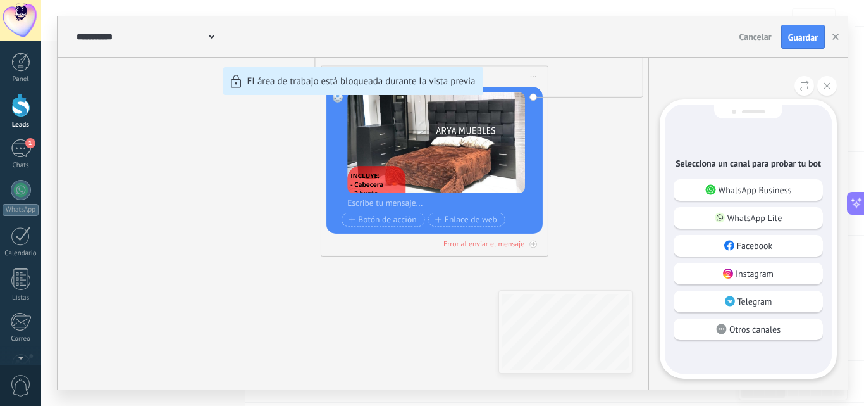
click at [764, 238] on div "Facebook" at bounding box center [748, 246] width 149 height 22
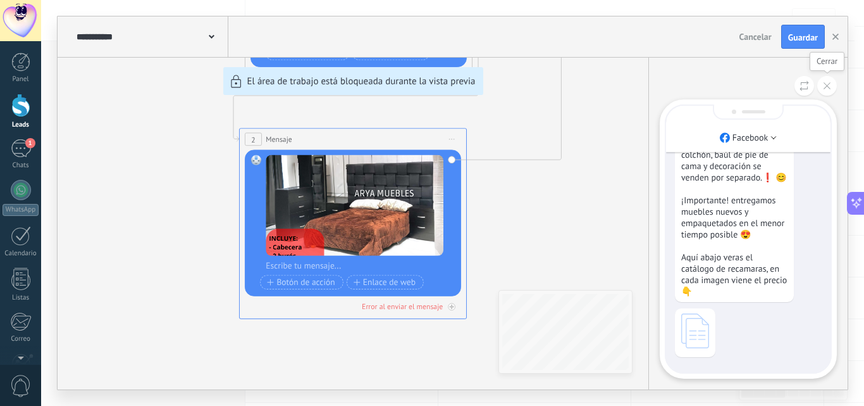
click at [828, 82] on button at bounding box center [827, 86] width 20 height 20
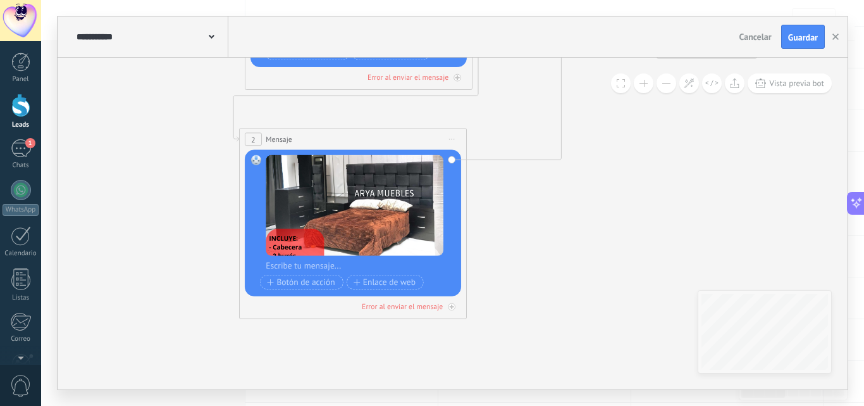
click at [666, 86] on button at bounding box center [667, 83] width 20 height 20
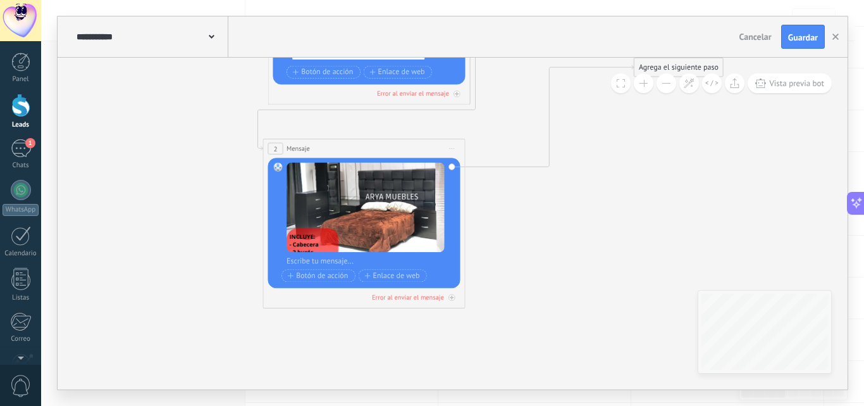
click at [666, 86] on button at bounding box center [667, 83] width 20 height 20
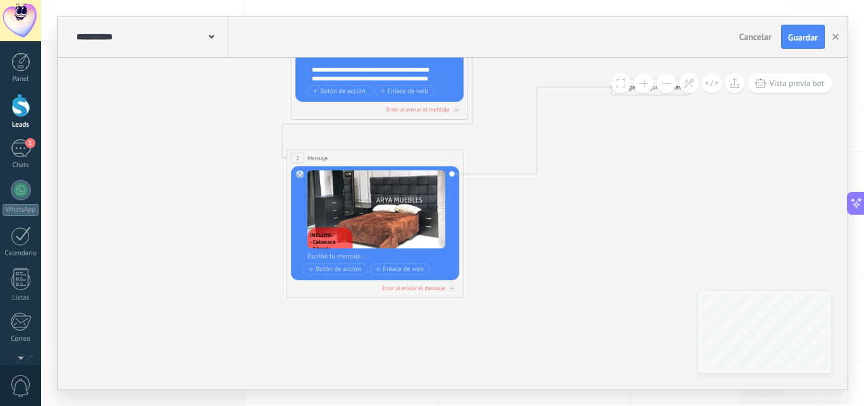
click at [666, 86] on button at bounding box center [667, 83] width 20 height 20
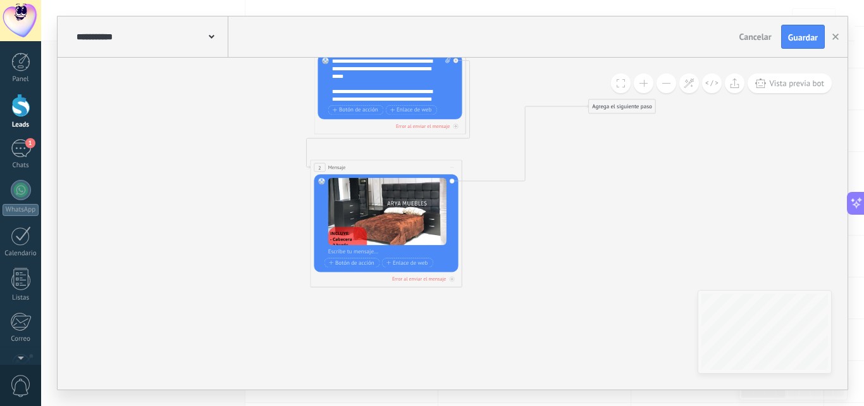
click at [666, 86] on button at bounding box center [667, 83] width 20 height 20
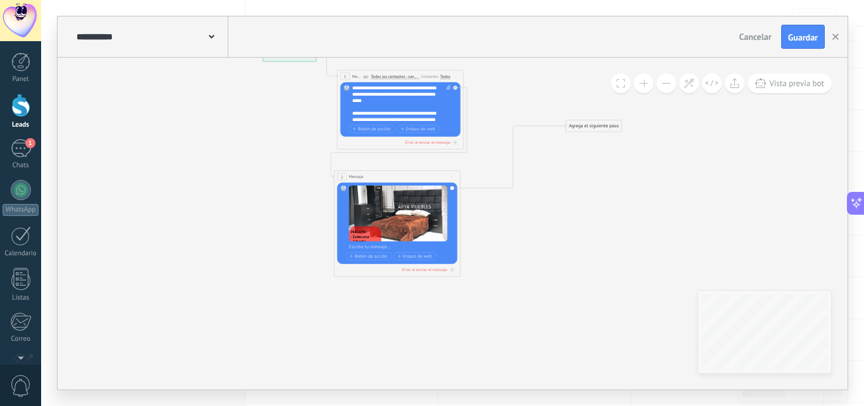
click at [666, 86] on button at bounding box center [667, 83] width 20 height 20
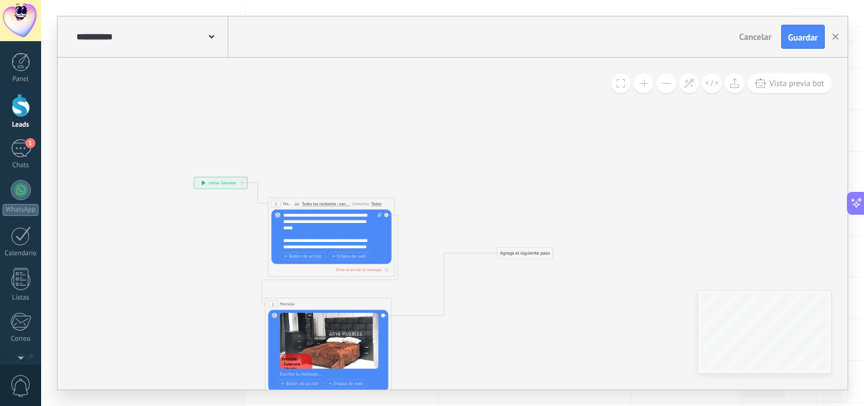
drag, startPoint x: 586, startPoint y: 199, endPoint x: 522, endPoint y: 318, distance: 135.6
click at [522, 318] on icon at bounding box center [363, 289] width 654 height 543
drag, startPoint x: 352, startPoint y: 314, endPoint x: 466, endPoint y: 253, distance: 129.1
click at [194, 177] on div "**********" at bounding box center [194, 177] width 0 height 0
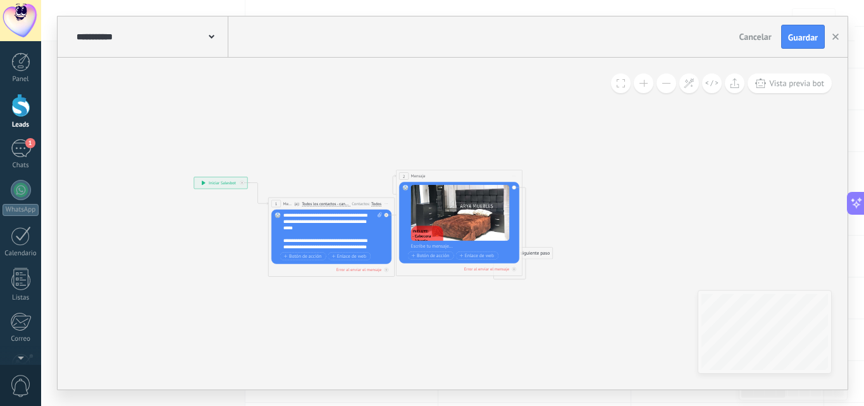
drag, startPoint x: 359, startPoint y: 302, endPoint x: 490, endPoint y: 174, distance: 183.0
click at [490, 174] on div "2 Mensaje ******* (a): Todos los contactos - canales seleccionados Todos los co…" at bounding box center [460, 176] width 126 height 12
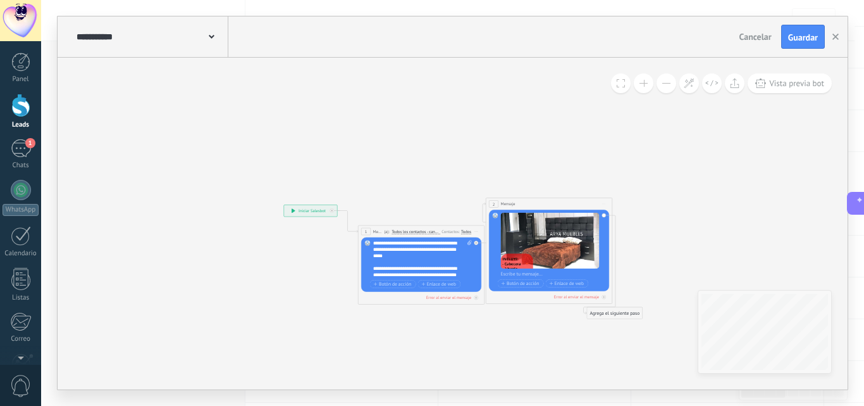
drag, startPoint x: 310, startPoint y: 132, endPoint x: 388, endPoint y: 168, distance: 85.8
click at [395, 156] on icon at bounding box center [453, 250] width 654 height 423
click at [600, 314] on div "Agrega el siguiente paso" at bounding box center [616, 312] width 56 height 11
click at [615, 326] on span "Mensaje" at bounding box center [612, 324] width 17 height 6
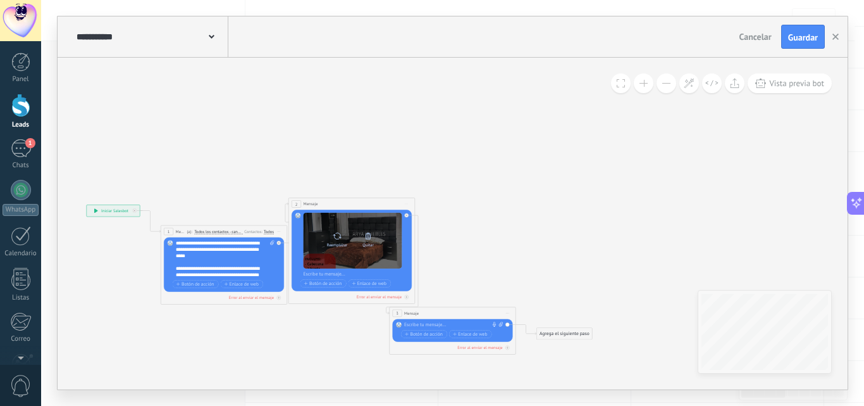
click at [370, 239] on icon at bounding box center [368, 236] width 9 height 9
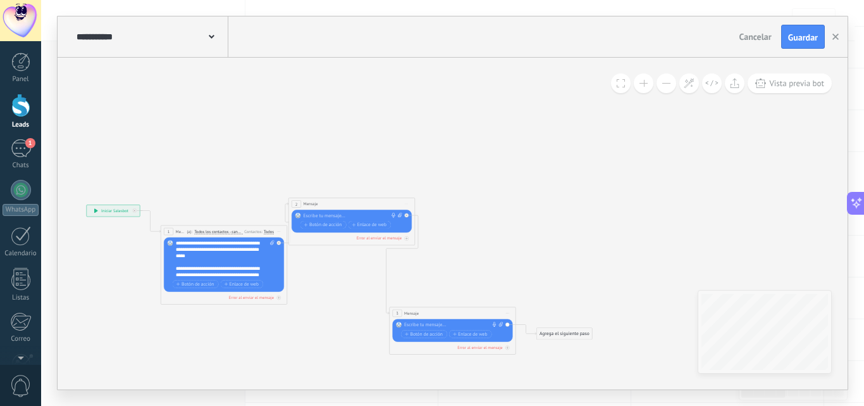
click at [344, 208] on div "2 Mensaje ******* (a): Todos los contactos - canales seleccionados Todos los co…" at bounding box center [352, 204] width 126 height 12
click at [648, 85] on button at bounding box center [644, 83] width 20 height 20
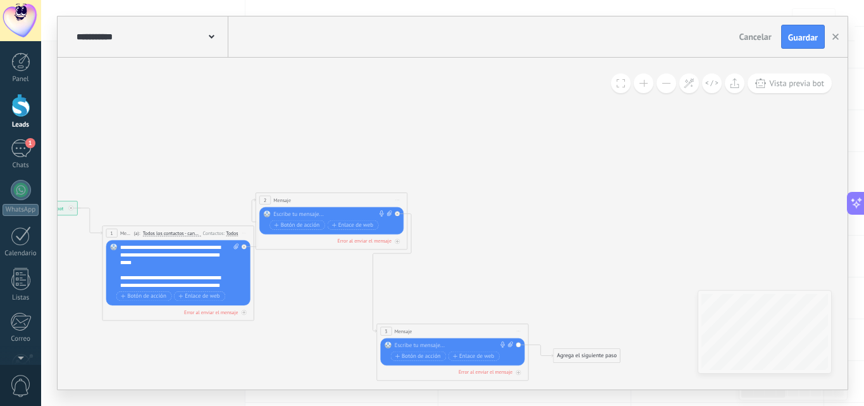
click at [648, 85] on button at bounding box center [644, 83] width 20 height 20
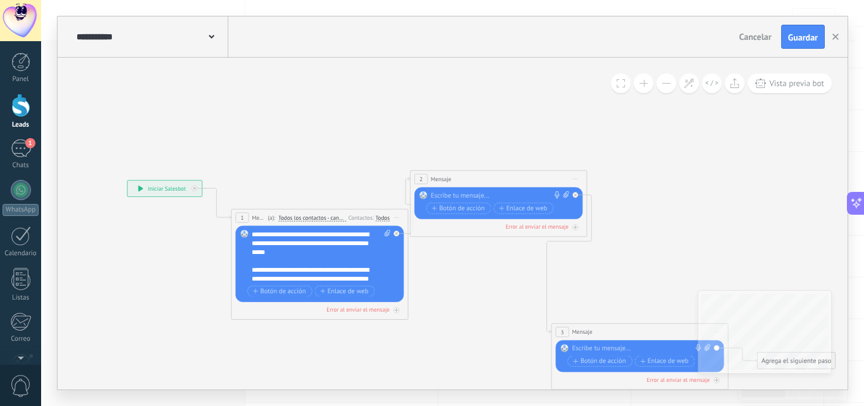
drag, startPoint x: 528, startPoint y: 175, endPoint x: 715, endPoint y: 158, distance: 188.0
click at [715, 158] on icon at bounding box center [466, 280] width 1121 height 662
click at [395, 216] on span "Iniciar vista previa aquí Cambiar nombre Duplicar Borrar" at bounding box center [397, 217] width 14 height 13
click at [421, 256] on div "Duplicar" at bounding box center [437, 259] width 87 height 15
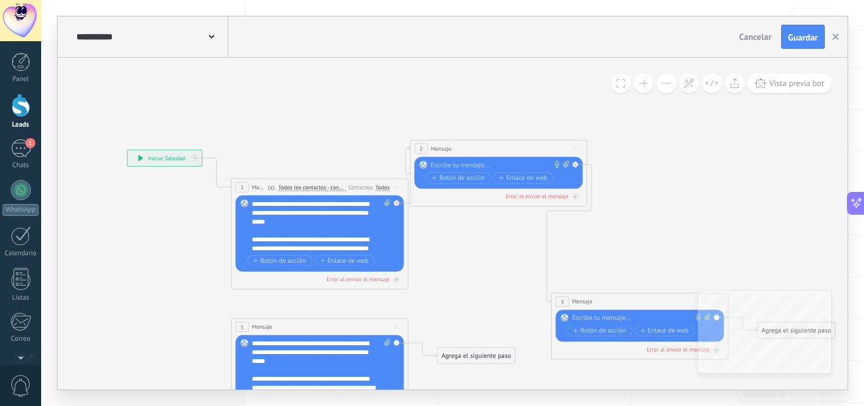
click at [397, 325] on span "Iniciar vista previa aquí Cambiar nombre Duplicar Borrar" at bounding box center [397, 326] width 14 height 13
click at [425, 385] on div "Borrar" at bounding box center [437, 383] width 87 height 15
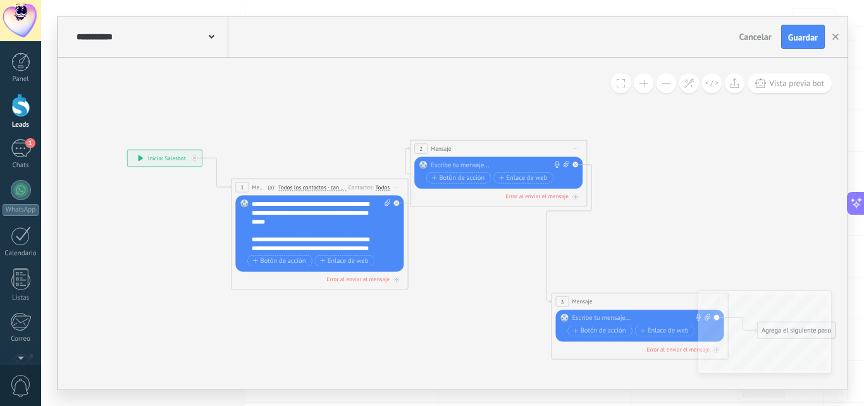
click at [395, 187] on icon at bounding box center [397, 187] width 4 height 1
click at [411, 248] on div "Borrar" at bounding box center [437, 244] width 87 height 15
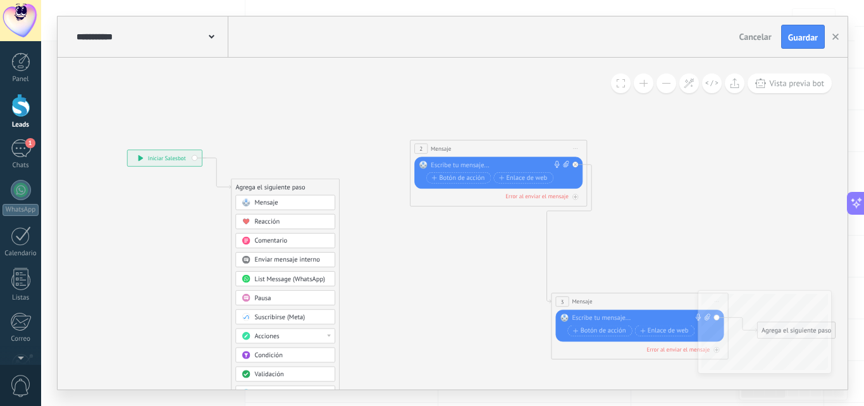
click at [302, 201] on div "Mensaje" at bounding box center [292, 202] width 75 height 9
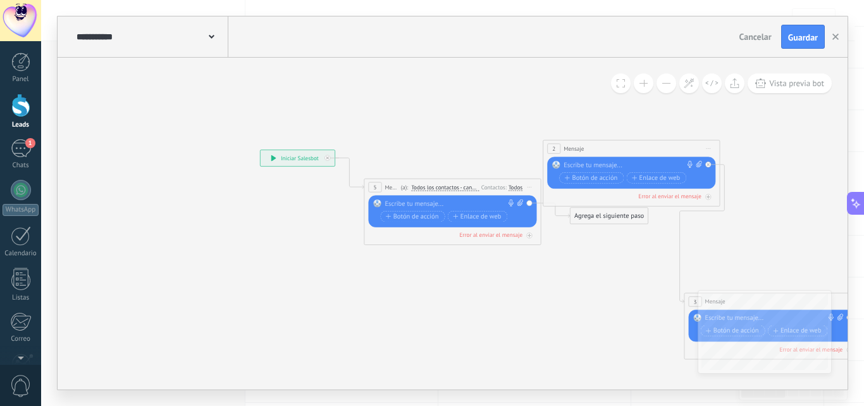
click at [529, 183] on span "Iniciar vista previa aquí Cambiar nombre Duplicar Borrar" at bounding box center [530, 186] width 14 height 13
click at [546, 243] on div "Borrar" at bounding box center [569, 244] width 87 height 15
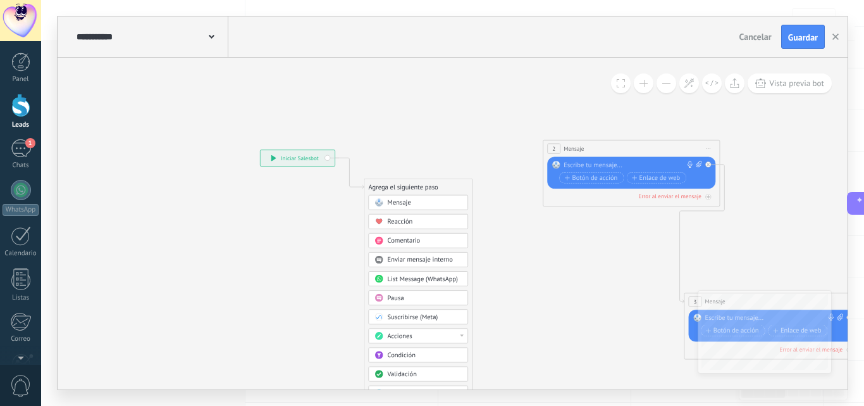
click at [412, 354] on span "Condición" at bounding box center [402, 354] width 28 height 8
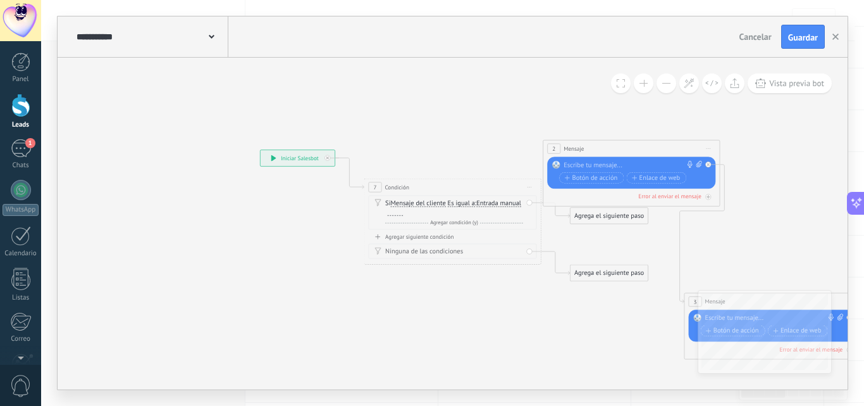
click at [426, 199] on span "Mensaje del cliente" at bounding box center [418, 202] width 55 height 7
click at [426, 199] on button "Mensaje del cliente" at bounding box center [442, 203] width 111 height 16
click at [447, 200] on span "Mensaje del cliente" at bounding box center [434, 203] width 107 height 9
click at [476, 206] on span "Entrada manual" at bounding box center [498, 202] width 45 height 7
click at [472, 211] on button "Entrada manual" at bounding box center [527, 203] width 111 height 16
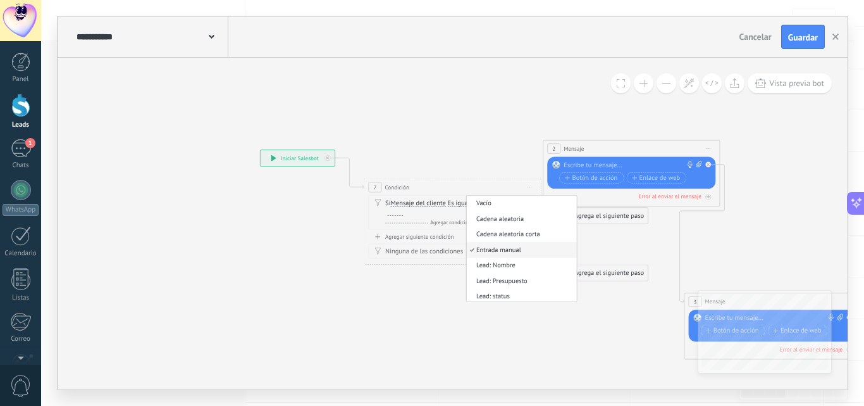
click at [467, 254] on span "Entrada manual" at bounding box center [520, 249] width 107 height 9
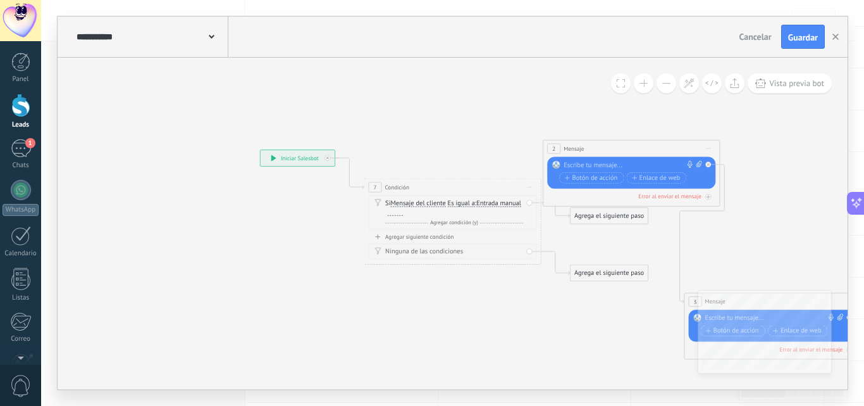
click at [440, 234] on div "Agregar siguiente condición" at bounding box center [453, 237] width 168 height 8
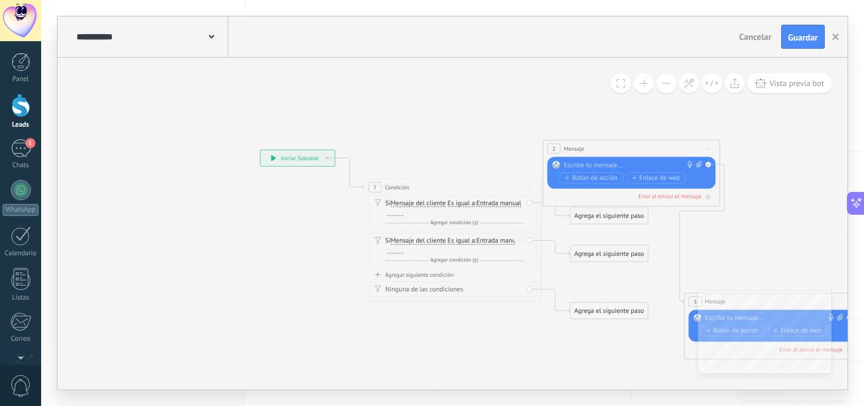
click at [519, 239] on div "Borrar" at bounding box center [519, 239] width 9 height 13
click at [524, 256] on div "Borrar" at bounding box center [533, 252] width 39 height 15
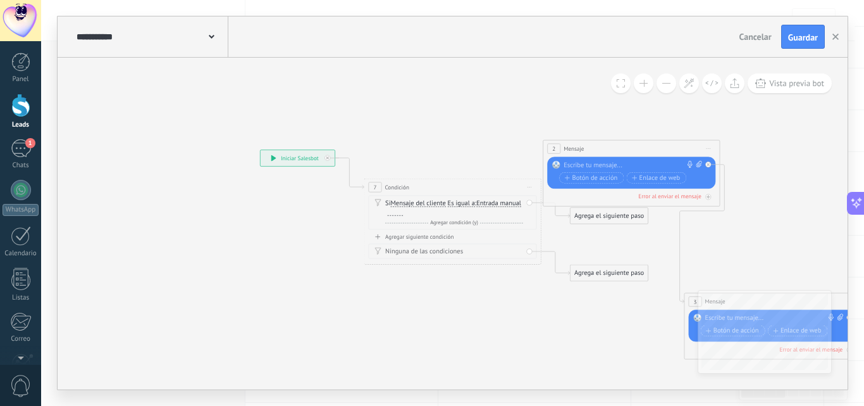
click at [531, 185] on span "Iniciar vista previa aquí Cambiar nombre Duplicar Borrar" at bounding box center [530, 186] width 14 height 13
click at [540, 241] on div "Borrar" at bounding box center [569, 244] width 87 height 15
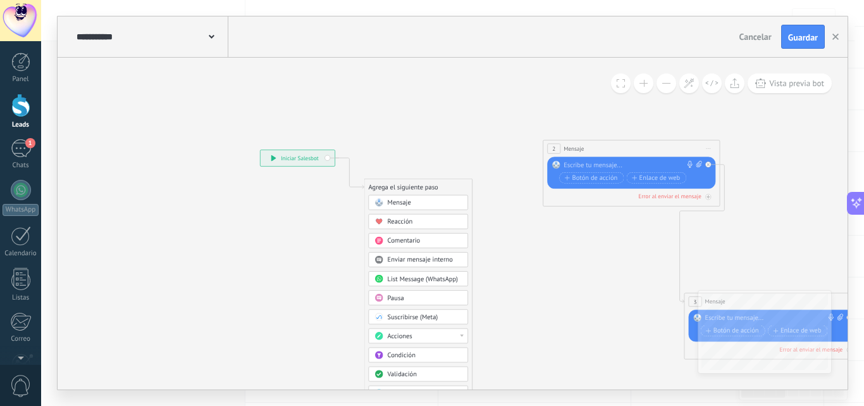
click at [414, 373] on span "Validación" at bounding box center [402, 373] width 29 height 8
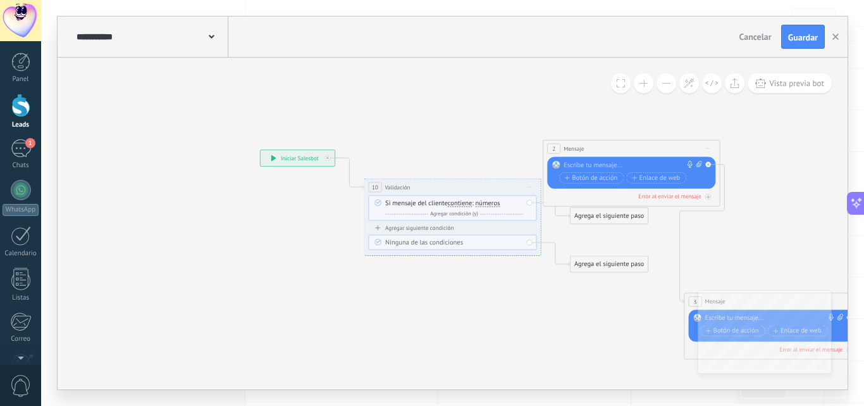
click at [495, 204] on span "números" at bounding box center [488, 202] width 25 height 7
click at [495, 204] on button "números" at bounding box center [526, 203] width 111 height 16
click at [498, 219] on span "letras" at bounding box center [519, 218] width 107 height 9
click at [707, 147] on span "Iniciar vista previa aquí Cambiar nombre Duplicar Borrar" at bounding box center [709, 148] width 14 height 13
click at [774, 224] on icon at bounding box center [599, 249] width 1121 height 662
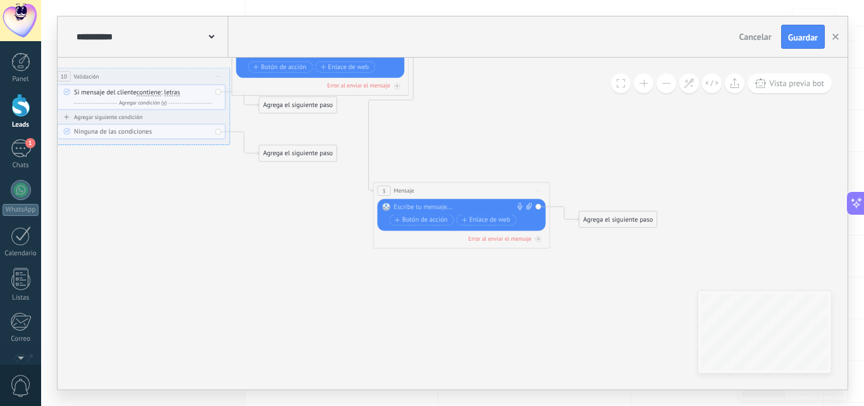
drag, startPoint x: 786, startPoint y: 233, endPoint x: 475, endPoint y: 122, distance: 330.4
click at [475, 122] on icon at bounding box center [287, 139] width 1121 height 662
click at [639, 221] on div "Agrega el siguiente paso" at bounding box center [619, 219] width 78 height 15
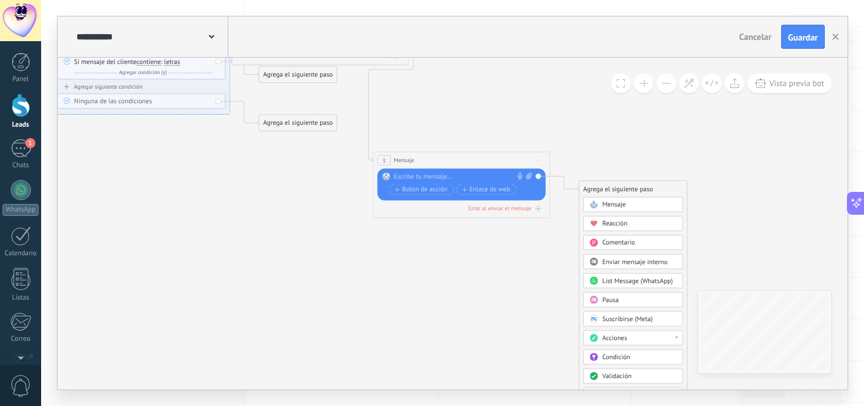
click at [626, 354] on span "Condición" at bounding box center [616, 356] width 28 height 8
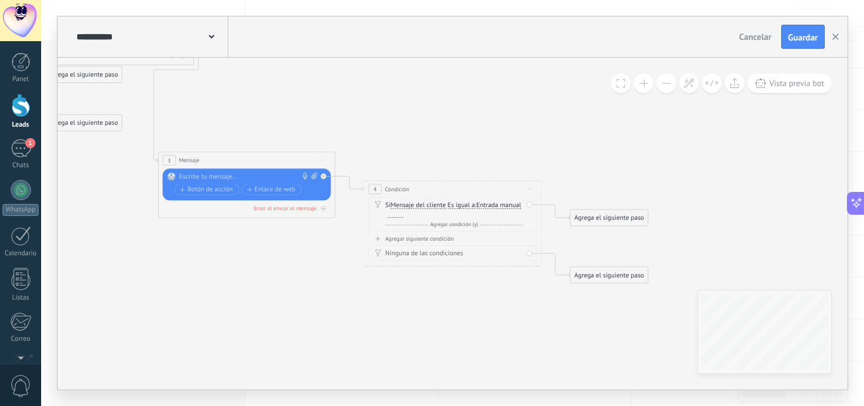
click at [528, 187] on span "Iniciar vista previa aquí Cambiar nombre Duplicar Borrar" at bounding box center [530, 188] width 14 height 13
click at [560, 245] on div "Borrar" at bounding box center [569, 246] width 87 height 15
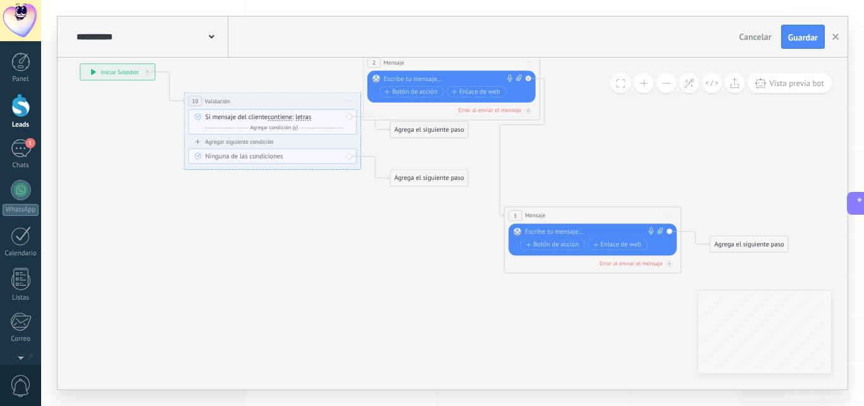
click at [728, 341] on div "**********" at bounding box center [453, 224] width 790 height 332
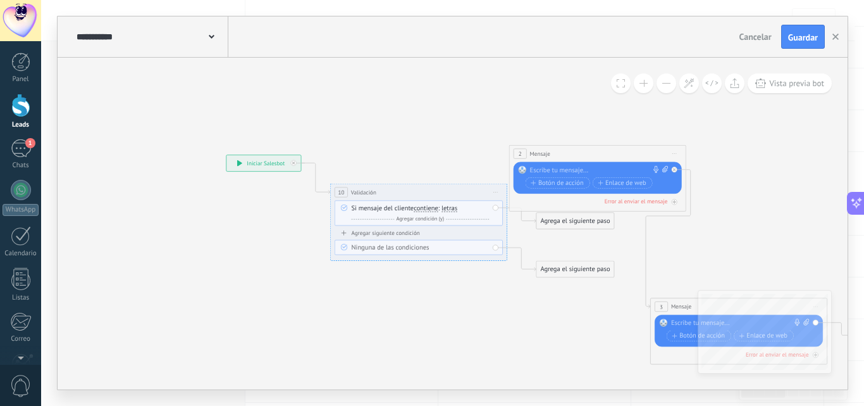
drag, startPoint x: 419, startPoint y: 256, endPoint x: 531, endPoint y: 341, distance: 141.3
click at [531, 341] on icon at bounding box center [564, 254] width 1121 height 662
click at [419, 219] on span "Agregar condición (y)" at bounding box center [420, 218] width 53 height 7
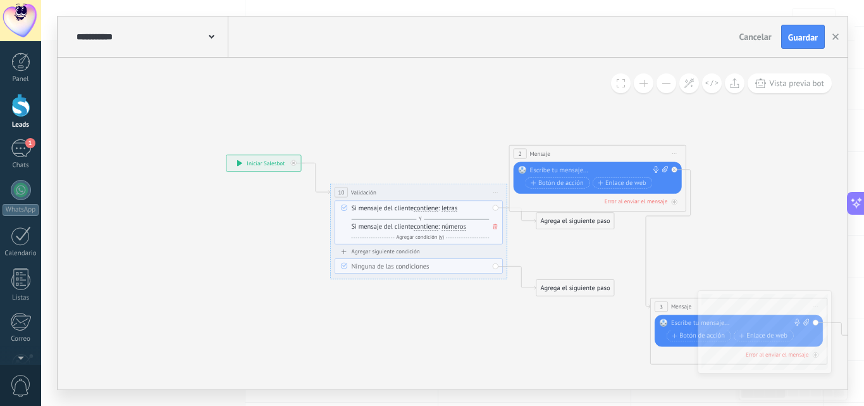
click at [496, 228] on icon at bounding box center [495, 226] width 4 height 5
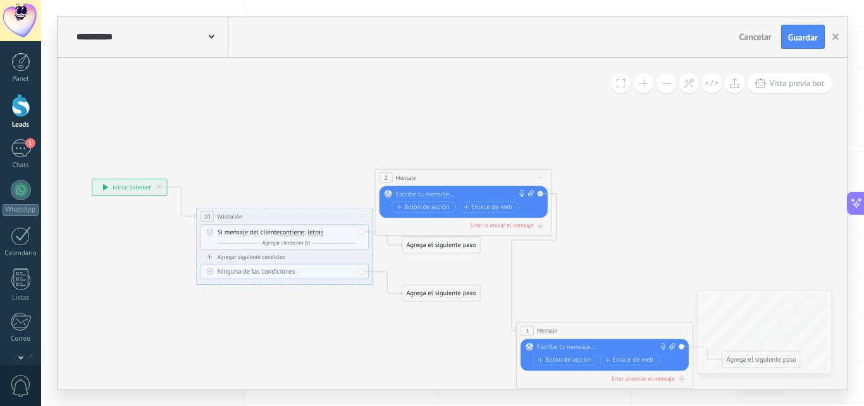
drag, startPoint x: 491, startPoint y: 302, endPoint x: 363, endPoint y: 321, distance: 129.8
click at [363, 321] on icon at bounding box center [430, 278] width 1121 height 662
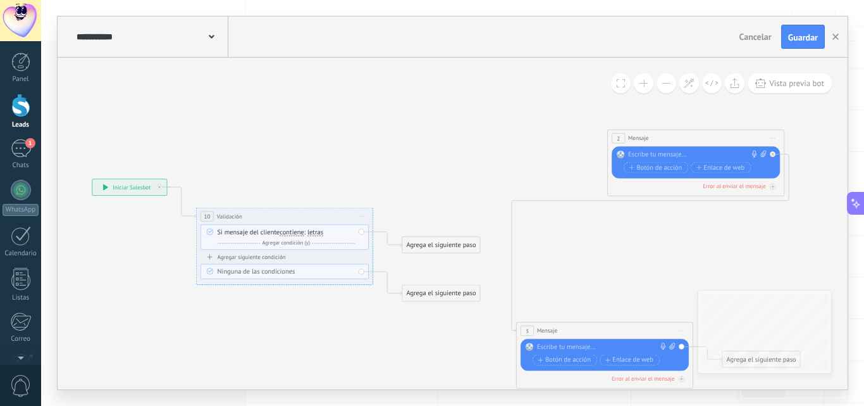
drag, startPoint x: 456, startPoint y: 178, endPoint x: 689, endPoint y: 139, distance: 236.1
click at [689, 139] on div "2 Mensaje ******* (a): Todos los contactos - canales seleccionados Todos los co…" at bounding box center [696, 138] width 177 height 16
click at [241, 242] on div "Y Agregar condición (y)" at bounding box center [287, 243] width 138 height 9
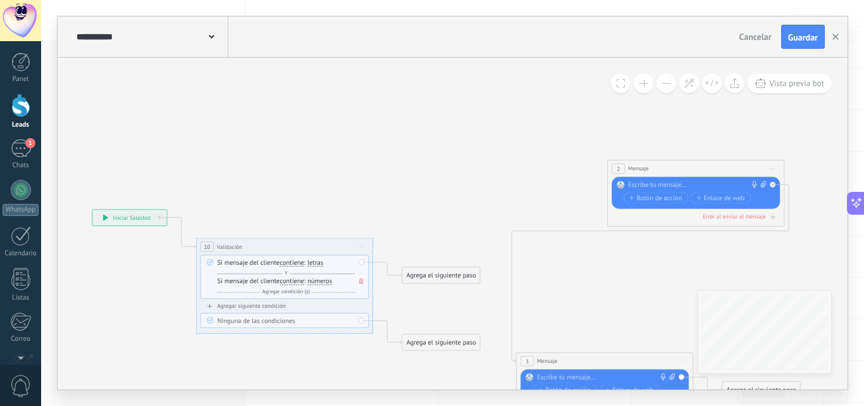
click at [645, 75] on button at bounding box center [644, 83] width 20 height 20
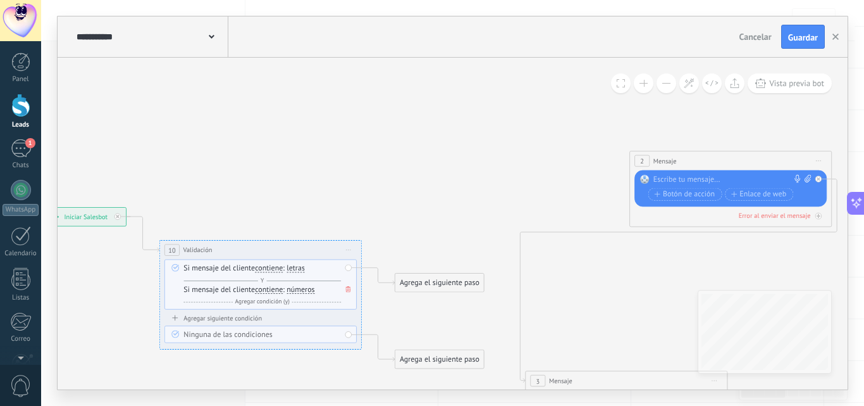
click at [645, 80] on button at bounding box center [644, 83] width 20 height 20
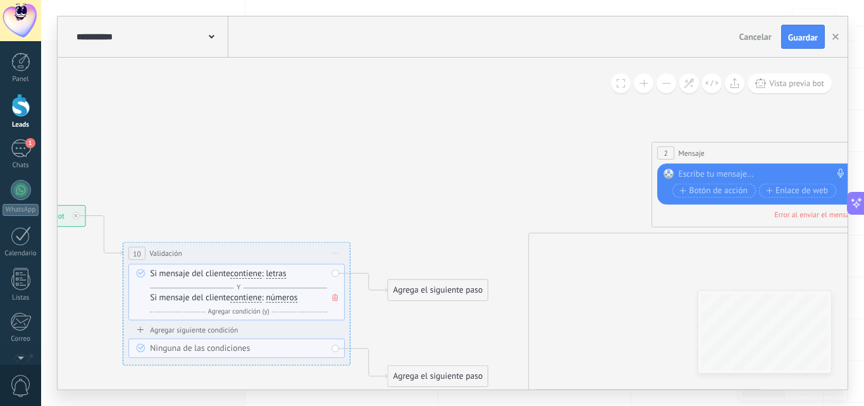
click at [645, 80] on button at bounding box center [644, 83] width 20 height 20
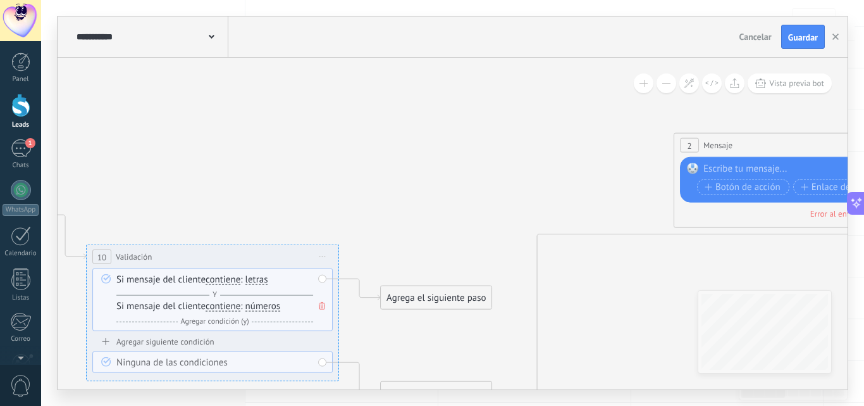
click at [645, 80] on button at bounding box center [644, 83] width 20 height 20
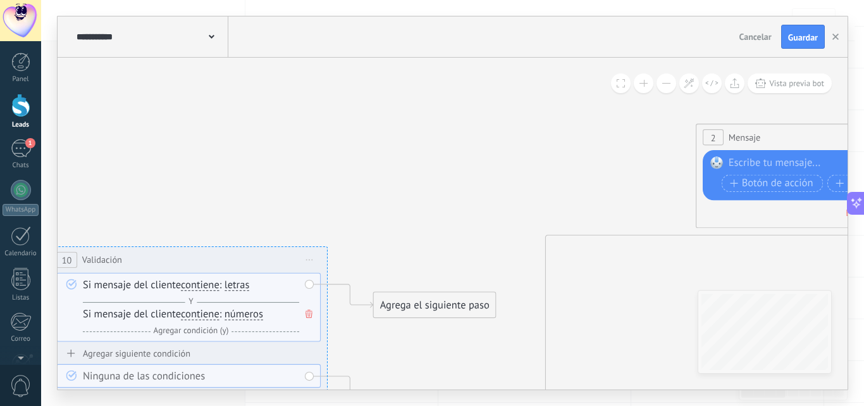
click at [645, 80] on button at bounding box center [644, 83] width 20 height 20
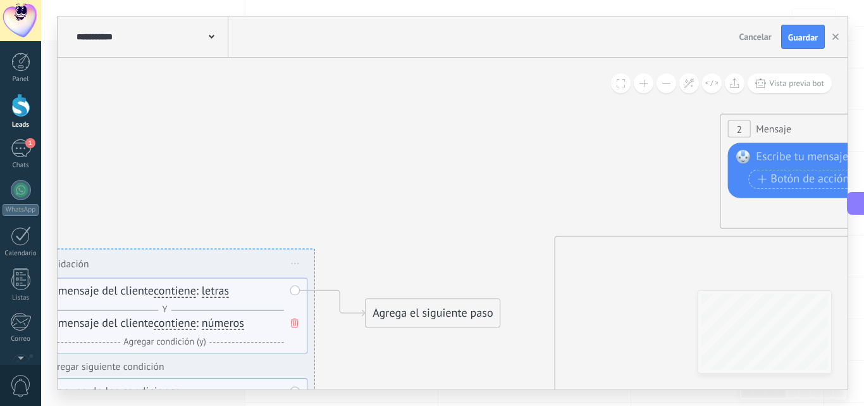
click at [645, 80] on button at bounding box center [644, 83] width 20 height 20
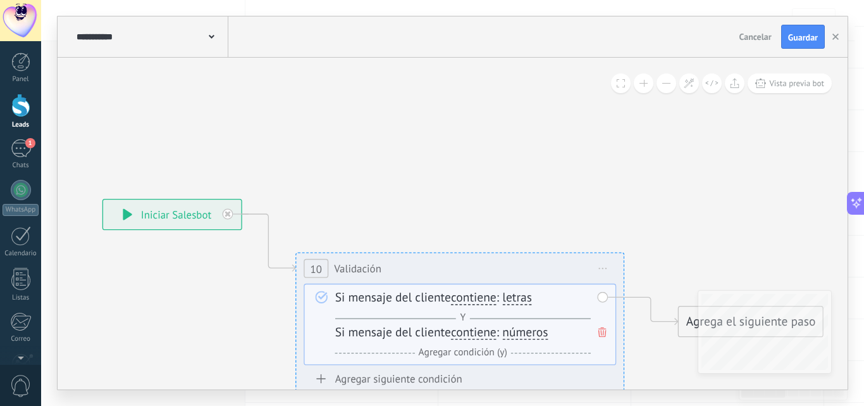
drag, startPoint x: 252, startPoint y: 179, endPoint x: 576, endPoint y: 214, distance: 325.9
click at [587, 182] on icon at bounding box center [736, 347] width 2090 height 1303
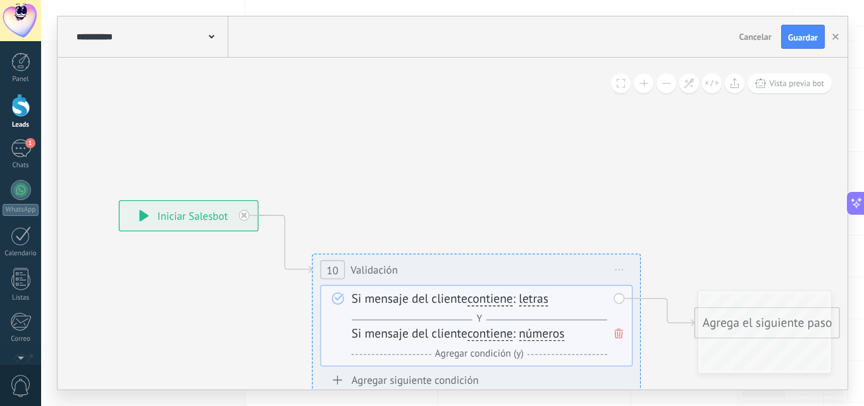
click at [404, 315] on div "Y Agregar condición (y)" at bounding box center [480, 319] width 256 height 16
click at [391, 319] on div "Y Agregar condición (y)" at bounding box center [480, 319] width 256 height 16
click at [382, 318] on div "Y Agregar condición (y)" at bounding box center [480, 319] width 256 height 16
click at [543, 299] on span "letras" at bounding box center [534, 299] width 30 height 13
click at [543, 299] on button "letras" at bounding box center [614, 300] width 206 height 30
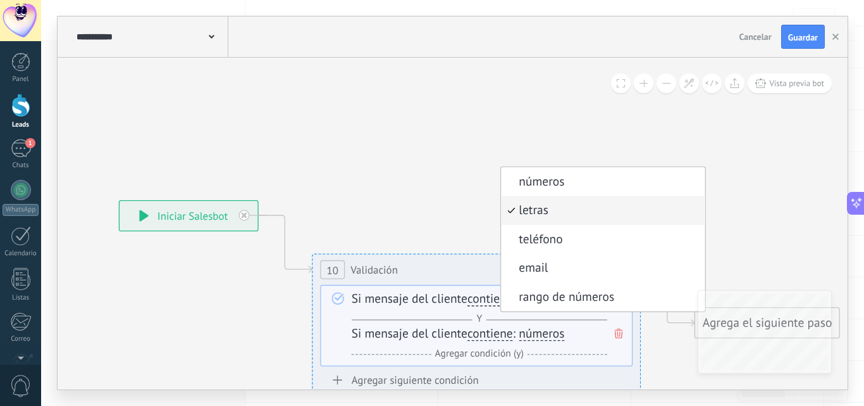
click at [539, 213] on span "letras" at bounding box center [600, 210] width 199 height 16
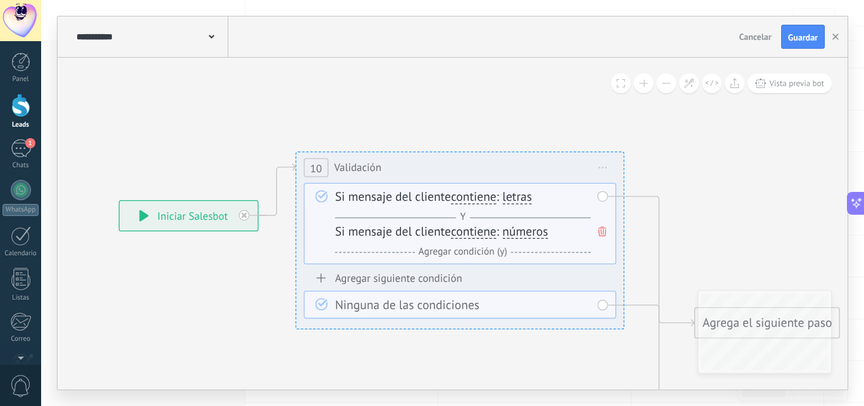
drag, startPoint x: 503, startPoint y: 271, endPoint x: 487, endPoint y: 170, distance: 103.1
click at [487, 170] on div "**********" at bounding box center [460, 167] width 327 height 30
click at [370, 213] on div "Y Agregar condición (y)" at bounding box center [463, 217] width 256 height 16
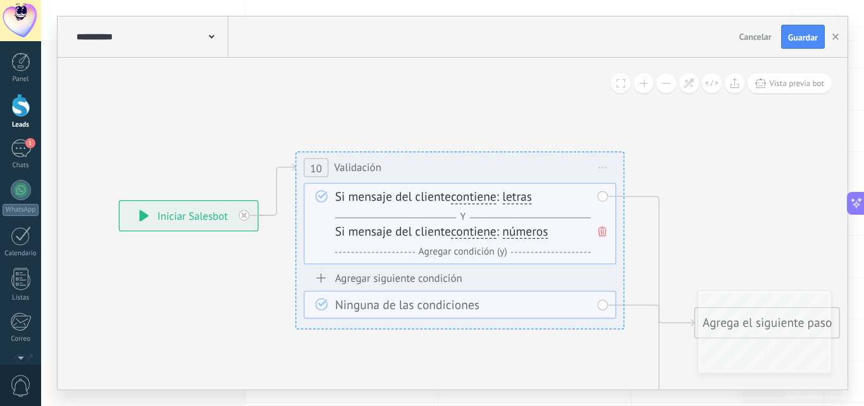
click at [365, 216] on div "Y Agregar condición (y)" at bounding box center [463, 217] width 256 height 16
click at [364, 214] on div "Y Agregar condición (y)" at bounding box center [463, 217] width 256 height 16
click at [381, 215] on div "Y Agregar condición (y)" at bounding box center [463, 217] width 256 height 16
click at [407, 251] on div "Y Agregar condición (y)" at bounding box center [463, 252] width 256 height 16
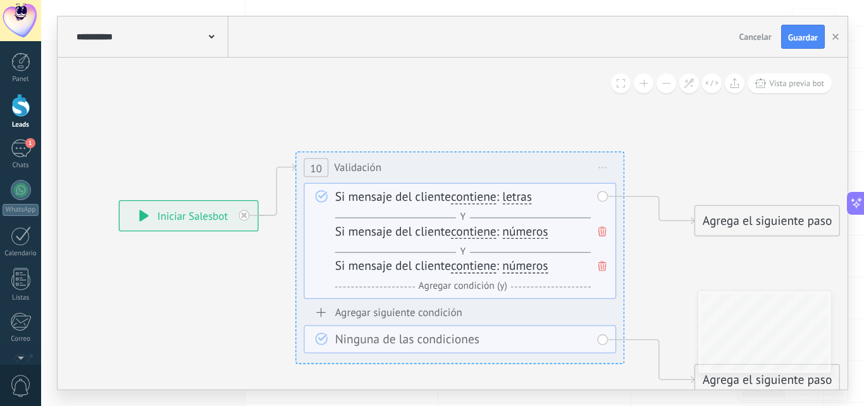
click at [605, 266] on icon at bounding box center [603, 266] width 8 height 10
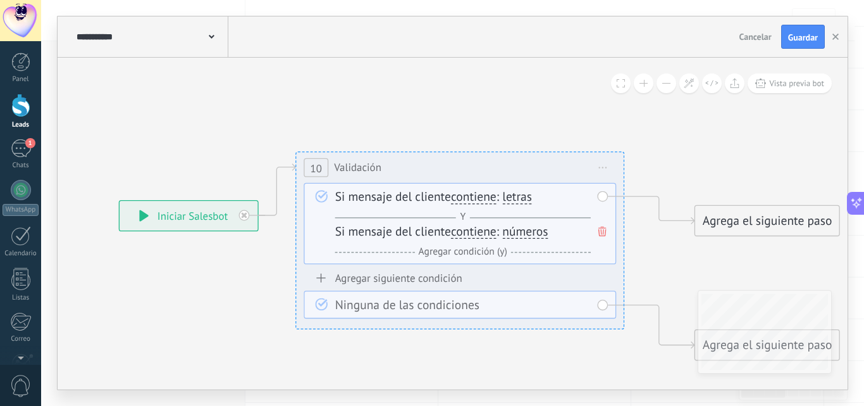
click at [605, 233] on icon at bounding box center [603, 231] width 8 height 10
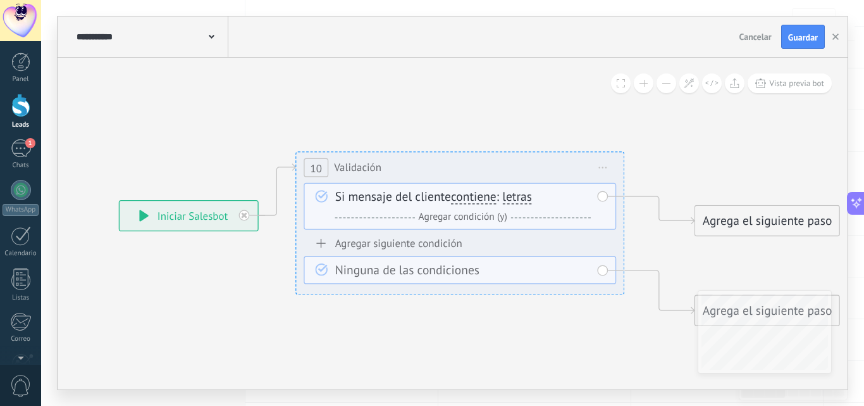
click at [493, 216] on span "Agregar condición (y)" at bounding box center [462, 217] width 97 height 13
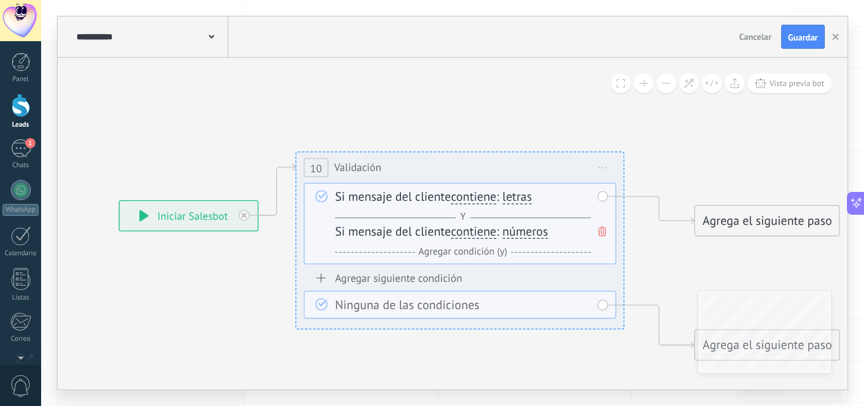
click at [603, 225] on span at bounding box center [602, 231] width 16 height 18
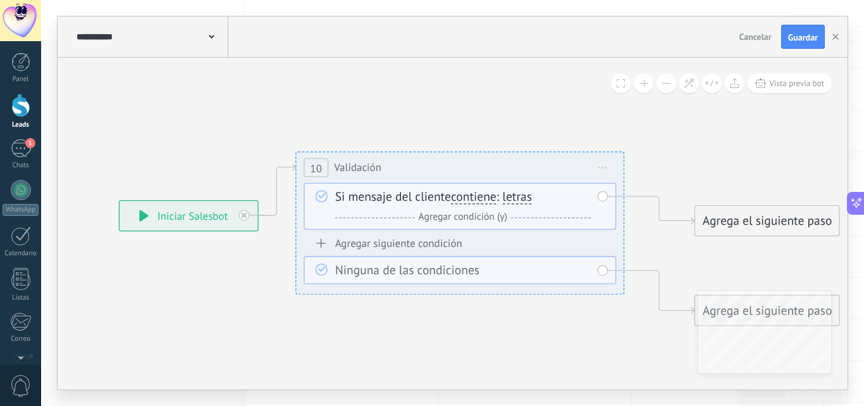
click at [604, 165] on span "Iniciar vista previa aquí Cambiar nombre Duplicar Borrar" at bounding box center [603, 168] width 27 height 24
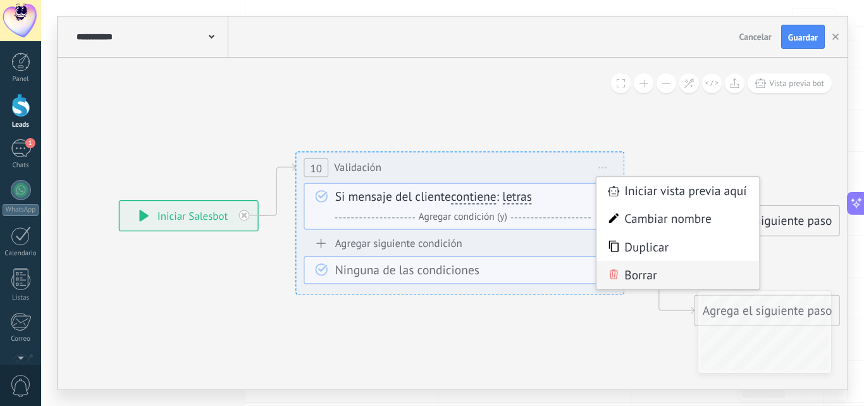
click at [631, 273] on div "Borrar" at bounding box center [678, 275] width 163 height 28
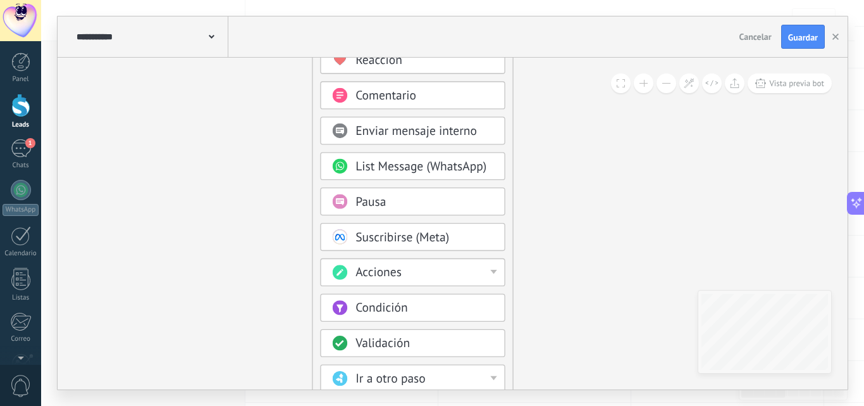
click at [413, 306] on div "Condición" at bounding box center [425, 308] width 138 height 16
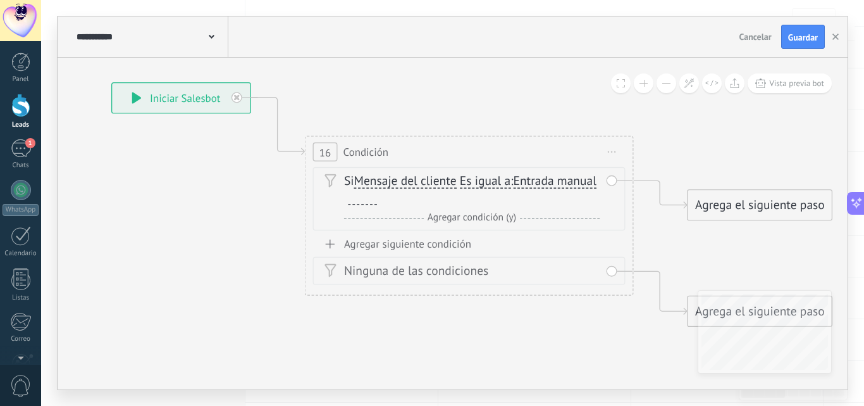
drag, startPoint x: 499, startPoint y: 239, endPoint x: 510, endPoint y: 348, distance: 109.3
click at [510, 348] on icon at bounding box center [754, 231] width 2109 height 1303
click at [377, 202] on div at bounding box center [362, 198] width 29 height 13
click at [493, 181] on span "Es igual a" at bounding box center [485, 181] width 51 height 13
click at [493, 181] on button "Es igual a" at bounding box center [555, 182] width 206 height 30
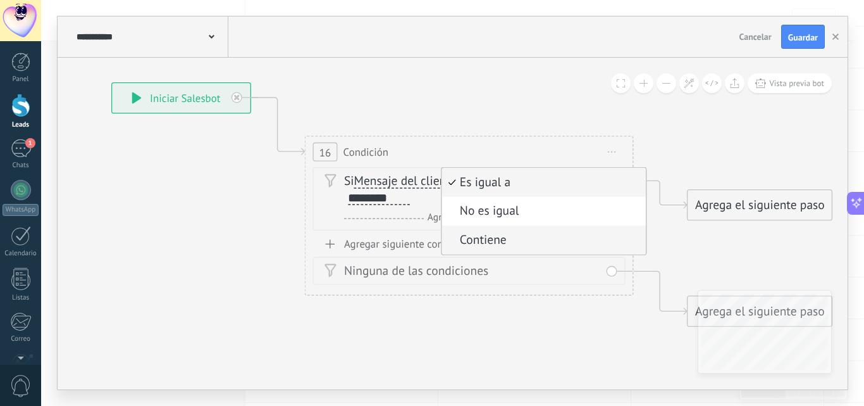
click at [504, 237] on span "Contiene" at bounding box center [541, 240] width 199 height 16
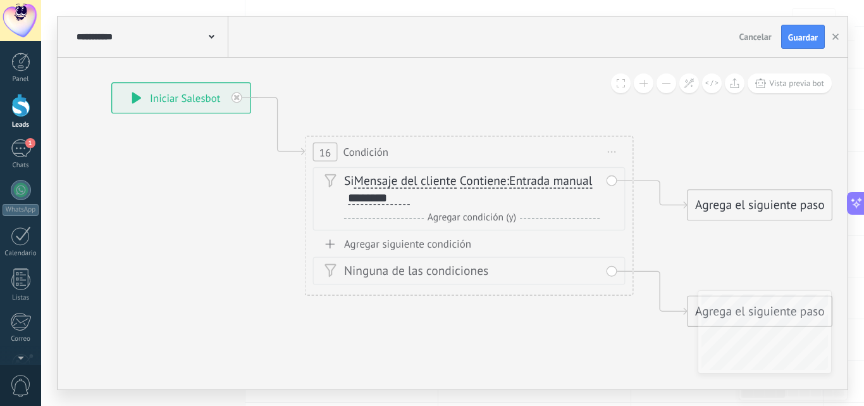
click at [459, 219] on span "Agregar condición (y)" at bounding box center [471, 217] width 97 height 13
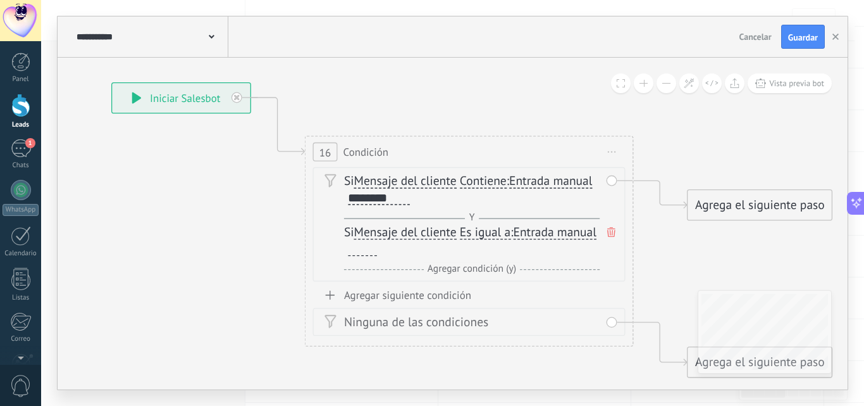
click at [495, 237] on span "Es igual a" at bounding box center [485, 232] width 51 height 13
click at [495, 237] on button "Es igual a" at bounding box center [555, 233] width 206 height 30
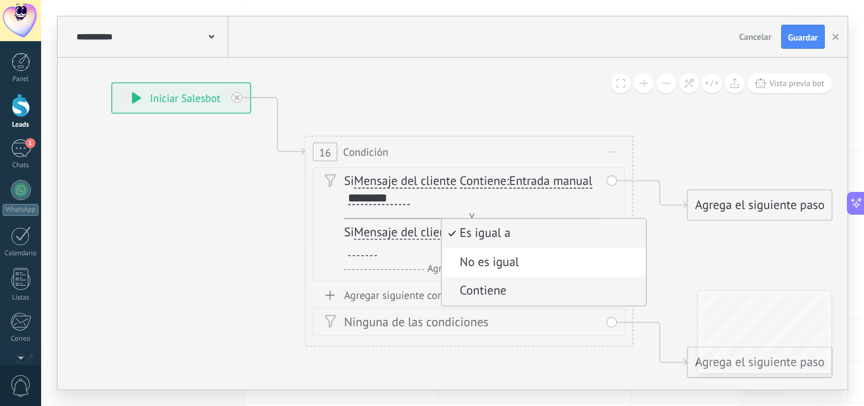
click at [495, 292] on span "Contiene" at bounding box center [541, 291] width 199 height 16
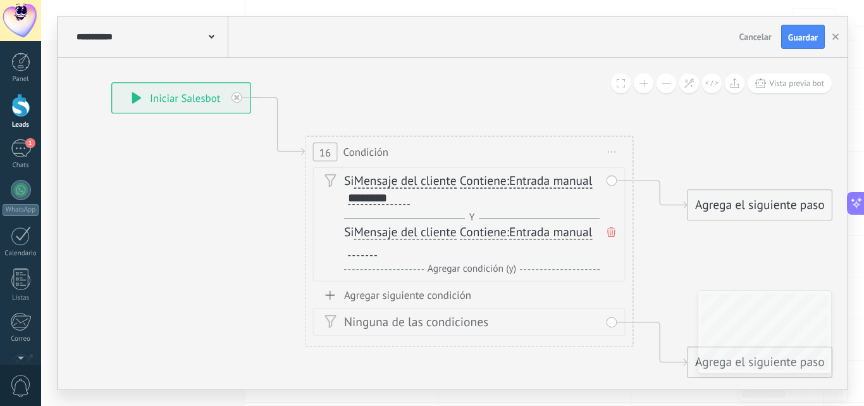
click at [367, 252] on div at bounding box center [362, 248] width 29 height 13
click at [465, 268] on span "Agregar condición (y)" at bounding box center [471, 269] width 97 height 13
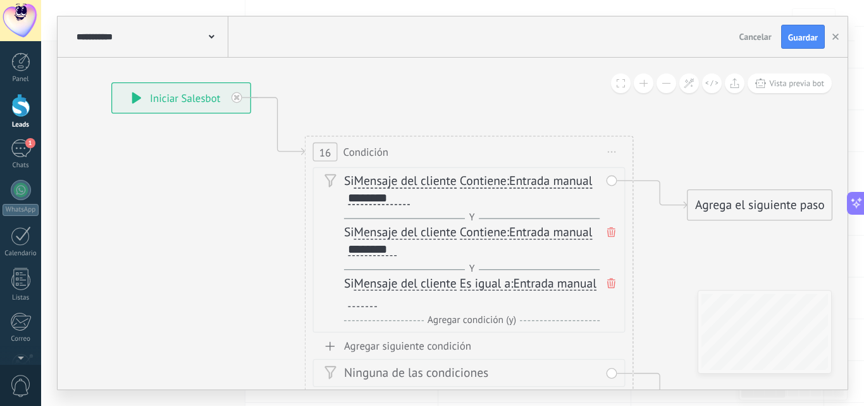
click at [488, 282] on span "Es igual a" at bounding box center [485, 283] width 51 height 13
click at [488, 282] on button "Es igual a" at bounding box center [555, 284] width 206 height 30
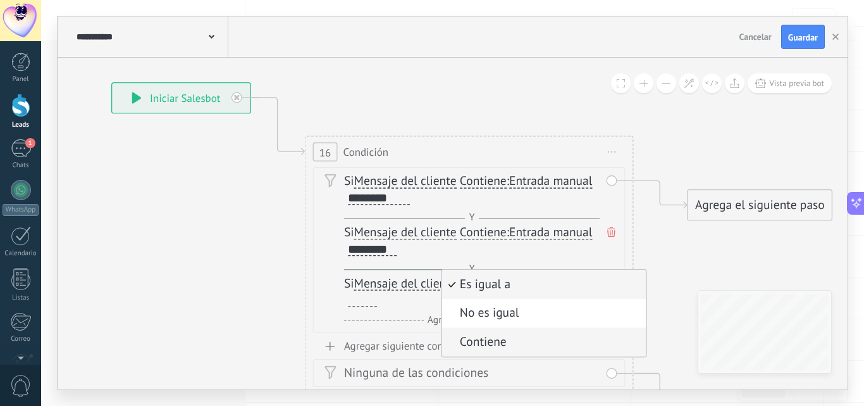
click at [484, 340] on span "Contiene" at bounding box center [541, 342] width 199 height 16
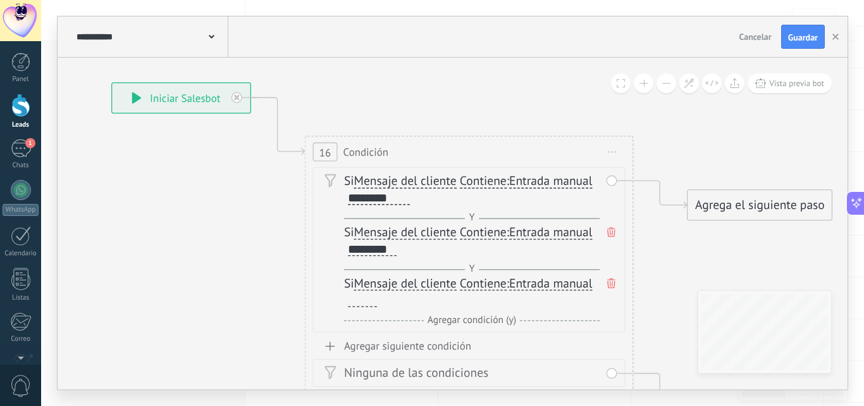
click at [352, 301] on div at bounding box center [362, 300] width 29 height 13
click at [465, 321] on span "Agregar condición (y)" at bounding box center [471, 319] width 97 height 13
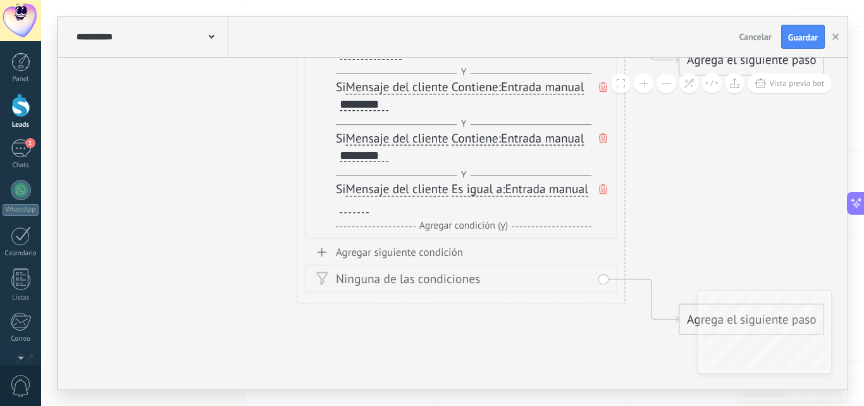
drag, startPoint x: 660, startPoint y: 105, endPoint x: 650, endPoint y: 6, distance: 99.2
click at [650, 6] on div "**********" at bounding box center [452, 203] width 823 height 406
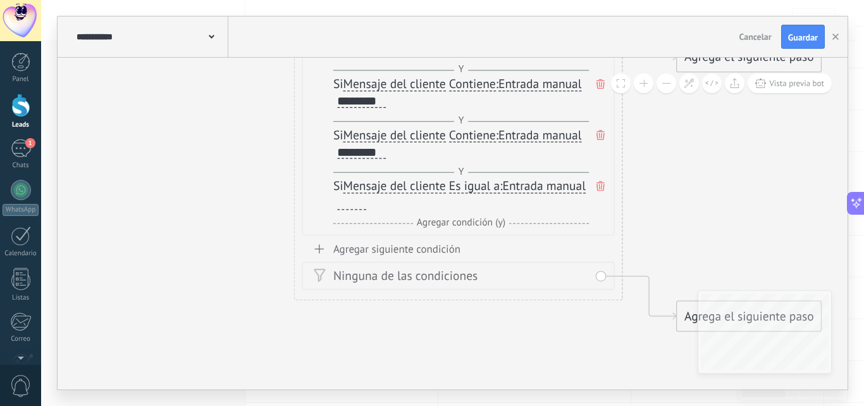
click at [474, 187] on span "Es igual a" at bounding box center [474, 186] width 51 height 13
click at [474, 187] on button "Es igual a" at bounding box center [544, 187] width 206 height 30
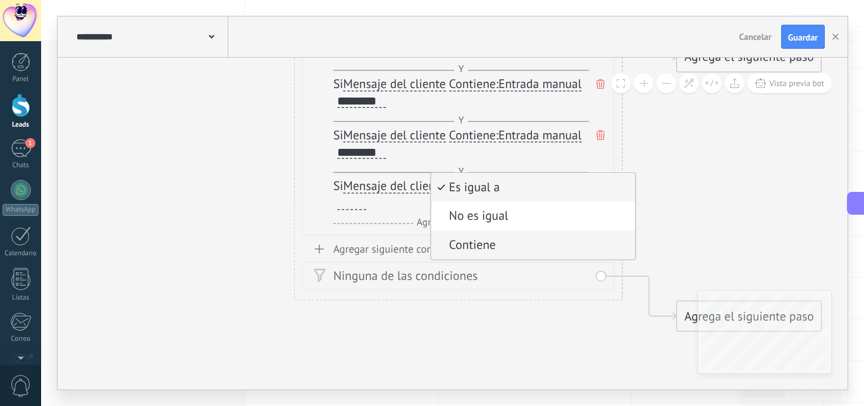
click at [497, 239] on span "Contiene" at bounding box center [530, 245] width 199 height 16
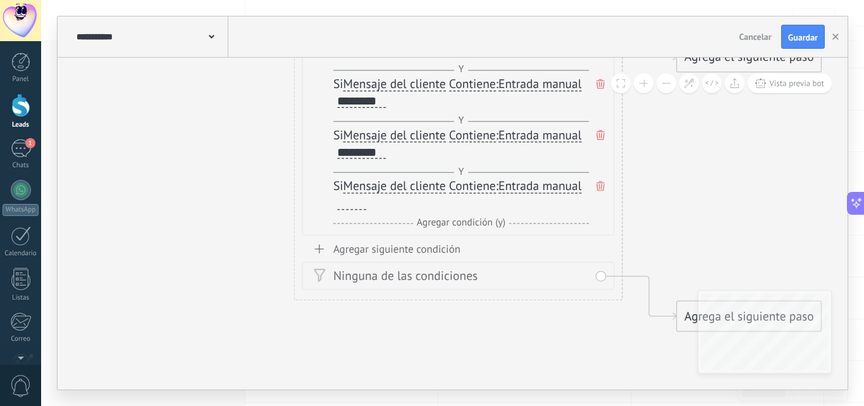
click at [349, 206] on div at bounding box center [351, 203] width 29 height 13
click at [434, 222] on span "Agregar condición (y)" at bounding box center [460, 222] width 97 height 13
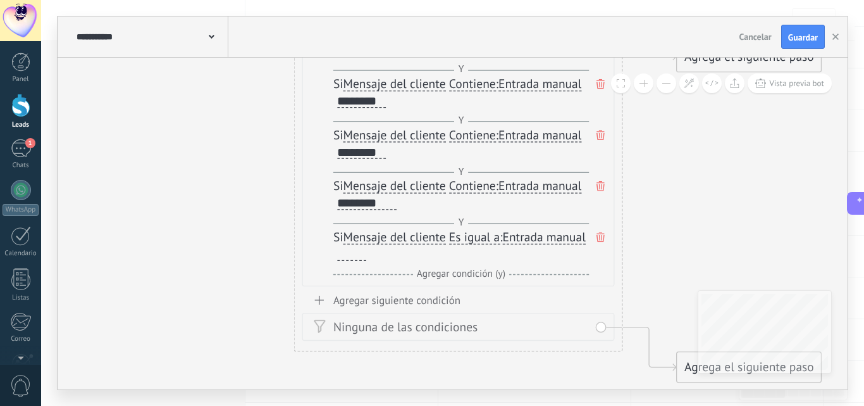
click at [489, 237] on span "Es igual a" at bounding box center [474, 237] width 51 height 13
click at [489, 237] on button "Es igual a" at bounding box center [544, 238] width 206 height 30
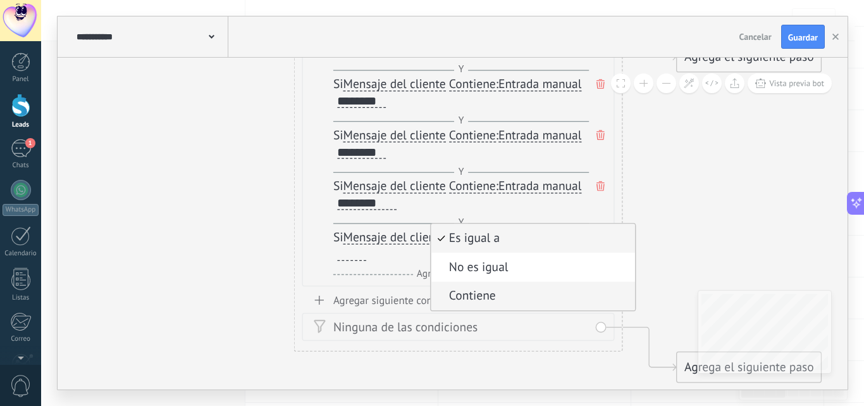
click at [485, 294] on span "Contiene" at bounding box center [530, 296] width 199 height 16
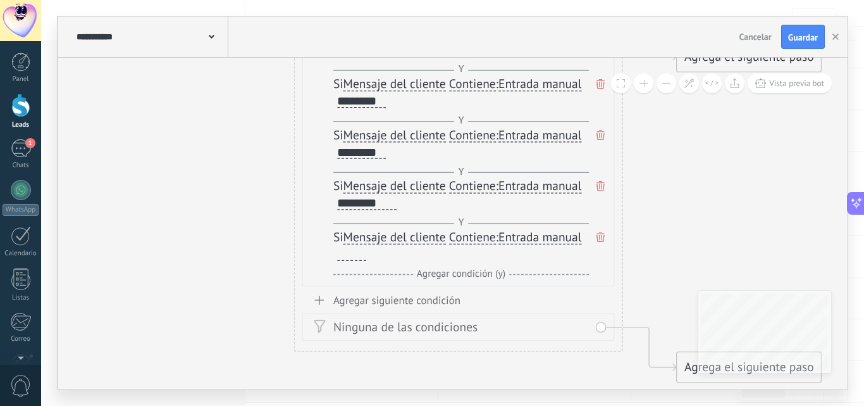
click at [355, 252] on div at bounding box center [351, 253] width 29 height 13
click at [444, 274] on span "Agregar condición (y)" at bounding box center [460, 273] width 97 height 13
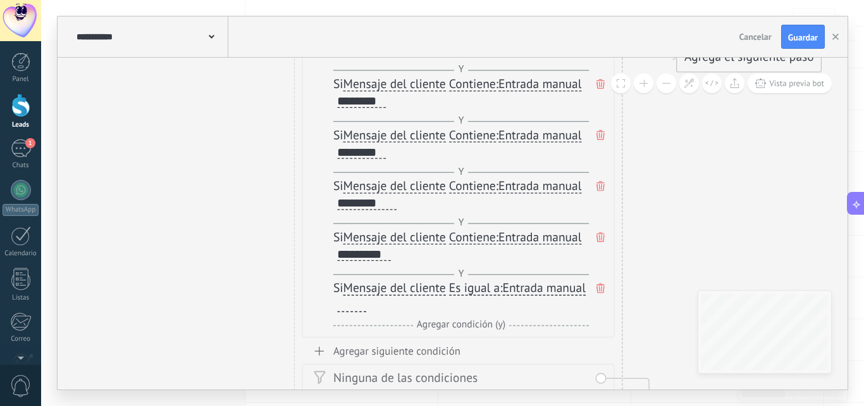
click at [485, 285] on span "Es igual a" at bounding box center [474, 288] width 51 height 13
click at [485, 285] on button "Es igual a" at bounding box center [544, 289] width 206 height 30
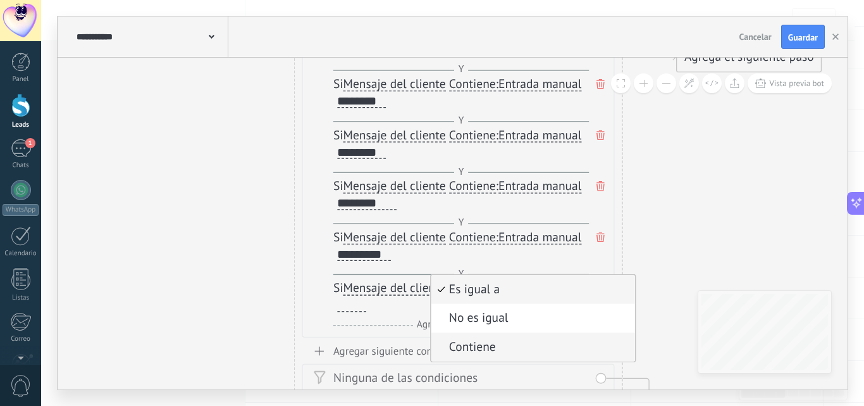
click at [508, 347] on span "Contiene" at bounding box center [530, 347] width 199 height 16
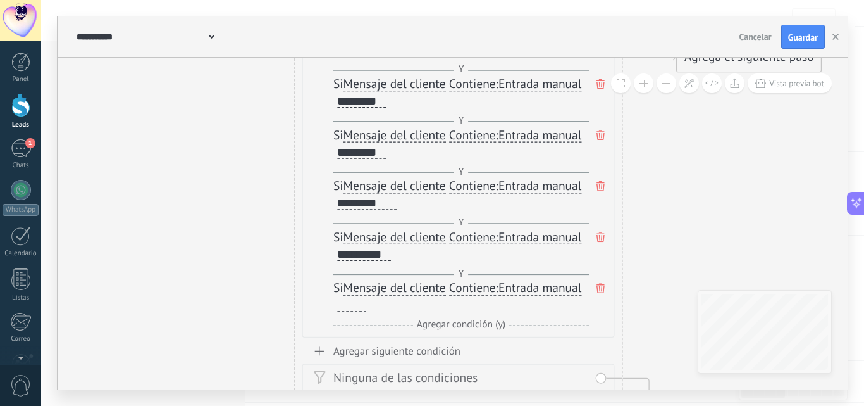
click at [356, 307] on div at bounding box center [351, 305] width 29 height 13
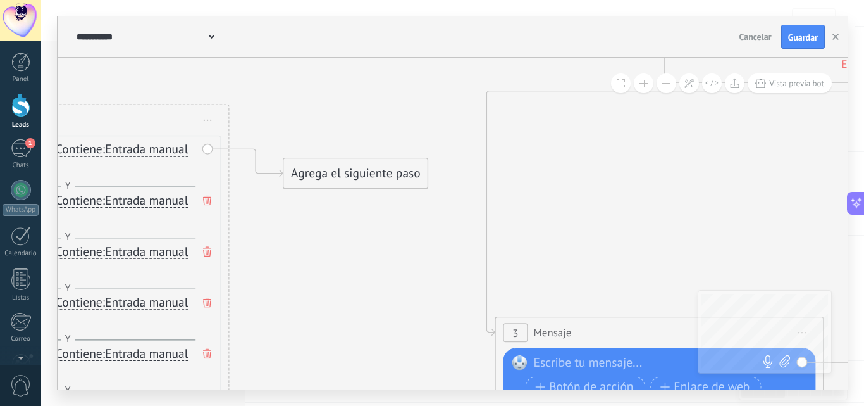
drag, startPoint x: 655, startPoint y: 203, endPoint x: 282, endPoint y: 297, distance: 385.6
click at [282, 297] on icon at bounding box center [350, 199] width 2109 height 1303
click at [665, 89] on button at bounding box center [667, 83] width 20 height 20
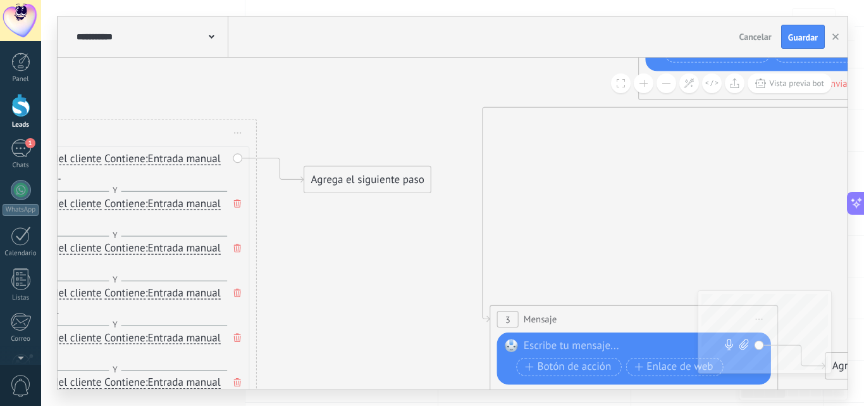
click at [665, 89] on button at bounding box center [667, 83] width 20 height 20
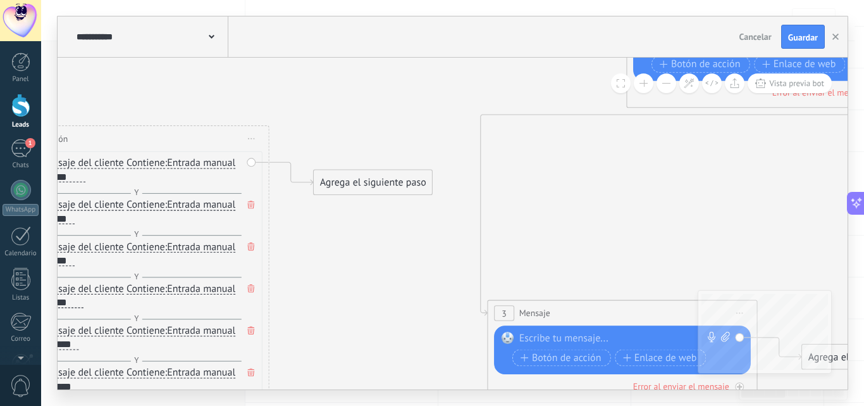
click at [665, 89] on button at bounding box center [667, 83] width 20 height 20
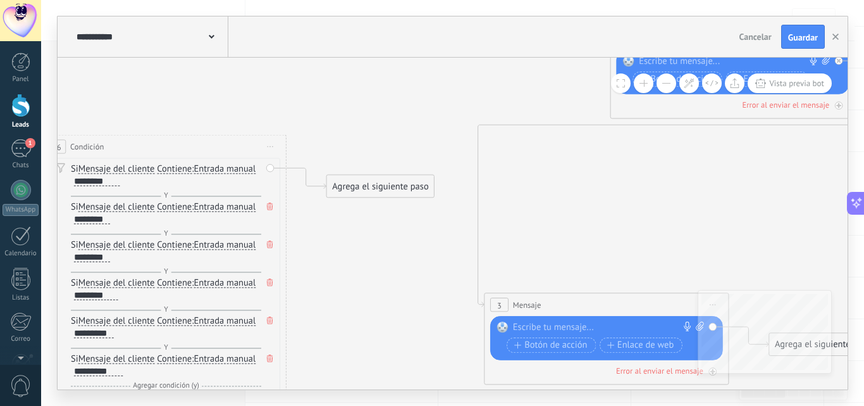
click at [665, 89] on button at bounding box center [667, 83] width 20 height 20
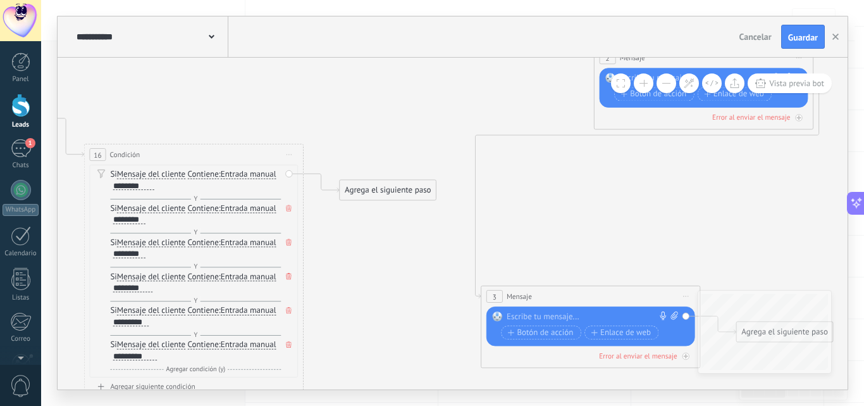
click at [665, 89] on button at bounding box center [667, 83] width 20 height 20
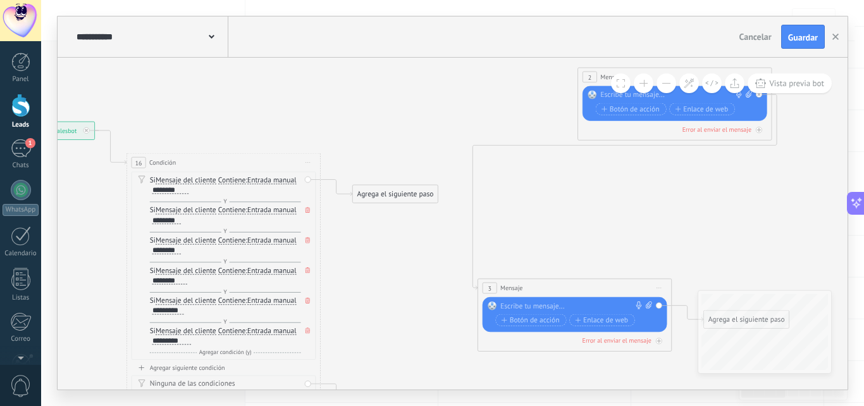
click at [665, 89] on button at bounding box center [667, 83] width 20 height 20
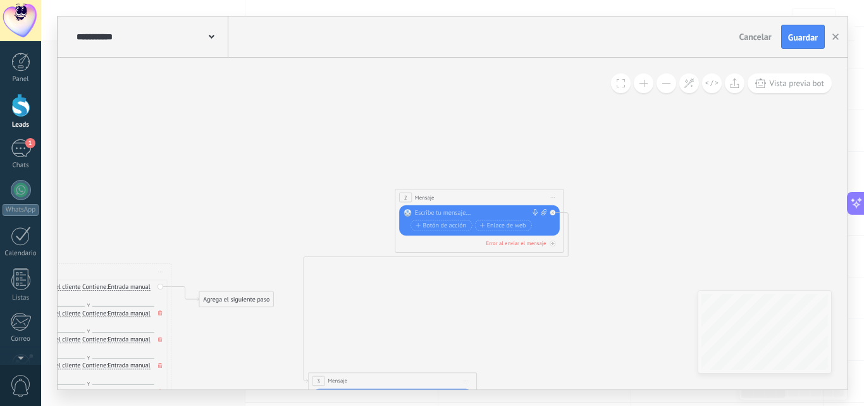
drag, startPoint x: 726, startPoint y: 209, endPoint x: 524, endPoint y: 284, distance: 215.4
click at [525, 297] on icon at bounding box center [233, 312] width 1083 height 669
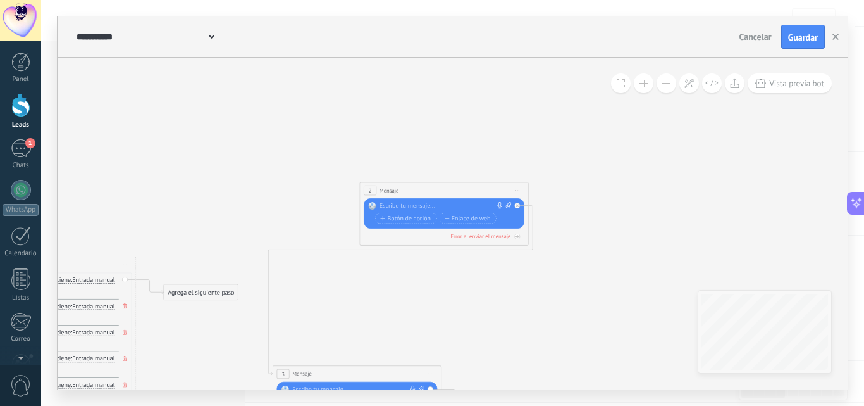
click at [516, 190] on icon at bounding box center [518, 190] width 4 height 1
click at [537, 246] on div "Borrar" at bounding box center [556, 245] width 84 height 15
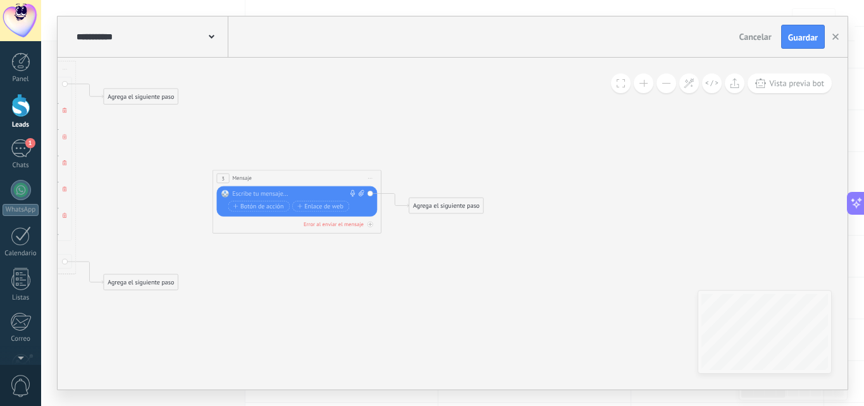
drag, startPoint x: 519, startPoint y: 309, endPoint x: 461, endPoint y: 120, distance: 197.3
click at [461, 120] on icon at bounding box center [137, 109] width 1083 height 669
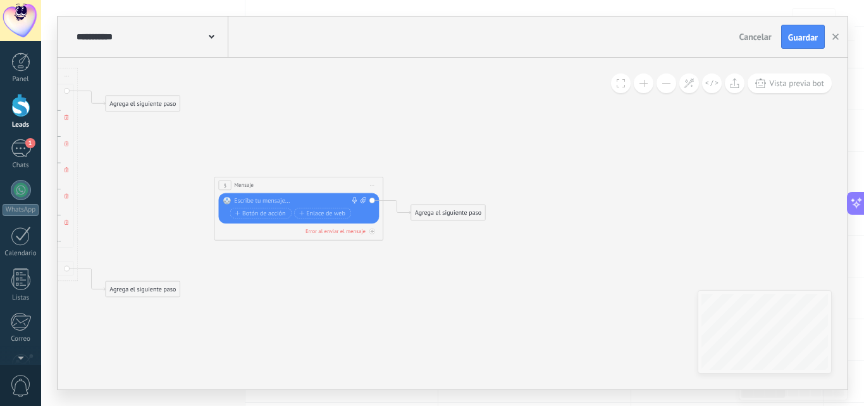
click at [371, 183] on span "Iniciar vista previa aquí Cambiar nombre Duplicar Borrar" at bounding box center [372, 185] width 13 height 12
click at [409, 241] on div "Borrar" at bounding box center [411, 240] width 84 height 15
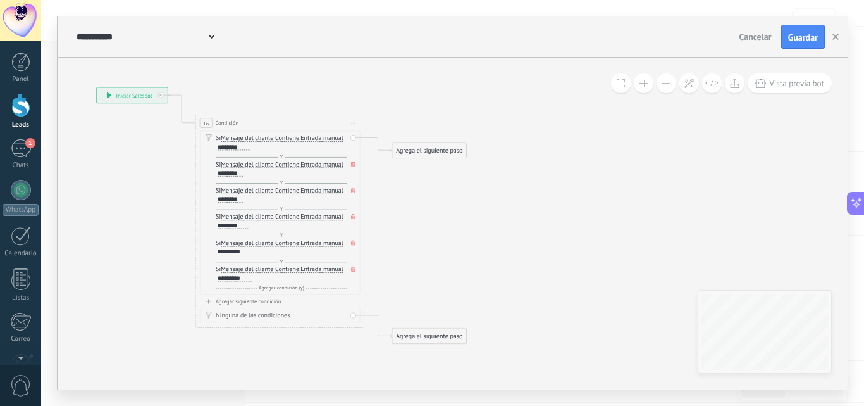
drag, startPoint x: 341, startPoint y: 300, endPoint x: 626, endPoint y: 347, distance: 289.1
click at [626, 347] on icon at bounding box center [426, 163] width 1083 height 669
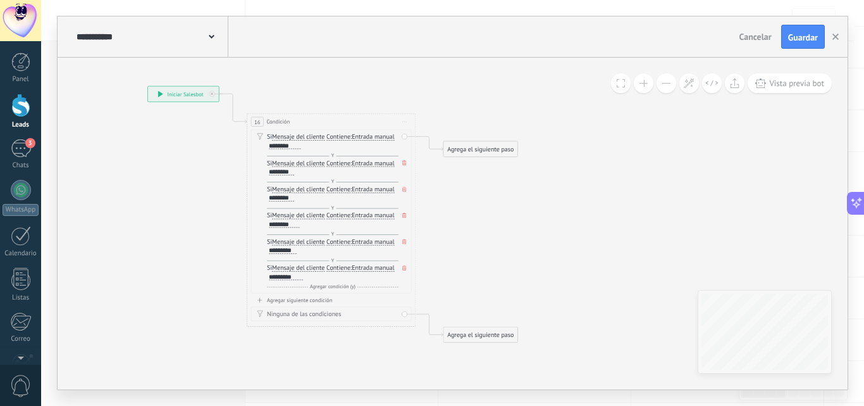
drag, startPoint x: 423, startPoint y: 245, endPoint x: 475, endPoint y: 244, distance: 52.5
click at [475, 244] on icon at bounding box center [477, 162] width 1083 height 669
click at [337, 286] on span "Agregar condición (y)" at bounding box center [333, 286] width 50 height 6
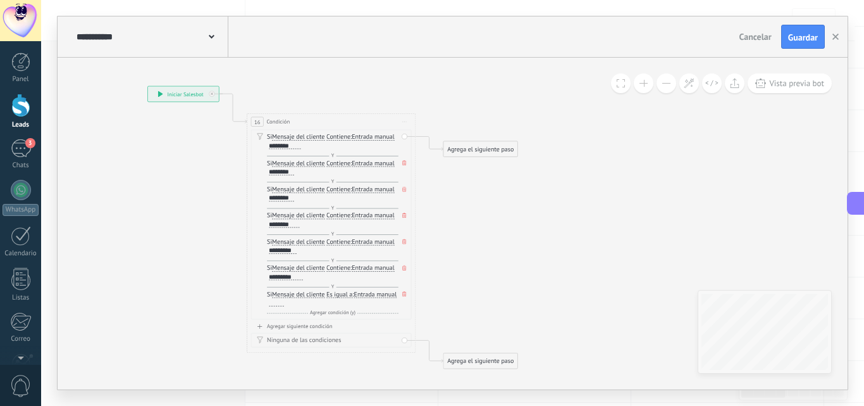
click at [349, 293] on span "Es igual a" at bounding box center [339, 294] width 26 height 7
click at [349, 293] on button "Es igual a" at bounding box center [375, 294] width 106 height 15
click at [350, 321] on span "Contiene" at bounding box center [368, 324] width 102 height 8
click at [276, 305] on div at bounding box center [276, 302] width 15 height 7
click at [335, 314] on span "Agregar condición (y)" at bounding box center [333, 312] width 50 height 6
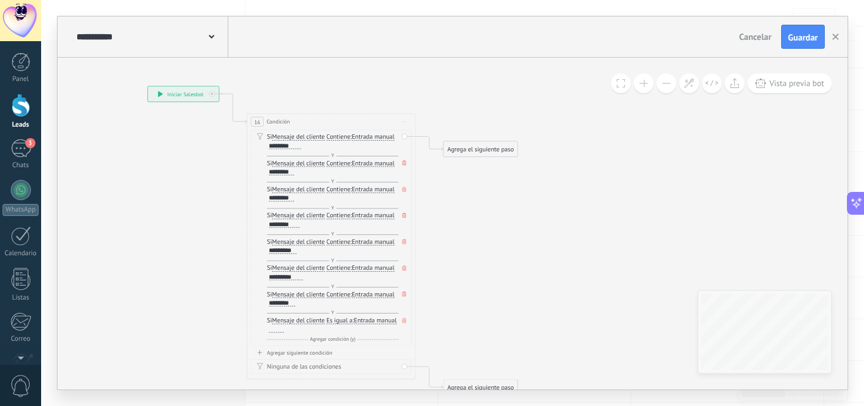
click at [349, 321] on span "Es igual a" at bounding box center [339, 320] width 26 height 7
click at [349, 321] on button "Es igual a" at bounding box center [375, 320] width 106 height 15
click at [343, 347] on span "Contiene" at bounding box center [368, 350] width 102 height 8
click at [275, 331] on div at bounding box center [276, 328] width 15 height 7
click at [483, 148] on div "Agrega el siguiente paso" at bounding box center [481, 149] width 74 height 14
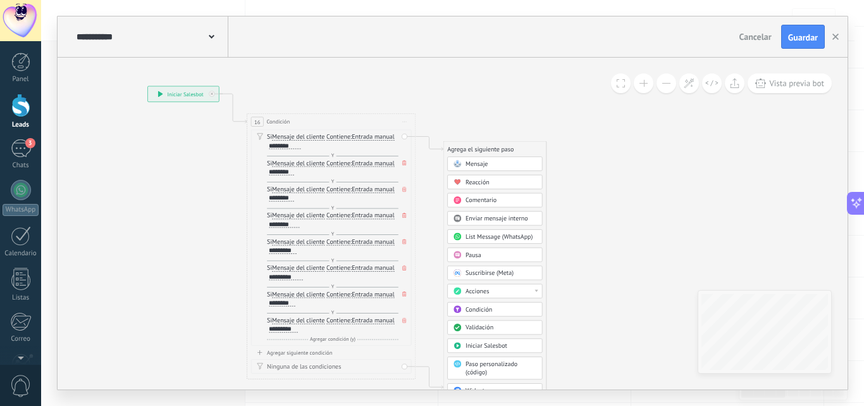
click at [492, 161] on div "Mensaje" at bounding box center [501, 164] width 71 height 8
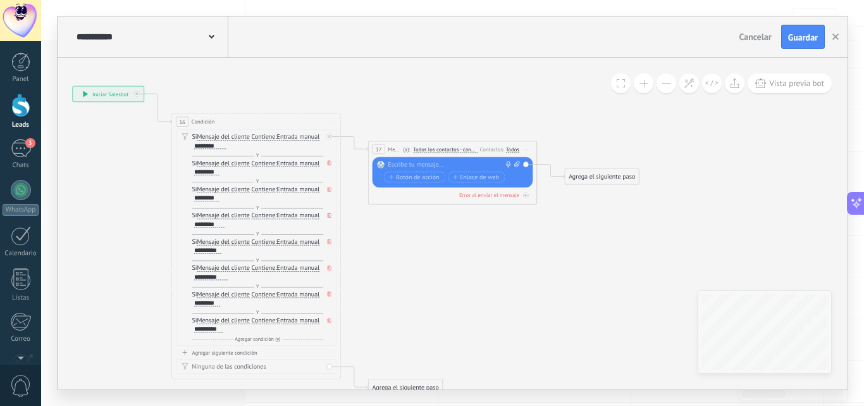
click at [444, 165] on div at bounding box center [450, 165] width 125 height 8
paste div
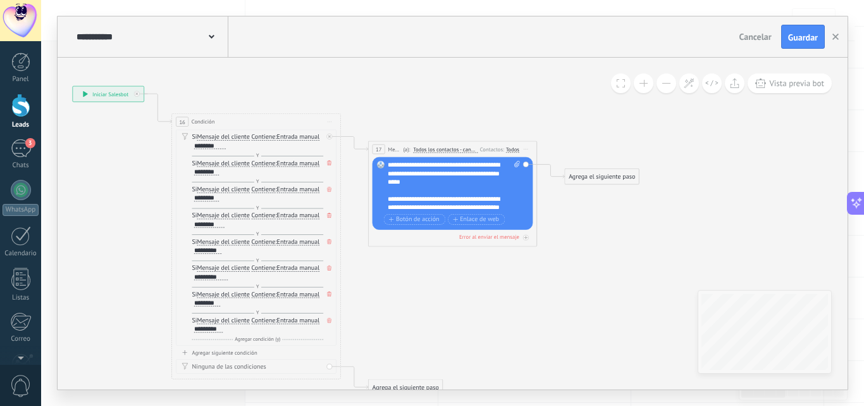
click at [601, 173] on div "Agrega el siguiente paso" at bounding box center [602, 177] width 74 height 14
click at [596, 191] on span "Mensaje" at bounding box center [598, 191] width 22 height 8
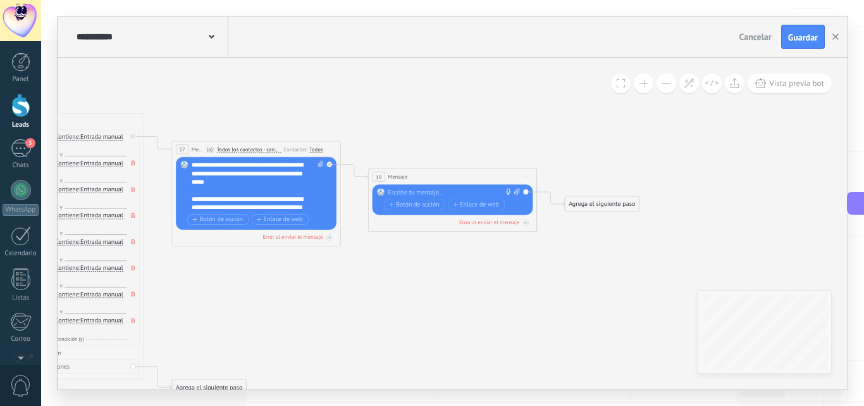
click at [515, 190] on icon at bounding box center [517, 191] width 6 height 6
click input "Subir" at bounding box center [0, 0] width 0 height 0
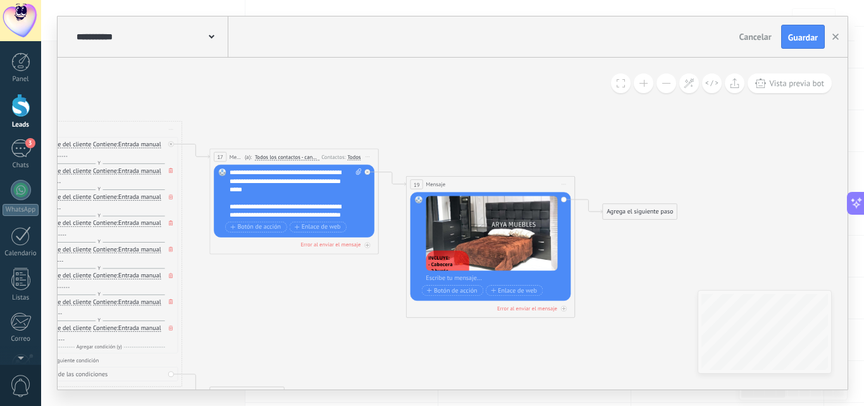
drag, startPoint x: 533, startPoint y: 115, endPoint x: 571, endPoint y: 123, distance: 38.7
click at [571, 123] on icon at bounding box center [281, 247] width 1157 height 731
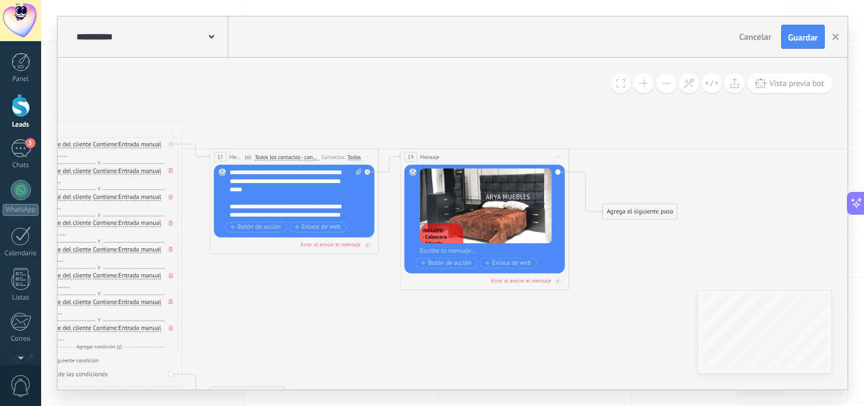
drag, startPoint x: 519, startPoint y: 183, endPoint x: 514, endPoint y: 152, distance: 31.5
click at [514, 152] on div "19 Mensaje ******* (a): Todos los contactos - canales seleccionados Todos los c…" at bounding box center [484, 157] width 168 height 16
click at [445, 263] on span "Botón de acción" at bounding box center [446, 262] width 51 height 7
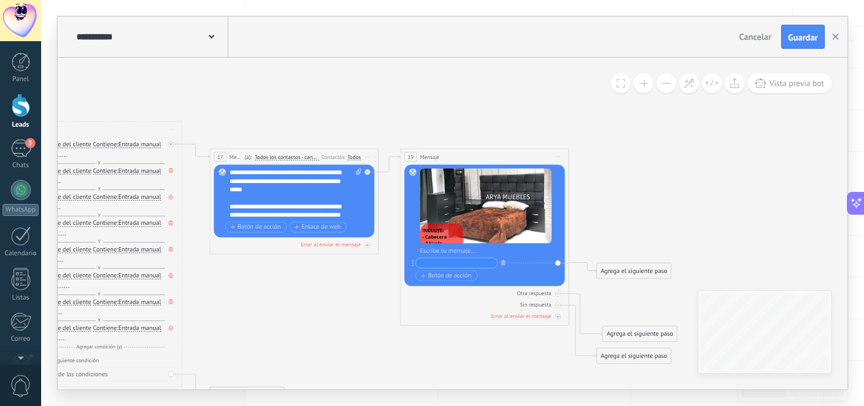
click at [502, 263] on icon "button" at bounding box center [503, 262] width 4 height 5
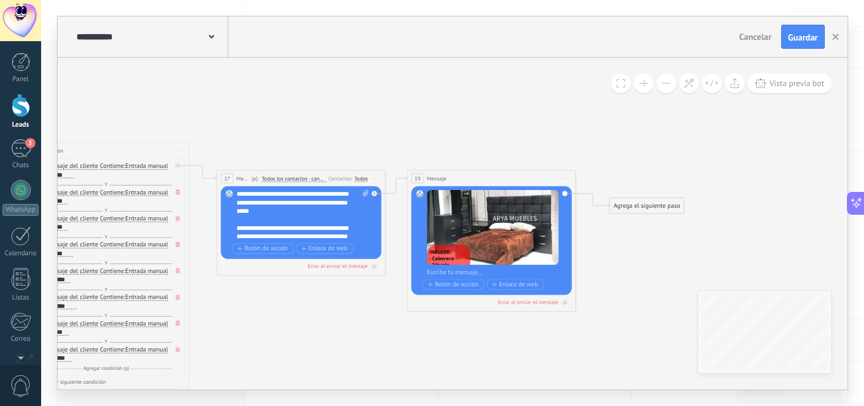
drag, startPoint x: 623, startPoint y: 242, endPoint x: 631, endPoint y: 261, distance: 21.5
click at [630, 265] on icon at bounding box center [288, 269] width 1157 height 731
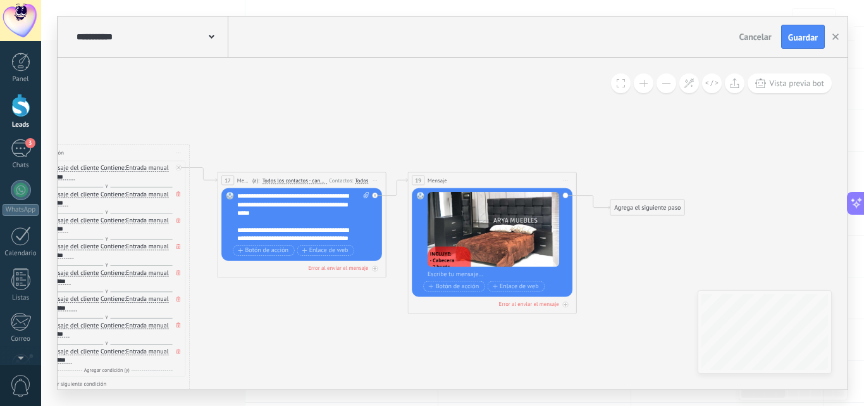
click at [650, 85] on button at bounding box center [644, 83] width 20 height 20
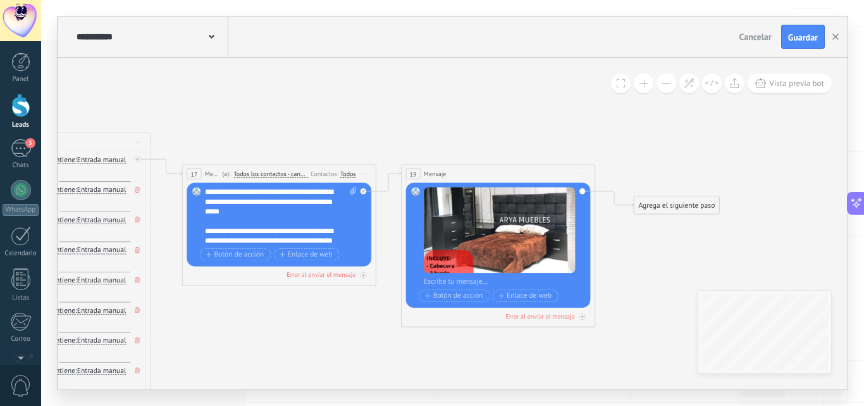
click at [650, 85] on button at bounding box center [644, 83] width 20 height 20
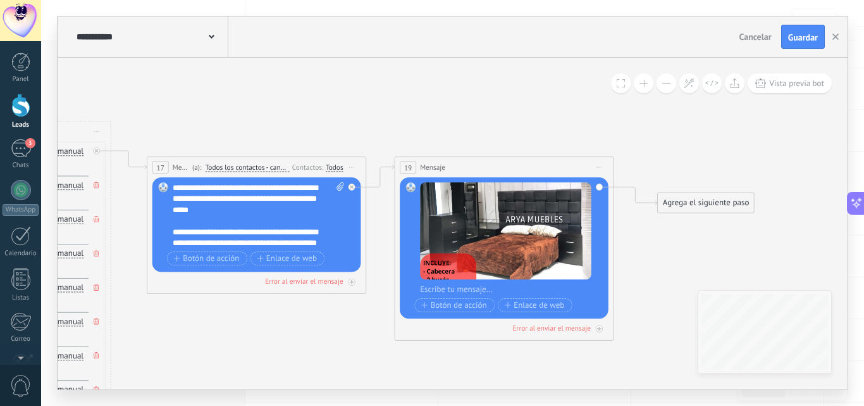
click at [650, 85] on button at bounding box center [644, 83] width 20 height 20
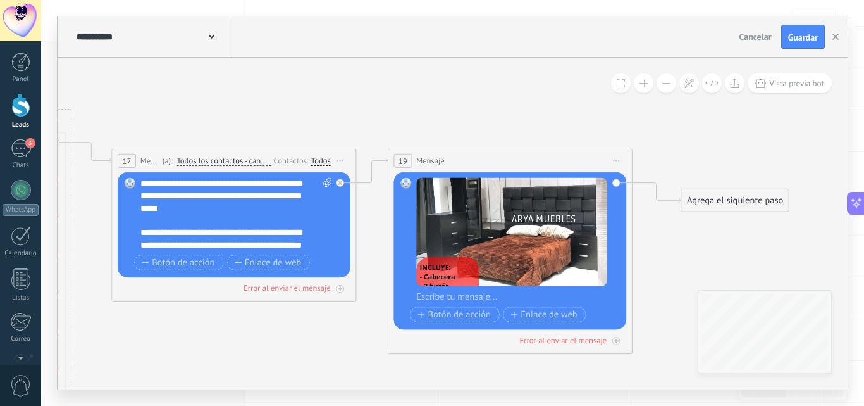
click at [650, 85] on button at bounding box center [644, 83] width 20 height 20
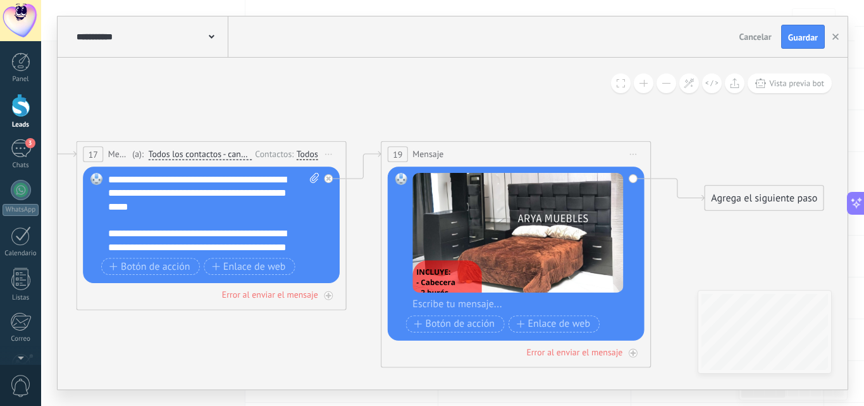
click at [650, 85] on button at bounding box center [644, 83] width 20 height 20
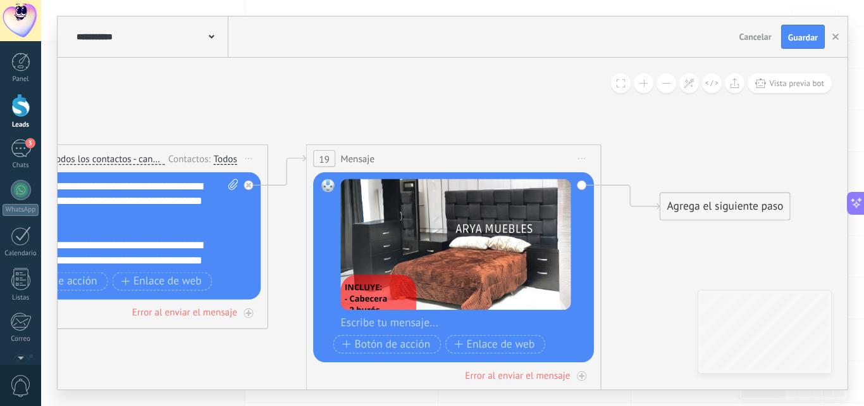
drag, startPoint x: 708, startPoint y: 232, endPoint x: 640, endPoint y: 242, distance: 69.2
click at [640, 242] on icon at bounding box center [98, 318] width 2024 height 1279
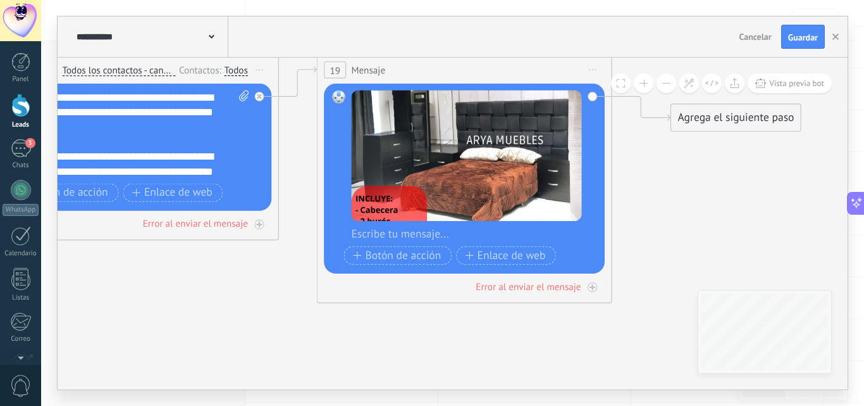
drag, startPoint x: 628, startPoint y: 325, endPoint x: 629, endPoint y: 253, distance: 72.1
click at [631, 251] on icon at bounding box center [109, 229] width 2024 height 1279
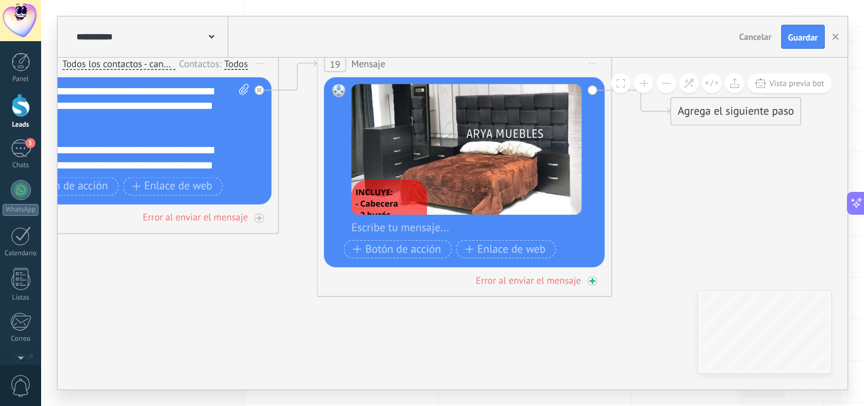
click at [595, 283] on div at bounding box center [592, 280] width 9 height 9
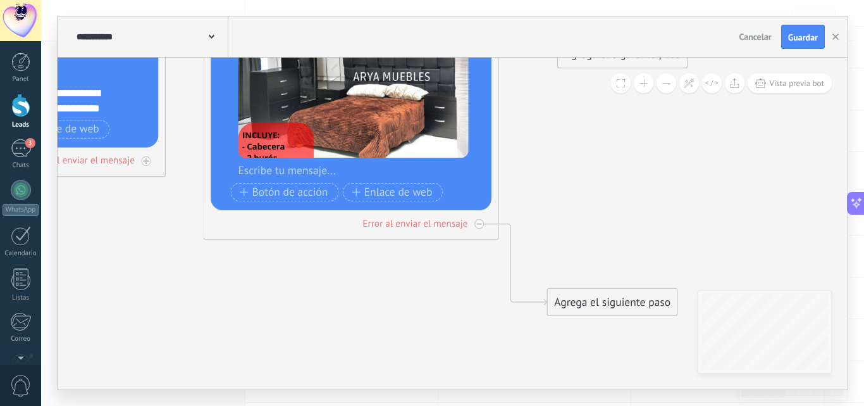
drag, startPoint x: 672, startPoint y: 201, endPoint x: 534, endPoint y: 137, distance: 152.0
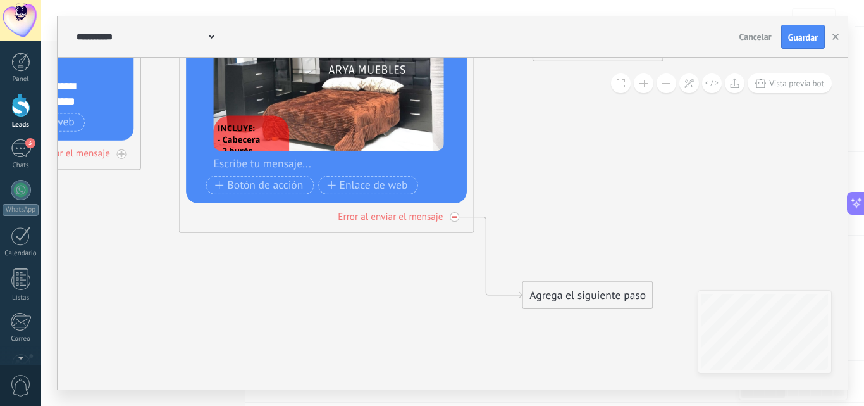
click at [450, 216] on div at bounding box center [454, 216] width 9 height 9
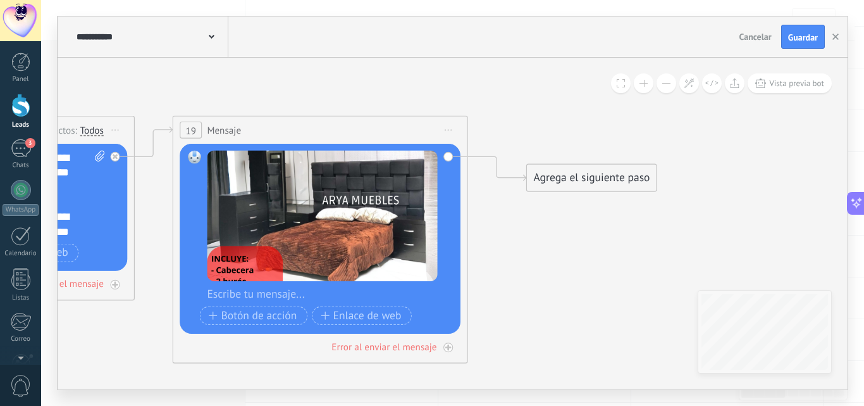
drag, startPoint x: 516, startPoint y: 216, endPoint x: 505, endPoint y: 330, distance: 114.4
click at [583, 179] on div "Agrega el siguiente paso" at bounding box center [592, 178] width 130 height 25
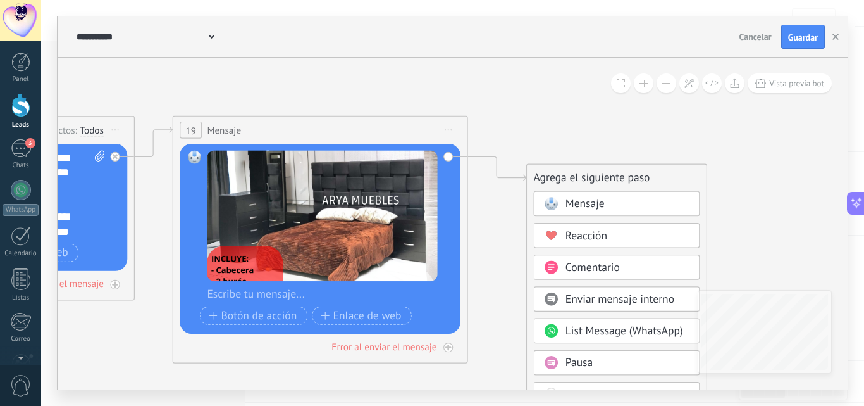
click at [588, 202] on span "Mensaje" at bounding box center [585, 204] width 39 height 14
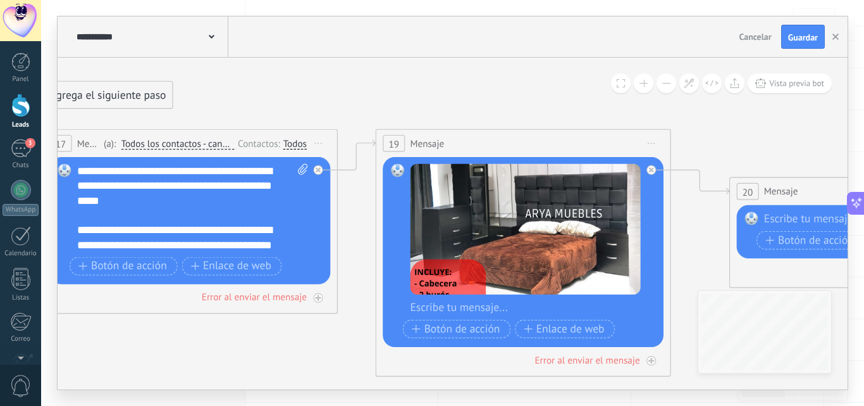
drag, startPoint x: 301, startPoint y: 84, endPoint x: 677, endPoint y: 94, distance: 375.9
click at [677, 94] on icon at bounding box center [339, 204] width 2367 height 1082
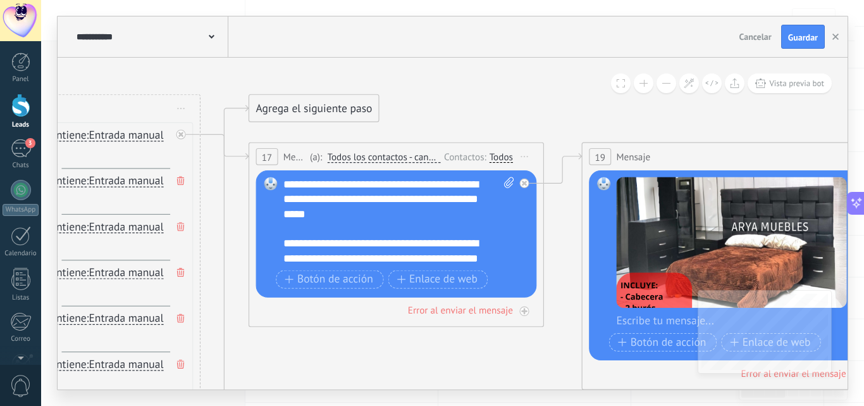
drag, startPoint x: 493, startPoint y: 106, endPoint x: 549, endPoint y: 108, distance: 55.7
click at [549, 108] on icon at bounding box center [545, 218] width 2367 height 1082
click at [210, 38] on icon at bounding box center [212, 37] width 6 height 4
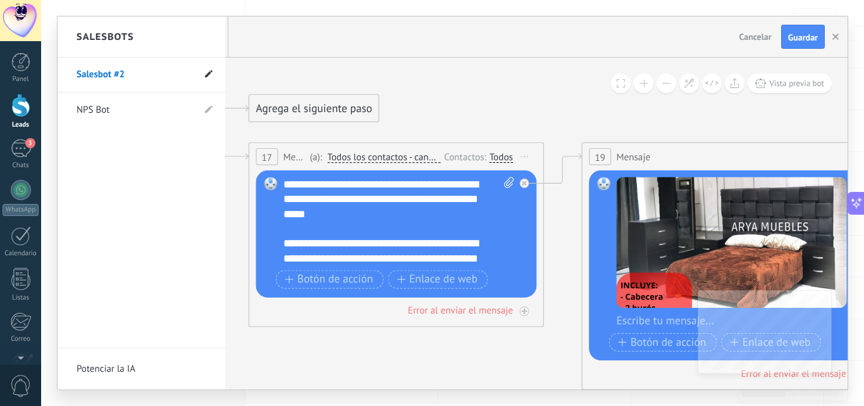
click at [209, 73] on use at bounding box center [209, 74] width 8 height 8
drag, startPoint x: 125, startPoint y: 77, endPoint x: 66, endPoint y: 78, distance: 58.8
click at [66, 78] on li "**********" at bounding box center [142, 75] width 168 height 35
type input "*********"
click at [213, 75] on icon at bounding box center [208, 75] width 14 height 8
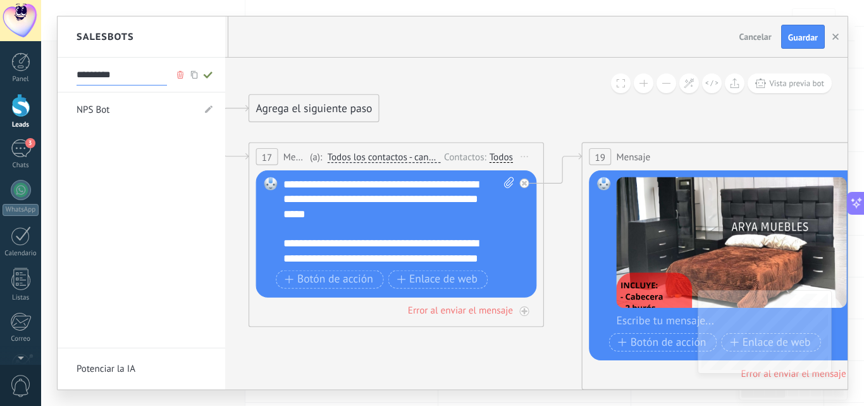
type input "*********"
drag, startPoint x: 492, startPoint y: 92, endPoint x: 332, endPoint y: 73, distance: 161.1
click at [332, 73] on div at bounding box center [453, 202] width 790 height 373
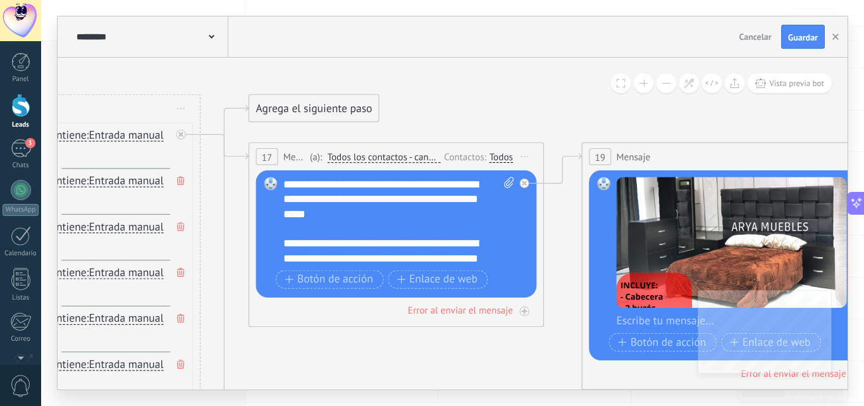
click at [215, 36] on div "********* RECAMARAS" at bounding box center [150, 36] width 155 height 40
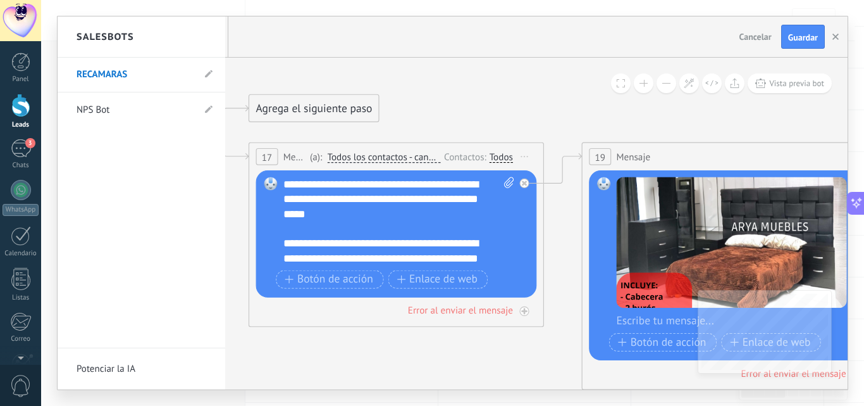
drag, startPoint x: 477, startPoint y: 96, endPoint x: 330, endPoint y: 71, distance: 148.9
click at [330, 71] on div at bounding box center [453, 202] width 790 height 373
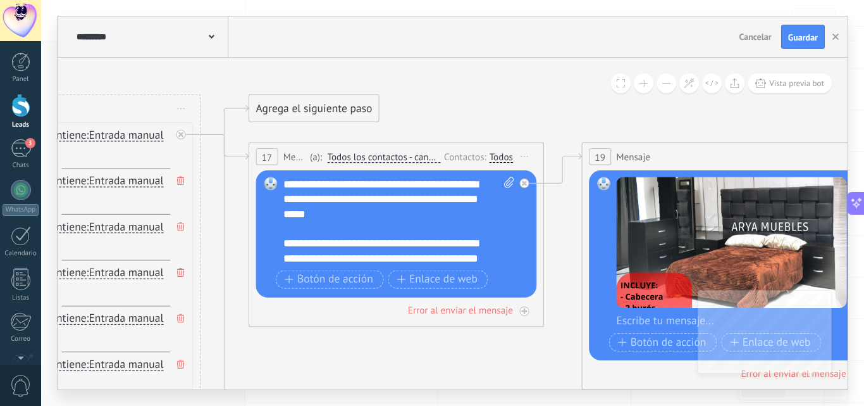
click at [667, 80] on button at bounding box center [667, 83] width 20 height 20
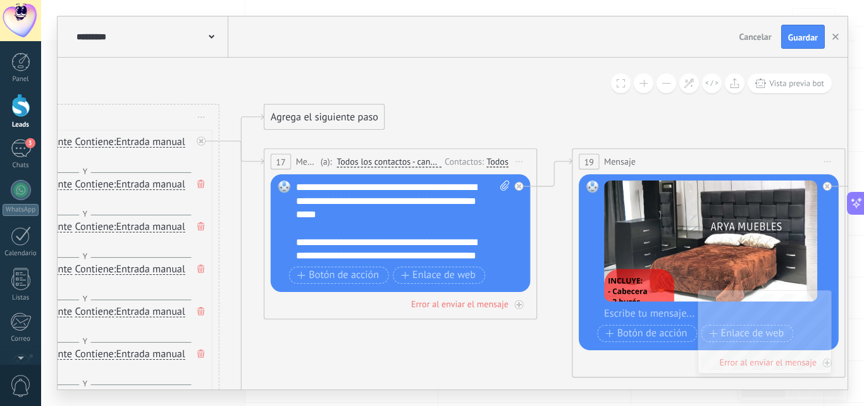
click at [667, 80] on button at bounding box center [667, 83] width 20 height 20
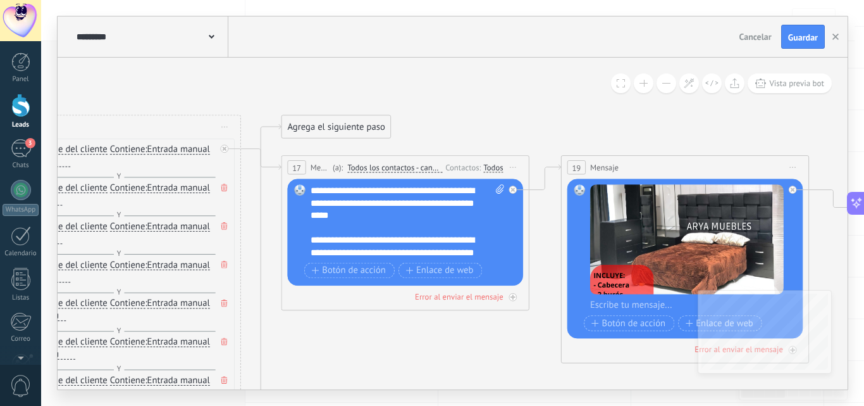
click at [667, 80] on button at bounding box center [667, 83] width 20 height 20
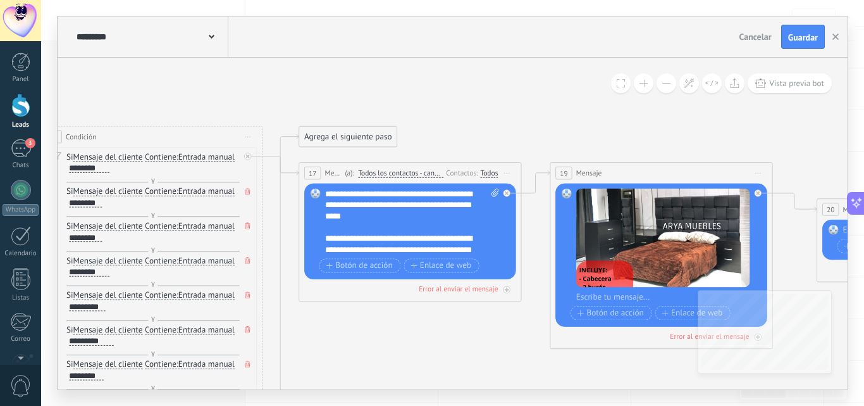
click at [667, 80] on button at bounding box center [667, 83] width 20 height 20
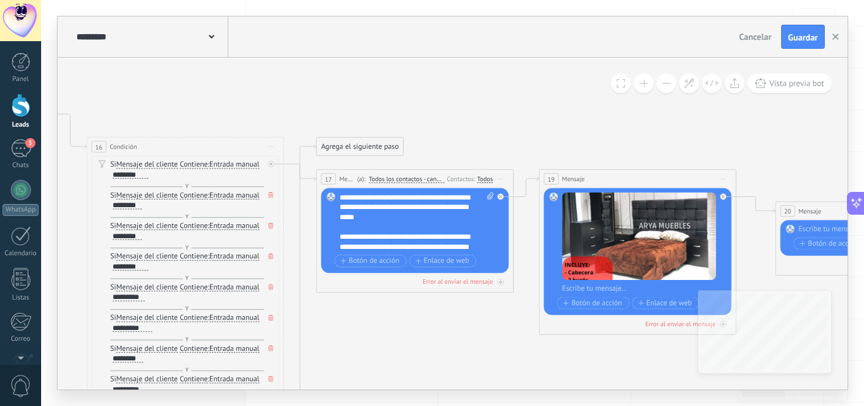
click at [667, 80] on button at bounding box center [667, 83] width 20 height 20
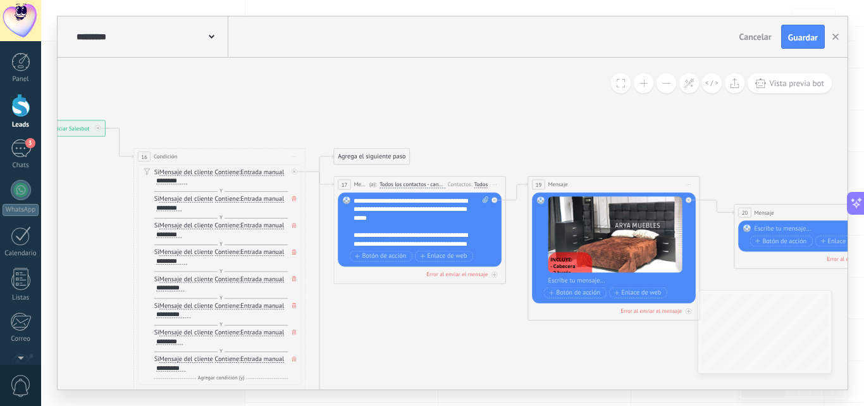
click at [667, 80] on button at bounding box center [667, 83] width 20 height 20
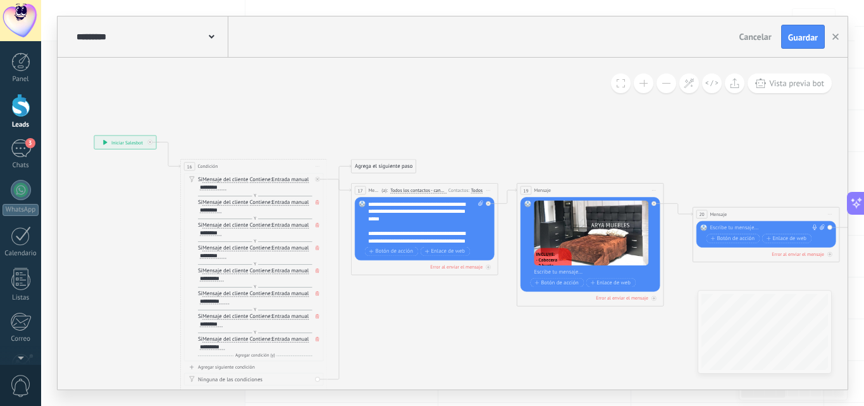
click at [667, 80] on button at bounding box center [667, 83] width 20 height 20
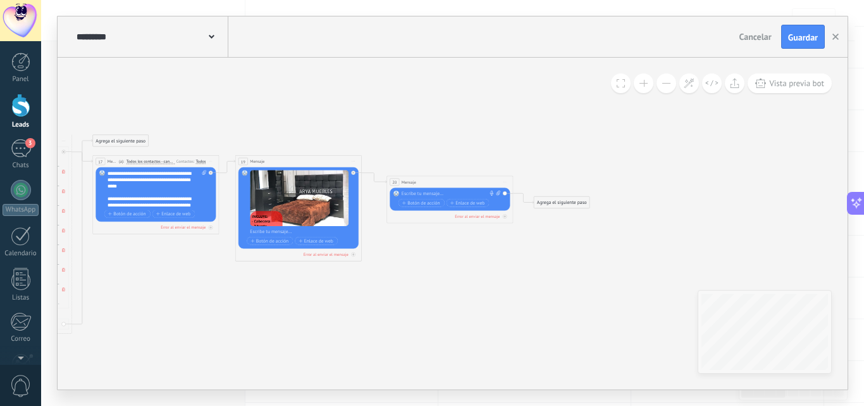
drag, startPoint x: 637, startPoint y: 323, endPoint x: 371, endPoint y: 286, distance: 269.0
click at [371, 286] on icon at bounding box center [220, 188] width 1014 height 464
click at [497, 190] on icon at bounding box center [498, 192] width 4 height 5
click input "Subir" at bounding box center [0, 0] width 0 height 0
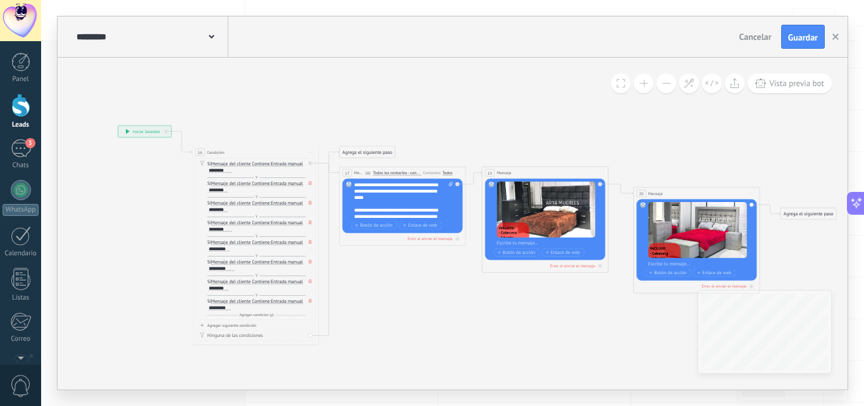
drag, startPoint x: 245, startPoint y: 326, endPoint x: 481, endPoint y: 337, distance: 236.3
click at [481, 337] on icon at bounding box center [467, 199] width 1014 height 464
click at [650, 85] on button at bounding box center [644, 83] width 20 height 20
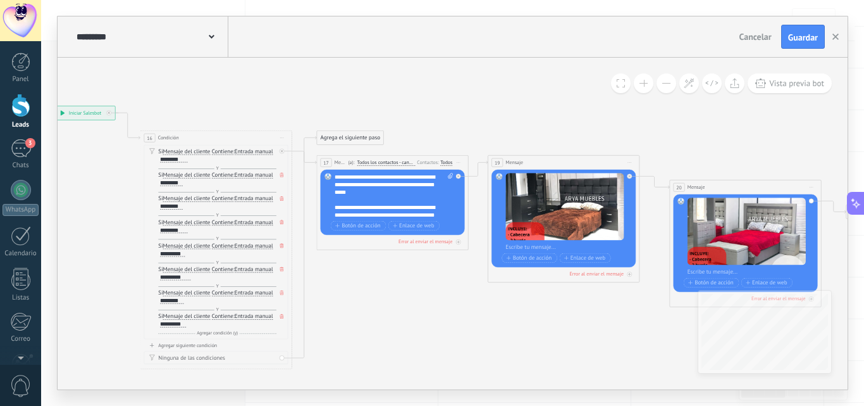
click at [650, 85] on button at bounding box center [644, 83] width 20 height 20
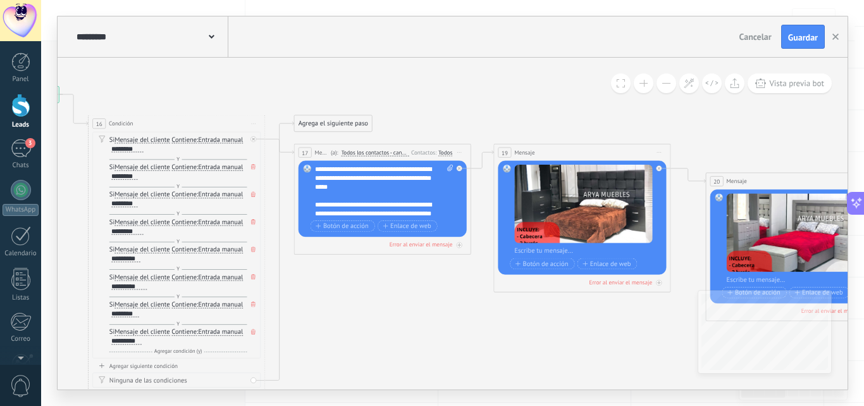
click at [650, 85] on button at bounding box center [644, 83] width 20 height 20
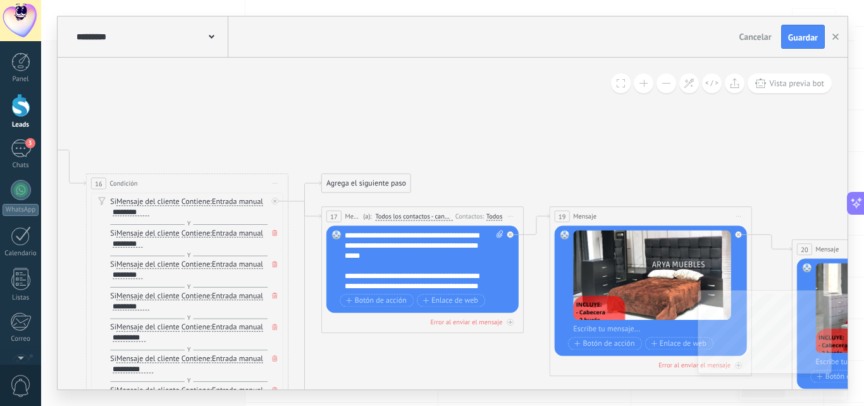
drag, startPoint x: 445, startPoint y: 106, endPoint x: 499, endPoint y: 185, distance: 95.6
click at [499, 185] on icon at bounding box center [525, 257] width 1622 height 741
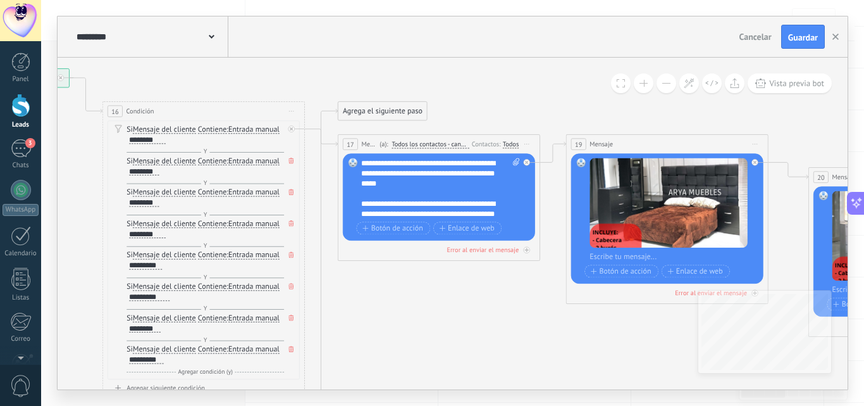
drag, startPoint x: 475, startPoint y: 177, endPoint x: 486, endPoint y: 94, distance: 83.6
click at [486, 94] on icon at bounding box center [541, 185] width 1622 height 741
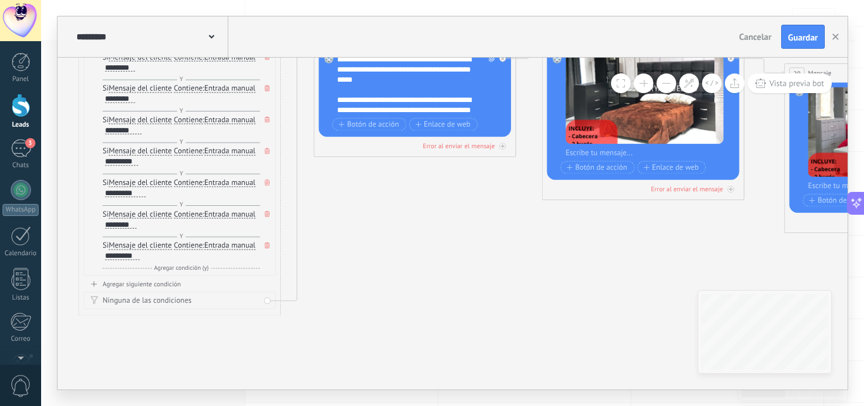
drag, startPoint x: 466, startPoint y: 340, endPoint x: 442, endPoint y: 237, distance: 106.5
click at [442, 237] on icon at bounding box center [517, 82] width 1622 height 741
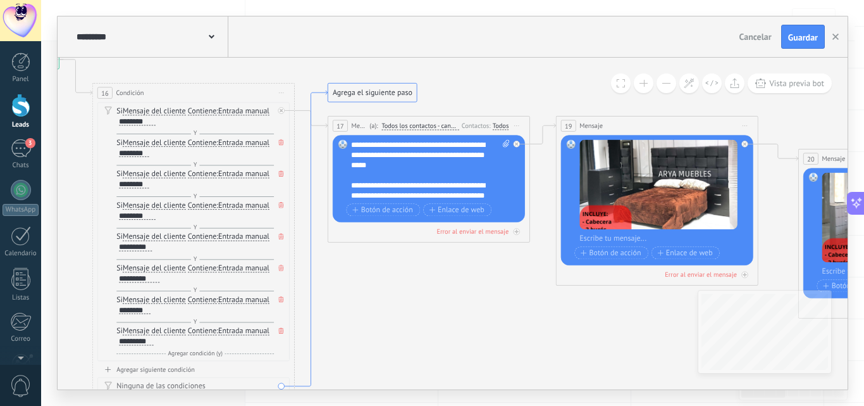
drag, startPoint x: 298, startPoint y: 282, endPoint x: 312, endPoint y: 306, distance: 28.3
drag, startPoint x: 354, startPoint y: 90, endPoint x: 383, endPoint y: 353, distance: 264.1
click at [383, 353] on div "Agrega el siguiente paso" at bounding box center [400, 355] width 89 height 16
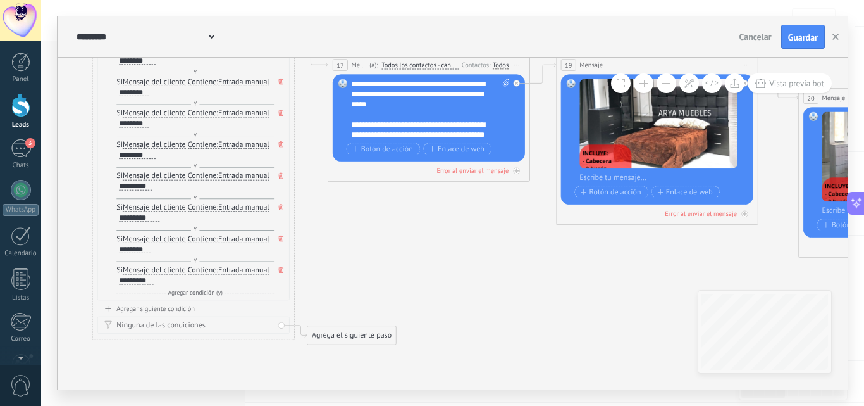
drag, startPoint x: 424, startPoint y: 297, endPoint x: 378, endPoint y: 338, distance: 61.4
click at [378, 338] on div "Agrega el siguiente paso" at bounding box center [351, 335] width 89 height 16
drag, startPoint x: 378, startPoint y: 338, endPoint x: 489, endPoint y: 349, distance: 111.2
click at [489, 349] on icon at bounding box center [531, 168] width 1622 height 864
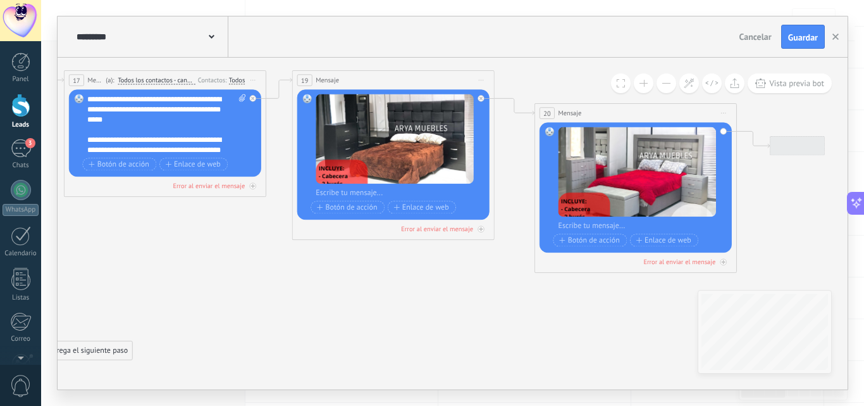
drag, startPoint x: 584, startPoint y: 300, endPoint x: 320, endPoint y: 315, distance: 264.3
click at [320, 315] on icon at bounding box center [268, 183] width 1622 height 864
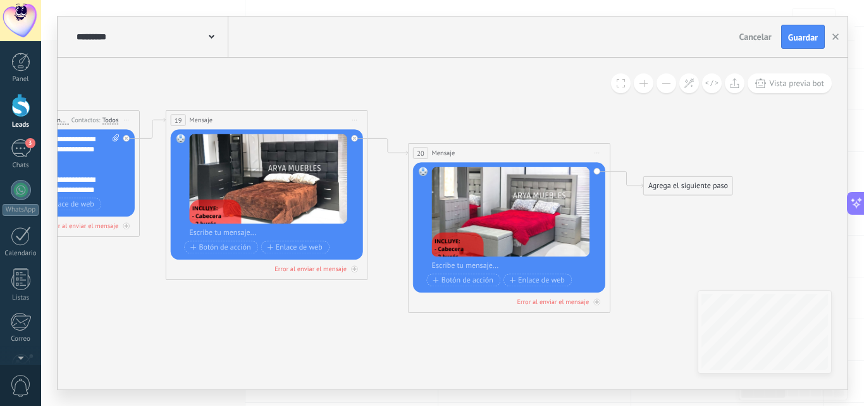
drag, startPoint x: 494, startPoint y: 315, endPoint x: 368, endPoint y: 356, distance: 132.9
click at [368, 356] on icon at bounding box center [141, 223] width 1622 height 864
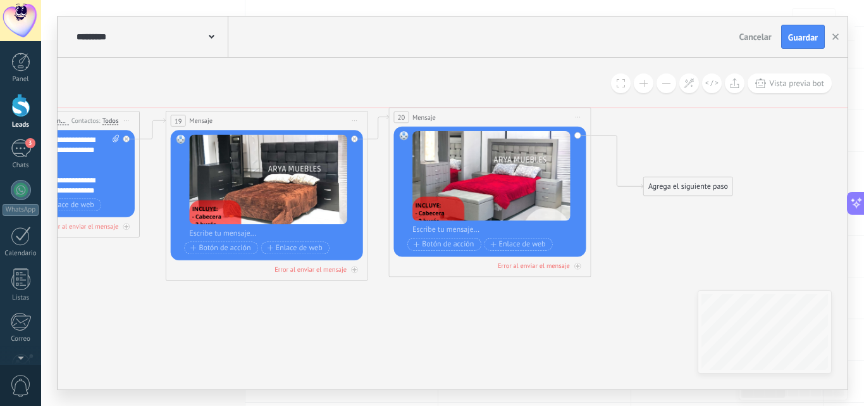
drag, startPoint x: 537, startPoint y: 154, endPoint x: 518, endPoint y: 115, distance: 43.0
click at [518, 115] on div "20 Mensaje ******* (a): Todos los contactos - canales seleccionados Todos los c…" at bounding box center [489, 117] width 201 height 19
click at [673, 190] on div "Agrega el siguiente paso" at bounding box center [688, 186] width 89 height 16
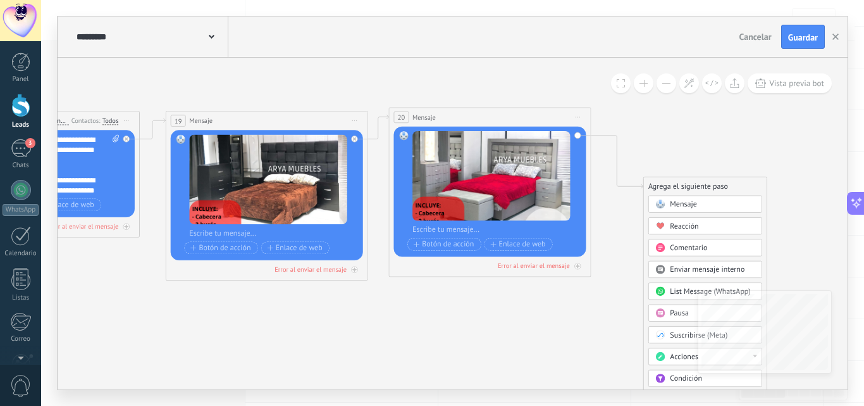
click at [684, 203] on span "Mensaje" at bounding box center [683, 203] width 27 height 9
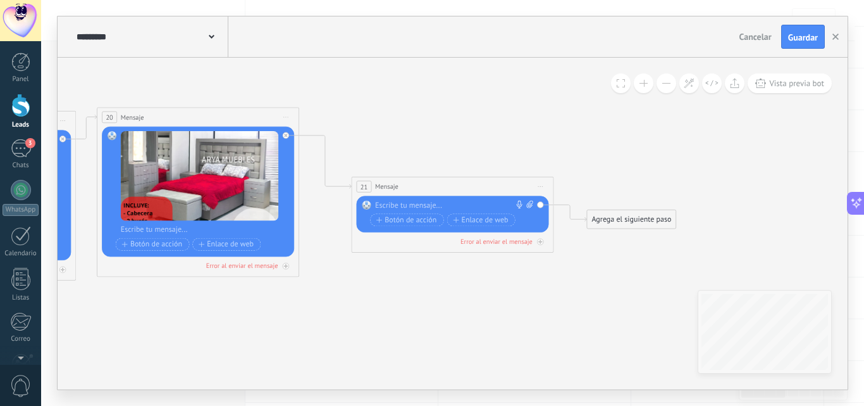
click at [528, 205] on icon at bounding box center [529, 205] width 6 height 8
click input "Subir" at bounding box center [0, 0] width 0 height 0
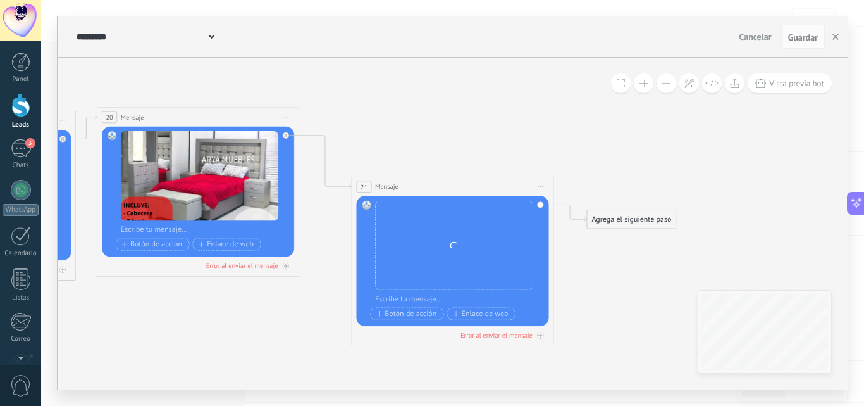
click at [608, 224] on div "Agrega el siguiente paso" at bounding box center [631, 219] width 89 height 16
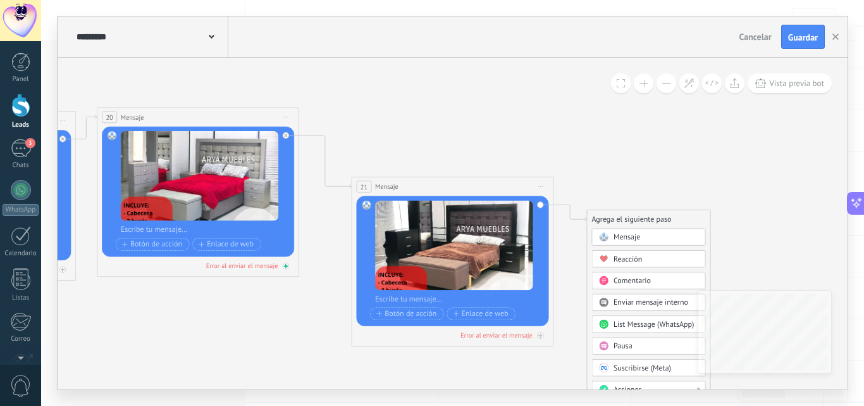
click at [251, 267] on div "Error al enviar el mensaje" at bounding box center [242, 265] width 72 height 9
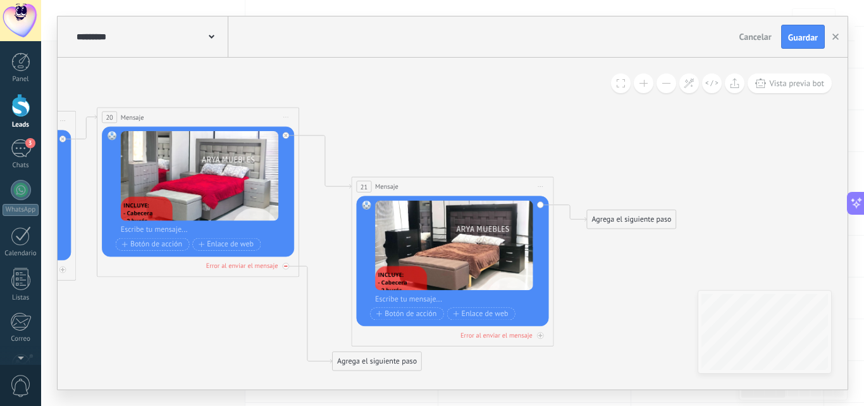
click at [283, 266] on div at bounding box center [286, 266] width 6 height 6
click at [264, 267] on div "Error al enviar el mensaje" at bounding box center [242, 265] width 72 height 9
click at [283, 268] on div at bounding box center [286, 266] width 6 height 6
click at [621, 219] on div "Agrega el siguiente paso" at bounding box center [631, 219] width 89 height 16
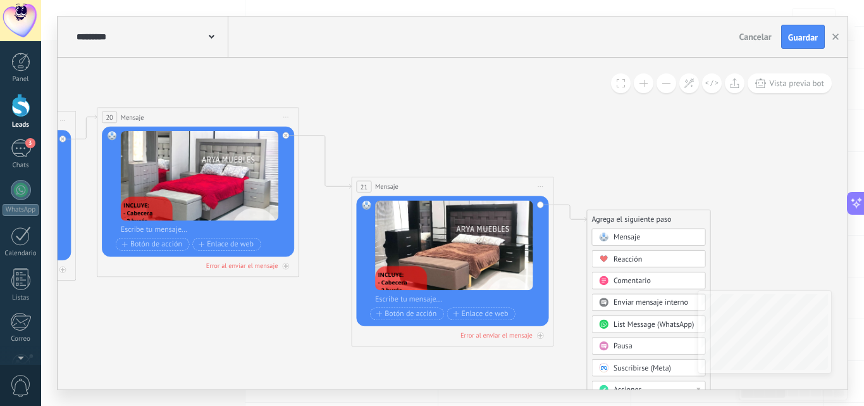
click at [617, 236] on span "Mensaje" at bounding box center [627, 236] width 27 height 9
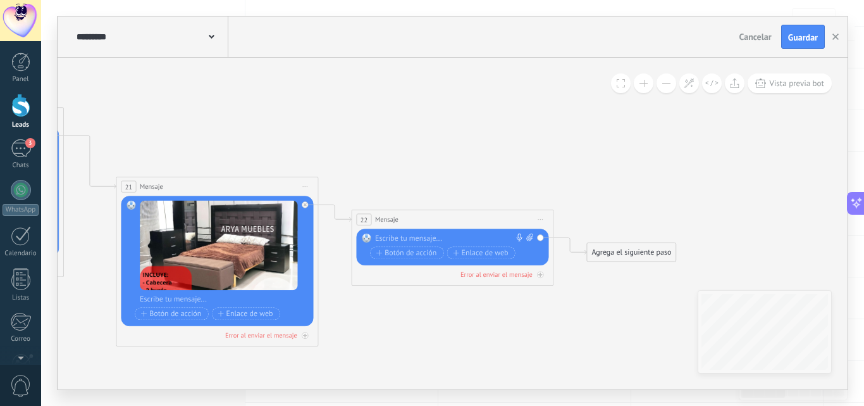
click at [529, 236] on icon at bounding box center [529, 237] width 6 height 8
click input "Subir" at bounding box center [0, 0] width 0 height 0
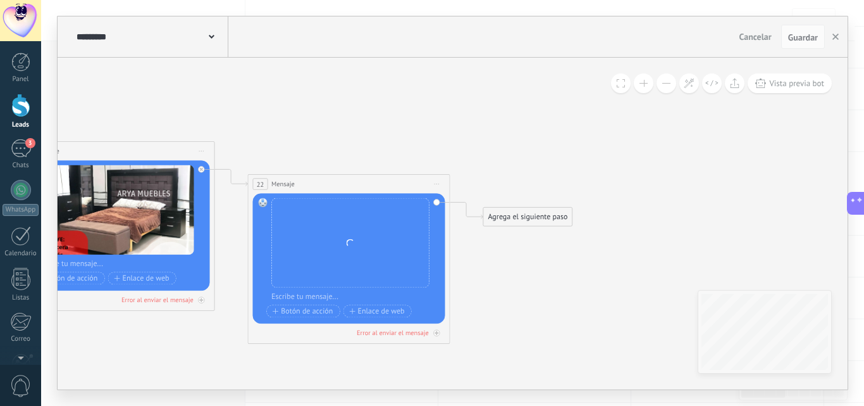
drag, startPoint x: 568, startPoint y: 187, endPoint x: 509, endPoint y: 156, distance: 66.8
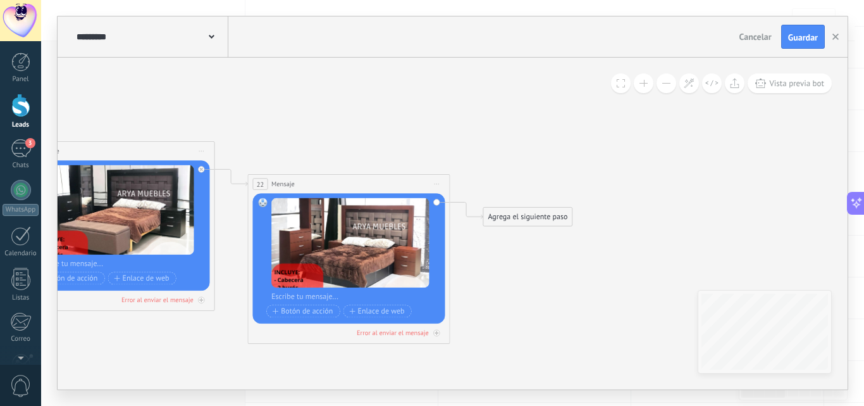
click at [512, 218] on div "Agrega el siguiente paso" at bounding box center [527, 216] width 89 height 16
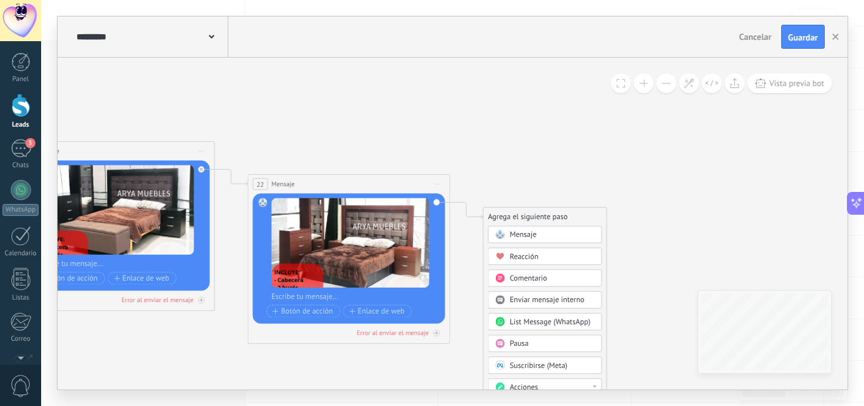
click at [524, 238] on span "Mensaje" at bounding box center [523, 234] width 27 height 9
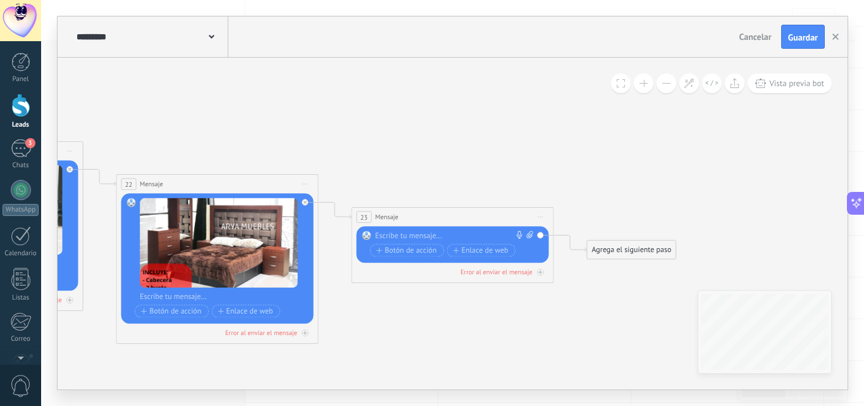
click at [528, 233] on icon at bounding box center [529, 235] width 6 height 8
click input "Subir" at bounding box center [0, 0] width 0 height 0
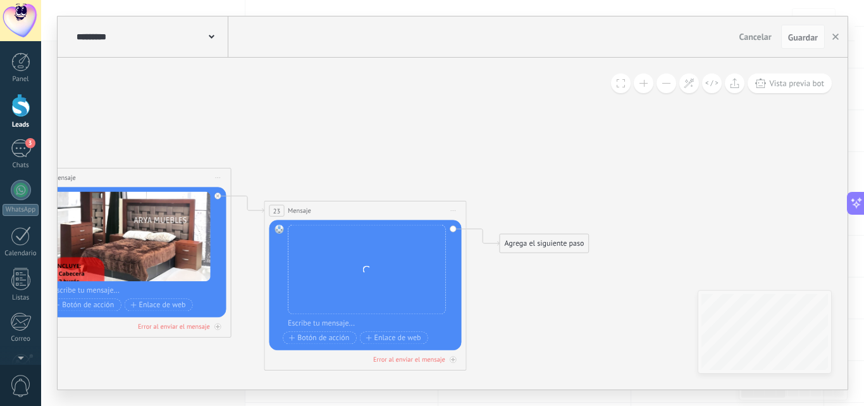
drag, startPoint x: 571, startPoint y: 292, endPoint x: 490, endPoint y: 288, distance: 81.1
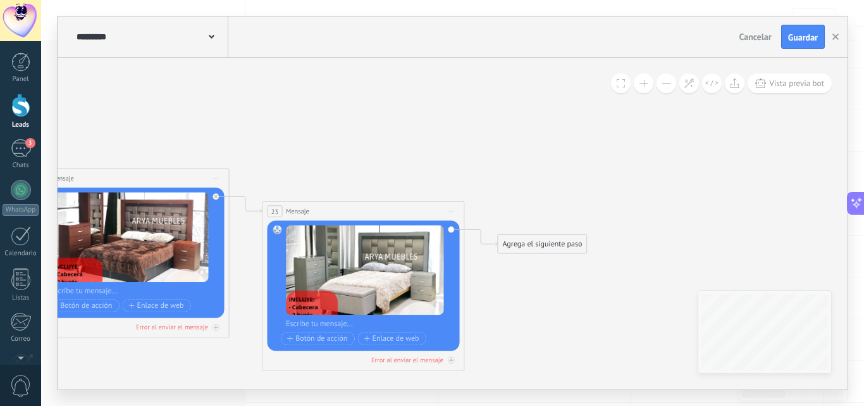
click at [522, 240] on div "Agrega el siguiente paso" at bounding box center [542, 243] width 89 height 16
click at [552, 261] on div "Mensaje" at bounding box center [566, 262] width 85 height 10
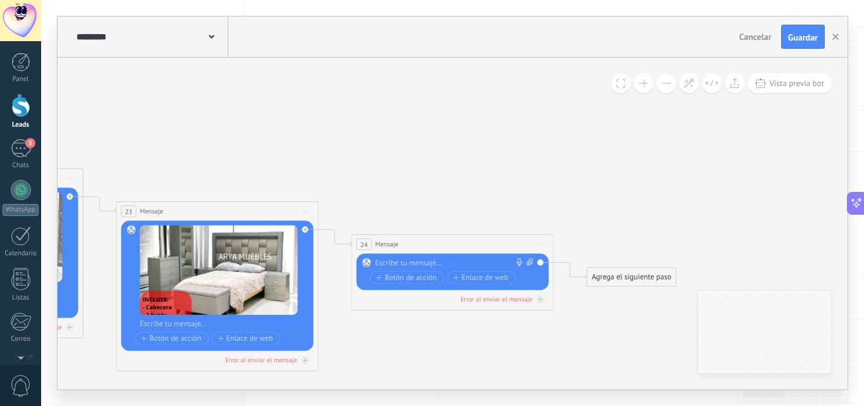
click at [528, 261] on icon at bounding box center [529, 262] width 6 height 8
click input "Subir" at bounding box center [0, 0] width 0 height 0
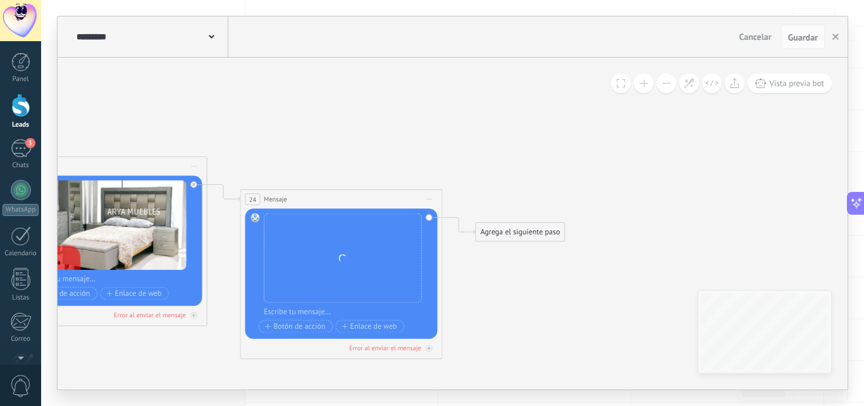
drag, startPoint x: 608, startPoint y: 177, endPoint x: 481, endPoint y: 116, distance: 140.7
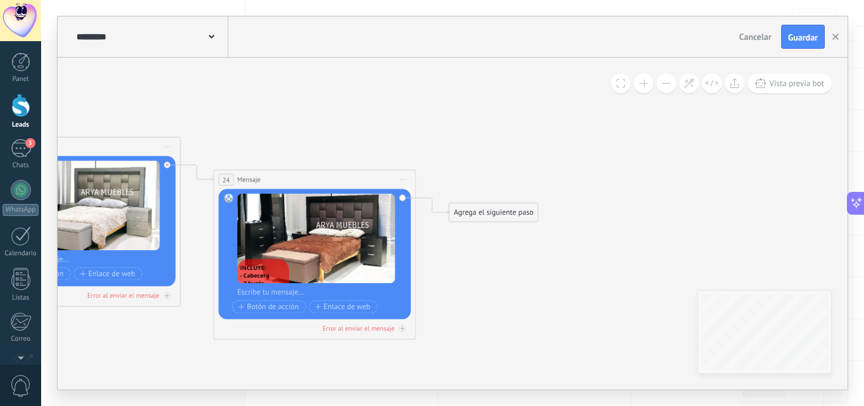
click at [514, 211] on div "Agrega el siguiente paso" at bounding box center [493, 212] width 89 height 16
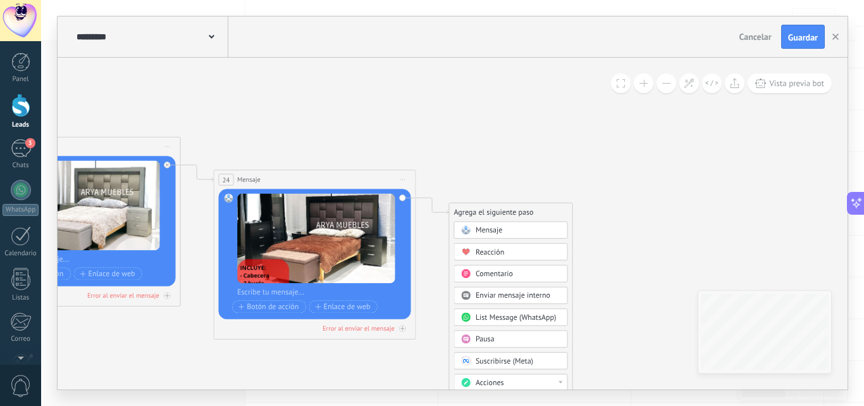
click at [523, 226] on div "Mensaje" at bounding box center [518, 230] width 85 height 10
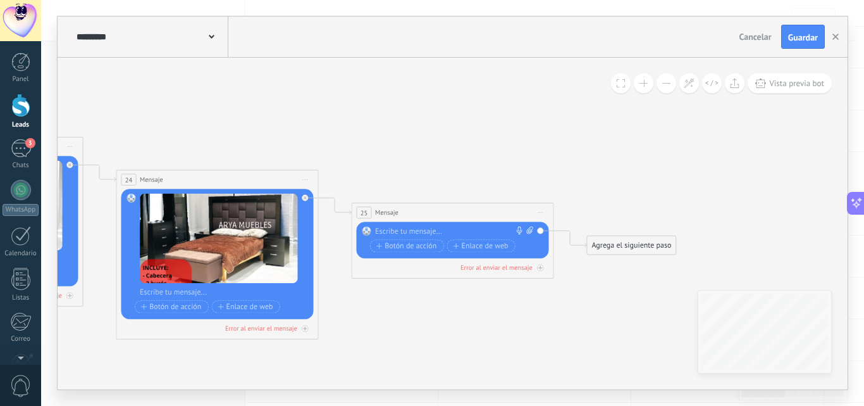
click at [530, 228] on icon at bounding box center [529, 230] width 6 height 8
click input "Subir" at bounding box center [0, 0] width 0 height 0
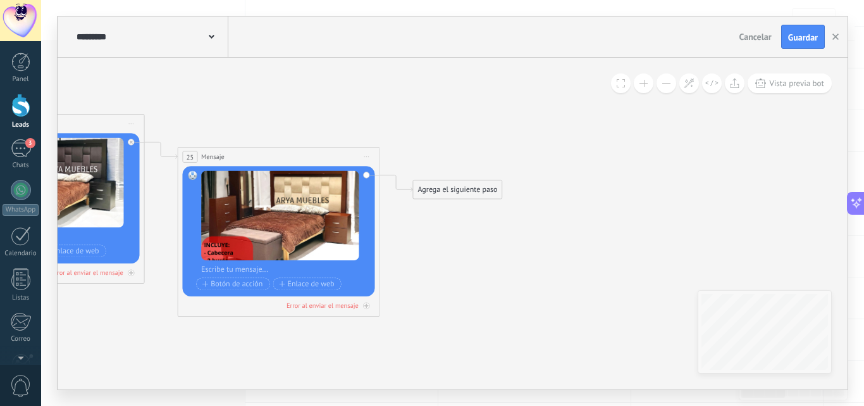
drag, startPoint x: 707, startPoint y: 175, endPoint x: 533, endPoint y: 119, distance: 182.7
click at [445, 194] on div "Agrega el siguiente paso" at bounding box center [457, 189] width 89 height 16
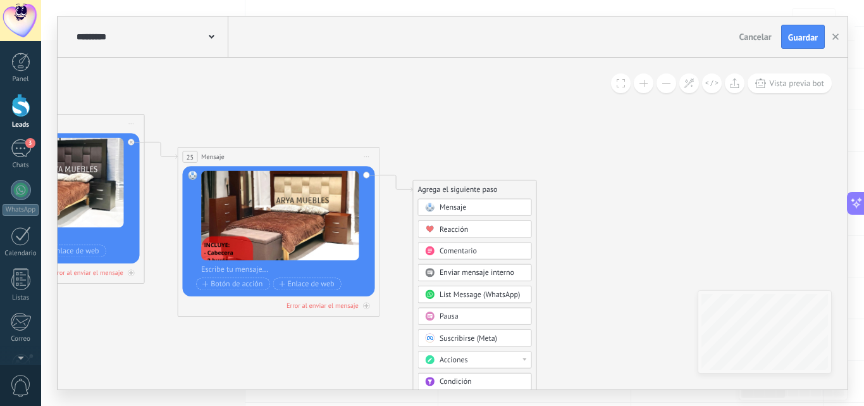
click at [486, 209] on div "Mensaje" at bounding box center [482, 207] width 85 height 10
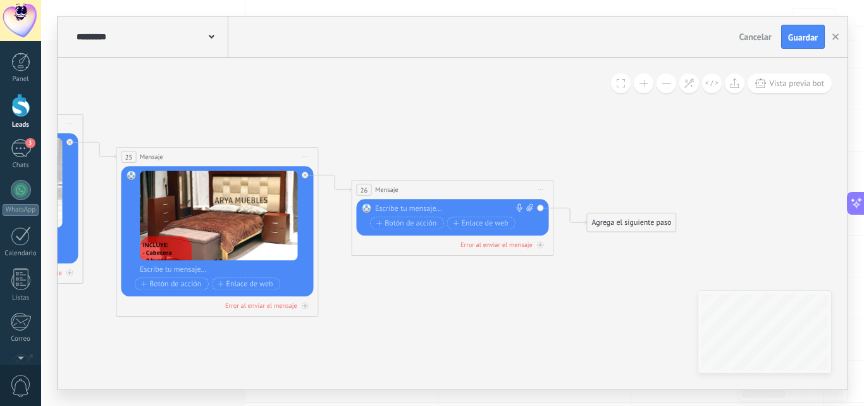
click at [530, 208] on icon at bounding box center [529, 208] width 6 height 8
click input "Subir" at bounding box center [0, 0] width 0 height 0
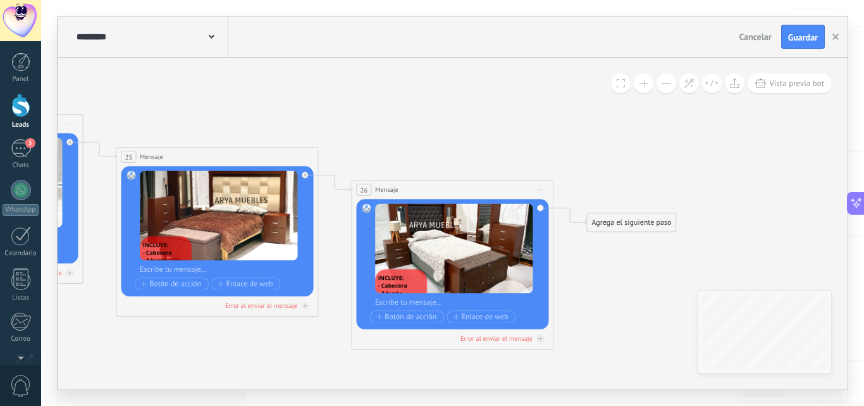
click at [645, 226] on div "Agrega el siguiente paso" at bounding box center [631, 222] width 89 height 16
click at [640, 240] on span "Mensaje" at bounding box center [627, 239] width 27 height 9
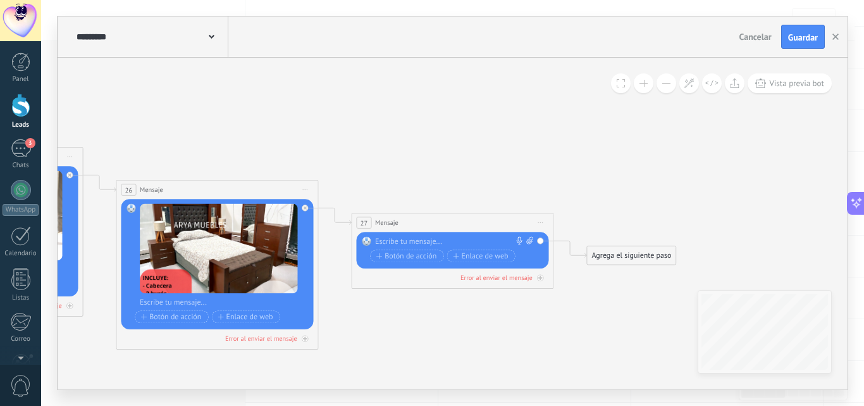
click at [530, 239] on icon at bounding box center [529, 241] width 6 height 8
click input "Subir" at bounding box center [0, 0] width 0 height 0
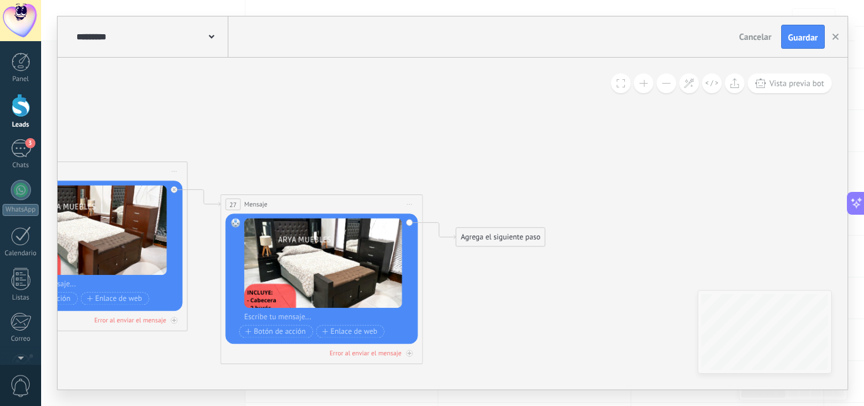
drag, startPoint x: 661, startPoint y: 174, endPoint x: 530, endPoint y: 156, distance: 132.2
click at [502, 239] on div "Agrega el siguiente paso" at bounding box center [500, 236] width 89 height 16
click at [514, 252] on div "Mensaje" at bounding box center [525, 255] width 85 height 10
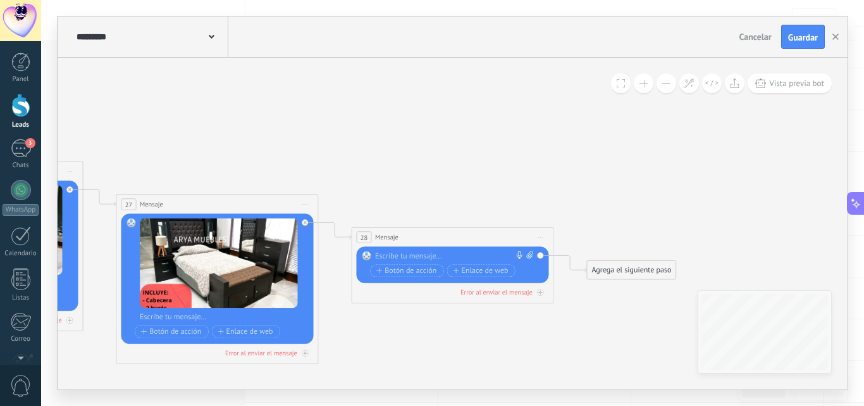
click at [530, 256] on icon at bounding box center [529, 255] width 6 height 8
click input "Subir" at bounding box center [0, 0] width 0 height 0
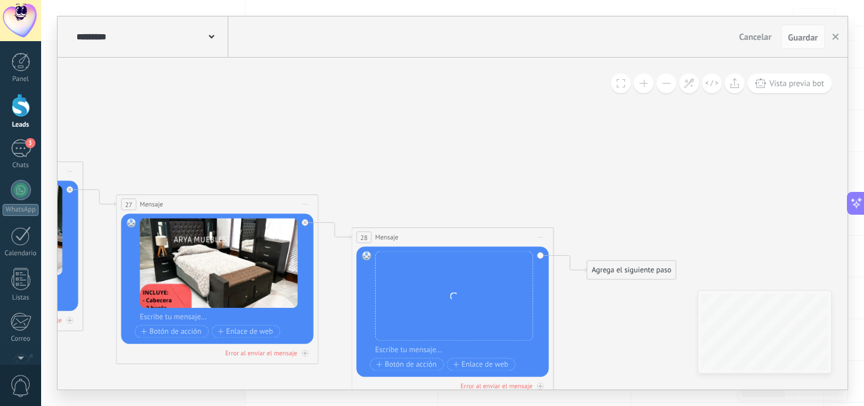
click at [631, 271] on div "Agrega el siguiente paso" at bounding box center [631, 269] width 89 height 16
click at [631, 288] on span "Mensaje" at bounding box center [627, 287] width 27 height 9
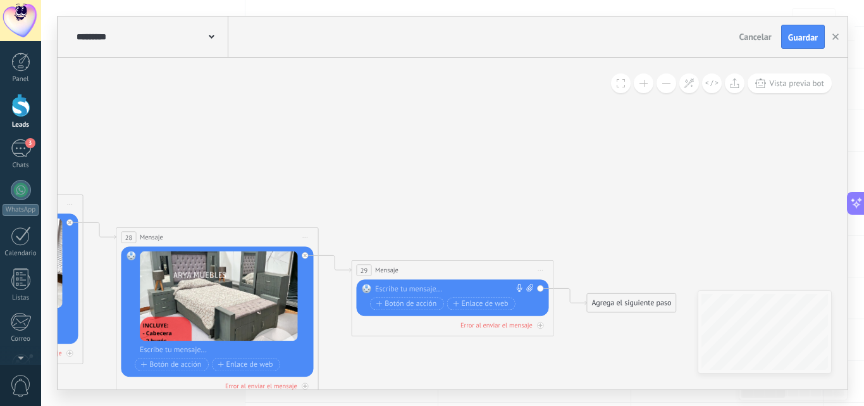
click at [529, 287] on icon at bounding box center [529, 288] width 6 height 8
click input "Subir" at bounding box center [0, 0] width 0 height 0
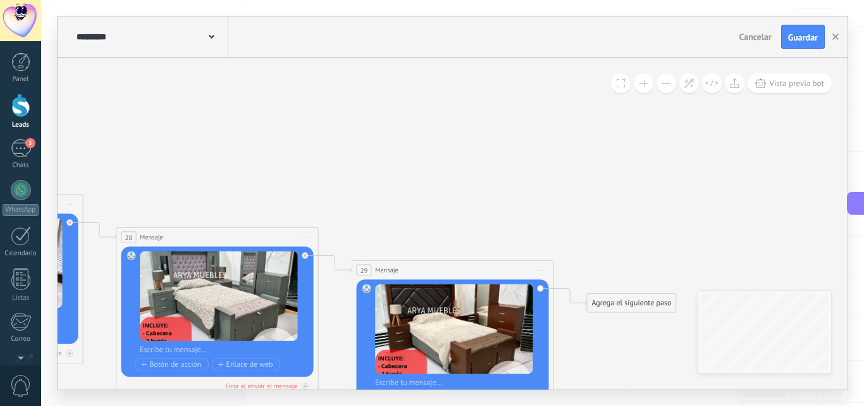
click at [616, 302] on div "Agrega el siguiente paso" at bounding box center [631, 302] width 89 height 16
click at [628, 325] on span "Mensaje" at bounding box center [627, 320] width 27 height 9
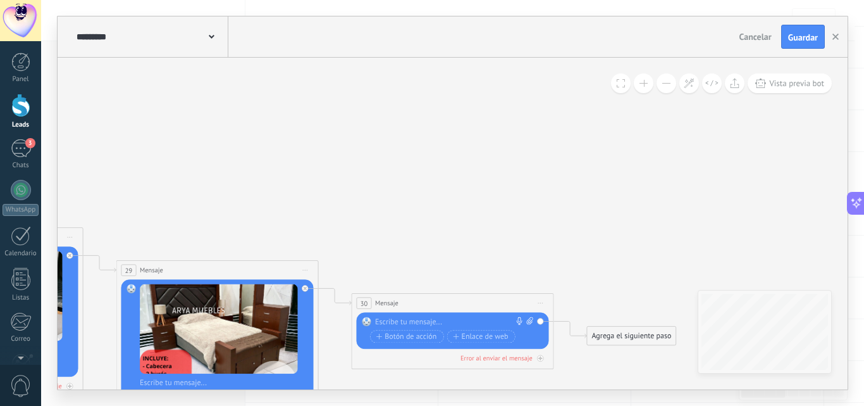
click at [528, 319] on icon at bounding box center [529, 321] width 6 height 8
click input "Subir" at bounding box center [0, 0] width 0 height 0
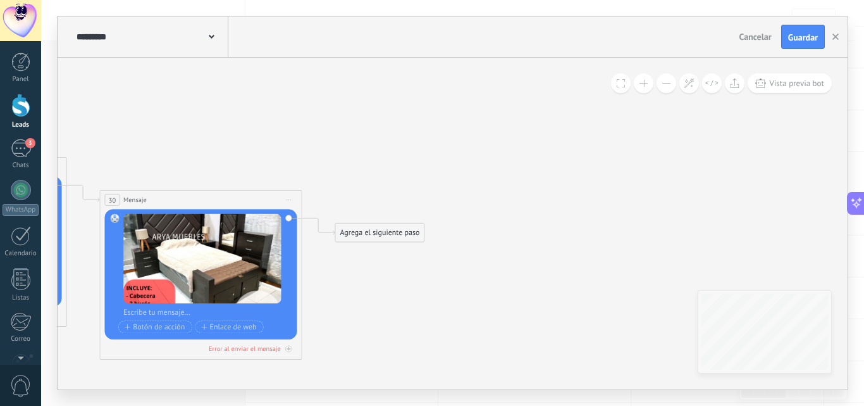
drag, startPoint x: 569, startPoint y: 220, endPoint x: 386, endPoint y: 132, distance: 203.2
click at [383, 232] on div "Agrega el siguiente paso" at bounding box center [379, 232] width 89 height 16
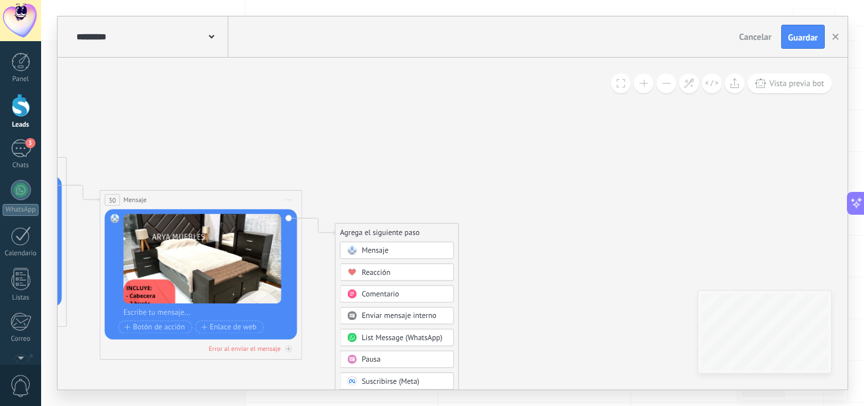
click at [399, 252] on div "Mensaje" at bounding box center [404, 250] width 85 height 10
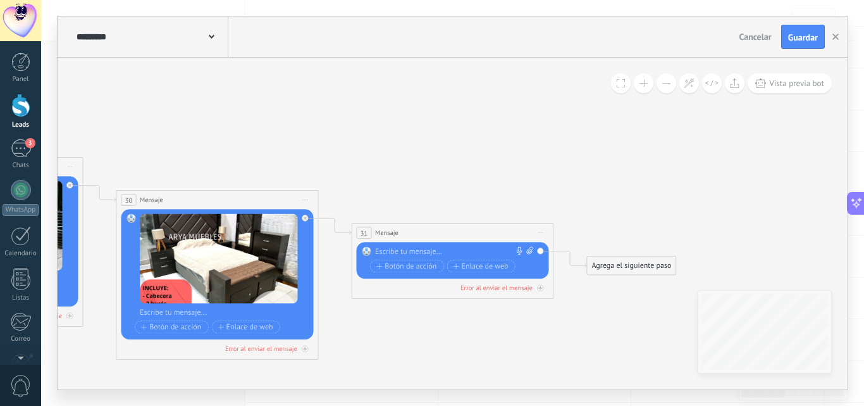
click at [530, 247] on icon at bounding box center [529, 251] width 6 height 8
click input "Subir" at bounding box center [0, 0] width 0 height 0
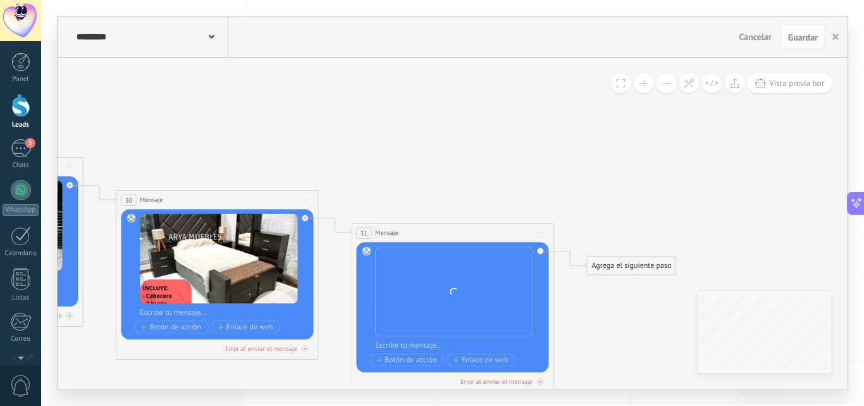
click at [625, 268] on div "Agrega el siguiente paso" at bounding box center [631, 265] width 89 height 16
click at [623, 283] on span "Mensaje" at bounding box center [627, 282] width 27 height 9
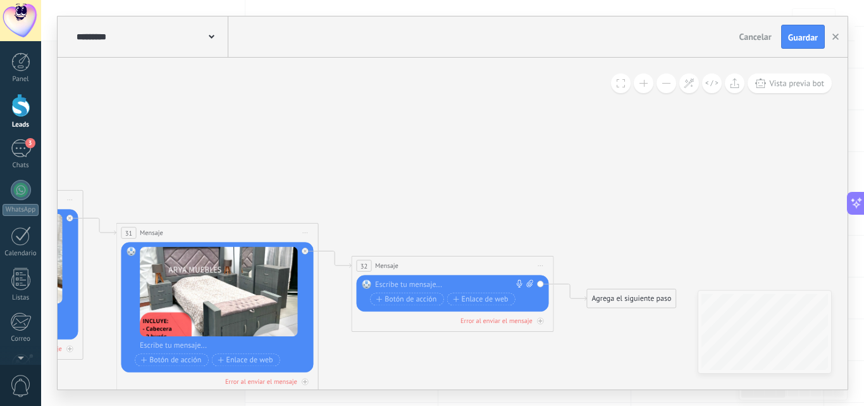
click at [530, 282] on icon at bounding box center [529, 284] width 6 height 8
click input "Subir" at bounding box center [0, 0] width 0 height 0
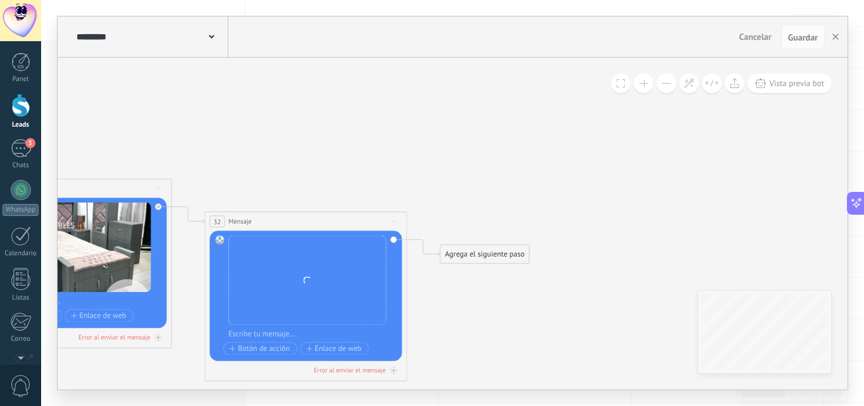
drag, startPoint x: 628, startPoint y: 237, endPoint x: 480, endPoint y: 192, distance: 155.3
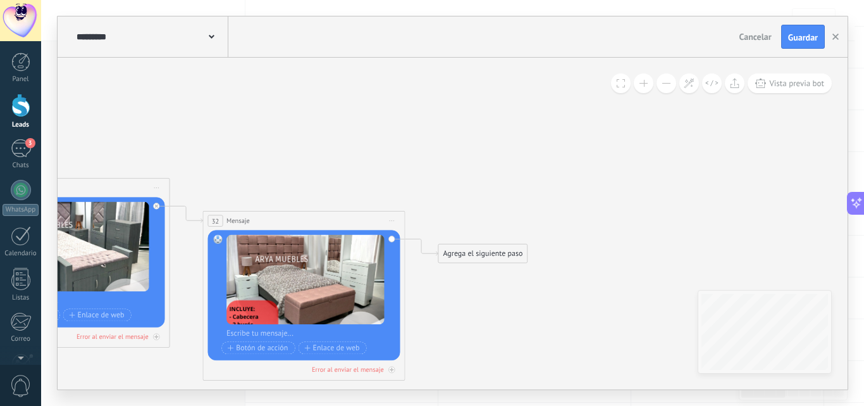
click at [470, 251] on div "Agrega el siguiente paso" at bounding box center [482, 253] width 89 height 16
click at [481, 268] on span "Mensaje" at bounding box center [478, 270] width 27 height 9
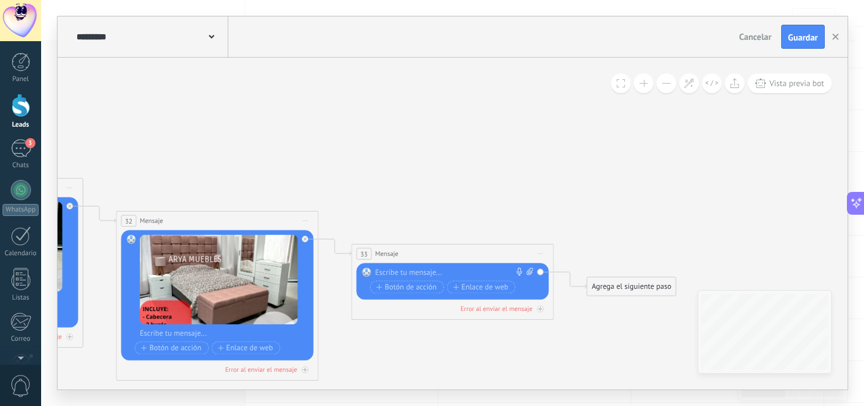
click at [531, 272] on icon at bounding box center [529, 272] width 6 height 8
click input "Subir" at bounding box center [0, 0] width 0 height 0
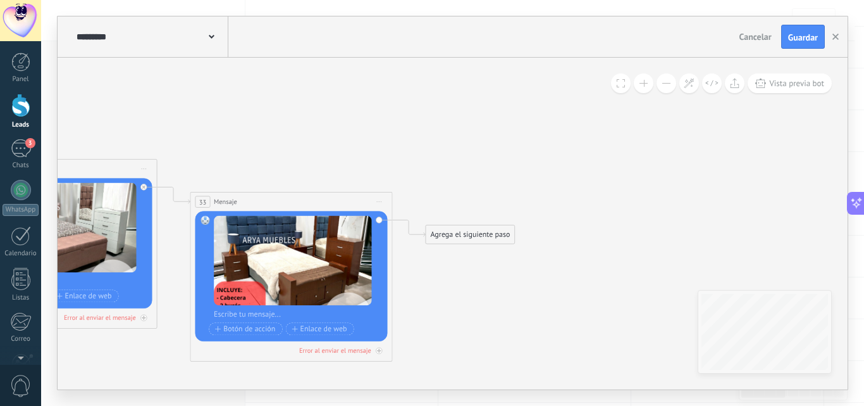
drag, startPoint x: 606, startPoint y: 193, endPoint x: 422, endPoint y: 135, distance: 193.1
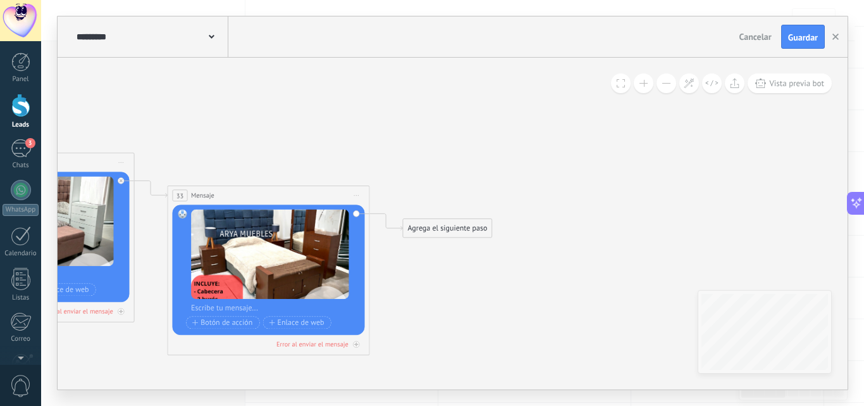
click at [461, 226] on div "Agrega el siguiente paso" at bounding box center [447, 228] width 89 height 16
click at [464, 243] on div "Mensaje" at bounding box center [472, 246] width 85 height 10
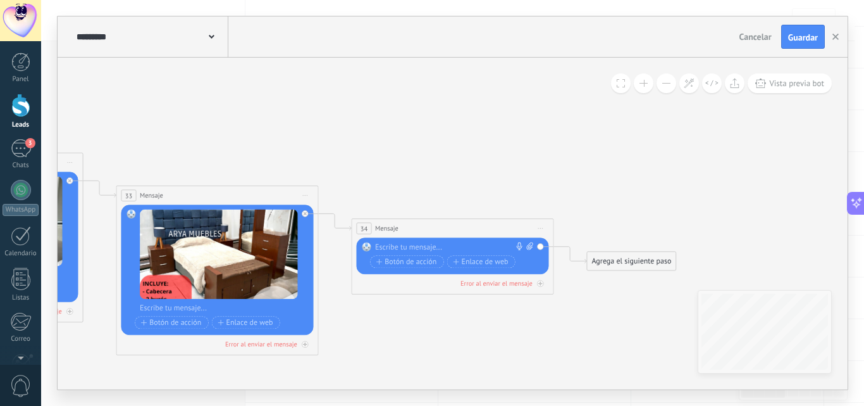
click at [532, 244] on icon at bounding box center [529, 246] width 6 height 8
click input "Subir" at bounding box center [0, 0] width 0 height 0
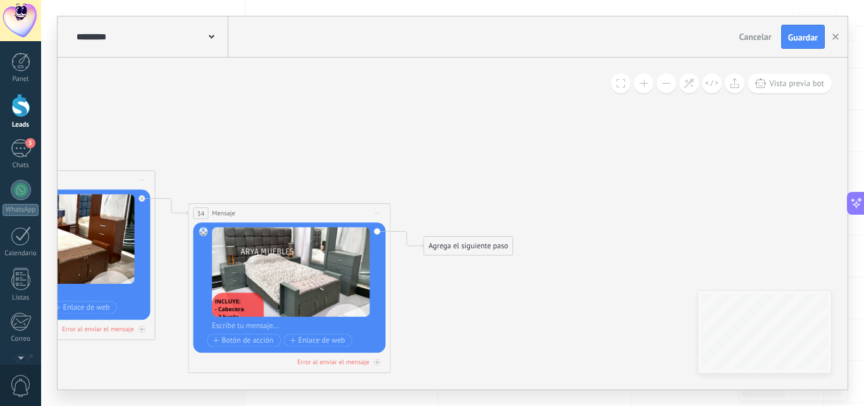
drag, startPoint x: 695, startPoint y: 230, endPoint x: 527, endPoint y: 215, distance: 169.0
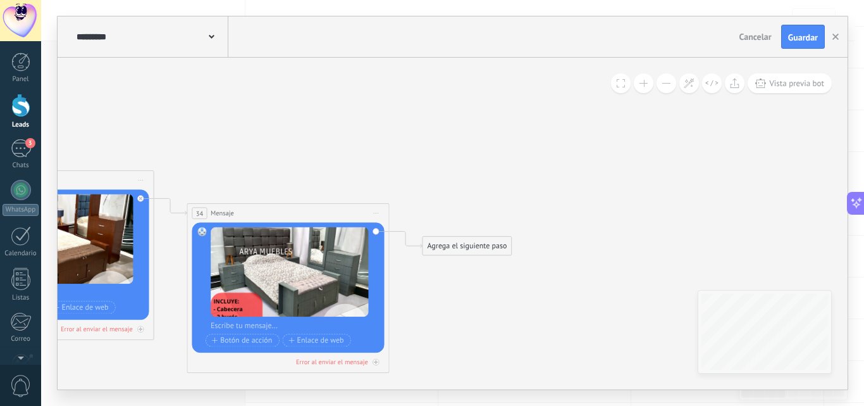
click at [475, 246] on div "Agrega el siguiente paso" at bounding box center [467, 245] width 89 height 16
click at [471, 263] on span "Mensaje" at bounding box center [462, 263] width 27 height 9
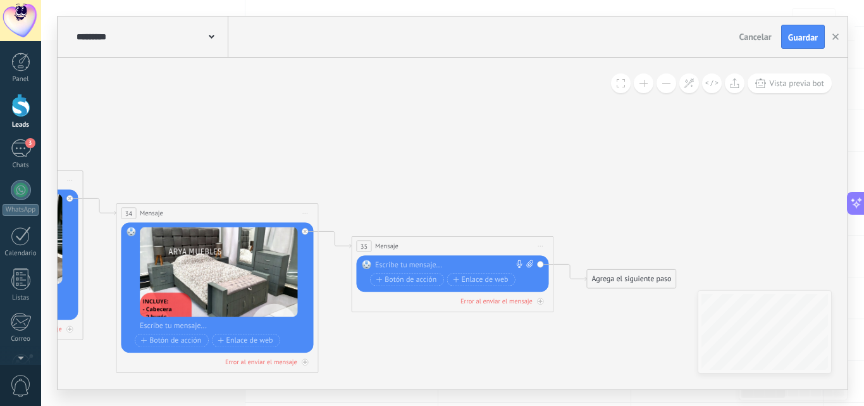
click at [529, 261] on icon at bounding box center [529, 264] width 6 height 8
click input "Subir" at bounding box center [0, 0] width 0 height 0
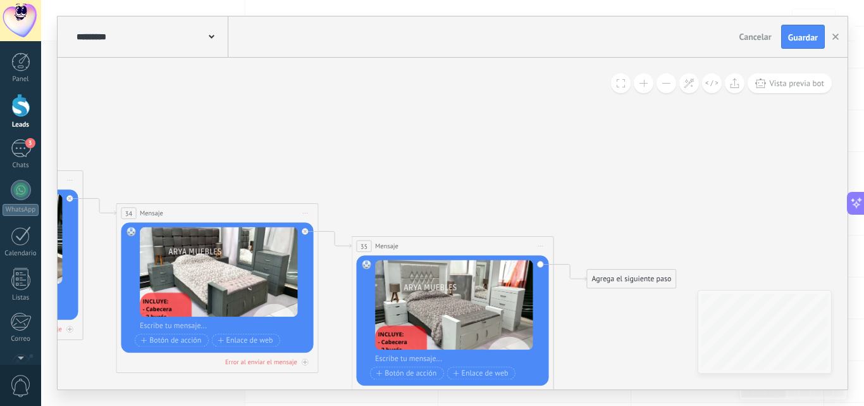
click at [631, 283] on div "Agrega el siguiente paso" at bounding box center [631, 278] width 89 height 16
click at [633, 295] on span "Mensaje" at bounding box center [627, 296] width 27 height 9
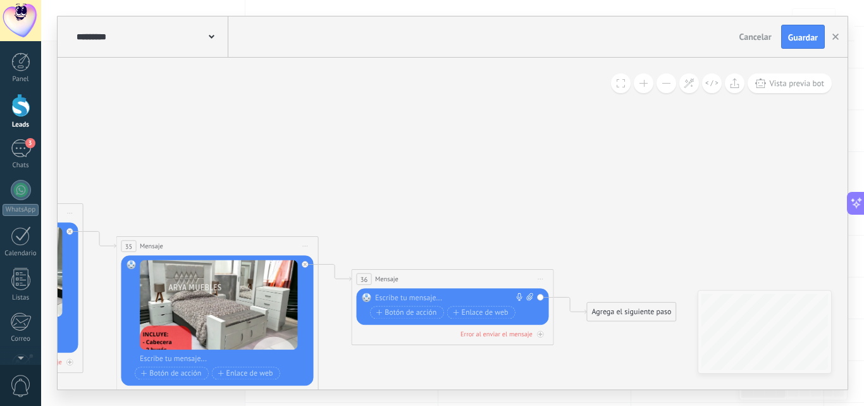
click at [530, 295] on icon at bounding box center [529, 297] width 6 height 8
click input "Subir" at bounding box center [0, 0] width 0 height 0
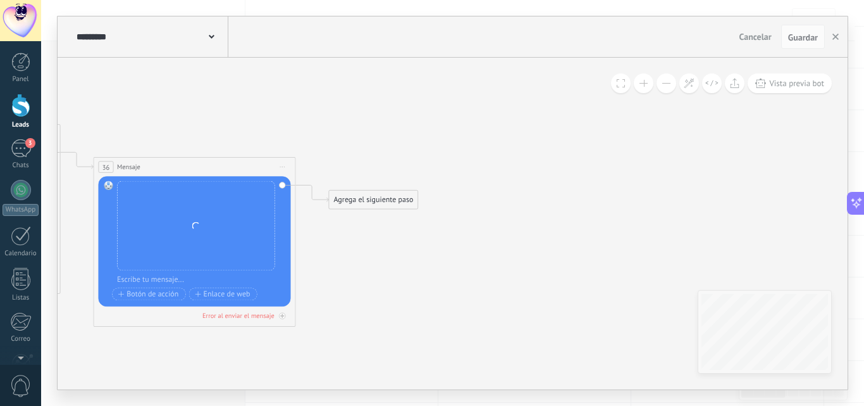
drag, startPoint x: 608, startPoint y: 227, endPoint x: 357, endPoint y: 116, distance: 274.5
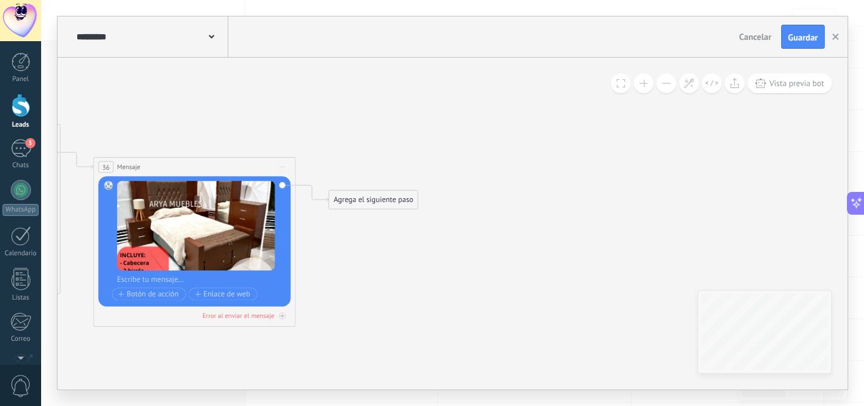
click at [360, 194] on div "Agrega el siguiente paso" at bounding box center [373, 199] width 89 height 16
click at [402, 214] on div "Mensaje" at bounding box center [398, 218] width 85 height 10
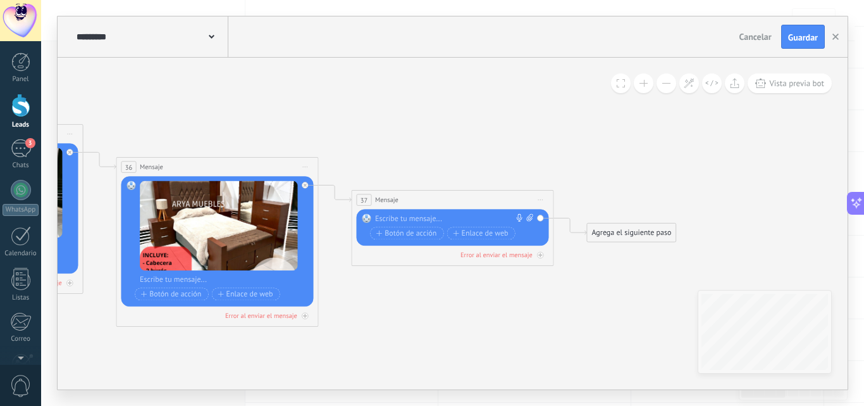
click at [528, 217] on icon at bounding box center [529, 218] width 6 height 8
click input "Subir" at bounding box center [0, 0] width 0 height 0
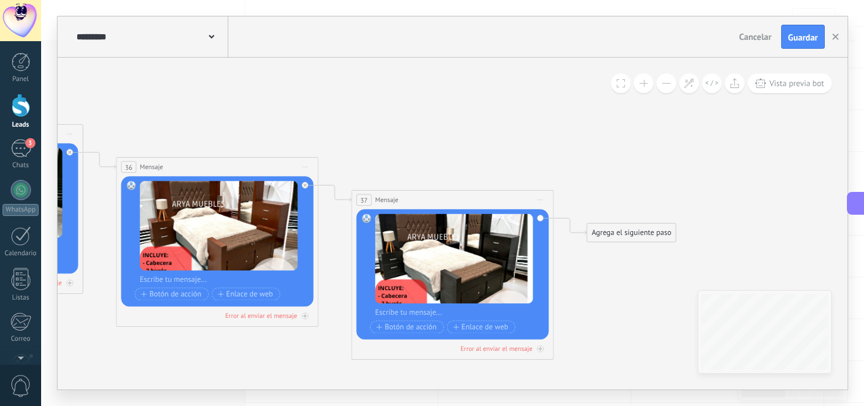
click at [649, 234] on div "Agrega el siguiente paso" at bounding box center [631, 232] width 89 height 16
click at [647, 246] on div "Mensaje" at bounding box center [656, 250] width 85 height 10
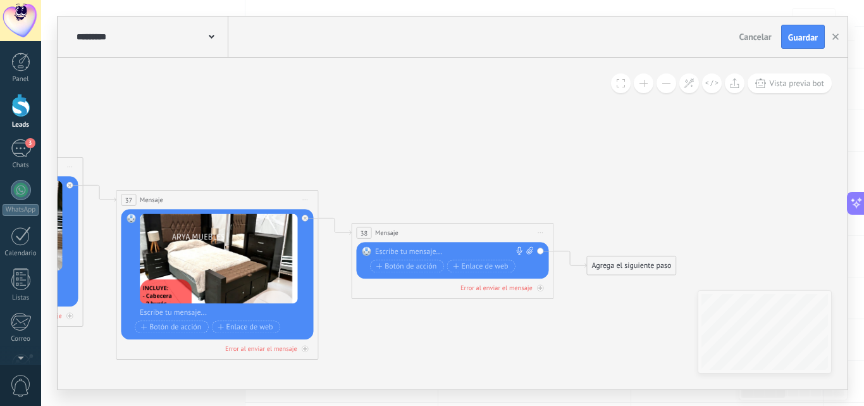
click at [530, 249] on icon at bounding box center [529, 251] width 6 height 8
click input "Subir" at bounding box center [0, 0] width 0 height 0
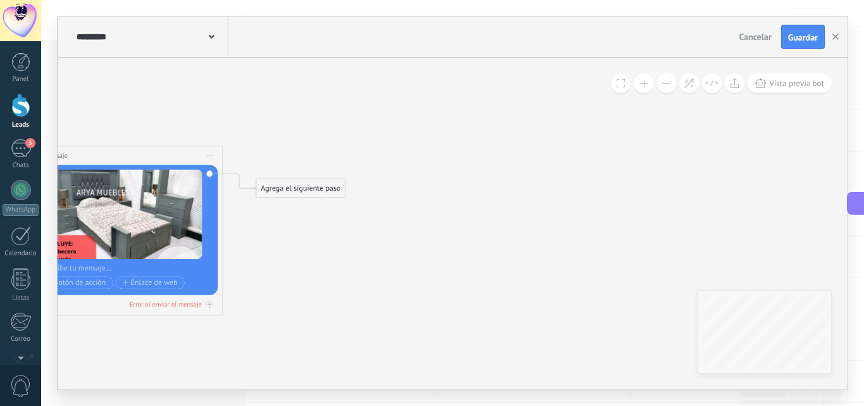
drag, startPoint x: 690, startPoint y: 203, endPoint x: 359, endPoint y: 126, distance: 339.8
click at [307, 195] on div "Agrega el siguiente paso" at bounding box center [300, 188] width 89 height 16
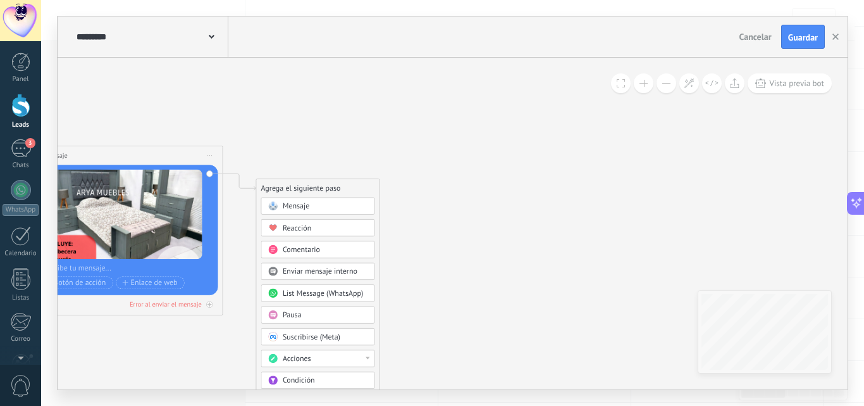
click at [314, 208] on div "Mensaje" at bounding box center [325, 206] width 85 height 10
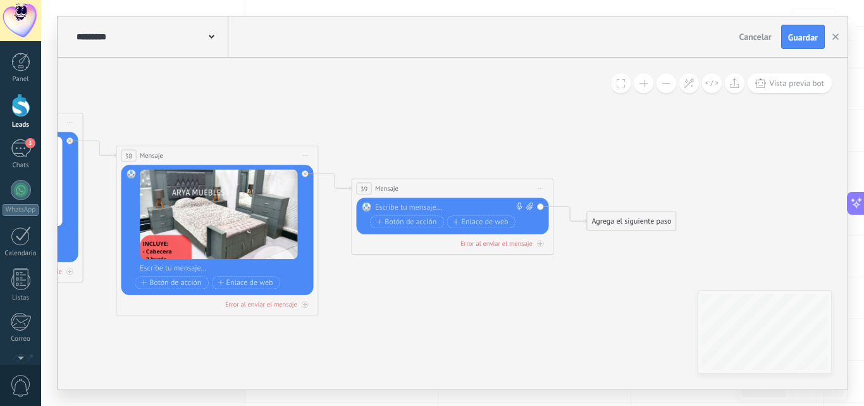
click at [528, 206] on icon at bounding box center [529, 206] width 6 height 8
click input "Subir" at bounding box center [0, 0] width 0 height 0
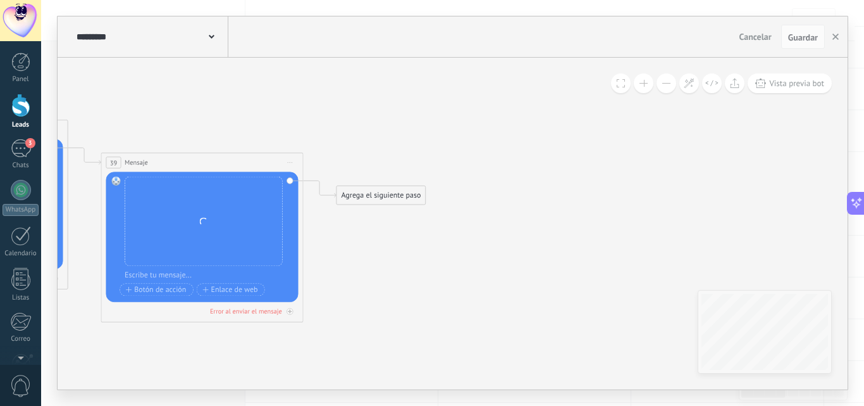
drag, startPoint x: 647, startPoint y: 168, endPoint x: 396, endPoint y: 142, distance: 251.9
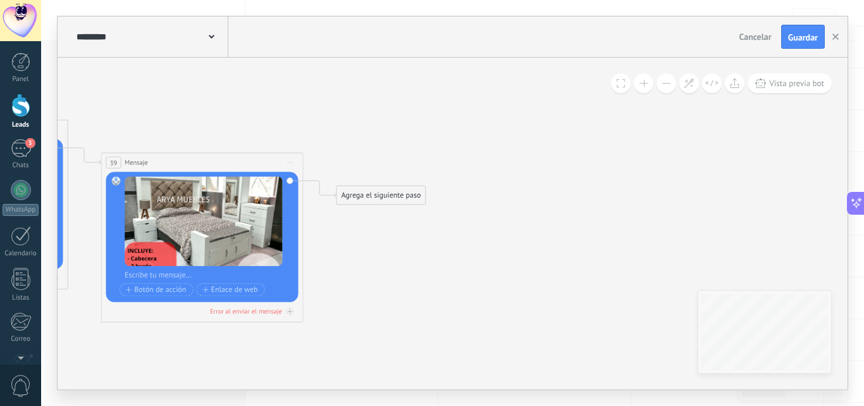
click at [387, 198] on div "Agrega el siguiente paso" at bounding box center [381, 195] width 89 height 16
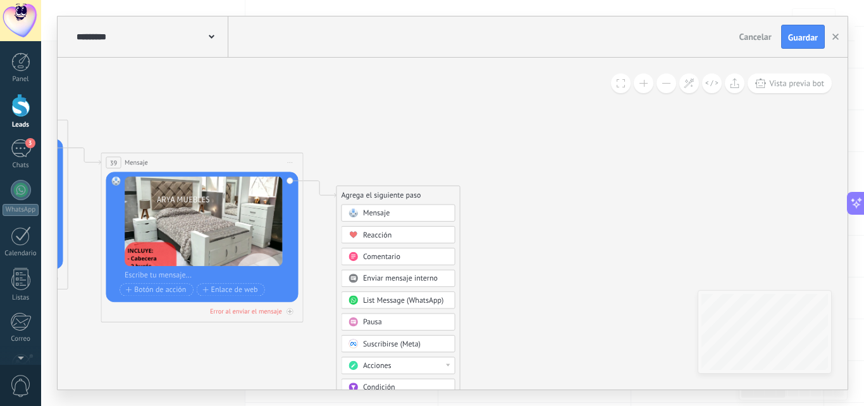
click at [440, 209] on div "Mensaje" at bounding box center [405, 213] width 85 height 10
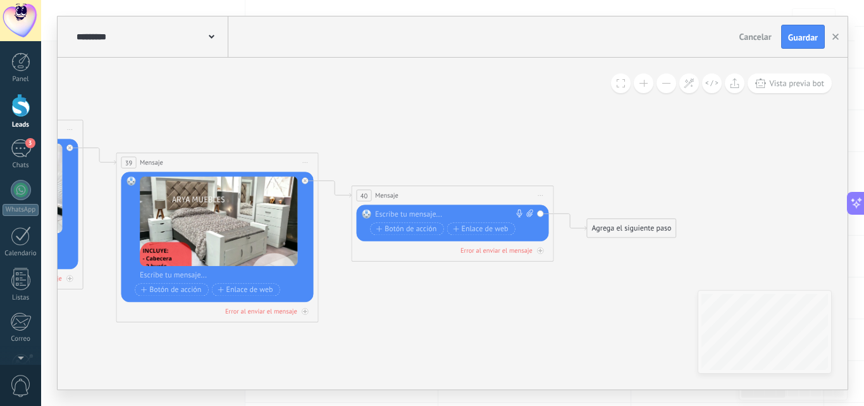
click at [530, 211] on icon at bounding box center [529, 213] width 6 height 8
click input "Subir" at bounding box center [0, 0] width 0 height 0
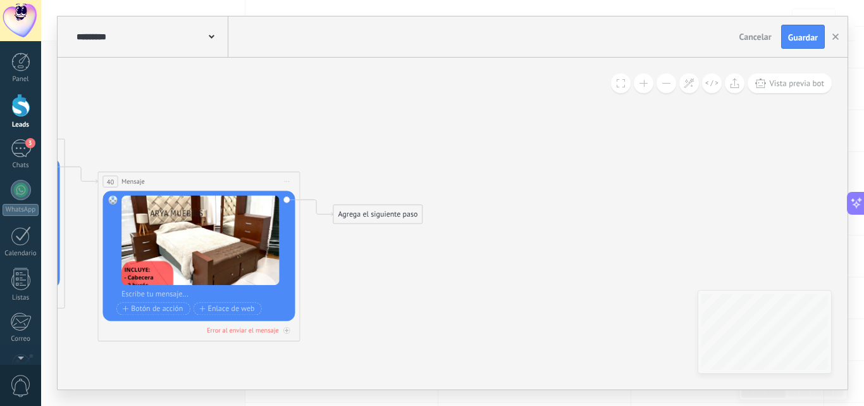
drag, startPoint x: 607, startPoint y: 265, endPoint x: 353, endPoint y: 251, distance: 254.1
click at [373, 218] on div "Agrega el siguiente paso" at bounding box center [377, 214] width 89 height 16
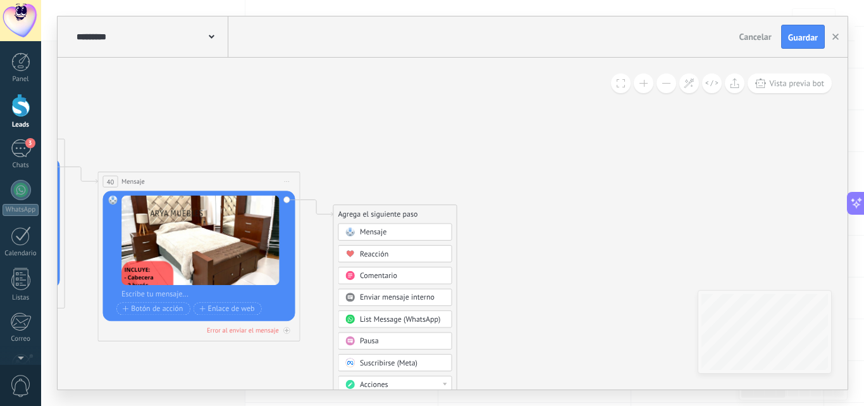
click at [417, 233] on div "Mensaje" at bounding box center [402, 232] width 85 height 10
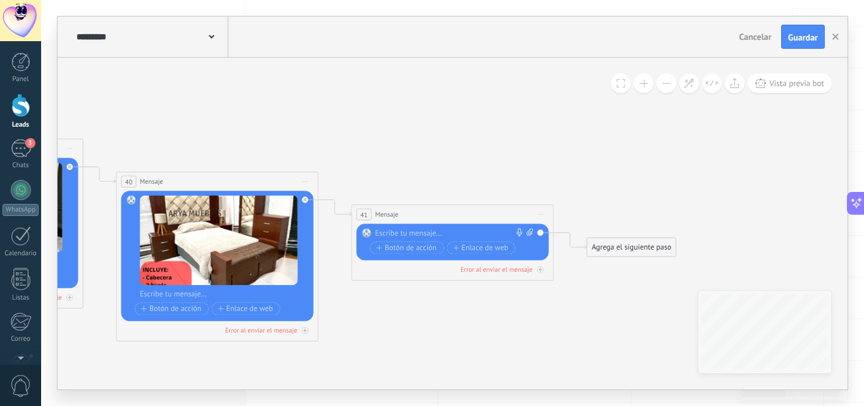
click at [528, 228] on icon at bounding box center [529, 232] width 6 height 8
click input "Subir" at bounding box center [0, 0] width 0 height 0
click at [528, 232] on icon at bounding box center [529, 232] width 6 height 8
click input "Subir" at bounding box center [0, 0] width 0 height 0
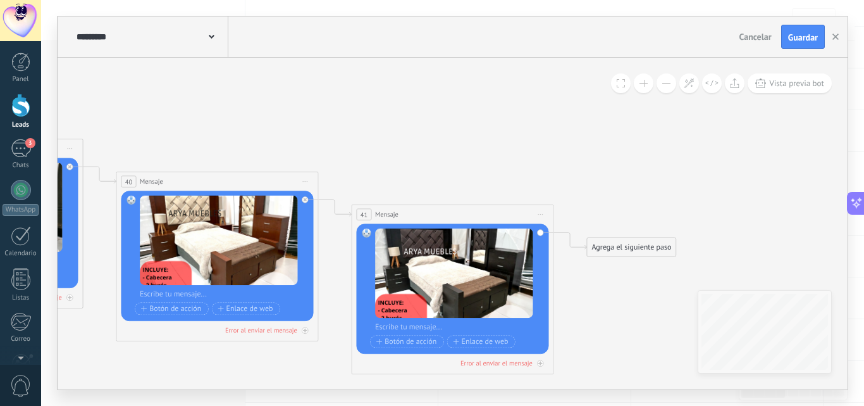
click at [615, 246] on div "Agrega el siguiente paso" at bounding box center [631, 247] width 89 height 16
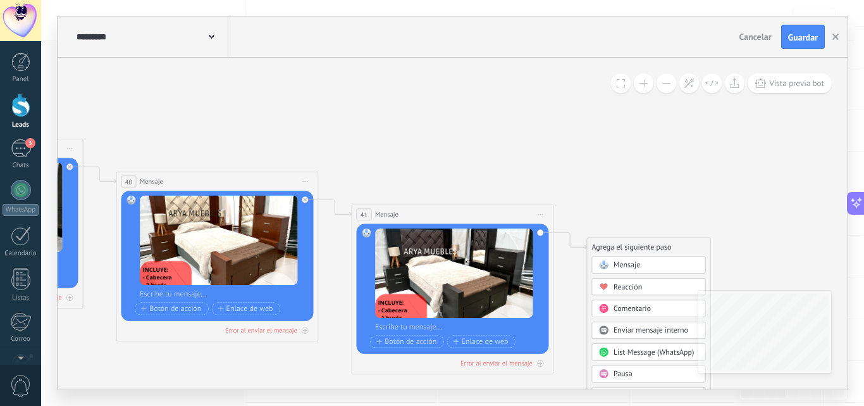
click at [622, 263] on span "Mensaje" at bounding box center [627, 264] width 27 height 9
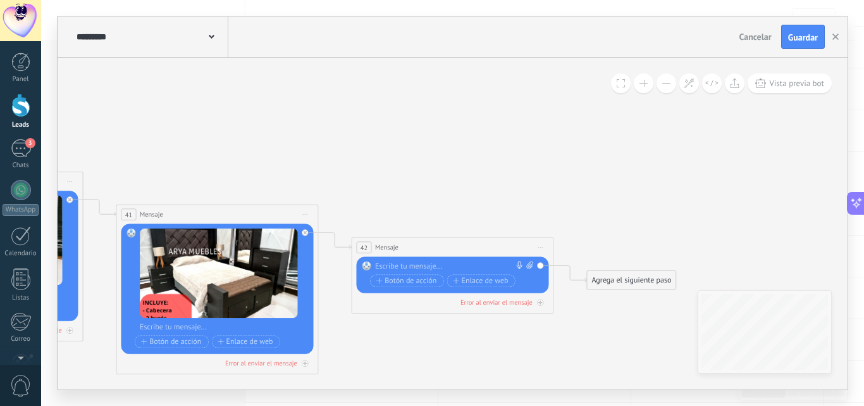
click at [531, 263] on icon at bounding box center [529, 265] width 6 height 8
click input "Subir" at bounding box center [0, 0] width 0 height 0
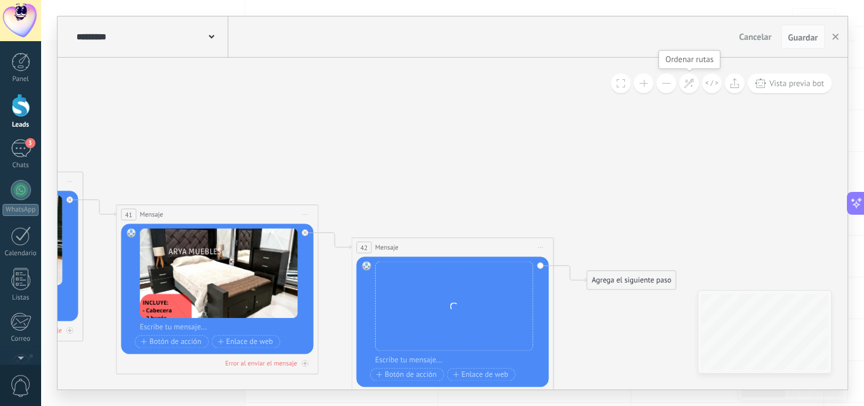
click at [692, 84] on icon at bounding box center [689, 83] width 11 height 11
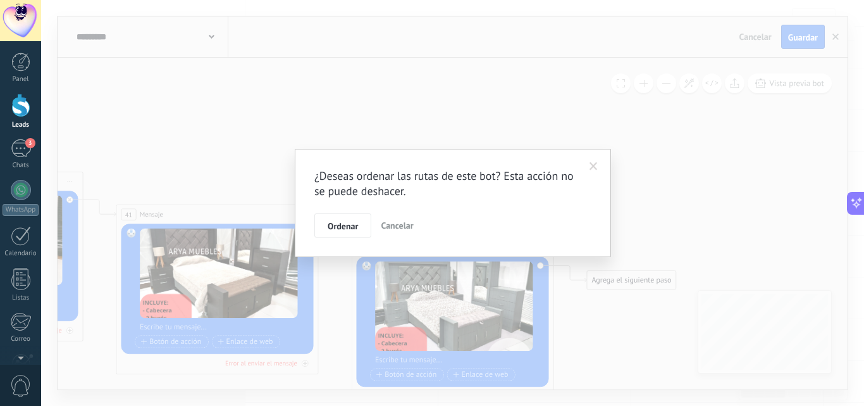
click at [595, 163] on span at bounding box center [594, 166] width 8 height 9
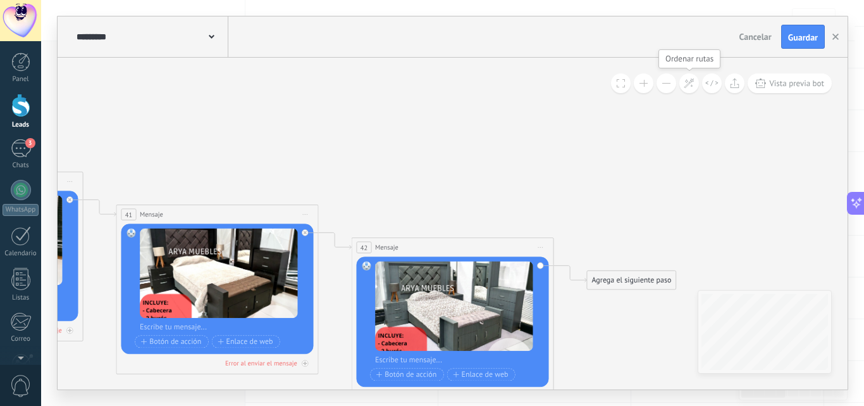
click at [691, 85] on icon at bounding box center [689, 83] width 11 height 11
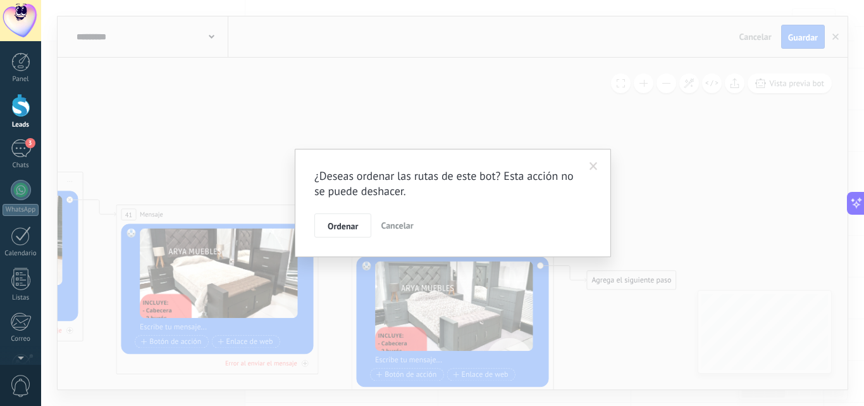
click at [595, 170] on span at bounding box center [594, 166] width 8 height 9
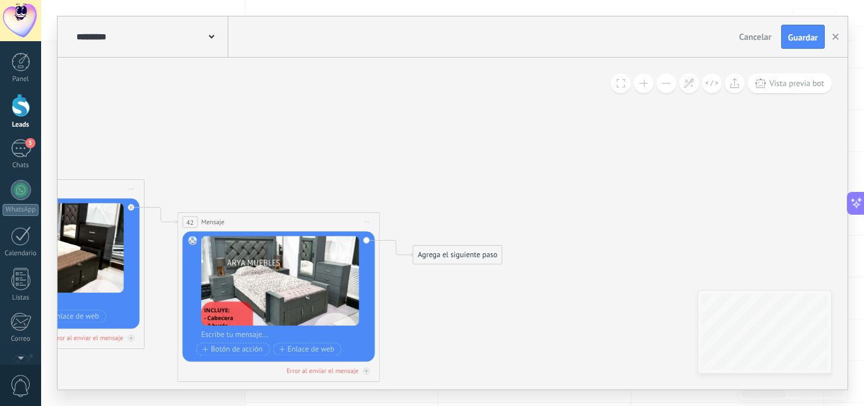
drag, startPoint x: 626, startPoint y: 168, endPoint x: 452, endPoint y: 143, distance: 175.8
click at [781, 84] on span "Vista previa bot" at bounding box center [796, 83] width 55 height 11
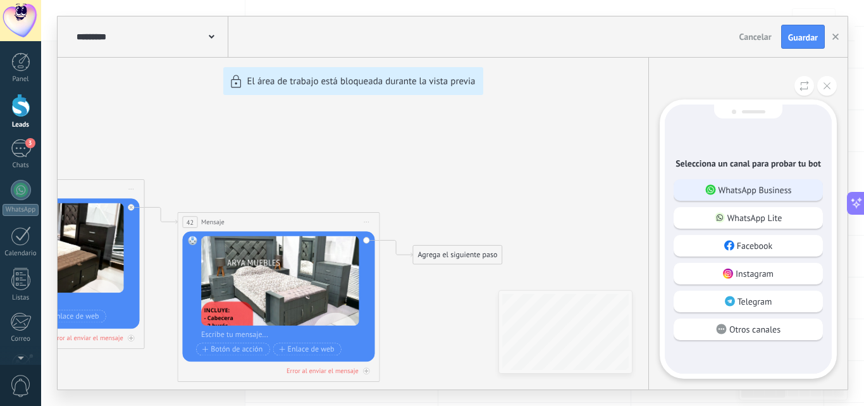
click at [760, 184] on p "WhatsApp Business" at bounding box center [755, 189] width 73 height 11
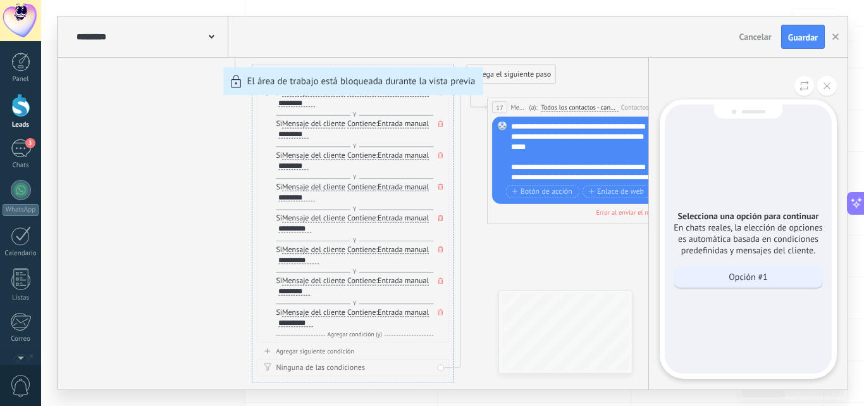
click at [755, 282] on p "Opción #1" at bounding box center [748, 276] width 39 height 11
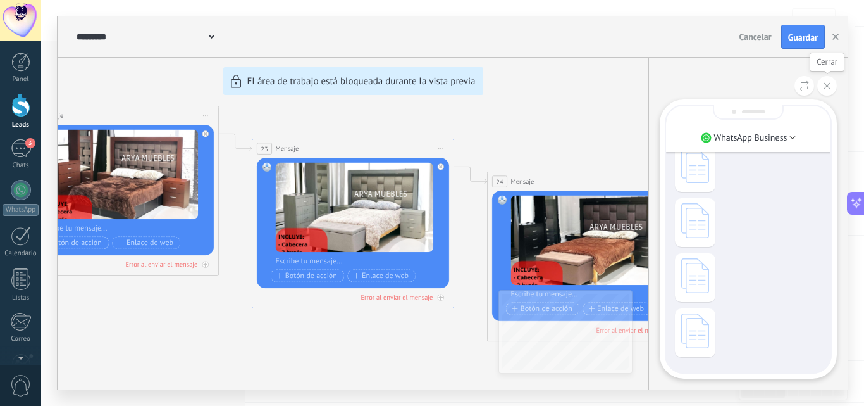
click at [826, 86] on icon at bounding box center [827, 85] width 7 height 7
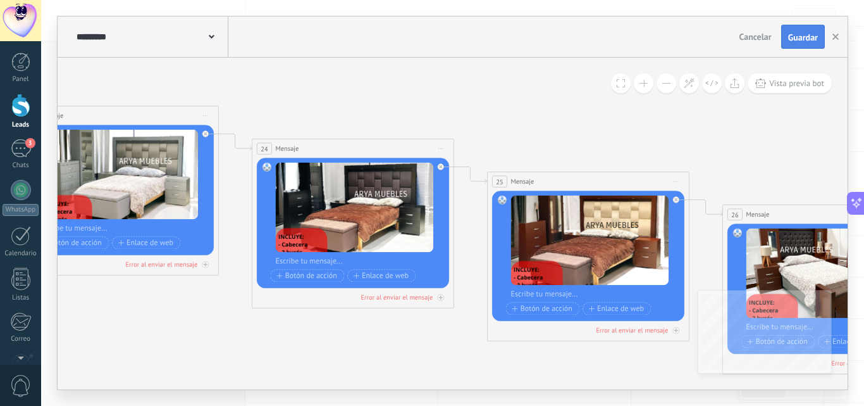
click at [798, 39] on span "Guardar" at bounding box center [803, 37] width 30 height 9
click at [834, 37] on icon "button" at bounding box center [836, 37] width 6 height 6
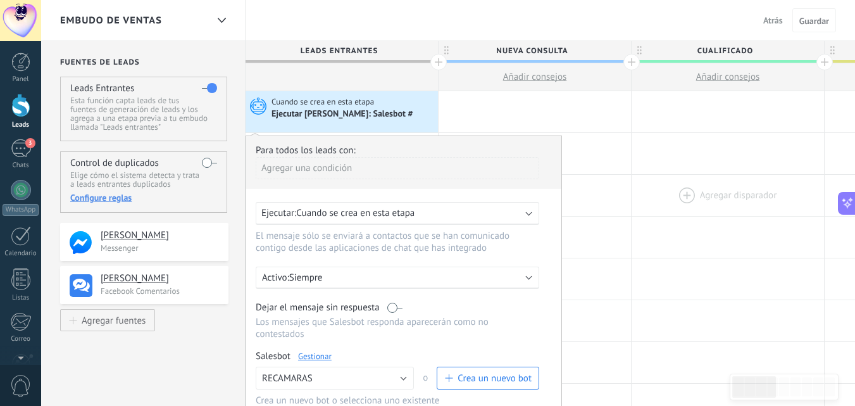
drag, startPoint x: 640, startPoint y: 267, endPoint x: 696, endPoint y: 202, distance: 85.6
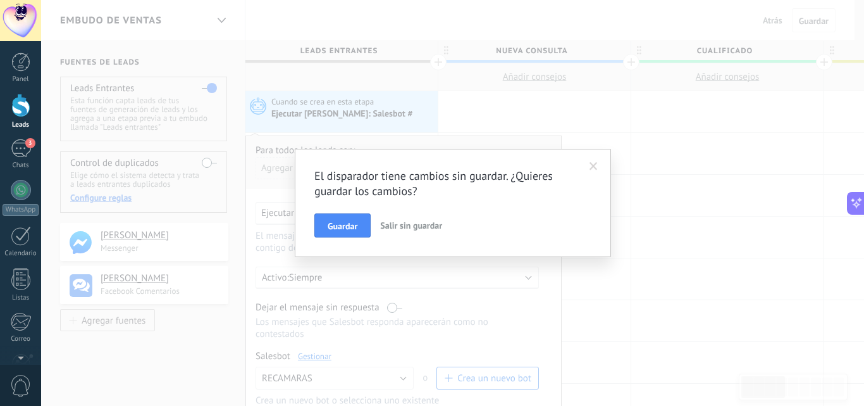
click at [594, 166] on span at bounding box center [594, 166] width 8 height 9
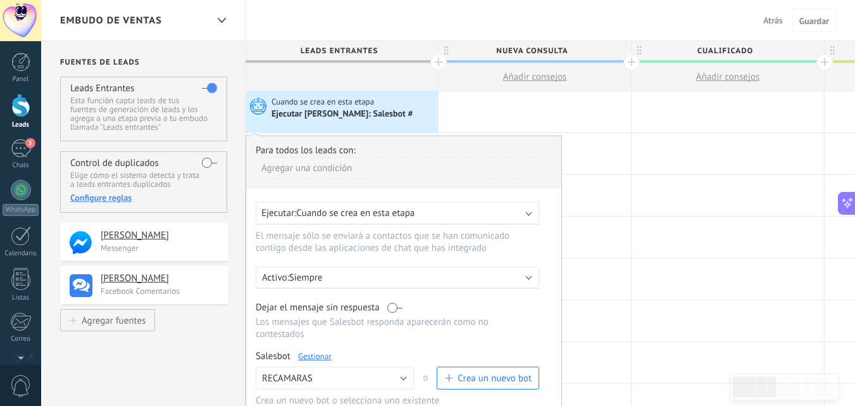
scroll to position [63, 0]
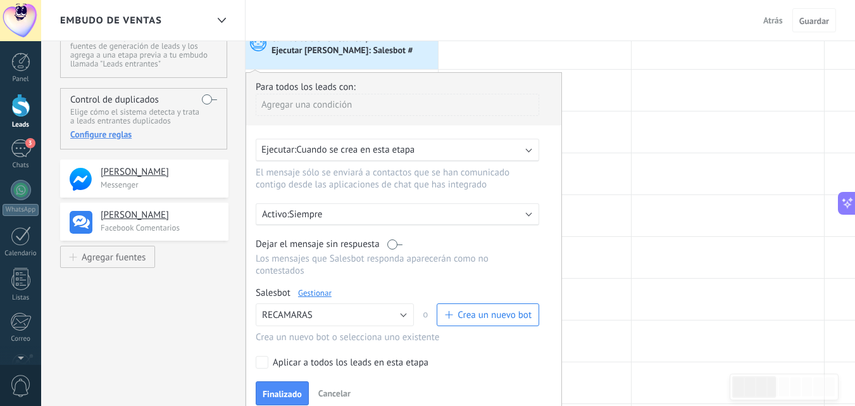
click at [349, 109] on div "Agregar una condición" at bounding box center [397, 105] width 283 height 22
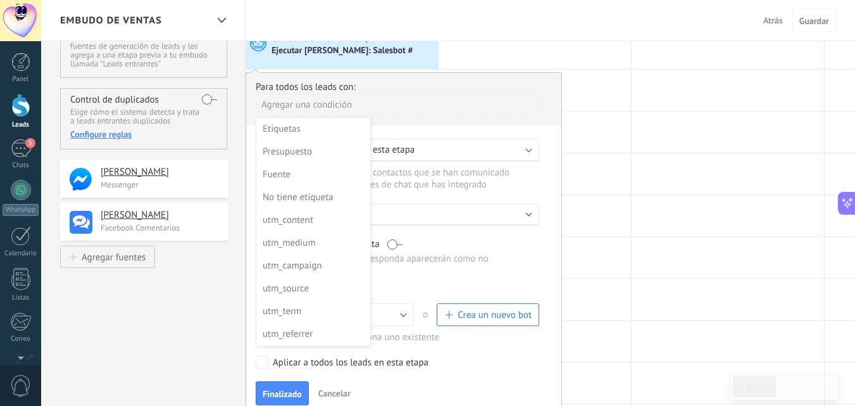
click at [369, 102] on div at bounding box center [403, 243] width 315 height 341
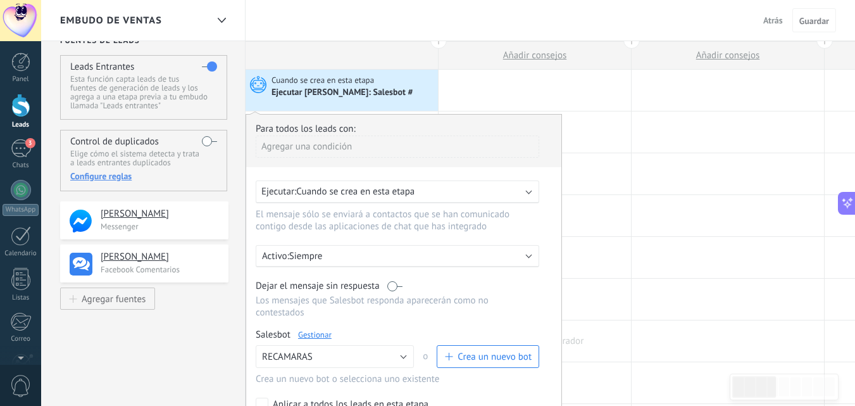
scroll to position [0, 0]
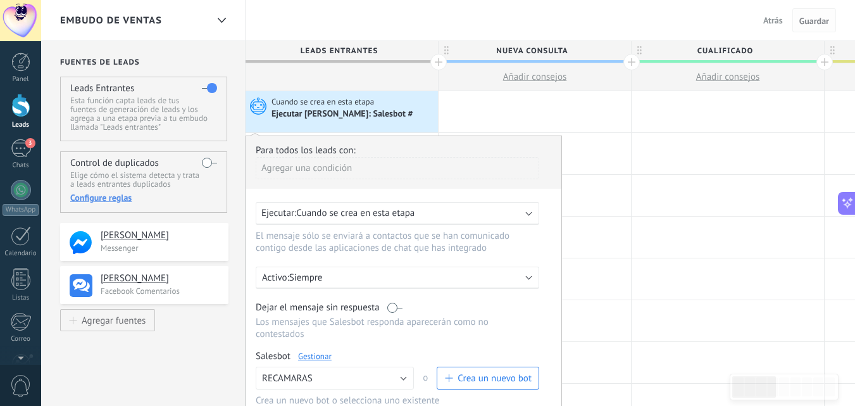
click at [824, 22] on span "Guardar" at bounding box center [814, 20] width 30 height 9
